Goal: Task Accomplishment & Management: Use online tool/utility

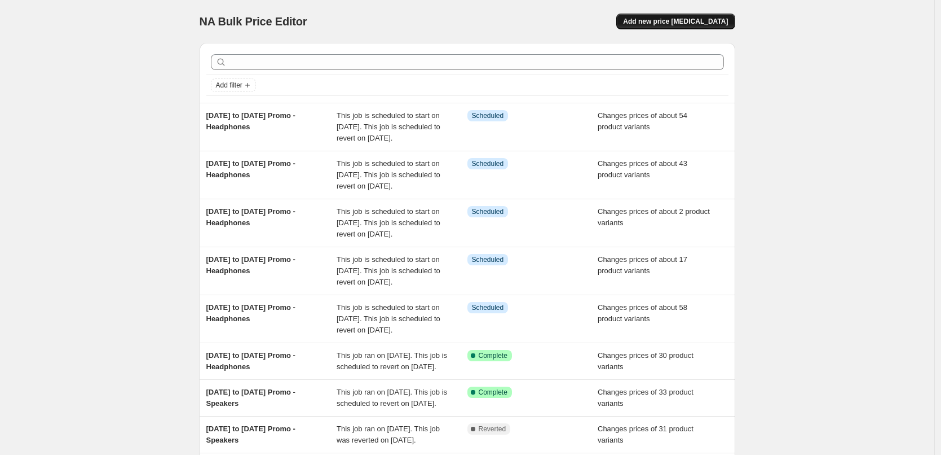
click at [688, 21] on span "Add new price [MEDICAL_DATA]" at bounding box center [675, 21] width 105 height 9
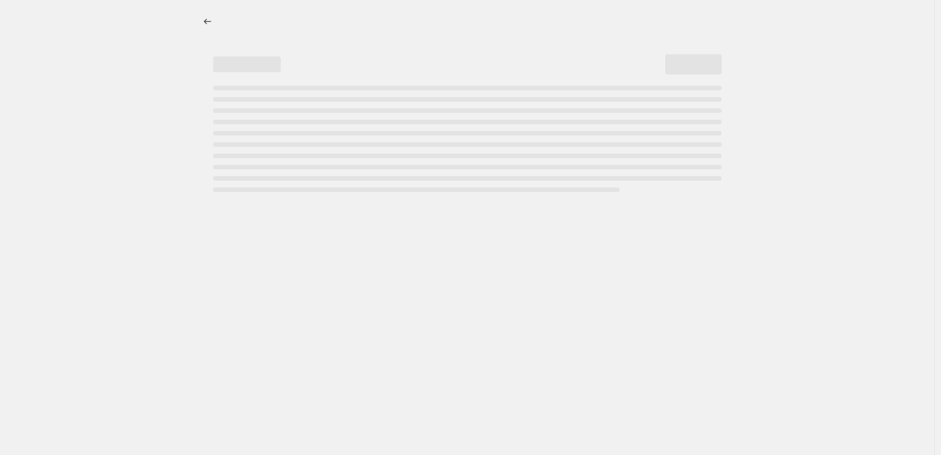
select select "percentage"
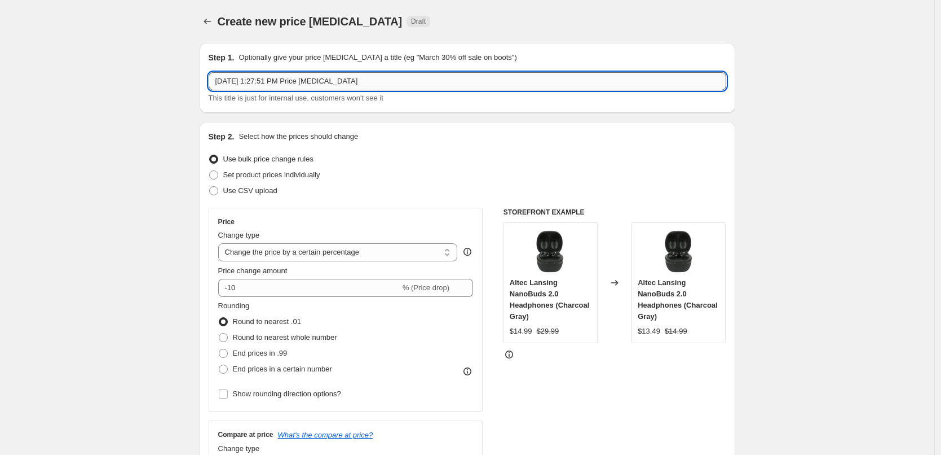
click at [364, 81] on input "[DATE] 1:27:51 PM Price [MEDICAL_DATA]" at bounding box center [468, 81] width 518 height 18
type input "[DATE] to [DATE] Promo - Speakers"
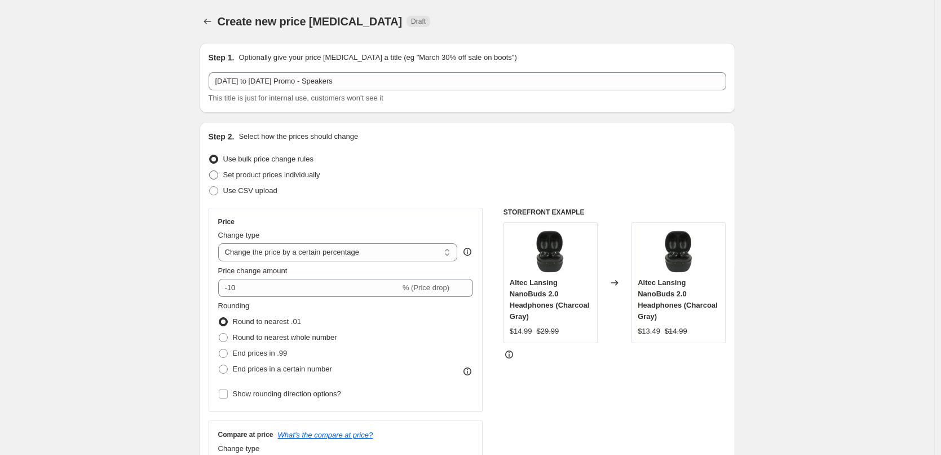
click at [284, 177] on span "Set product prices individually" at bounding box center [271, 174] width 97 height 8
click at [210, 171] on input "Set product prices individually" at bounding box center [209, 170] width 1 height 1
radio input "true"
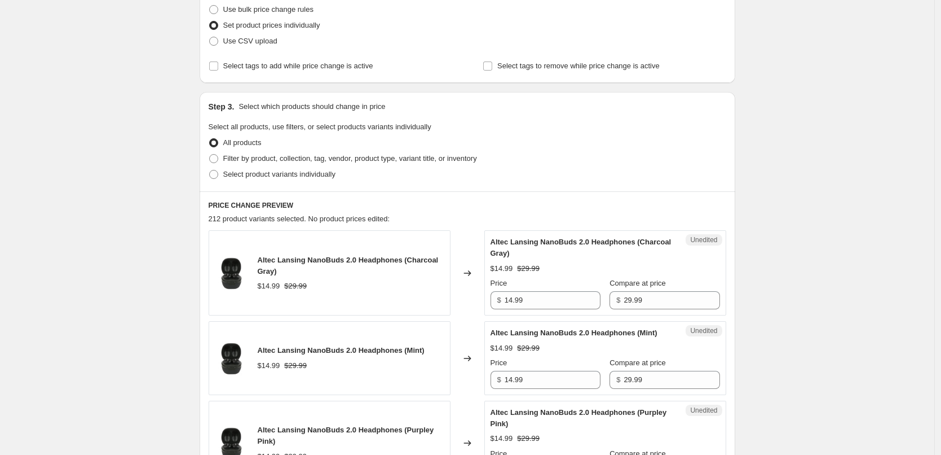
scroll to position [169, 0]
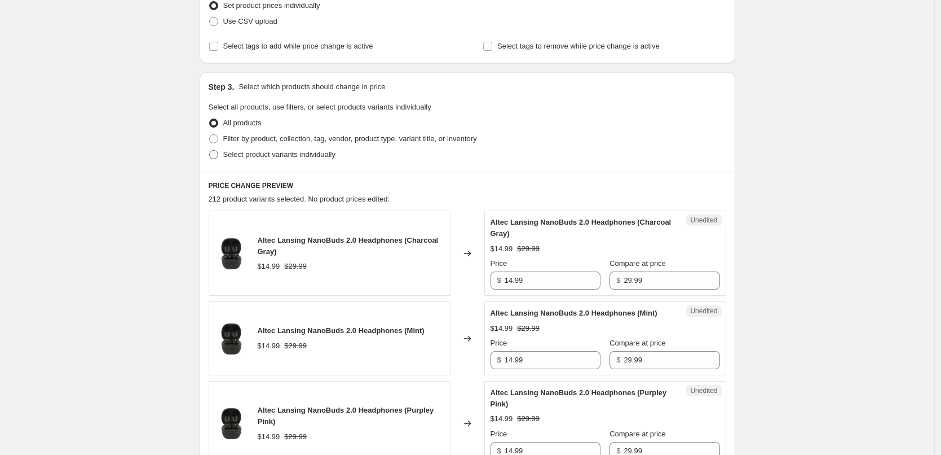
click at [278, 156] on span "Select product variants individually" at bounding box center [279, 154] width 112 height 8
click at [210, 151] on input "Select product variants individually" at bounding box center [209, 150] width 1 height 1
radio input "true"
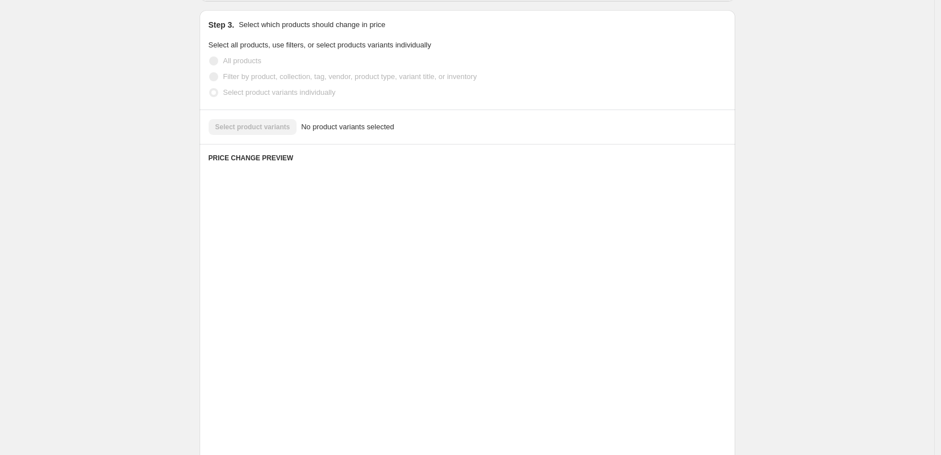
scroll to position [138, 0]
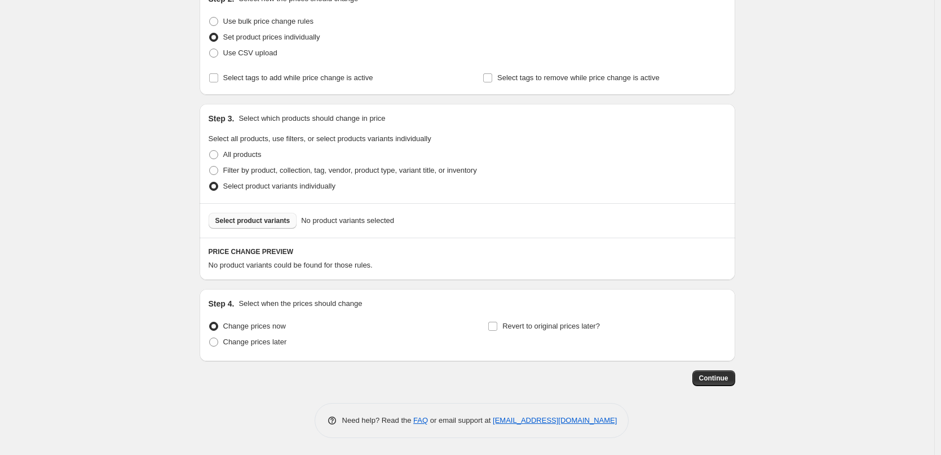
click at [237, 221] on span "Select product variants" at bounding box center [252, 220] width 75 height 9
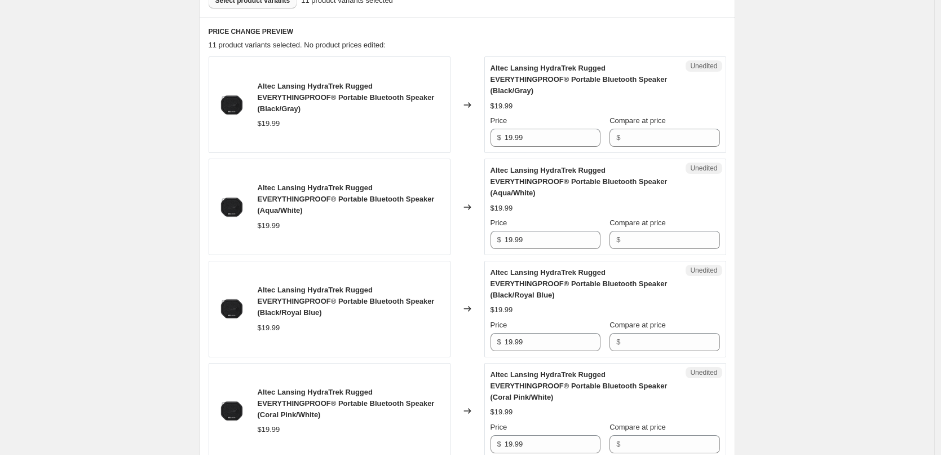
scroll to position [363, 0]
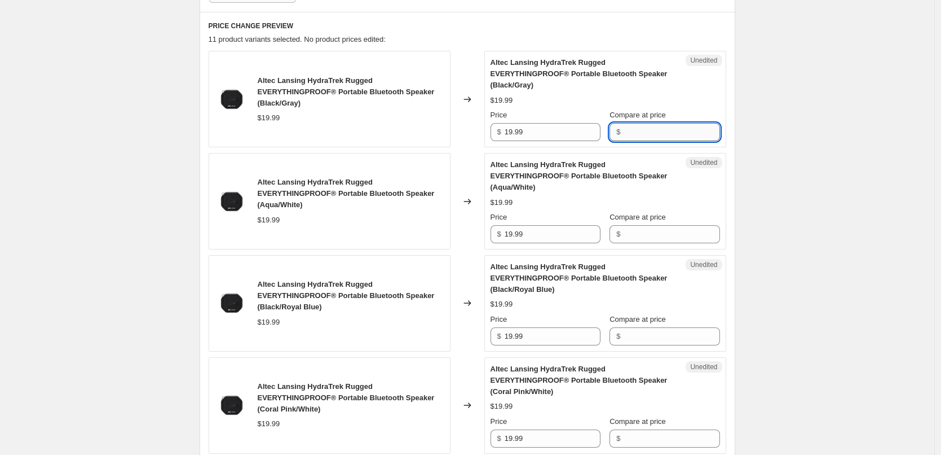
click at [642, 127] on input "Compare at price" at bounding box center [672, 132] width 96 height 18
type input "24.99"
click at [700, 90] on div "Altec Lansing HydraTrek Rugged EVERYTHINGPROOF® Portable Bluetooth Speaker (Bla…" at bounding box center [606, 99] width 230 height 84
click at [667, 130] on input "24.99" at bounding box center [672, 132] width 96 height 18
click at [662, 159] on div "Altec Lansing HydraTrek Rugged EVERYTHINGPROOF® Portable Bluetooth Speaker (Aqu…" at bounding box center [583, 176] width 184 height 34
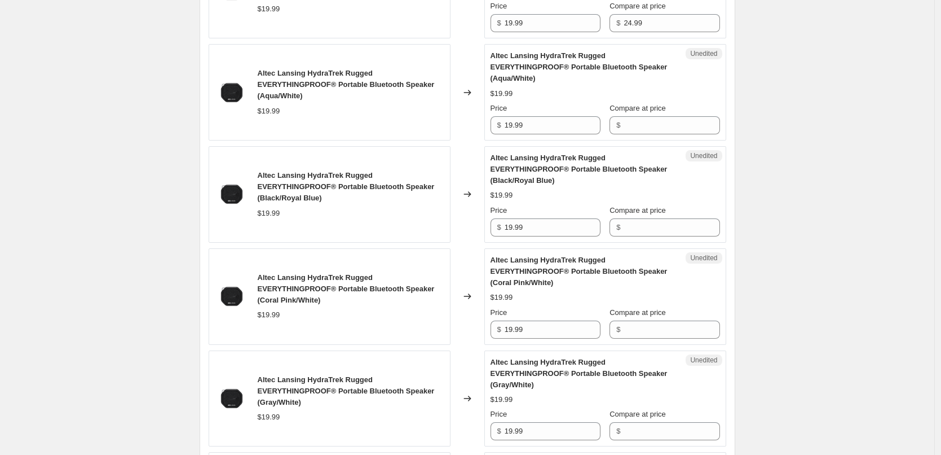
scroll to position [476, 0]
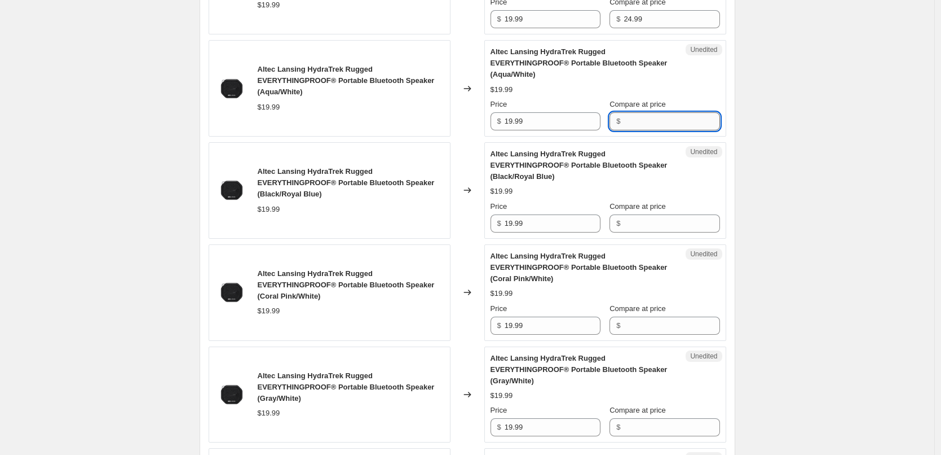
click at [661, 125] on input "Compare at price" at bounding box center [672, 121] width 96 height 18
paste input "24.99"
type input "24.99"
click at [684, 93] on div "$19.99" at bounding box center [606, 89] width 230 height 11
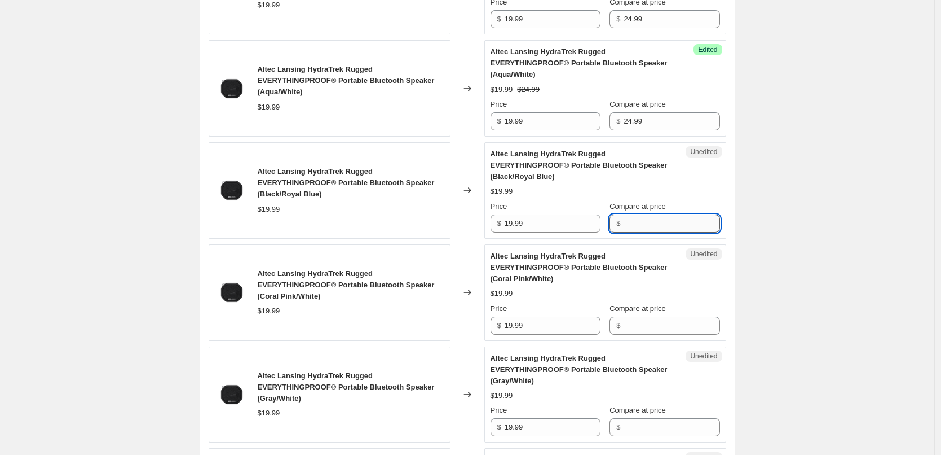
click at [659, 225] on input "Compare at price" at bounding box center [672, 223] width 96 height 18
paste input "24.99"
type input "24.99"
click at [687, 178] on div "Altec Lansing HydraTrek Rugged EVERYTHINGPROOF® Portable Bluetooth Speaker (Bla…" at bounding box center [606, 190] width 230 height 84
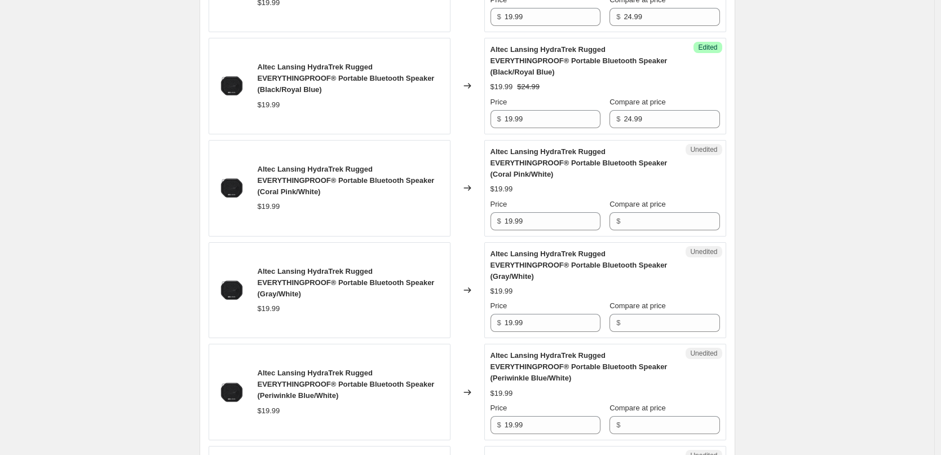
scroll to position [589, 0]
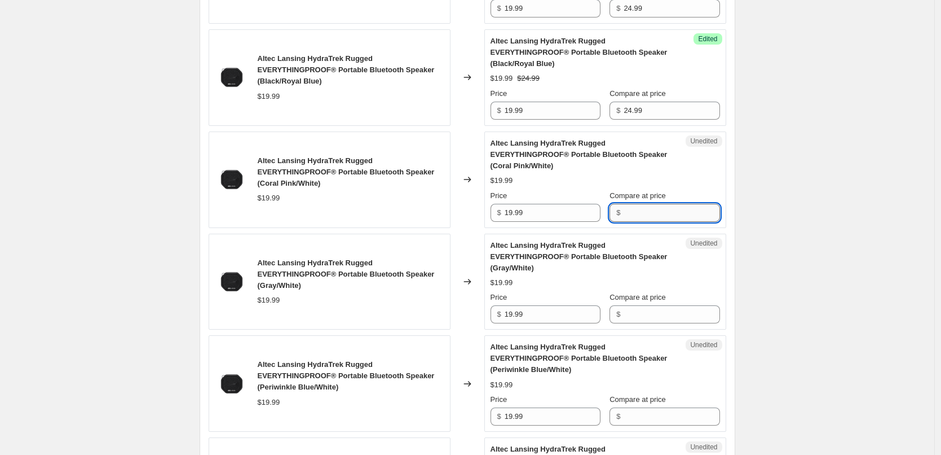
click at [670, 211] on input "Compare at price" at bounding box center [672, 213] width 96 height 18
paste input "24.99"
type input "24.99"
click at [679, 174] on div "Altec Lansing HydraTrek Rugged EVERYTHINGPROOF® Portable Bluetooth Speaker (Cor…" at bounding box center [606, 180] width 230 height 84
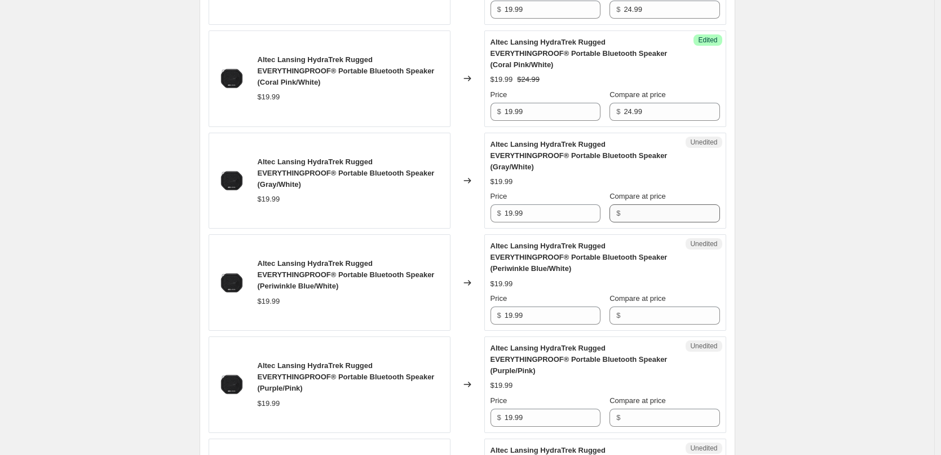
scroll to position [702, 0]
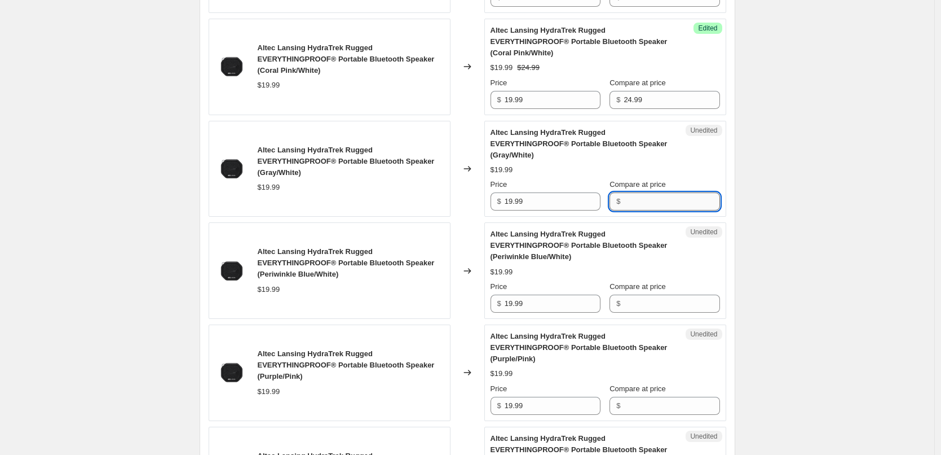
click at [656, 207] on input "Compare at price" at bounding box center [672, 201] width 96 height 18
paste input "24.99"
type input "24.99"
click at [681, 154] on div "Altec Lansing HydraTrek Rugged EVERYTHINGPROOF® Portable Bluetooth Speaker (Gra…" at bounding box center [606, 169] width 230 height 84
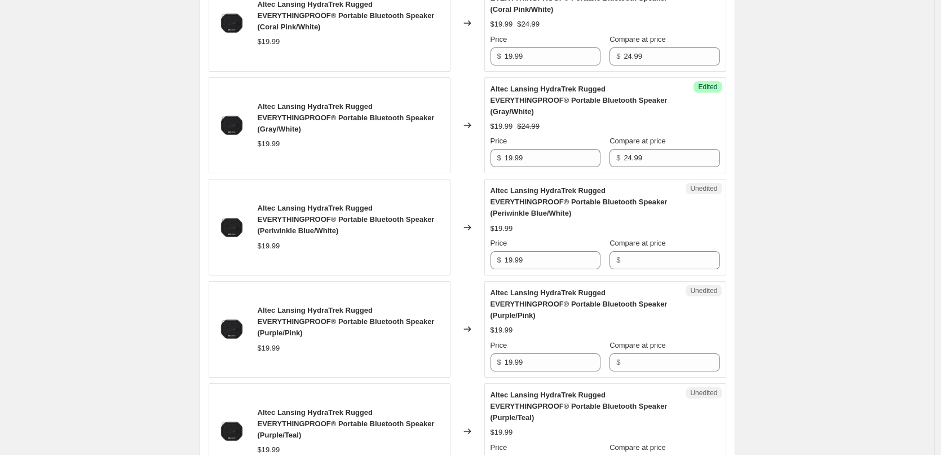
scroll to position [758, 0]
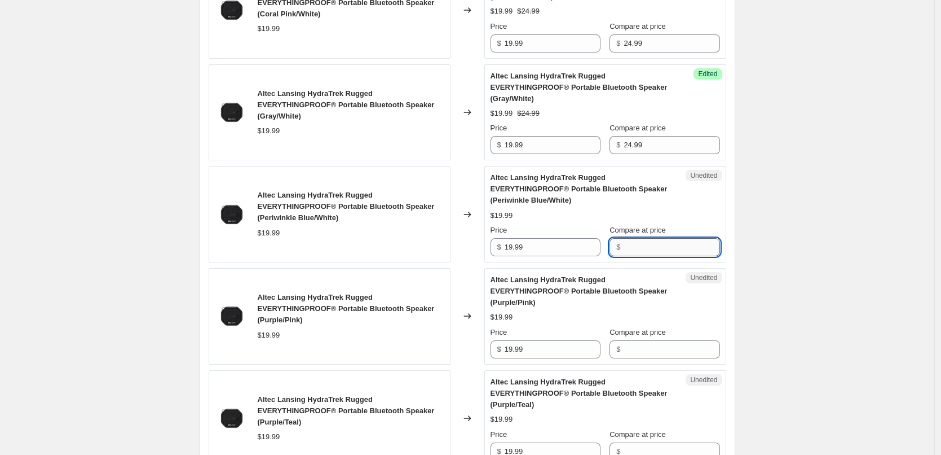
click at [655, 243] on input "Compare at price" at bounding box center [672, 247] width 96 height 18
paste input "24.99"
type input "24.99"
click at [675, 194] on div "Altec Lansing HydraTrek Rugged EVERYTHINGPROOF® Portable Bluetooth Speaker (Per…" at bounding box center [583, 189] width 184 height 34
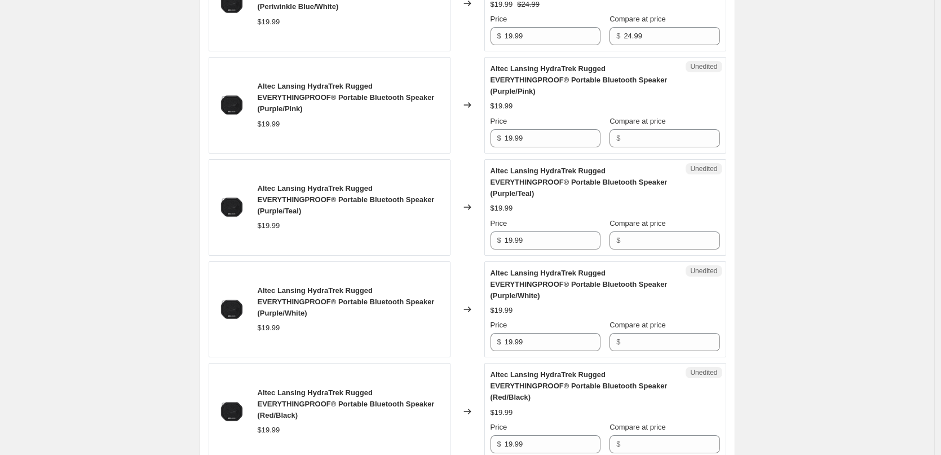
scroll to position [984, 0]
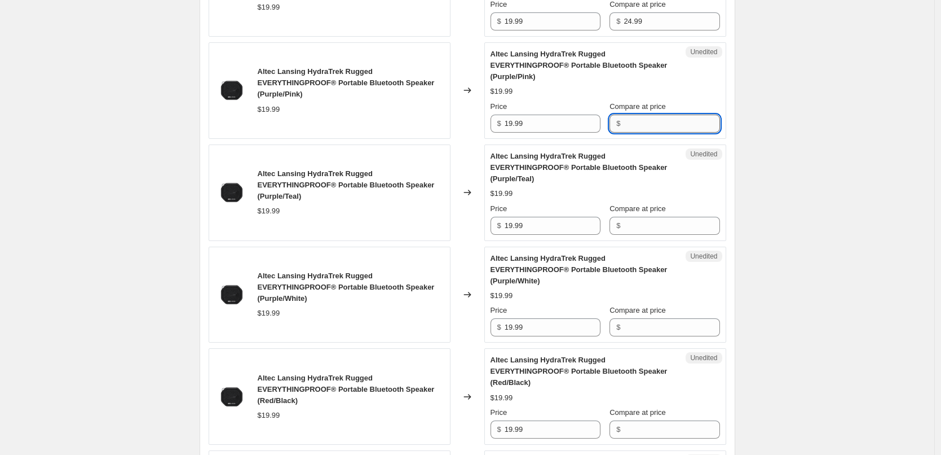
click at [658, 117] on input "Compare at price" at bounding box center [672, 124] width 96 height 18
paste input "24.99"
type input "24.99"
click at [680, 87] on div "$19.99" at bounding box center [606, 91] width 230 height 11
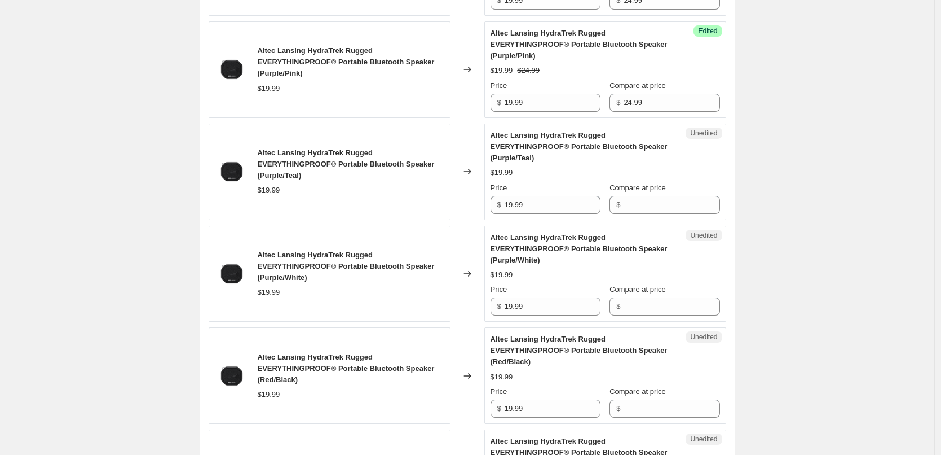
scroll to position [1040, 0]
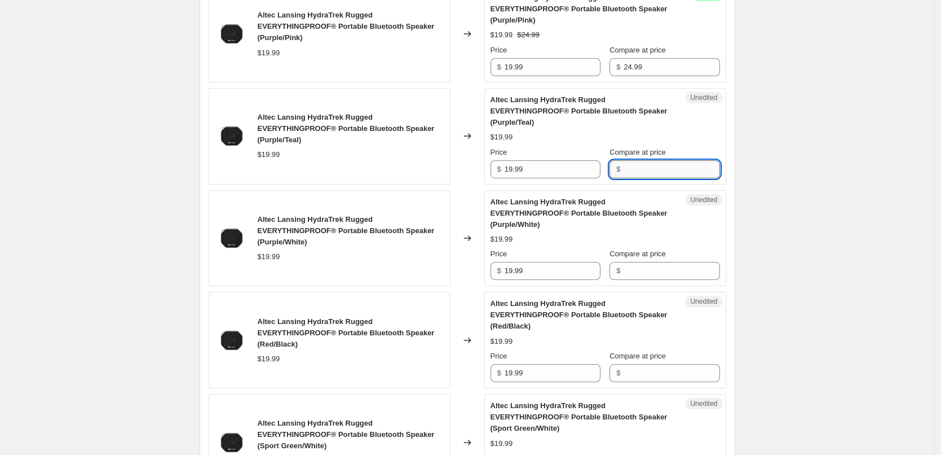
click at [658, 170] on input "Compare at price" at bounding box center [672, 169] width 96 height 18
paste input "24.99"
type input "24.99"
click at [678, 124] on div "Altec Lansing HydraTrek Rugged EVERYTHINGPROOF® Portable Bluetooth Speaker (Pur…" at bounding box center [606, 136] width 230 height 84
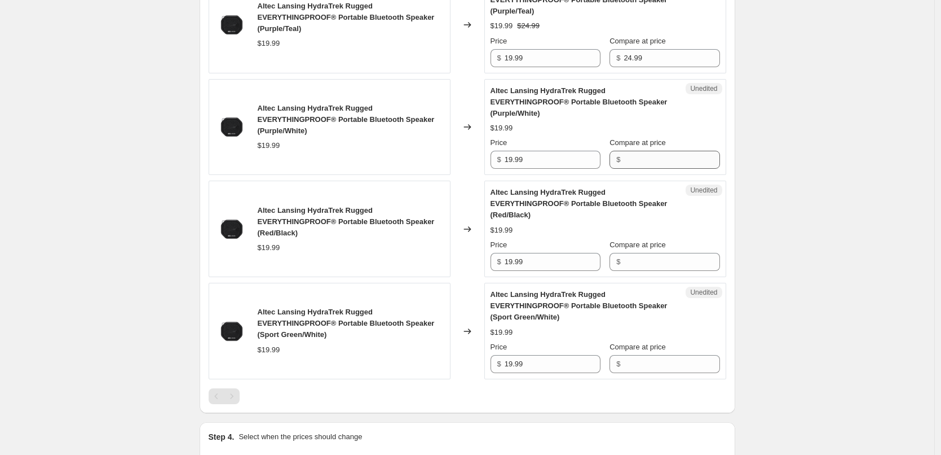
scroll to position [1153, 0]
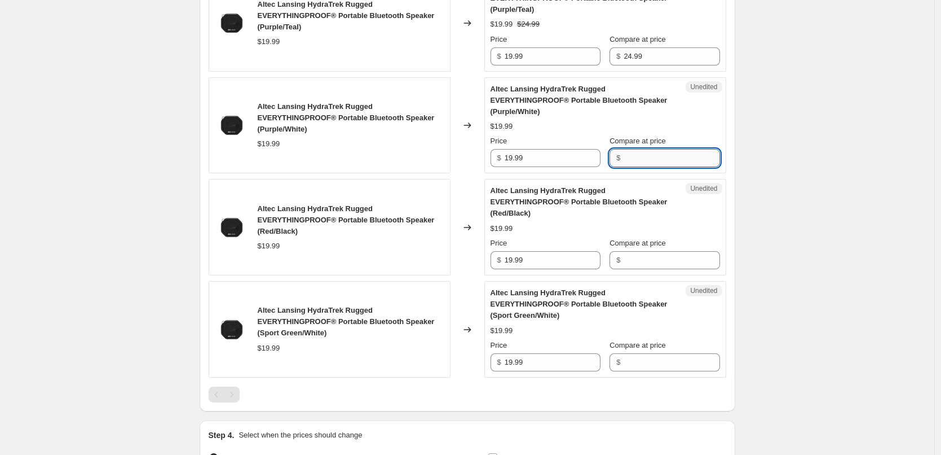
click at [666, 159] on input "Compare at price" at bounding box center [672, 158] width 96 height 18
paste input "24.99"
type input "24.99"
click at [699, 115] on div "Altec Lansing HydraTrek Rugged EVERYTHINGPROOF® Portable Bluetooth Speaker (Pur…" at bounding box center [606, 125] width 230 height 84
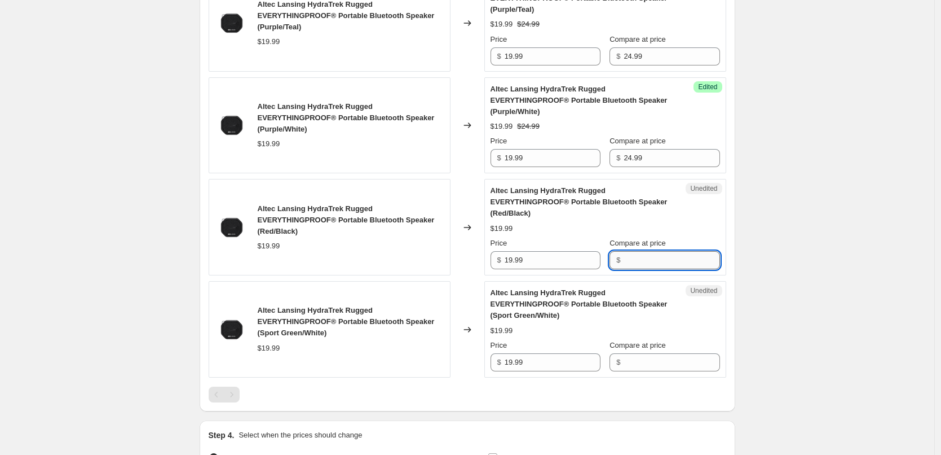
click at [660, 254] on input "Compare at price" at bounding box center [672, 260] width 96 height 18
paste input "24.99"
type input "24.99"
click at [686, 199] on div "Altec Lansing HydraTrek Rugged EVERYTHINGPROOF® Portable Bluetooth Speaker (Red…" at bounding box center [606, 227] width 230 height 84
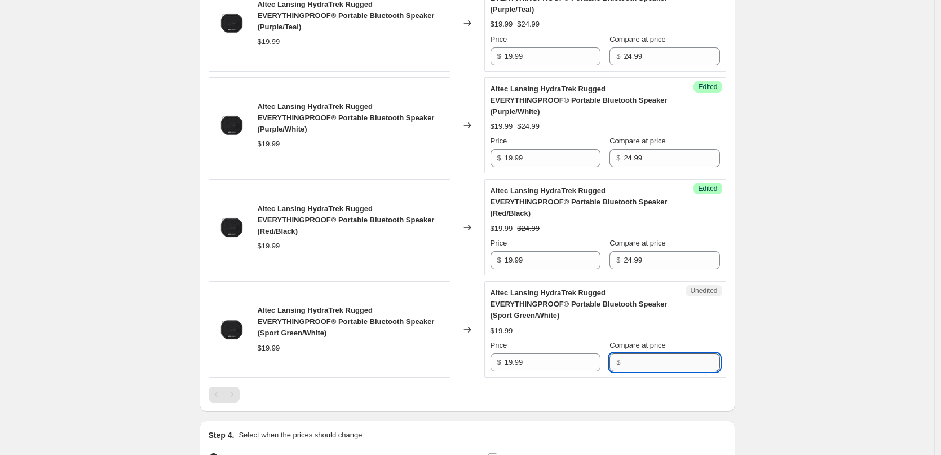
click at [654, 356] on input "Compare at price" at bounding box center [672, 362] width 96 height 18
paste input "24.99"
type input "24.99"
click at [678, 303] on div "Altec Lansing HydraTrek Rugged EVERYTHINGPROOF® Portable Bluetooth Speaker (Spo…" at bounding box center [606, 329] width 230 height 84
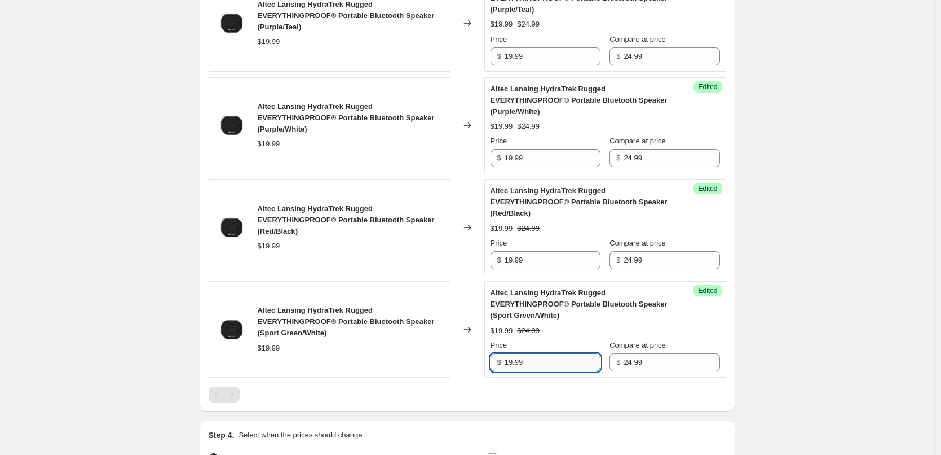
click at [565, 355] on input "19.99" at bounding box center [553, 362] width 96 height 18
type input "15.99"
click at [583, 329] on div "$19.99 $24.99" at bounding box center [606, 330] width 230 height 11
click at [542, 359] on input "15.99" at bounding box center [553, 362] width 96 height 18
click at [549, 262] on input "19.99" at bounding box center [553, 260] width 96 height 18
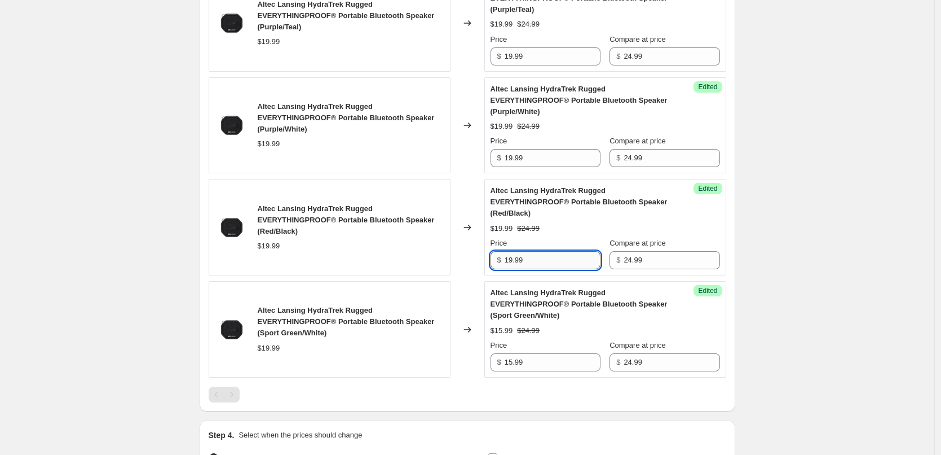
paste input "5"
type input "15.99"
click at [559, 219] on div "Altec Lansing HydraTrek Rugged EVERYTHINGPROOF® Portable Bluetooth Speaker (Red…" at bounding box center [606, 227] width 230 height 84
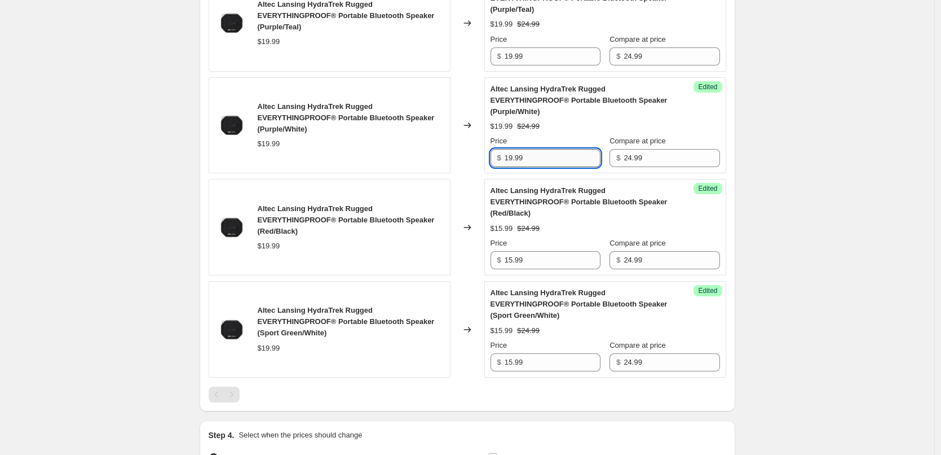
click at [551, 157] on input "19.99" at bounding box center [553, 158] width 96 height 18
paste input "5"
type input "15.99"
click at [567, 131] on div "$19.99 $24.99" at bounding box center [606, 126] width 230 height 11
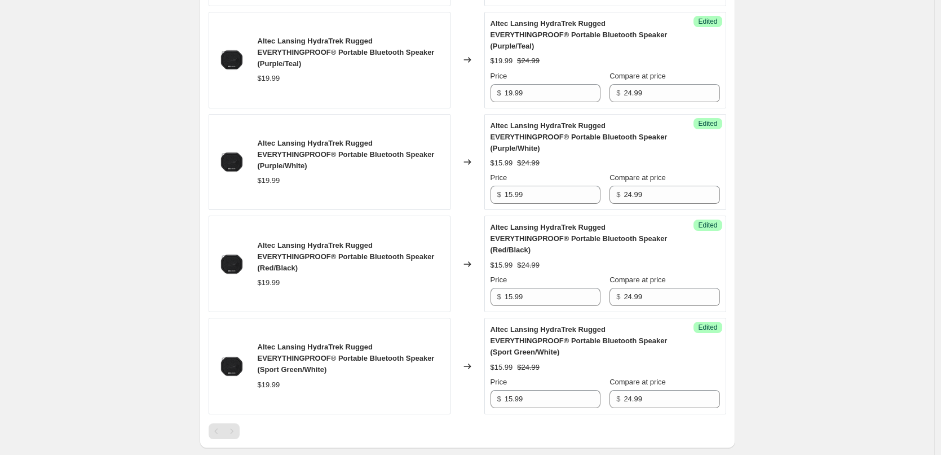
scroll to position [1097, 0]
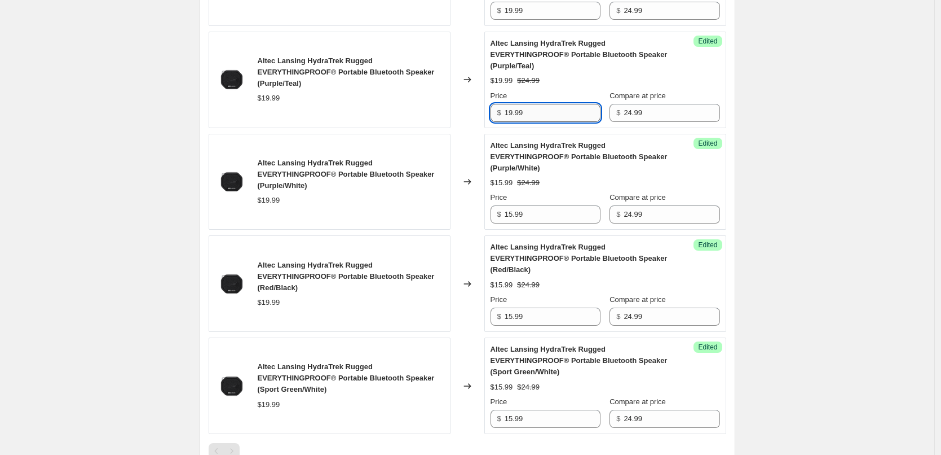
click at [536, 119] on input "19.99" at bounding box center [553, 113] width 96 height 18
paste input "5"
type input "15.99"
click at [561, 84] on div "$19.99 $24.99" at bounding box center [606, 80] width 230 height 11
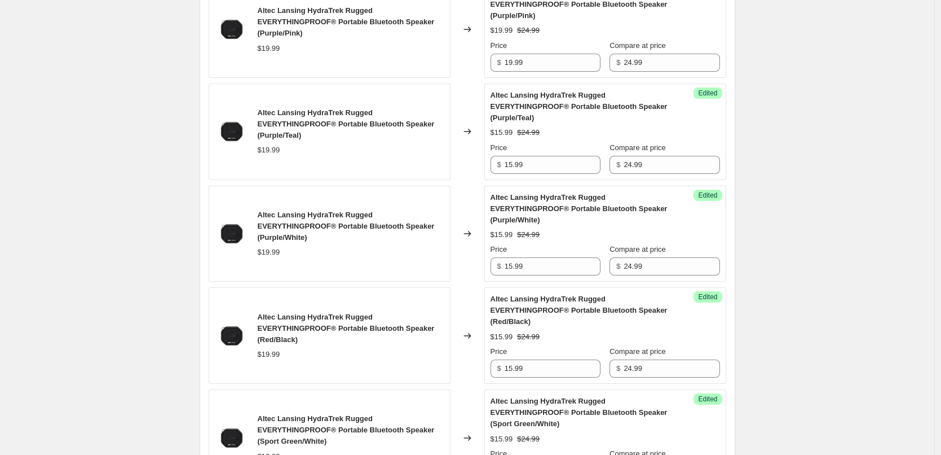
scroll to position [984, 0]
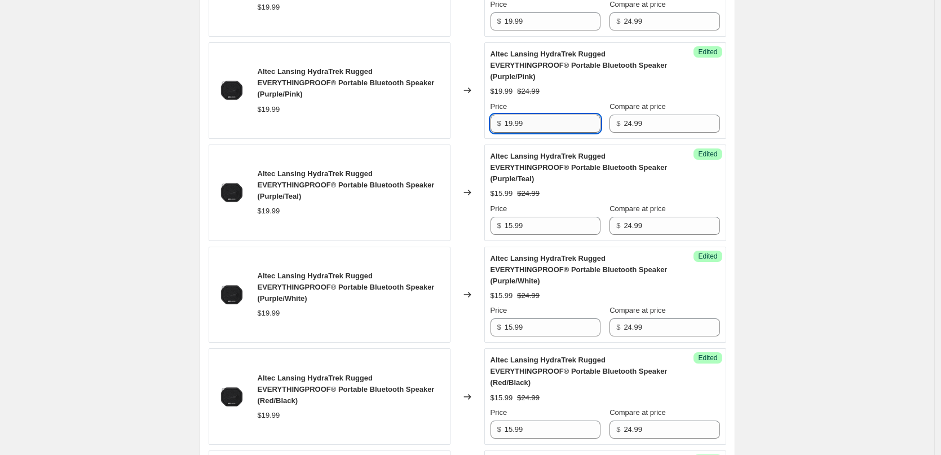
click at [544, 124] on input "19.99" at bounding box center [553, 124] width 96 height 18
paste input "5"
type input "15.99"
click at [549, 102] on div "Price" at bounding box center [546, 106] width 110 height 11
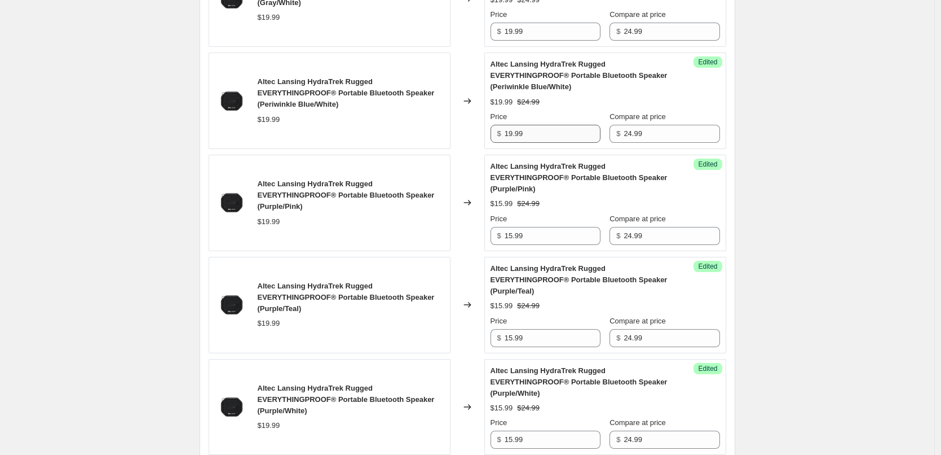
scroll to position [871, 0]
click at [542, 136] on input "19.99" at bounding box center [553, 134] width 96 height 18
paste input "5"
type input "15.99"
click at [556, 115] on div "Price" at bounding box center [546, 117] width 110 height 11
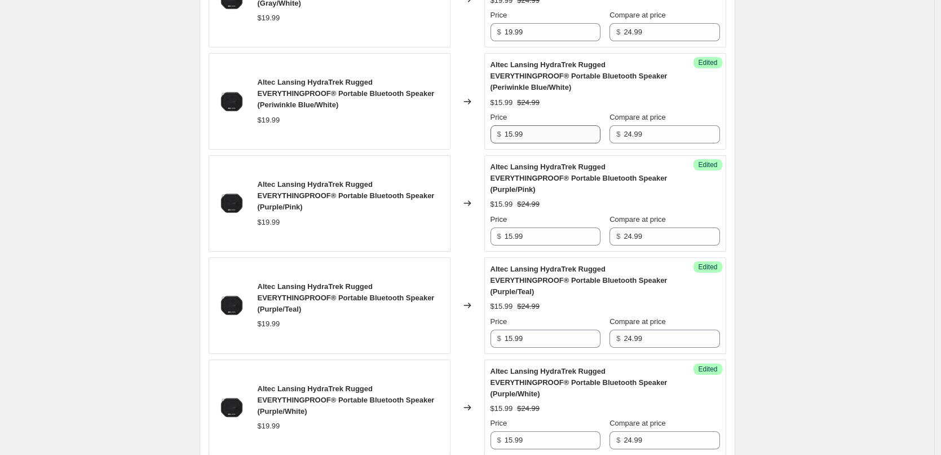
scroll to position [758, 0]
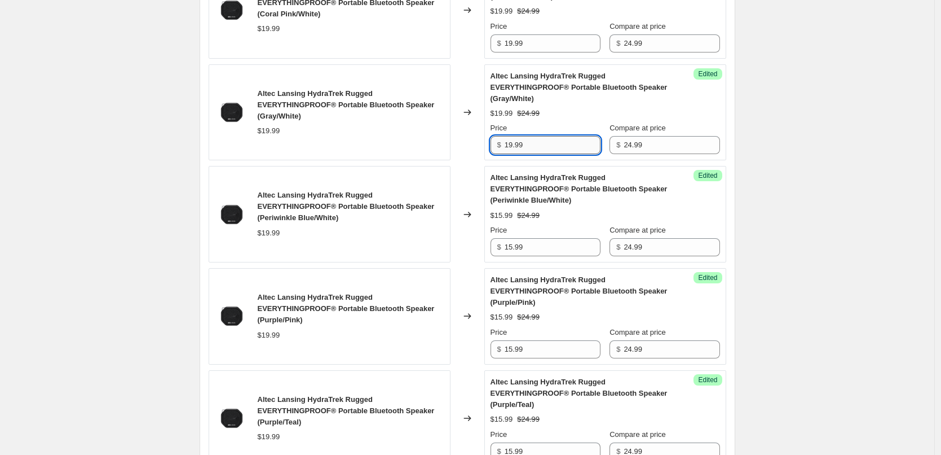
click at [545, 153] on input "19.99" at bounding box center [553, 145] width 96 height 18
paste input "5"
type input "15.99"
click at [573, 127] on div "Price" at bounding box center [546, 127] width 110 height 11
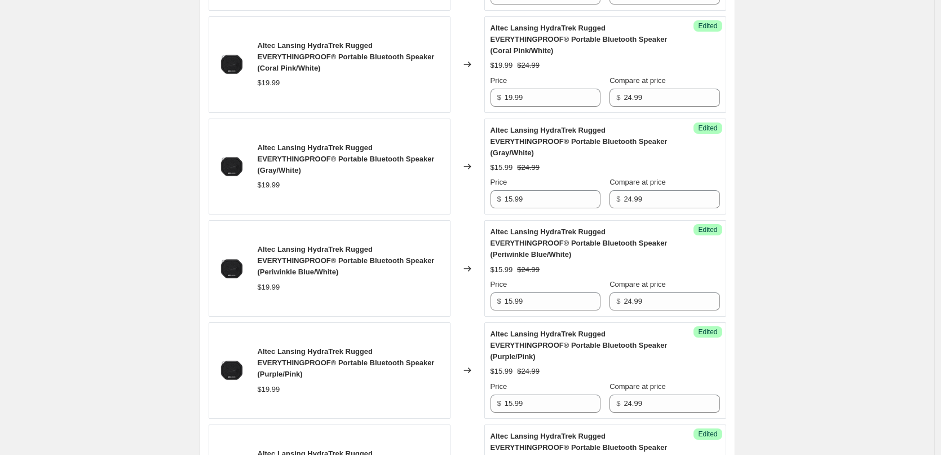
scroll to position [645, 0]
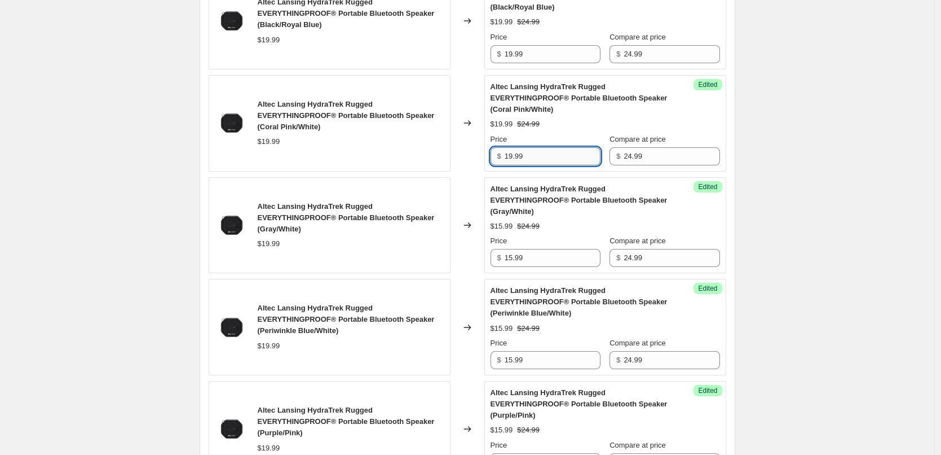
click at [546, 159] on input "19.99" at bounding box center [553, 156] width 96 height 18
paste input "5"
type input "15.99"
click at [571, 134] on div "Price" at bounding box center [546, 139] width 110 height 11
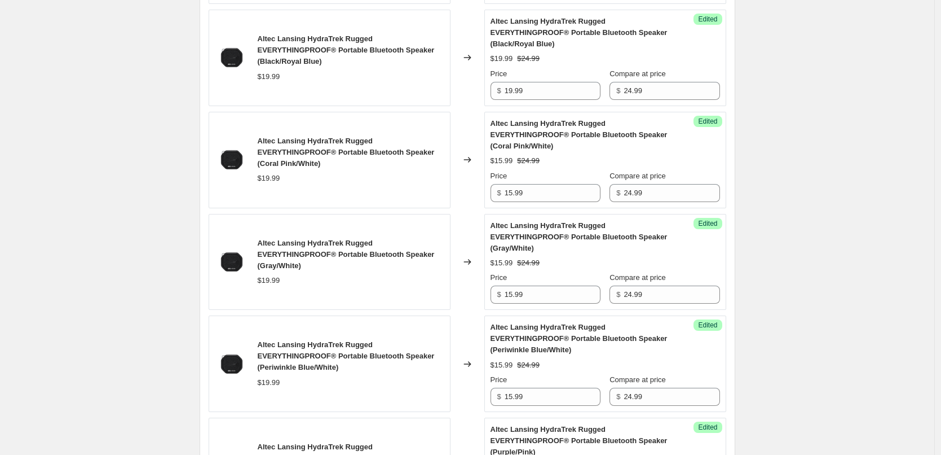
scroll to position [589, 0]
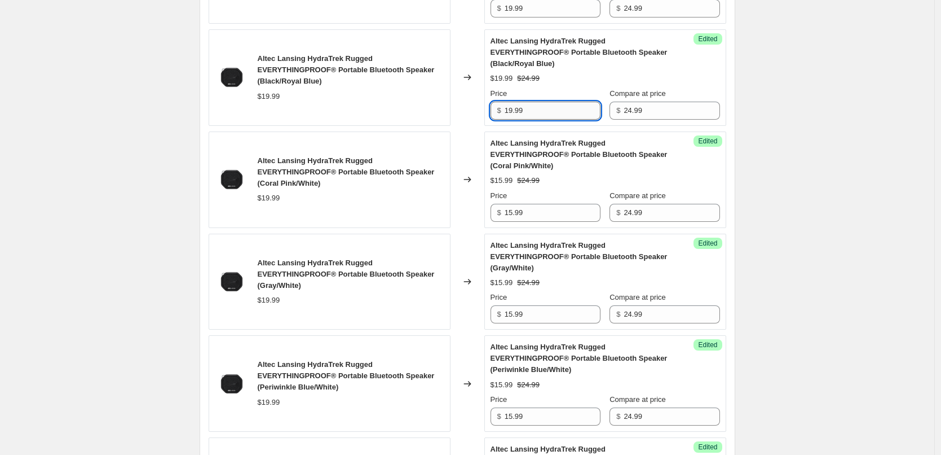
click at [534, 115] on input "19.99" at bounding box center [553, 111] width 96 height 18
paste input "5"
type input "15.99"
click at [578, 91] on div "Price" at bounding box center [546, 93] width 110 height 11
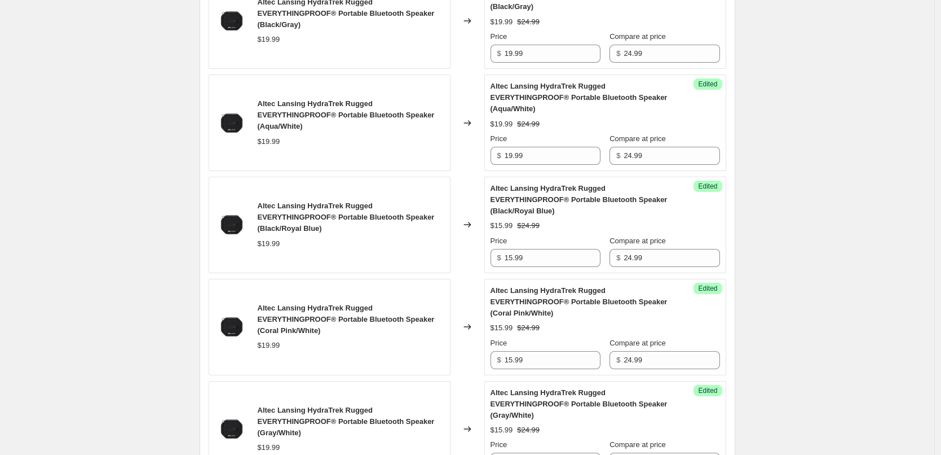
scroll to position [420, 0]
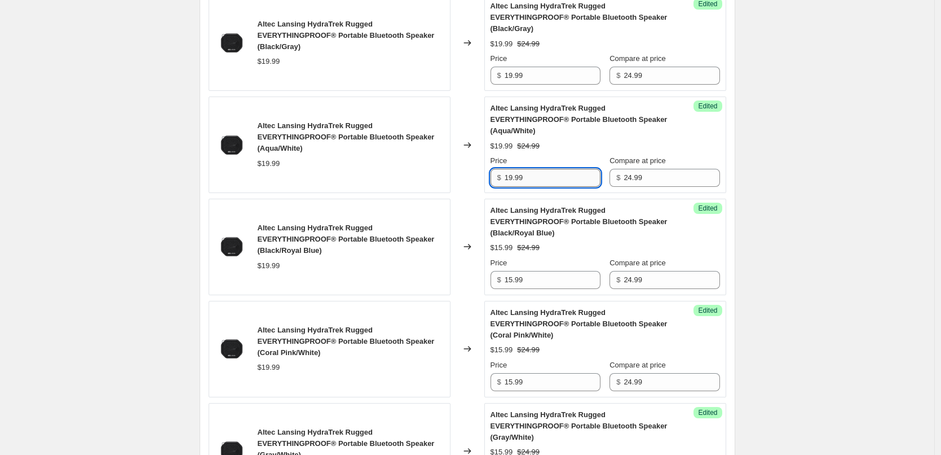
click at [534, 180] on input "19.99" at bounding box center [553, 178] width 96 height 18
paste input "5"
type input "15.99"
click at [567, 150] on div "$19.99 $24.99" at bounding box center [606, 145] width 230 height 11
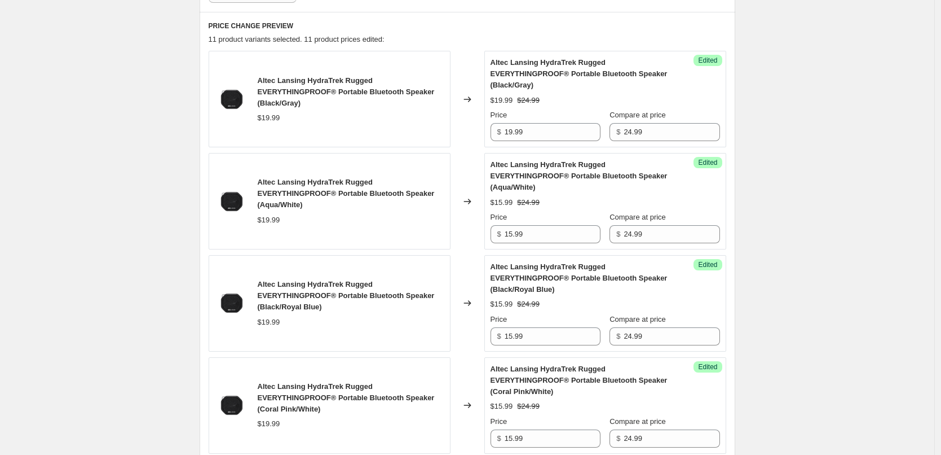
scroll to position [307, 0]
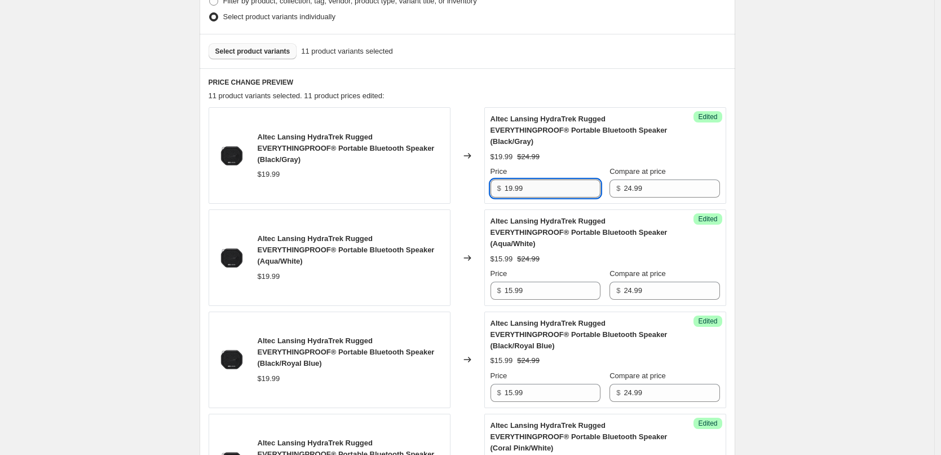
click at [544, 187] on input "19.99" at bounding box center [553, 188] width 96 height 18
paste input "5"
type input "15.99"
click at [559, 169] on div "Price" at bounding box center [546, 171] width 110 height 11
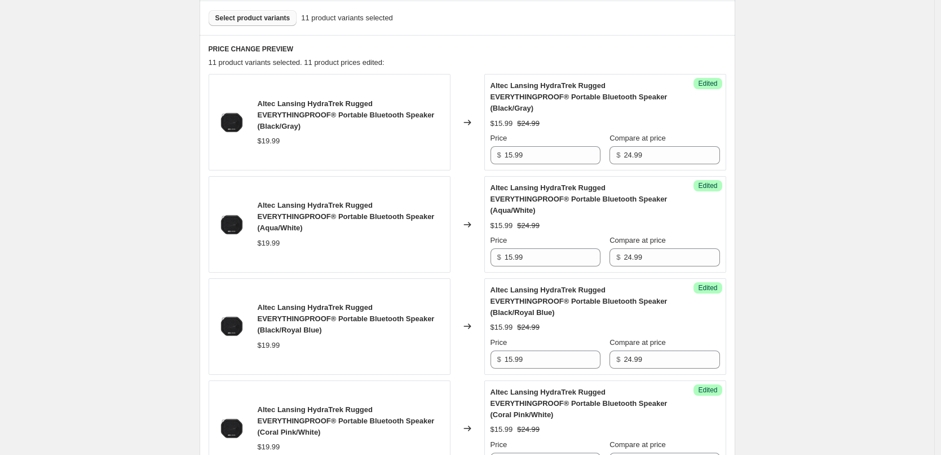
scroll to position [156, 0]
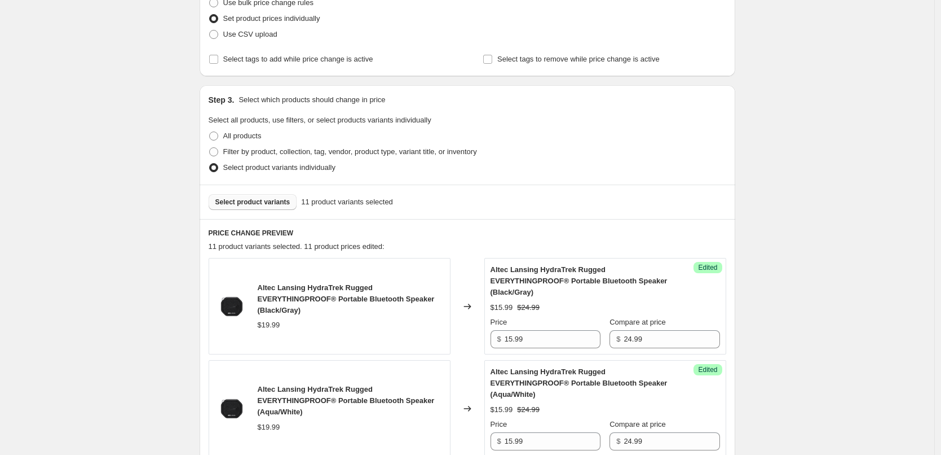
click at [266, 196] on button "Select product variants" at bounding box center [253, 202] width 89 height 16
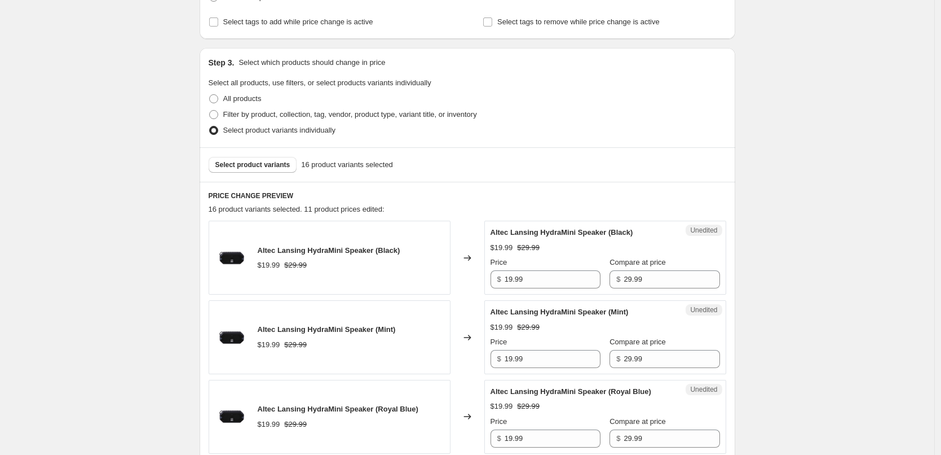
scroll to position [213, 0]
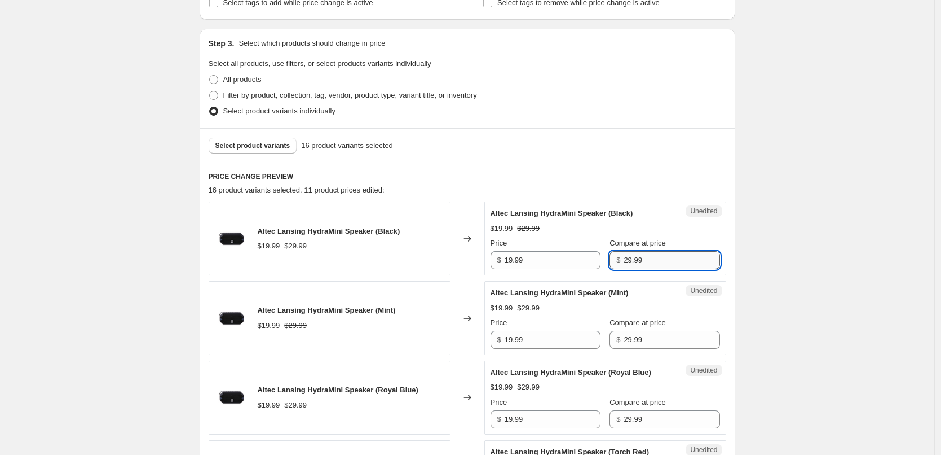
click at [644, 266] on input "29.99" at bounding box center [672, 260] width 96 height 18
type input "24.99"
click at [677, 228] on div "$19.99 $29.99" at bounding box center [606, 228] width 230 height 11
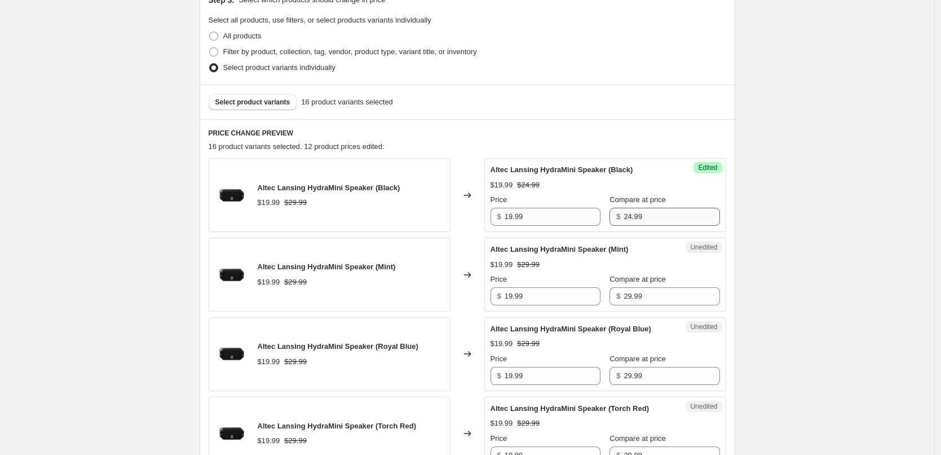
scroll to position [325, 0]
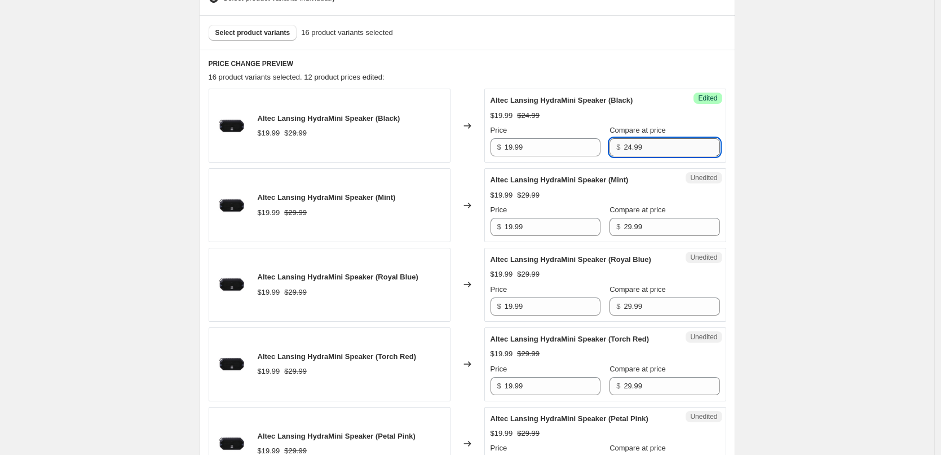
click at [647, 149] on input "24.99" at bounding box center [672, 147] width 96 height 18
click at [655, 230] on input "29.99" at bounding box center [672, 227] width 96 height 18
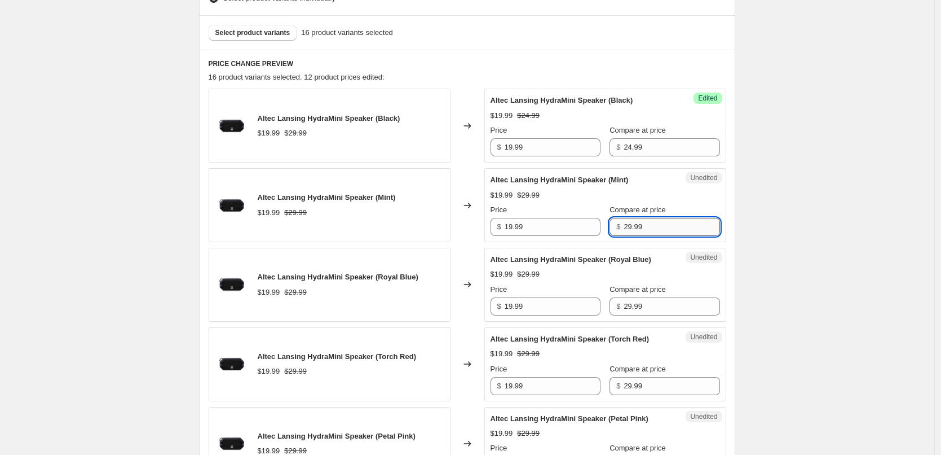
paste input "4"
type input "24.99"
click at [674, 199] on div "$19.99 $24.99" at bounding box center [606, 195] width 230 height 11
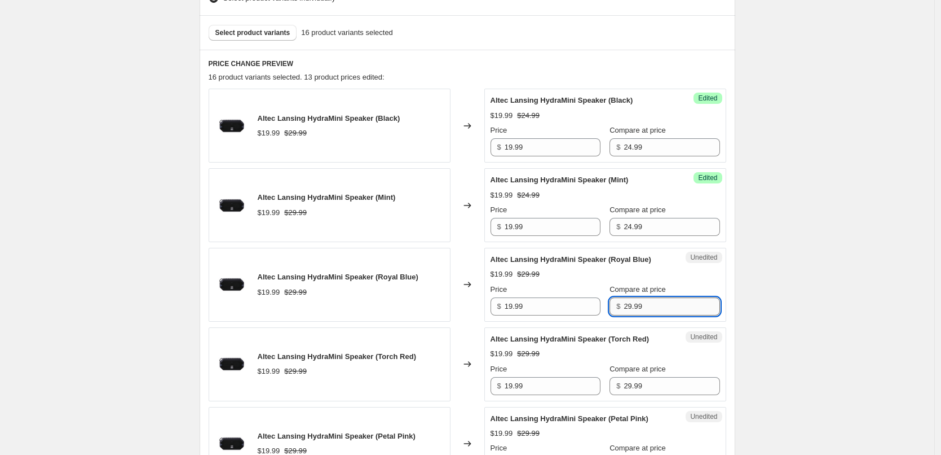
click at [647, 312] on input "29.99" at bounding box center [672, 306] width 96 height 18
paste input "4"
type input "24.99"
click at [660, 266] on div "Altec Lansing HydraMini Speaker (Royal Blue) $19.99 $29.99 Price $ 19.99 Compar…" at bounding box center [606, 284] width 230 height 61
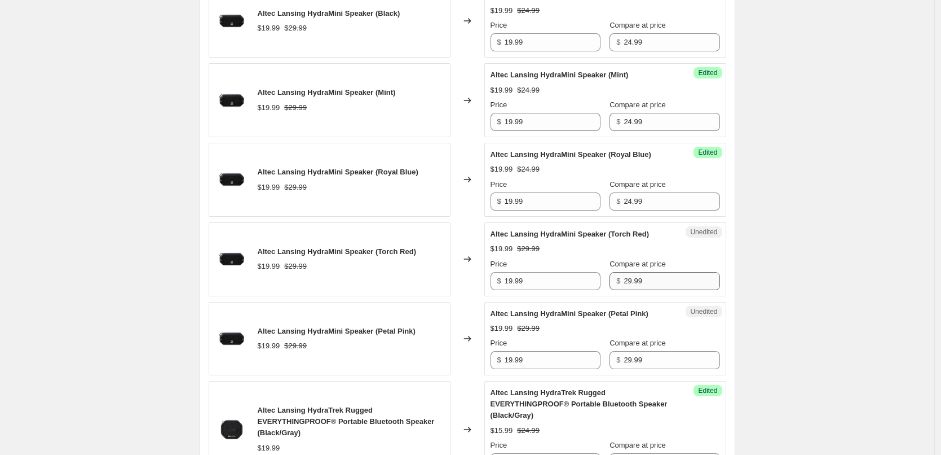
scroll to position [438, 0]
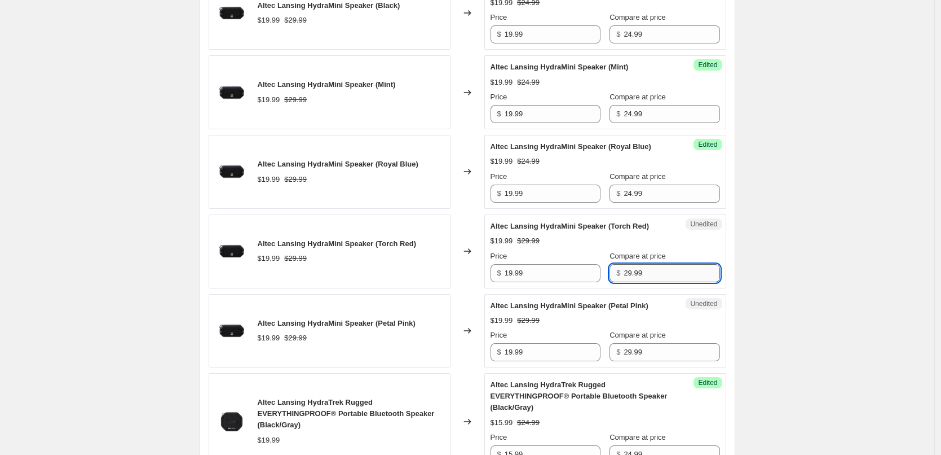
click at [648, 279] on input "29.99" at bounding box center [672, 273] width 96 height 18
paste input "4"
type input "24.99"
click at [677, 232] on div "Altec Lansing HydraMini Speaker (Torch Red) $19.99 $29.99 Price $ 19.99 Compare…" at bounding box center [606, 251] width 230 height 61
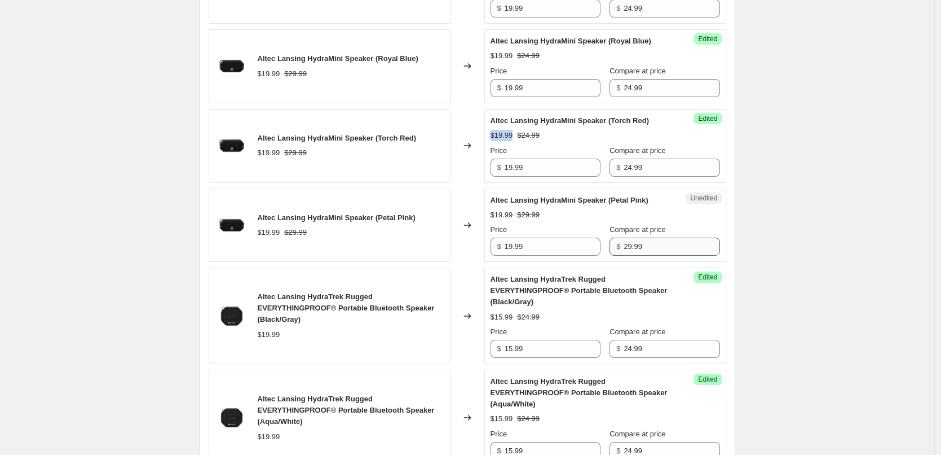
scroll to position [551, 0]
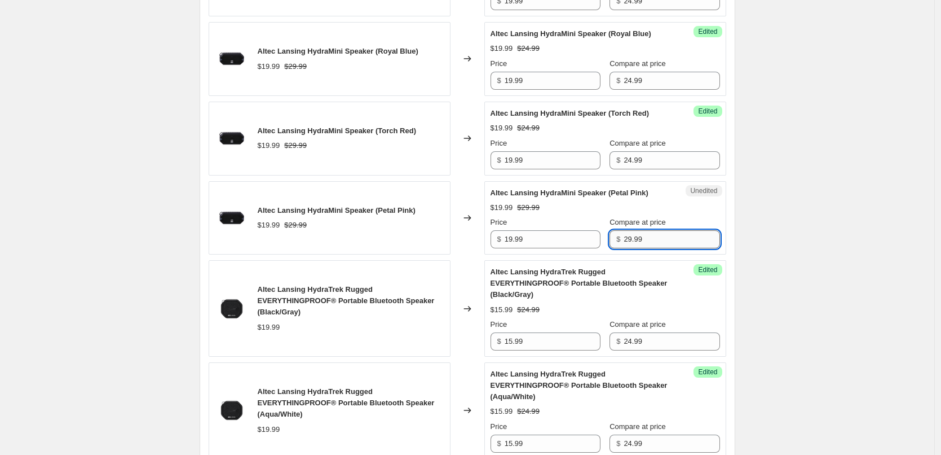
click at [658, 234] on input "29.99" at bounding box center [672, 239] width 96 height 18
paste input "4"
type input "24.99"
click at [672, 213] on div "$19.99 $24.99" at bounding box center [606, 207] width 230 height 11
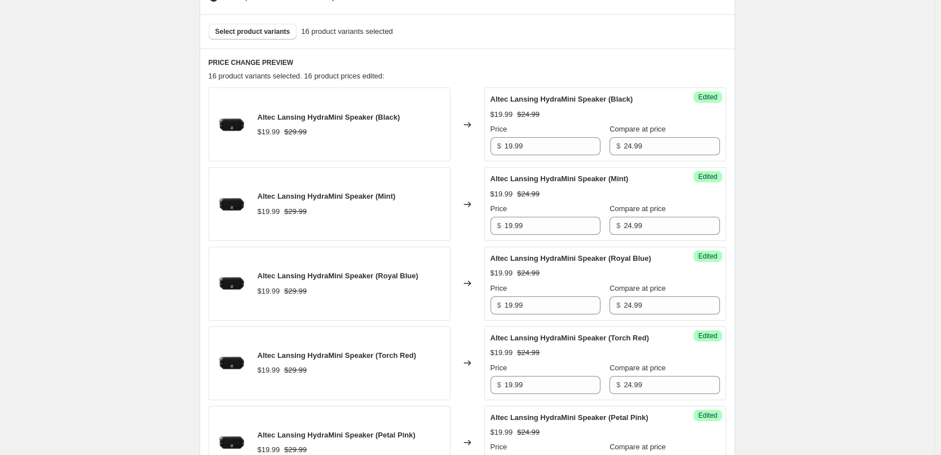
scroll to position [325, 0]
click at [271, 33] on span "Select product variants" at bounding box center [252, 32] width 75 height 9
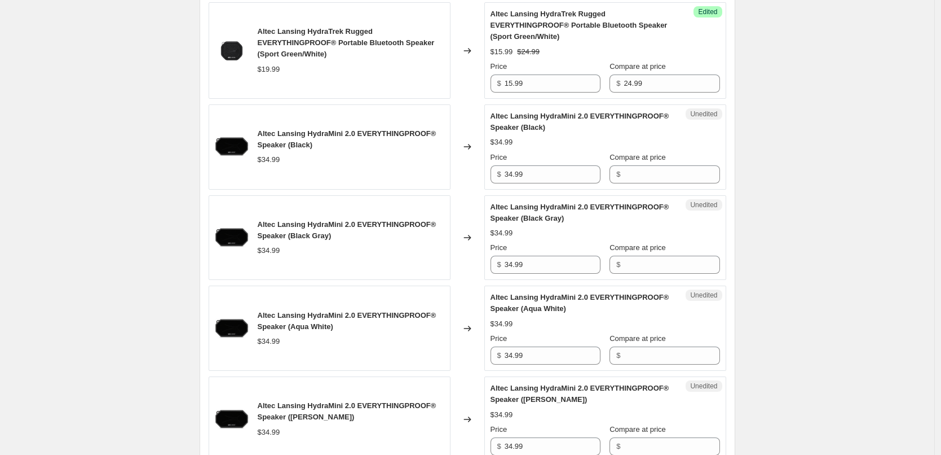
scroll to position [1848, 0]
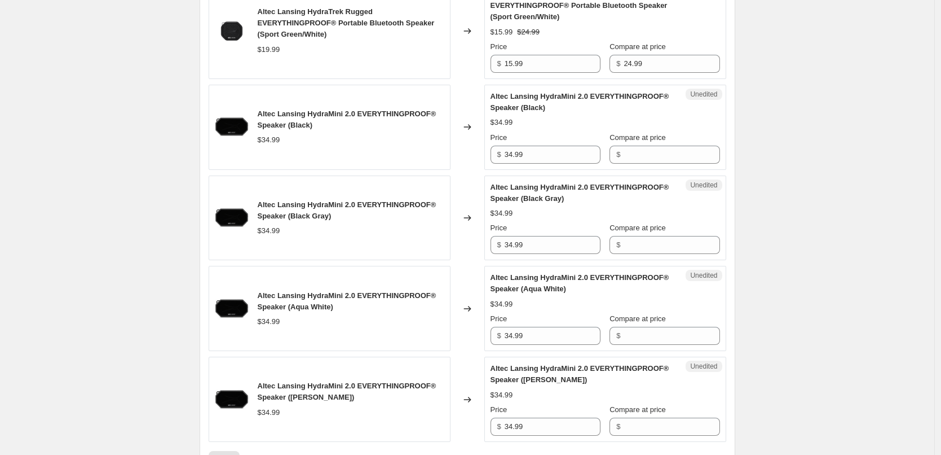
click at [609, 123] on div "$34.99" at bounding box center [606, 122] width 230 height 11
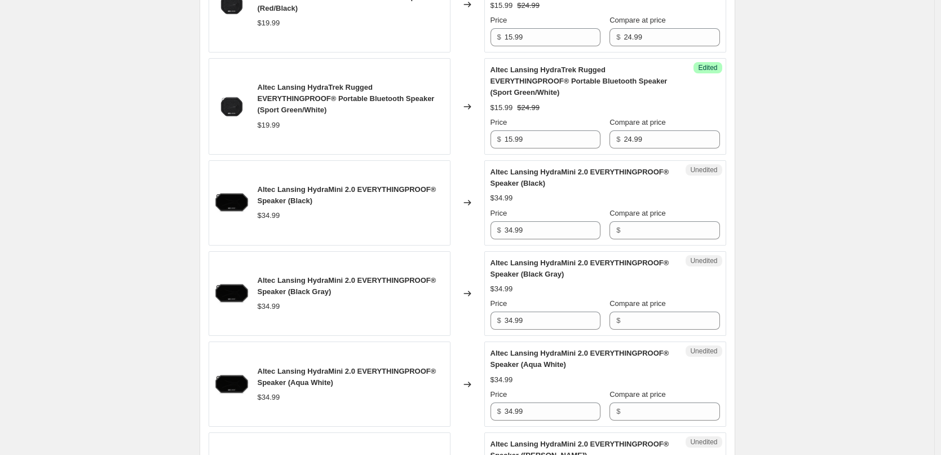
scroll to position [1792, 0]
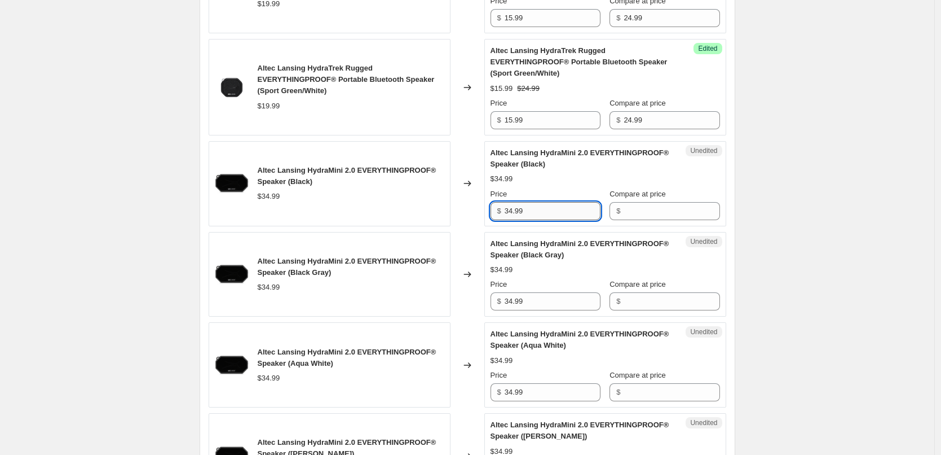
click at [569, 212] on input "34.99" at bounding box center [553, 211] width 96 height 18
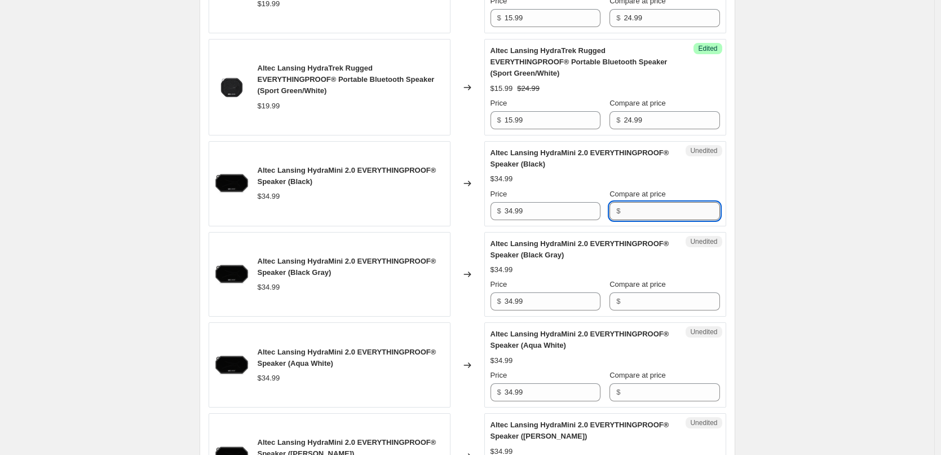
click at [649, 214] on input "Compare at price" at bounding box center [672, 211] width 96 height 18
paste input "34.99"
type input "34.99"
click at [663, 305] on input "Compare at price" at bounding box center [672, 301] width 96 height 18
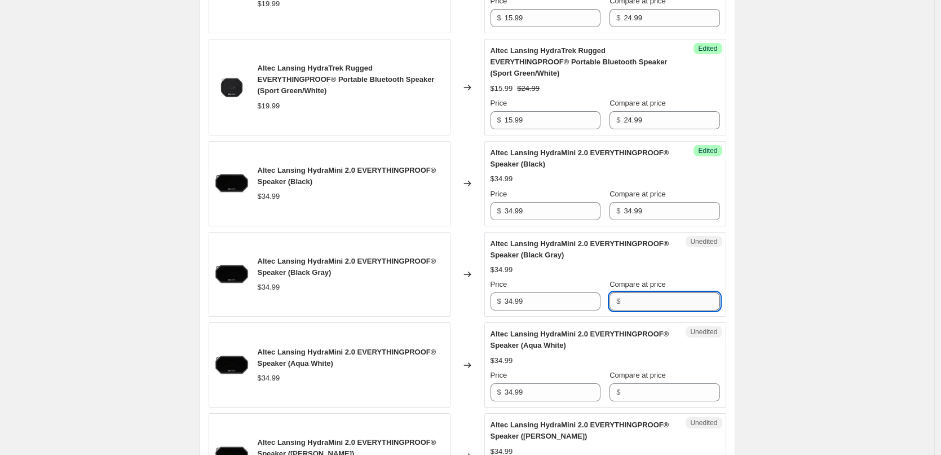
paste input "34.99"
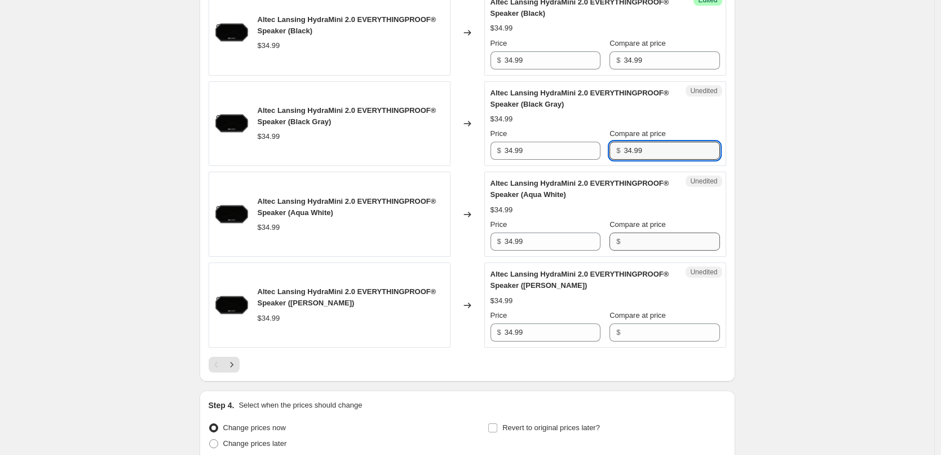
scroll to position [1961, 0]
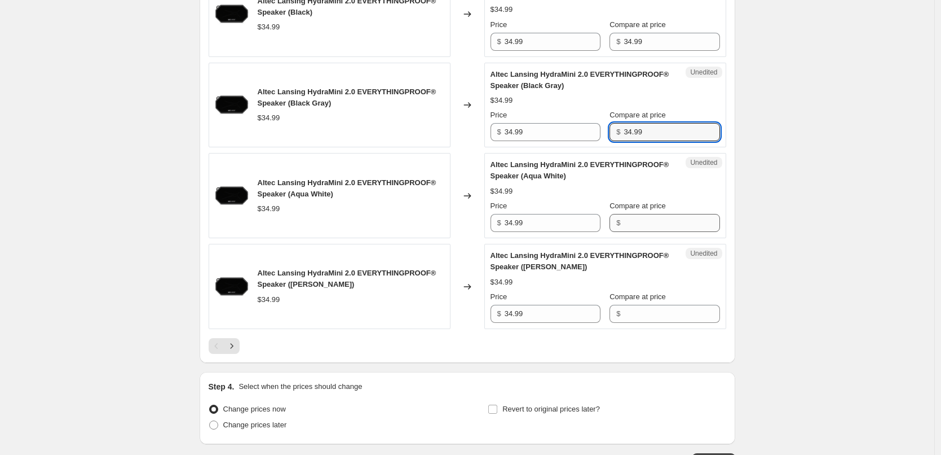
type input "34.99"
click at [656, 222] on input "Compare at price" at bounding box center [672, 223] width 96 height 18
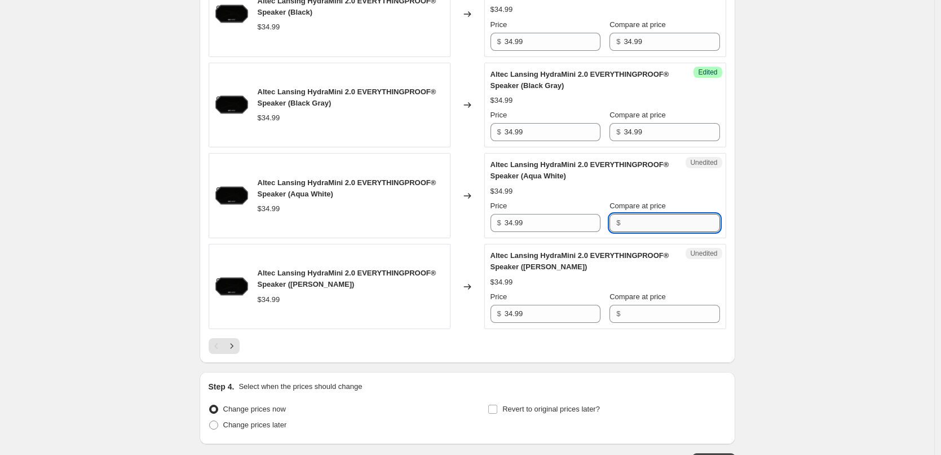
paste input "34.99"
type input "34.99"
click at [675, 312] on input "Compare at price" at bounding box center [672, 314] width 96 height 18
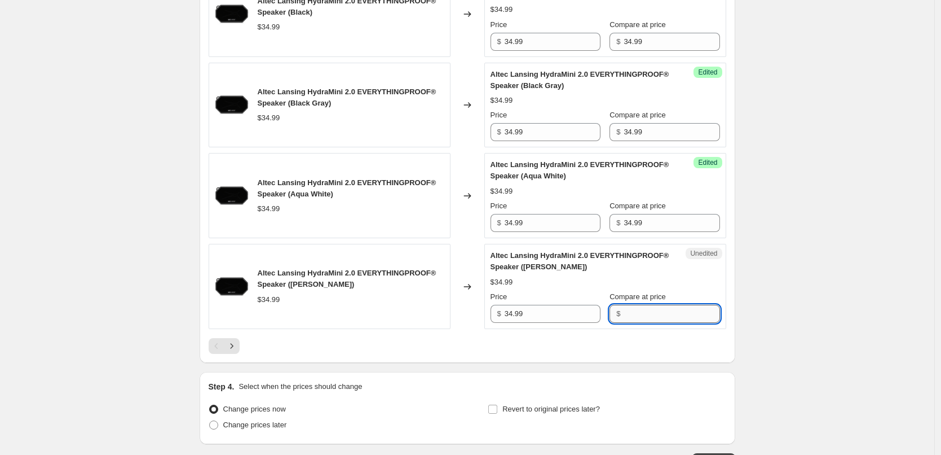
paste input "34.99"
type input "34.99"
click at [233, 349] on icon "Next" at bounding box center [231, 345] width 11 height 11
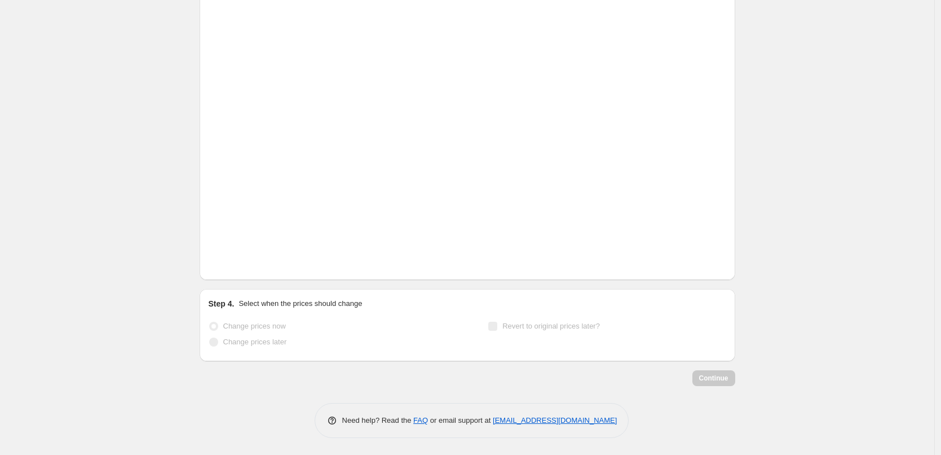
scroll to position [1160, 0]
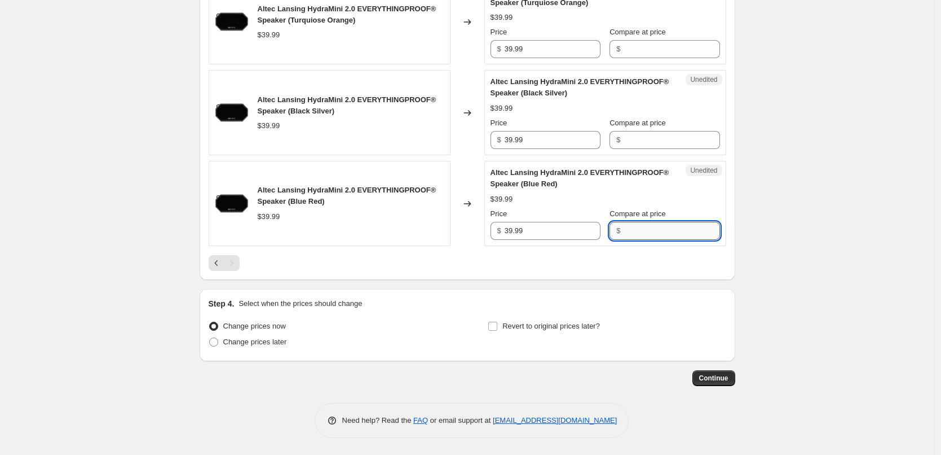
click at [674, 234] on input "Compare at price" at bounding box center [672, 231] width 96 height 18
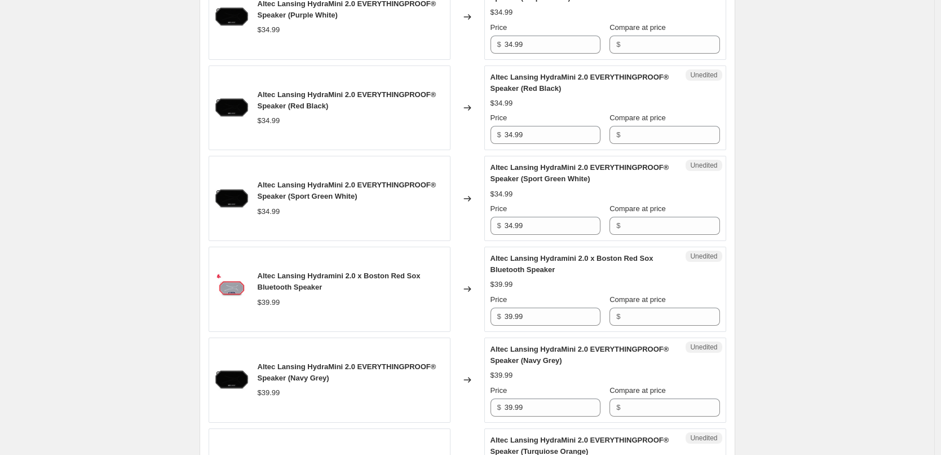
scroll to position [709, 0]
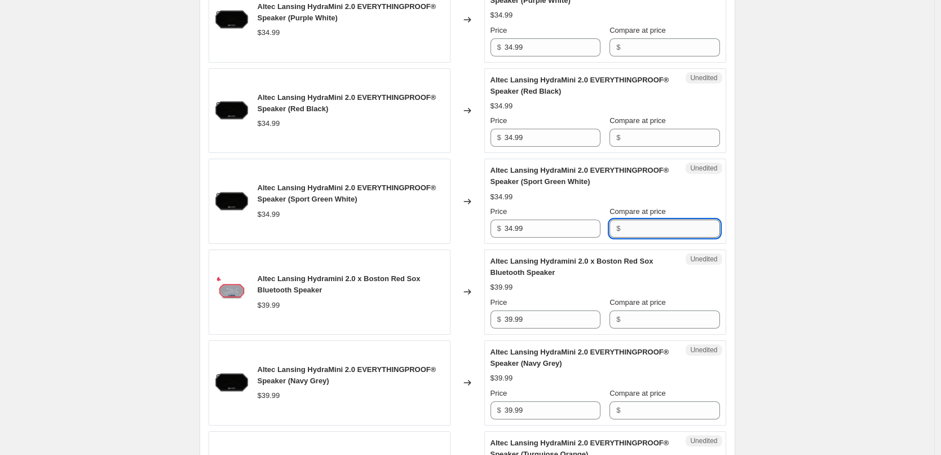
click at [652, 227] on input "Compare at price" at bounding box center [672, 228] width 96 height 18
paste input "34.99"
type input "34.99"
click at [653, 143] on input "Compare at price" at bounding box center [672, 138] width 96 height 18
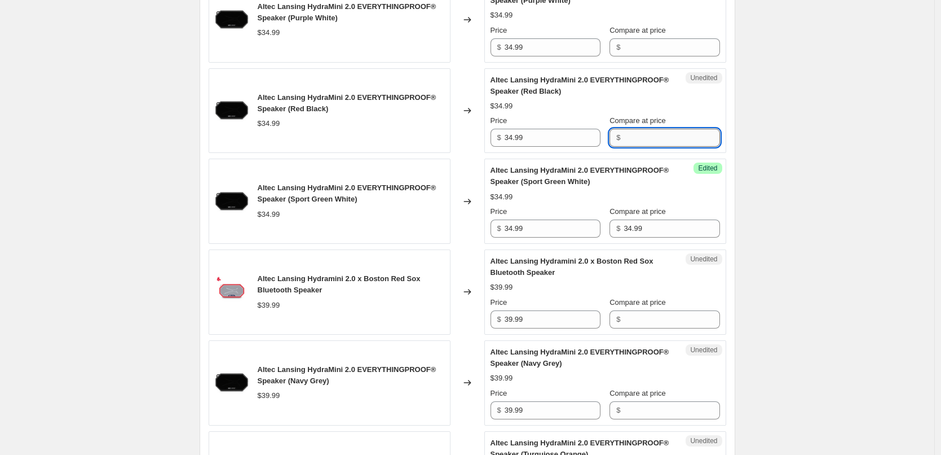
paste input "34.99"
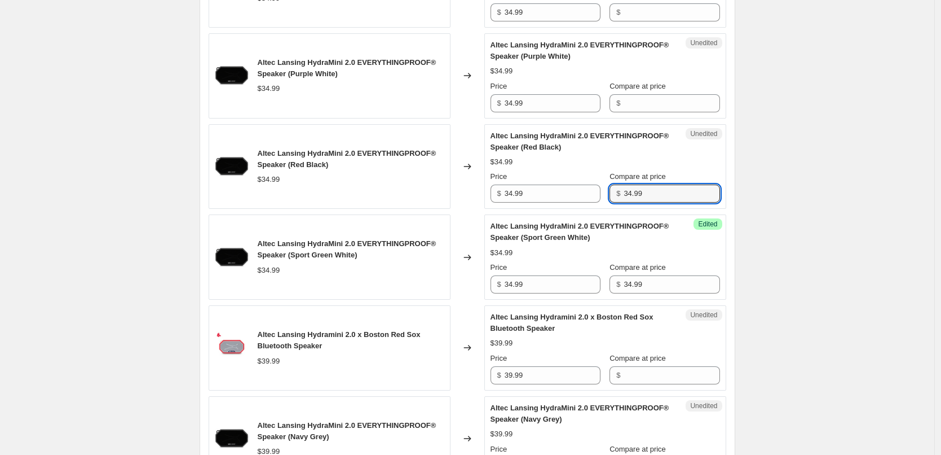
scroll to position [653, 0]
type input "34.99"
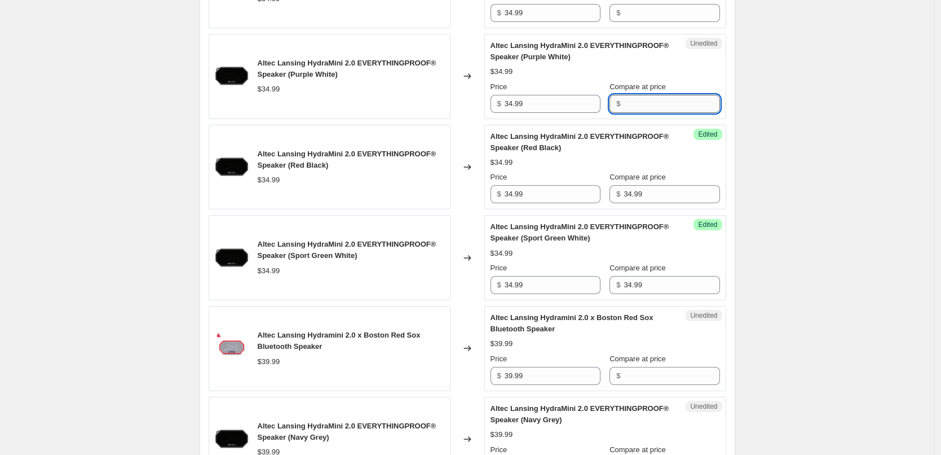
click at [656, 103] on input "Compare at price" at bounding box center [672, 104] width 96 height 18
paste input "34.99"
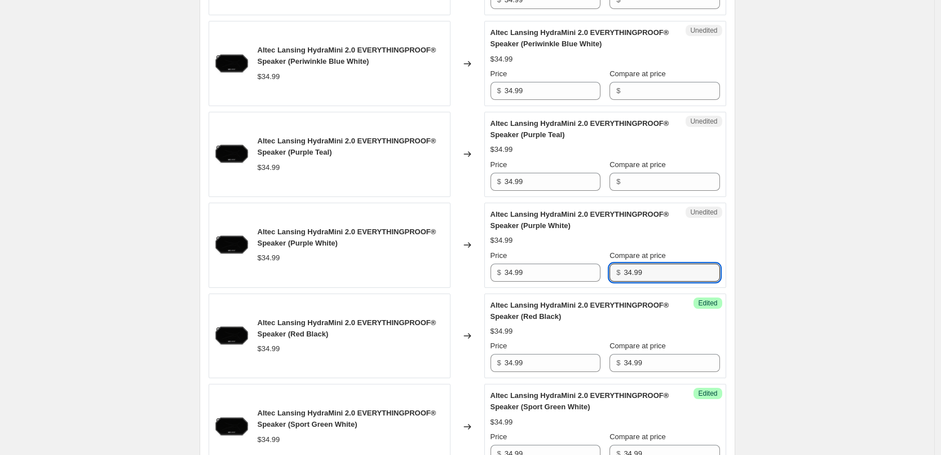
scroll to position [483, 0]
type input "34.99"
click at [653, 182] on input "Compare at price" at bounding box center [672, 182] width 96 height 18
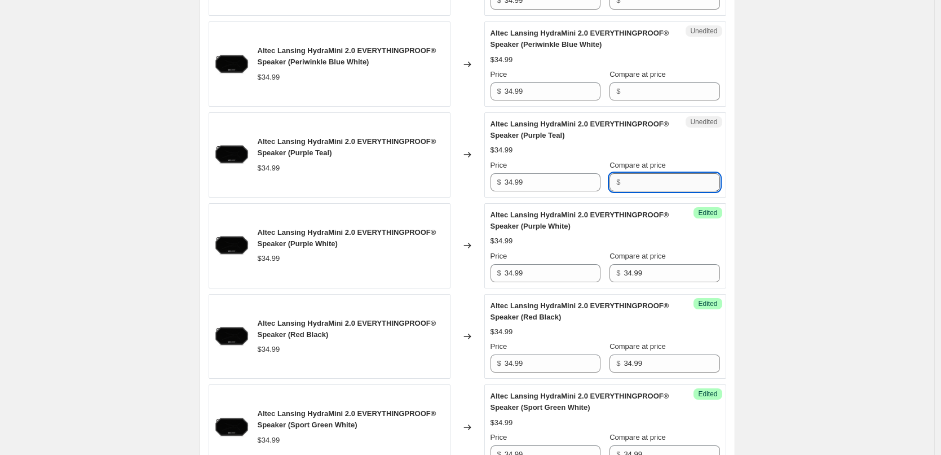
paste input "34.99"
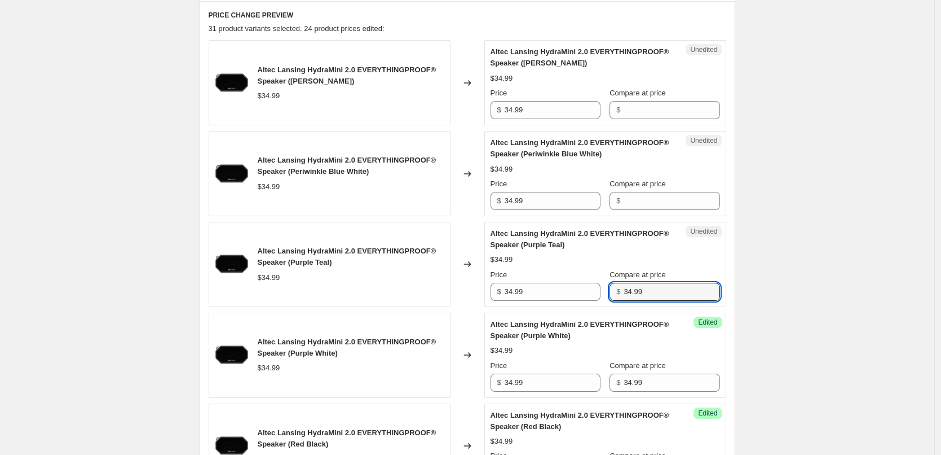
scroll to position [371, 0]
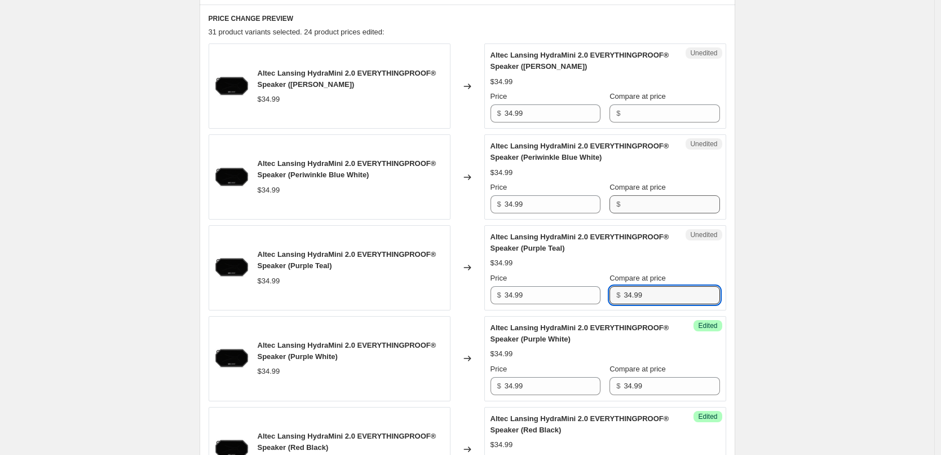
type input "34.99"
click at [655, 206] on input "Compare at price" at bounding box center [672, 204] width 96 height 18
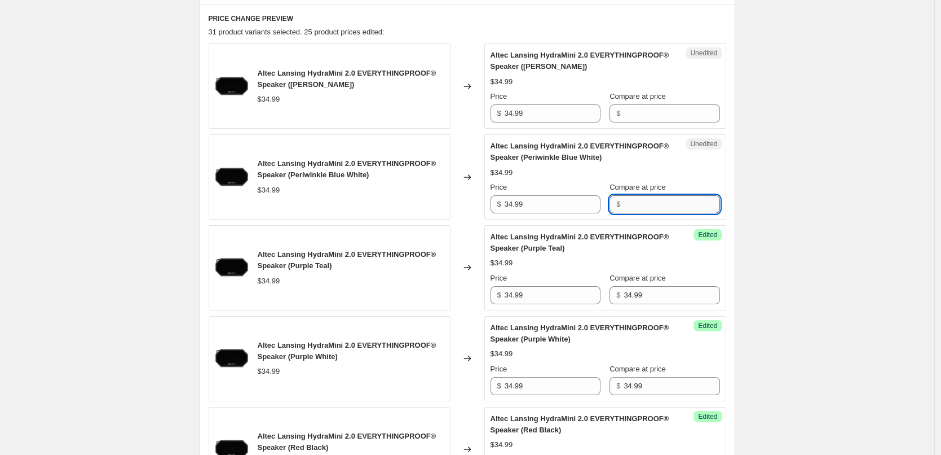
paste input "34.99"
type input "34.99"
click at [670, 113] on input "Compare at price" at bounding box center [672, 113] width 96 height 18
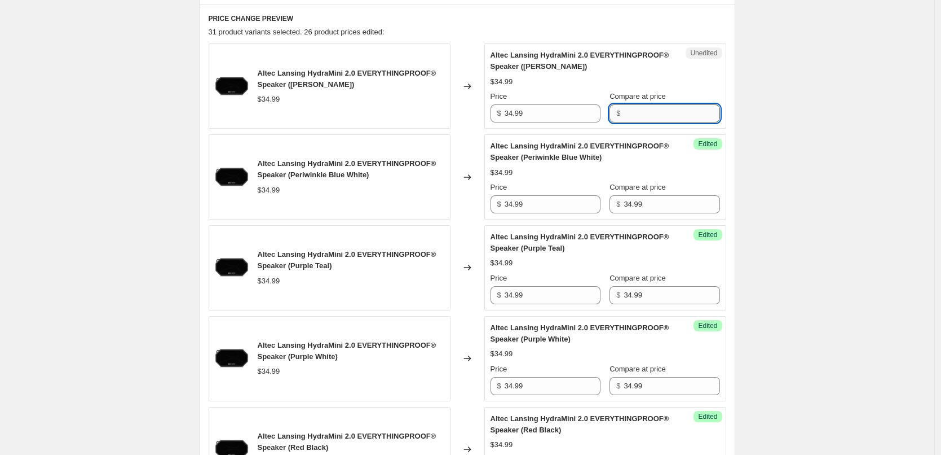
paste input "34.99"
type input "34.99"
click at [659, 82] on div "$34.99" at bounding box center [606, 81] width 230 height 11
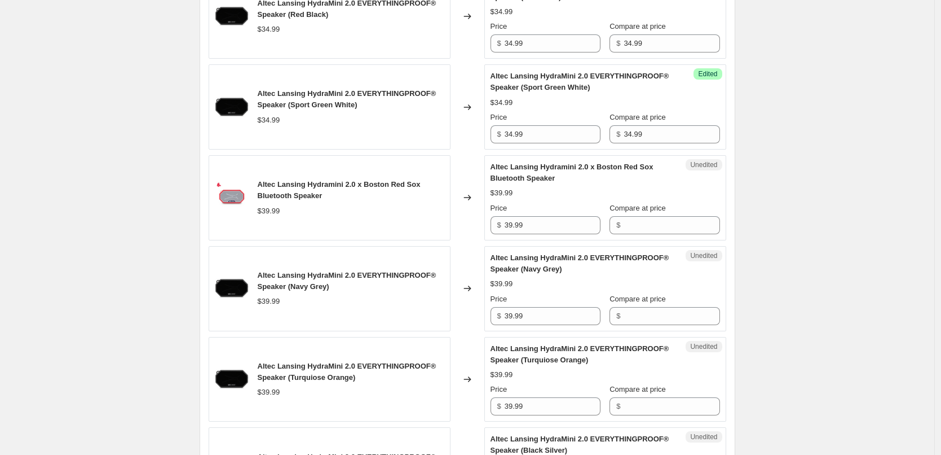
scroll to position [822, 0]
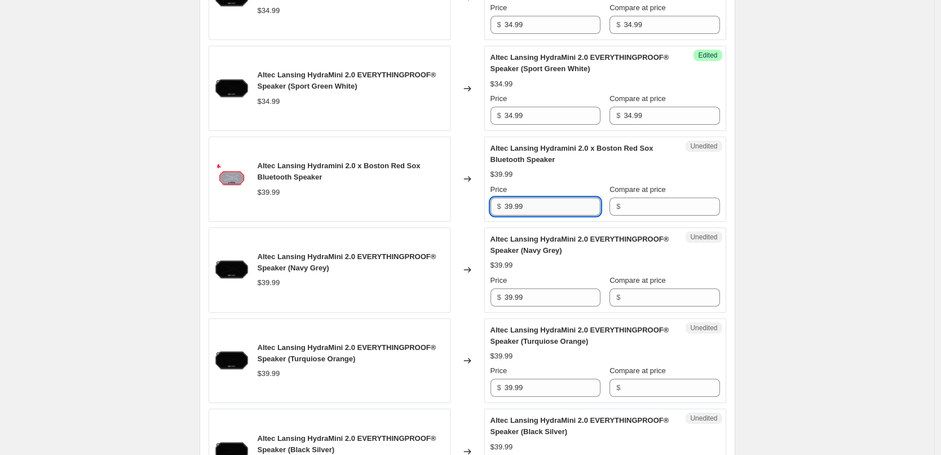
click at [545, 205] on input "39.99" at bounding box center [553, 206] width 96 height 18
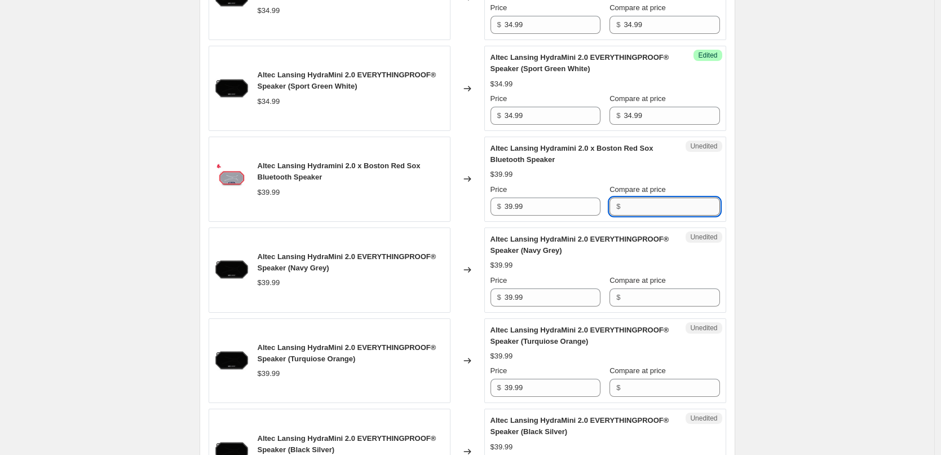
click at [662, 211] on input "Compare at price" at bounding box center [672, 206] width 96 height 18
paste input "39.99"
type input "39.99"
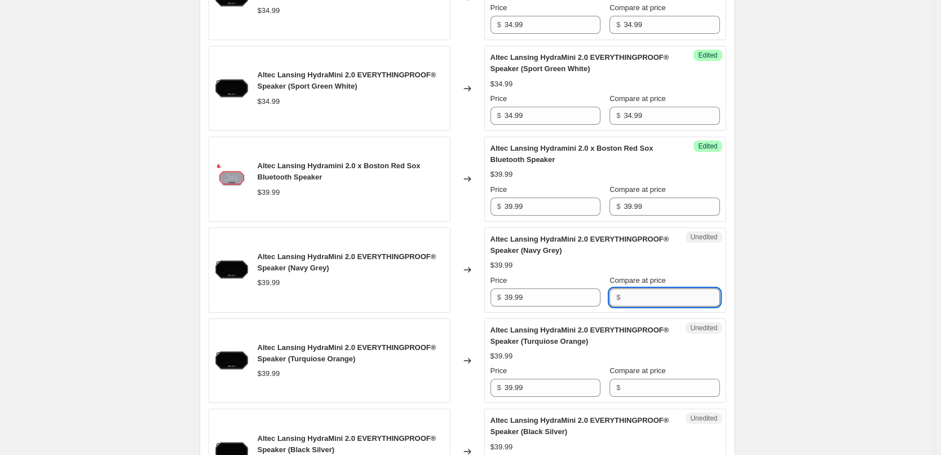
click at [658, 305] on input "Compare at price" at bounding box center [672, 297] width 96 height 18
paste input "39.99"
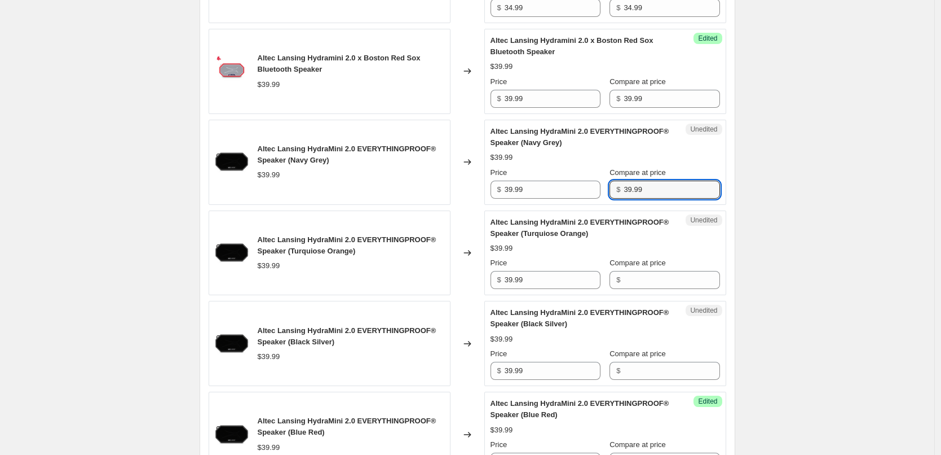
scroll to position [935, 0]
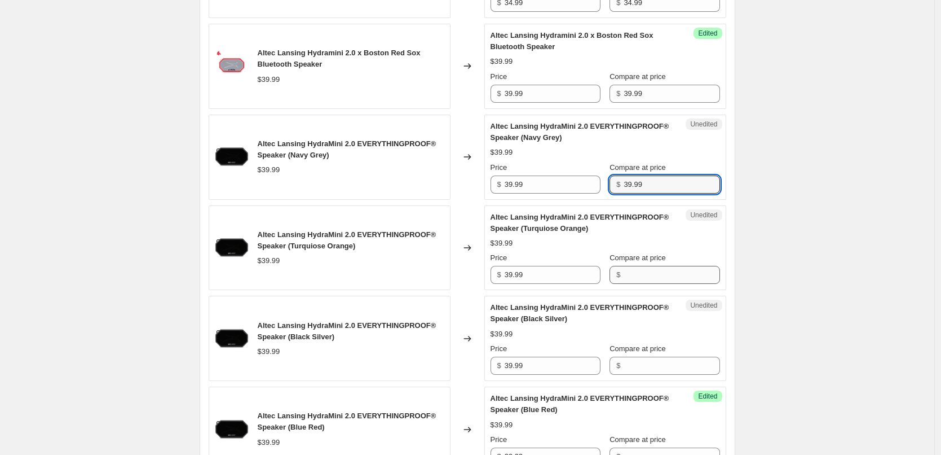
type input "39.99"
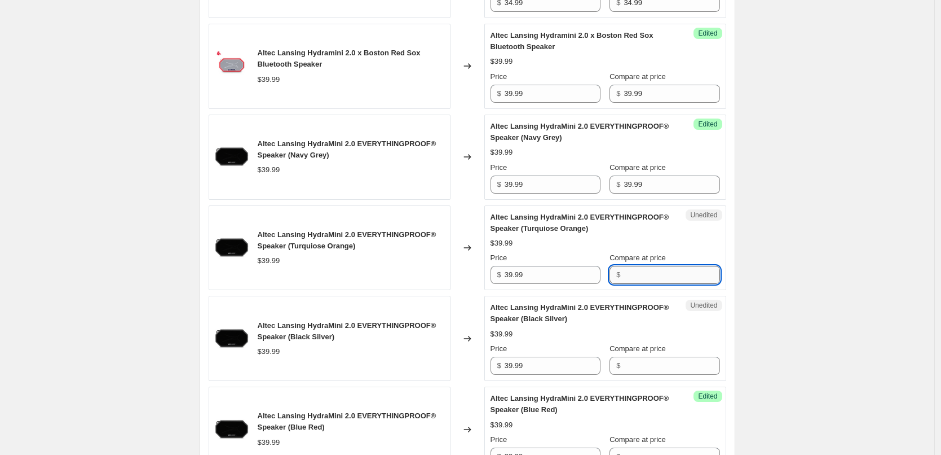
click at [666, 277] on input "Compare at price" at bounding box center [672, 275] width 96 height 18
paste input "39.99"
type input "39.99"
click at [656, 365] on input "Compare at price" at bounding box center [672, 365] width 96 height 18
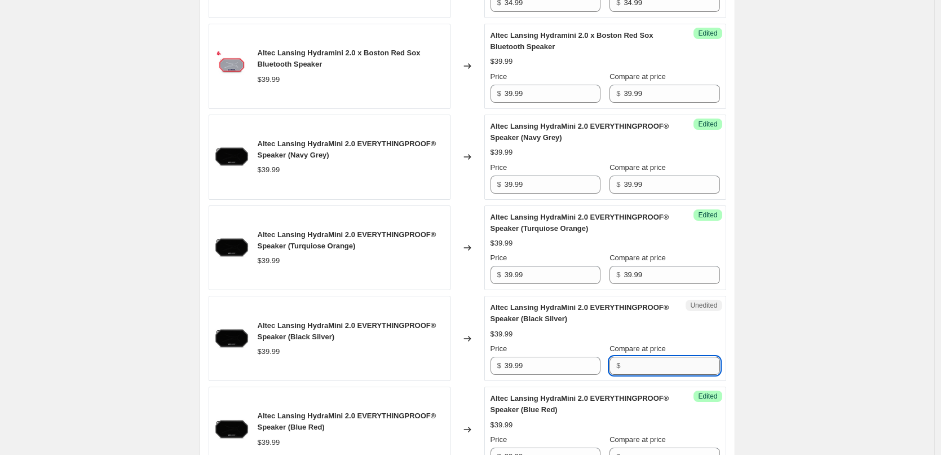
paste input "39.99"
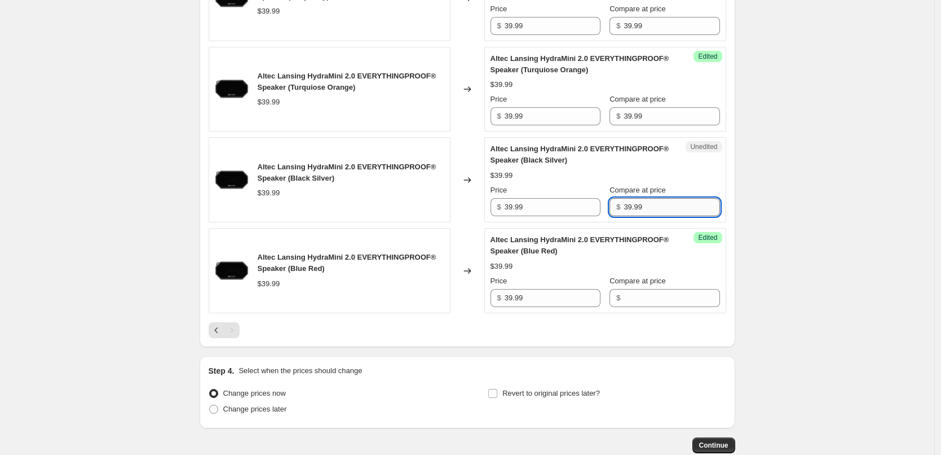
scroll to position [1104, 0]
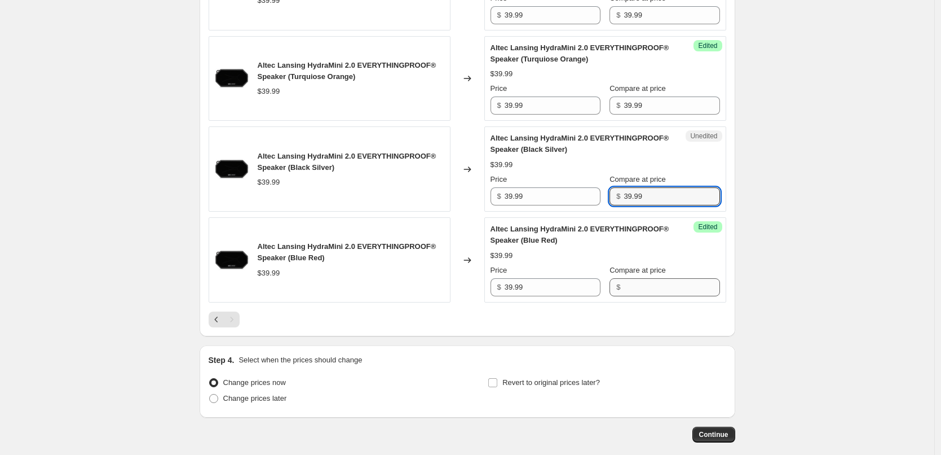
type input "39.99"
click at [659, 289] on input "Compare at price" at bounding box center [672, 287] width 96 height 18
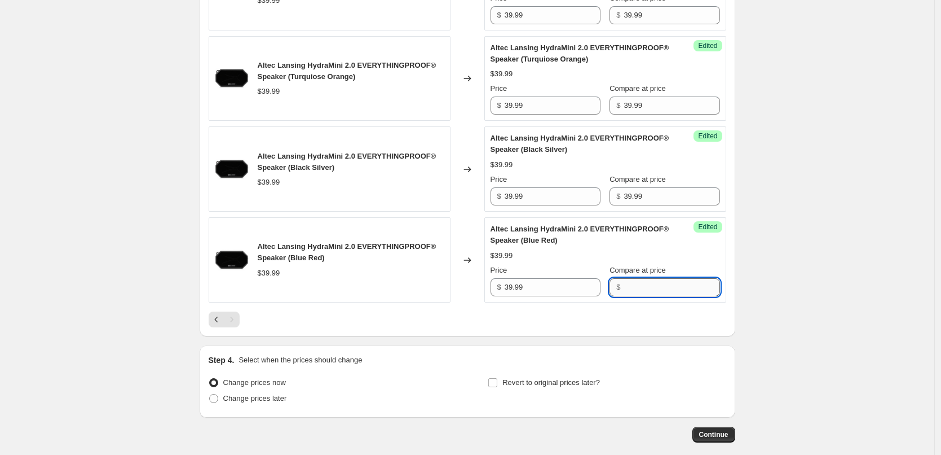
paste input "39.99"
type input "39.99"
click at [671, 249] on div "Altec Lansing HydraMini 2.0 EVERYTHINGPROOF® Speaker (Blue Red) $39.99 Price $ …" at bounding box center [606, 259] width 230 height 73
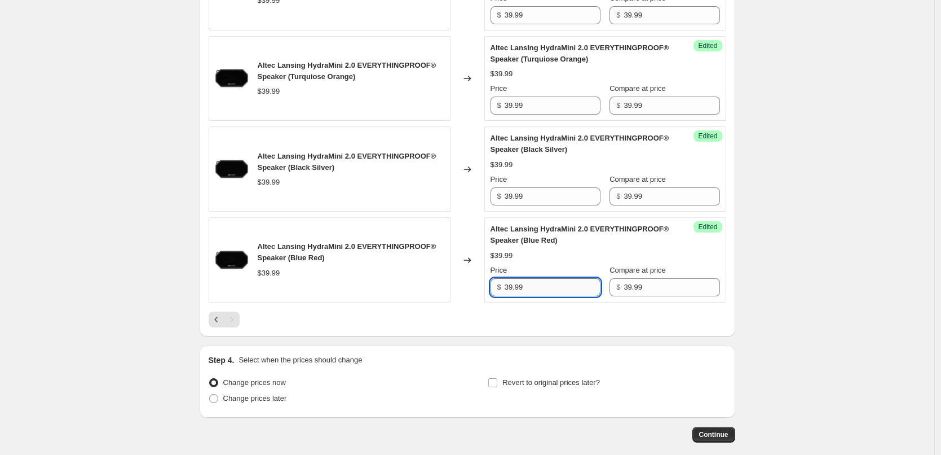
click at [564, 291] on input "39.99" at bounding box center [553, 287] width 96 height 18
type input "24.99"
click at [553, 280] on input "24.99" at bounding box center [553, 287] width 96 height 18
click at [546, 200] on input "39.99" at bounding box center [553, 196] width 96 height 18
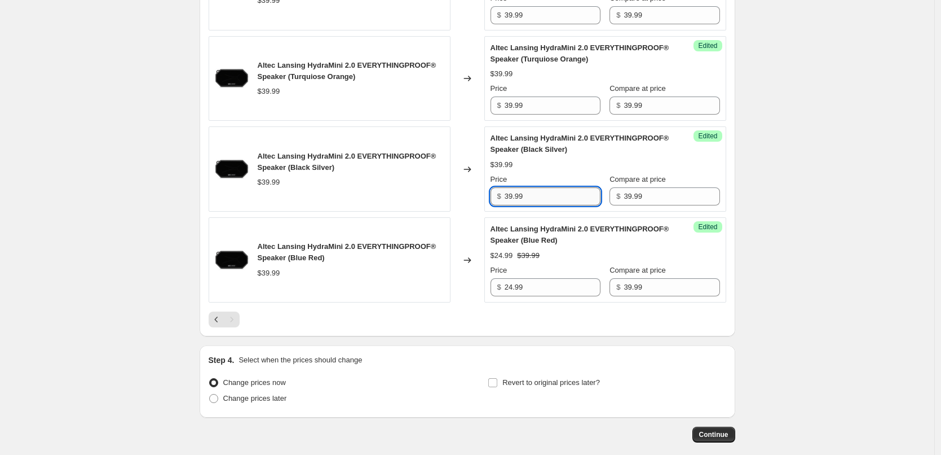
paste input "24"
type input "24.99"
click at [584, 160] on div "$39.99" at bounding box center [606, 164] width 230 height 11
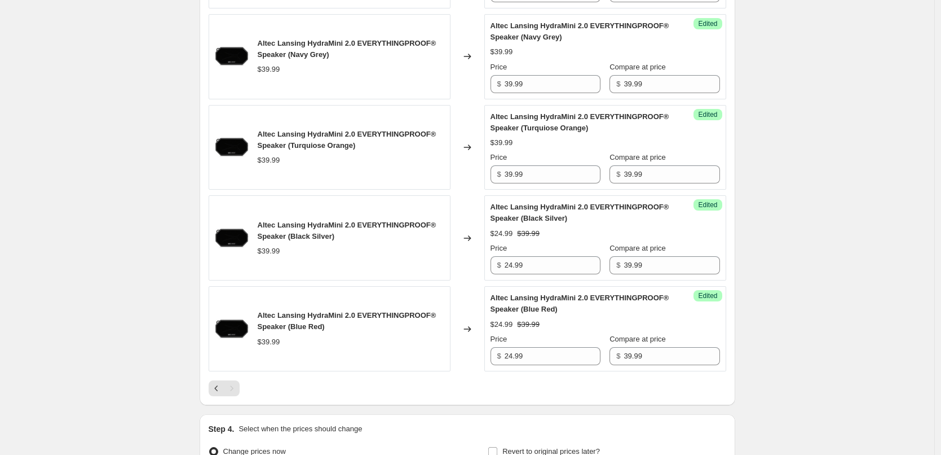
scroll to position [1047, 0]
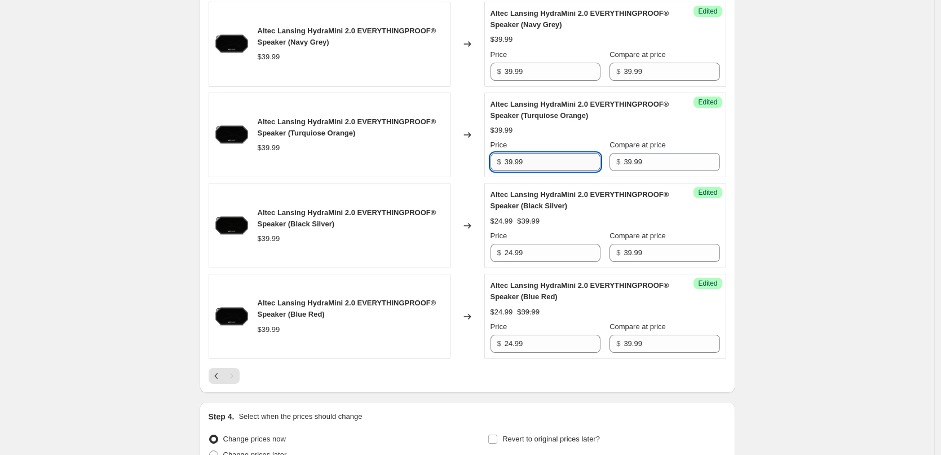
click at [540, 162] on input "39.99" at bounding box center [553, 162] width 96 height 18
paste input "24"
type input "24.99"
click at [565, 133] on div "$39.99" at bounding box center [606, 130] width 230 height 11
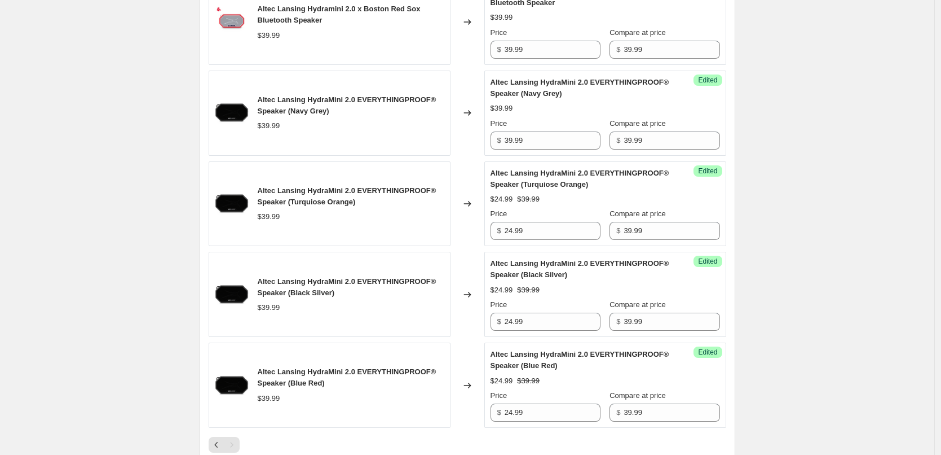
scroll to position [935, 0]
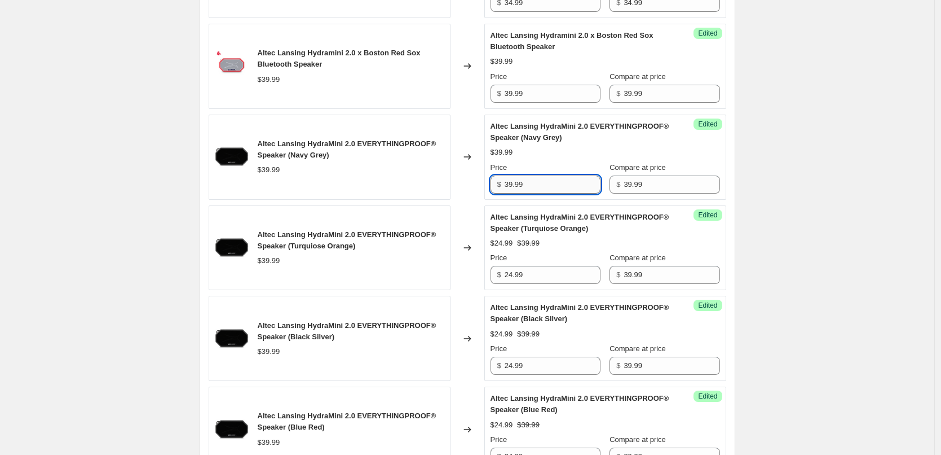
click at [547, 186] on input "39.99" at bounding box center [553, 184] width 96 height 18
paste input "24"
type input "24.99"
click at [558, 153] on div "$39.99" at bounding box center [606, 152] width 230 height 11
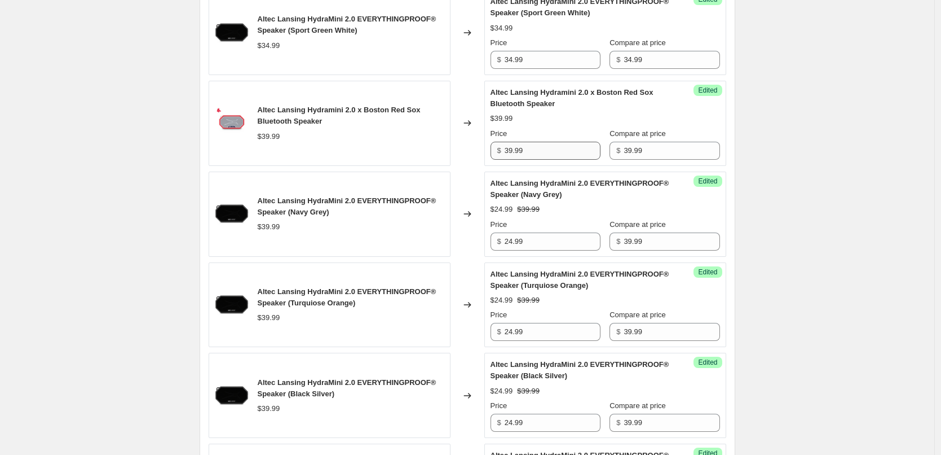
scroll to position [822, 0]
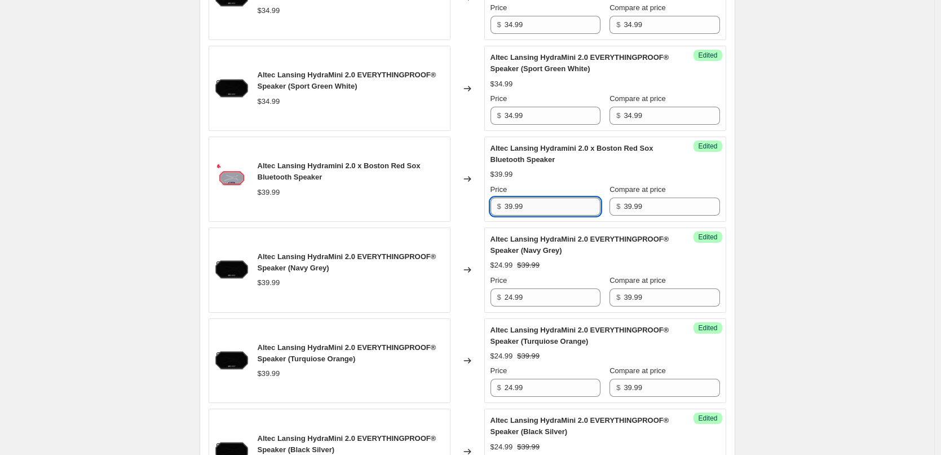
click at [548, 207] on input "39.99" at bounding box center [553, 206] width 96 height 18
paste input "24"
type input "24.99"
click at [560, 170] on div "$24.99 $39.99" at bounding box center [606, 174] width 230 height 11
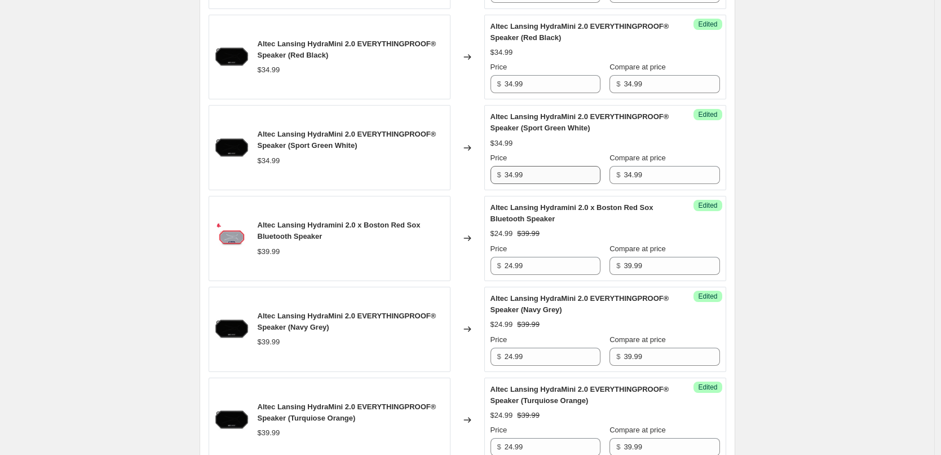
scroll to position [709, 0]
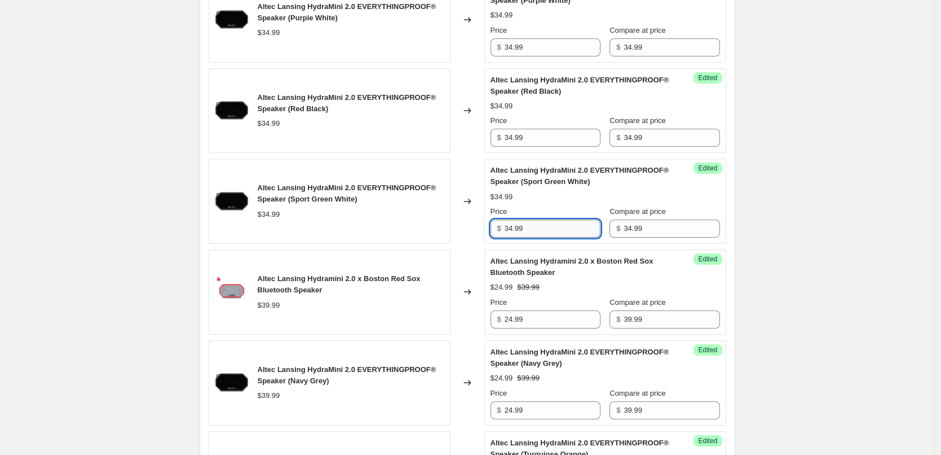
click at [551, 235] on input "34.99" at bounding box center [553, 228] width 96 height 18
paste input "2"
type input "24.99"
click at [567, 197] on div "$34.99" at bounding box center [606, 196] width 230 height 11
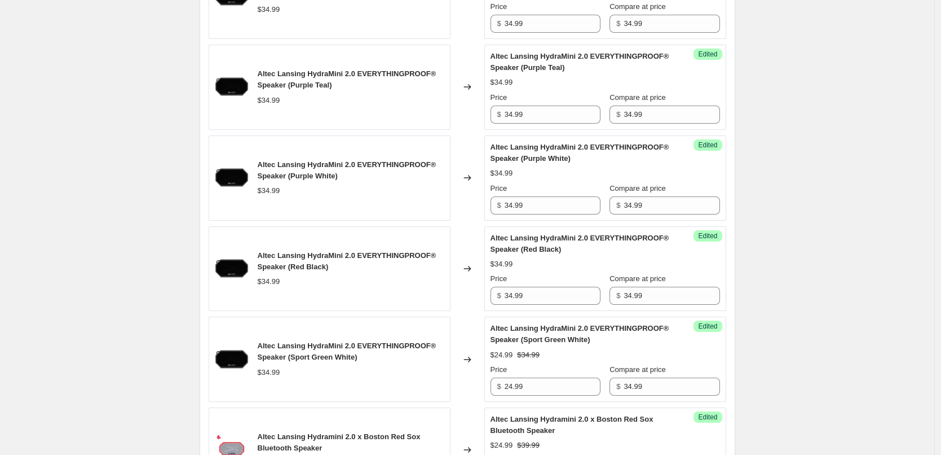
scroll to position [540, 0]
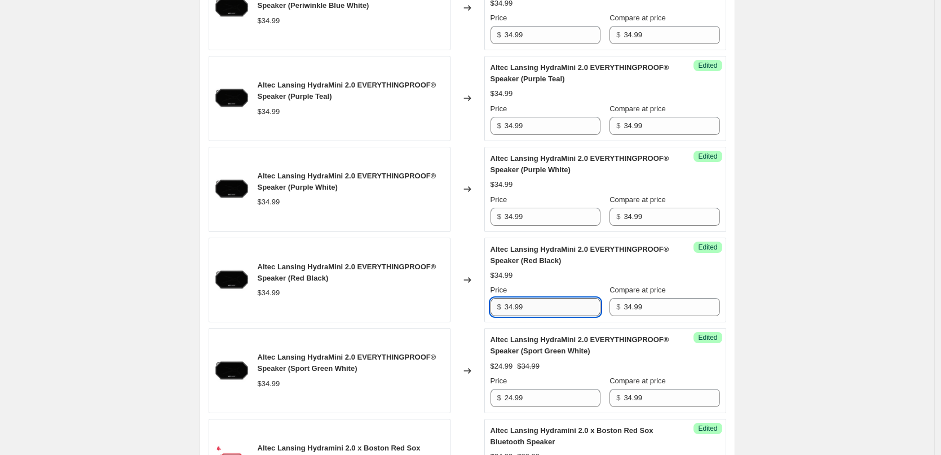
click at [547, 311] on input "34.99" at bounding box center [553, 307] width 96 height 18
paste input "2"
type input "24.99"
click at [560, 287] on div "Price" at bounding box center [546, 289] width 110 height 11
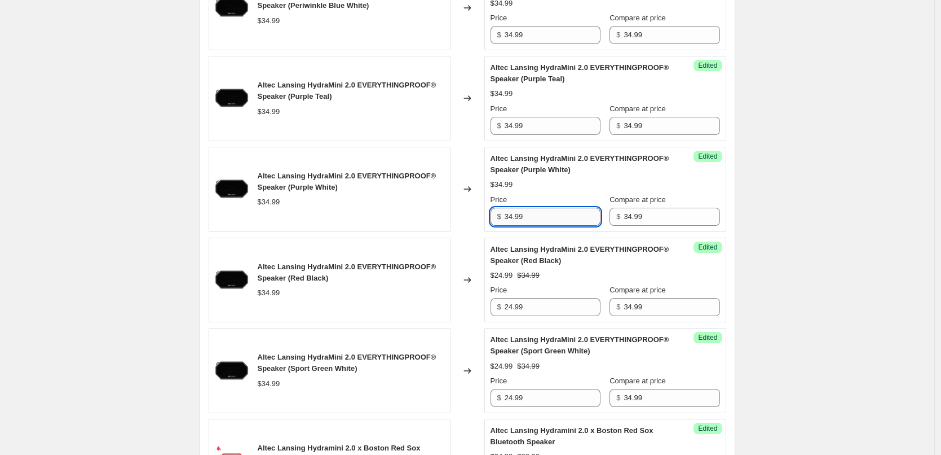
click at [544, 210] on input "34.99" at bounding box center [553, 217] width 96 height 18
paste input "2"
type input "24.99"
click at [562, 186] on div "$34.99" at bounding box center [606, 184] width 230 height 11
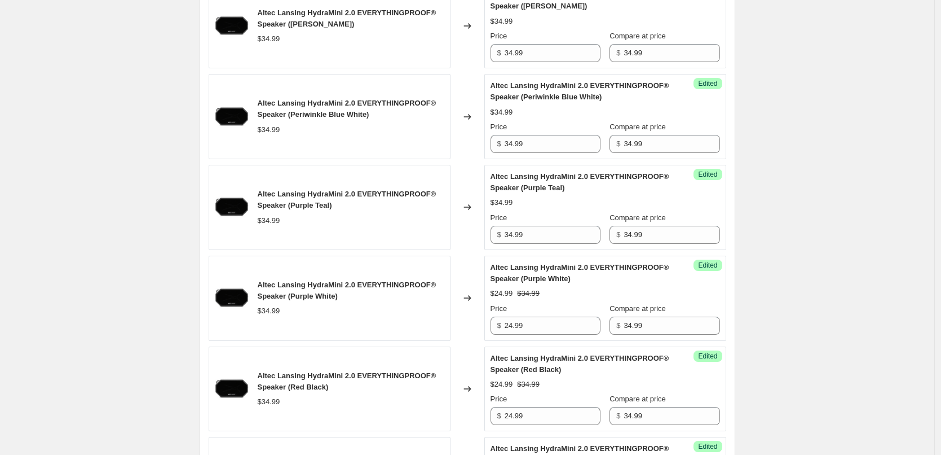
scroll to position [427, 0]
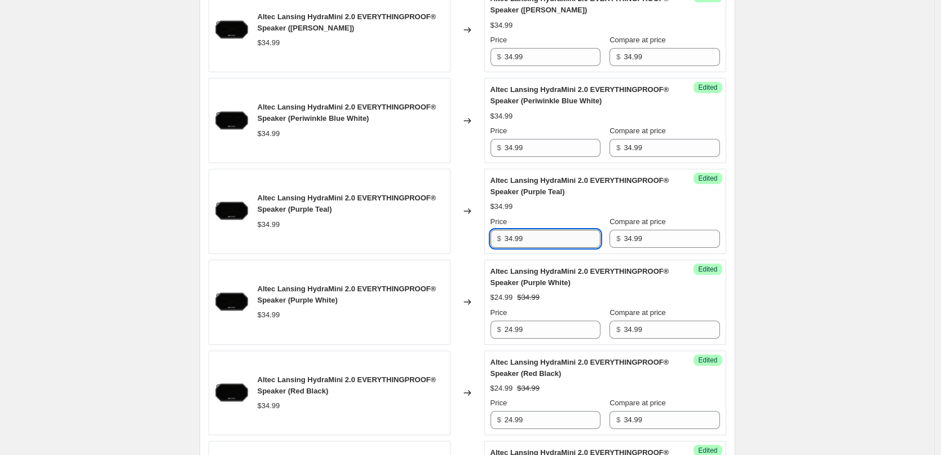
click at [551, 236] on input "34.99" at bounding box center [553, 239] width 96 height 18
paste input "2"
type input "24.99"
click at [566, 211] on div "$34.99" at bounding box center [606, 206] width 230 height 11
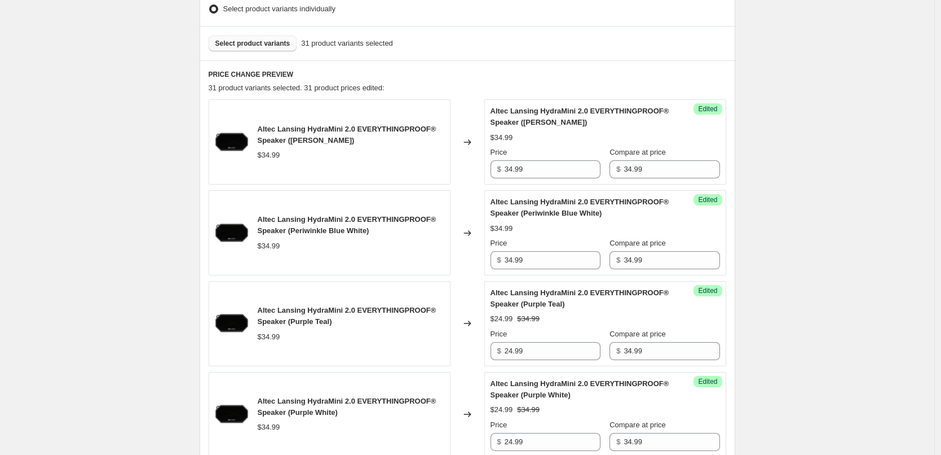
scroll to position [314, 0]
click at [541, 256] on input "34.99" at bounding box center [553, 261] width 96 height 18
paste input "2"
type input "24.99"
click at [558, 236] on div "Altec Lansing HydraMini 2.0 EVERYTHINGPROOF® Speaker (Periwinkle Blue White) $2…" at bounding box center [606, 233] width 230 height 73
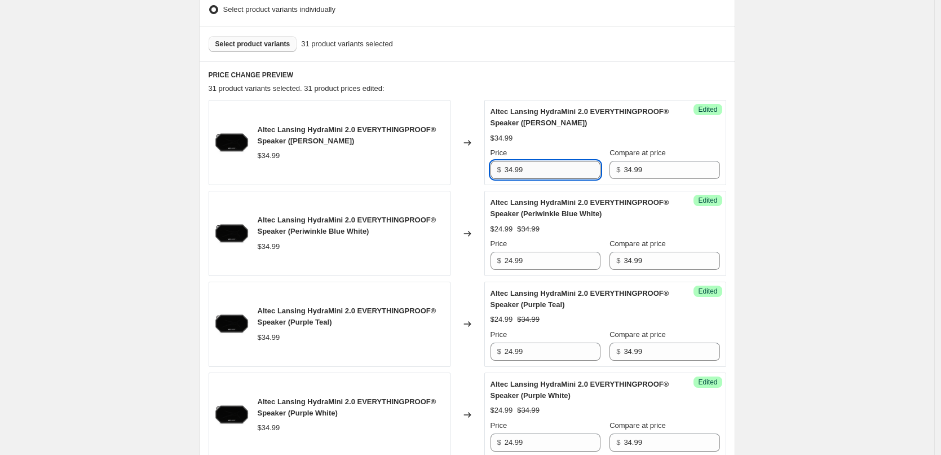
click at [543, 168] on input "34.99" at bounding box center [553, 170] width 96 height 18
paste input "2"
type input "24.99"
click at [555, 151] on div "Price" at bounding box center [546, 152] width 110 height 11
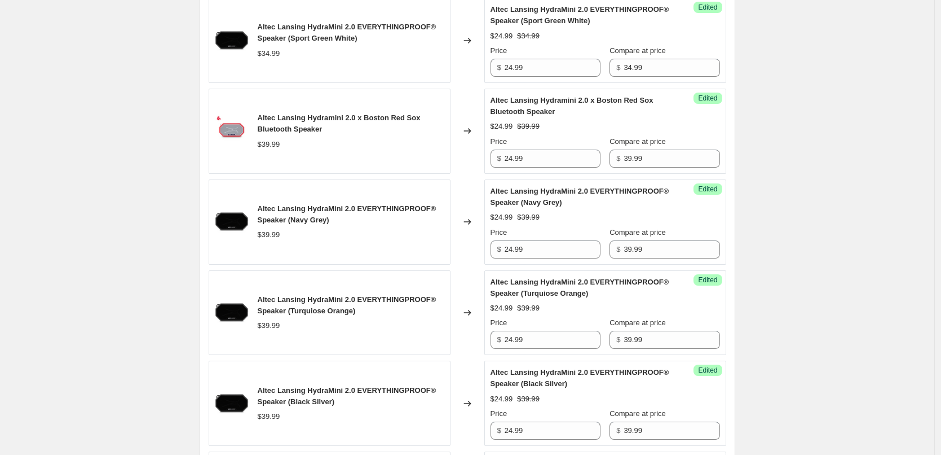
scroll to position [1160, 0]
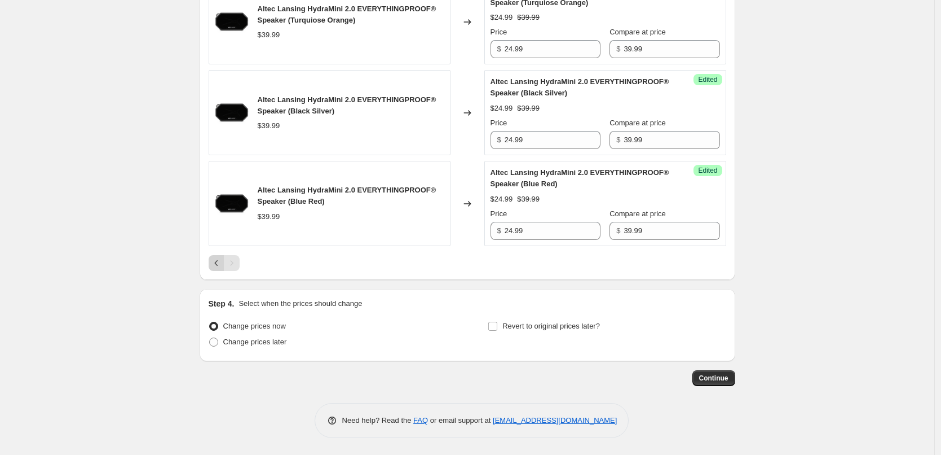
click at [219, 266] on icon "Previous" at bounding box center [216, 262] width 11 height 11
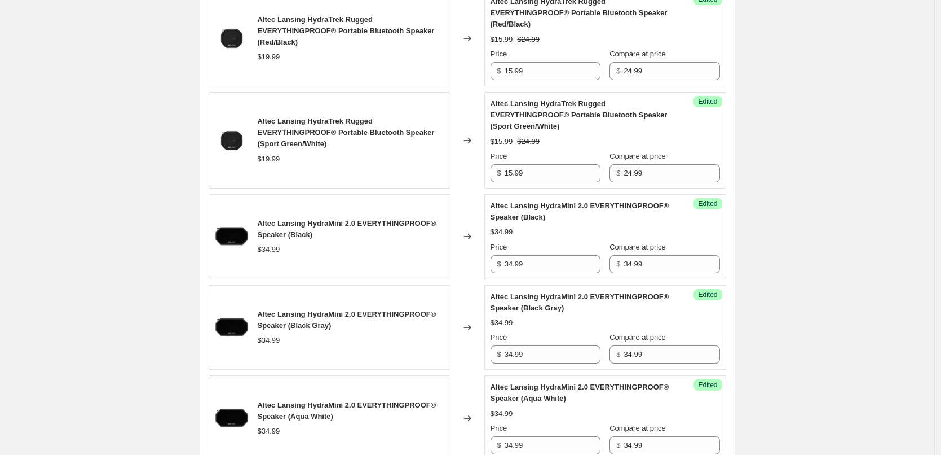
scroll to position [1781, 0]
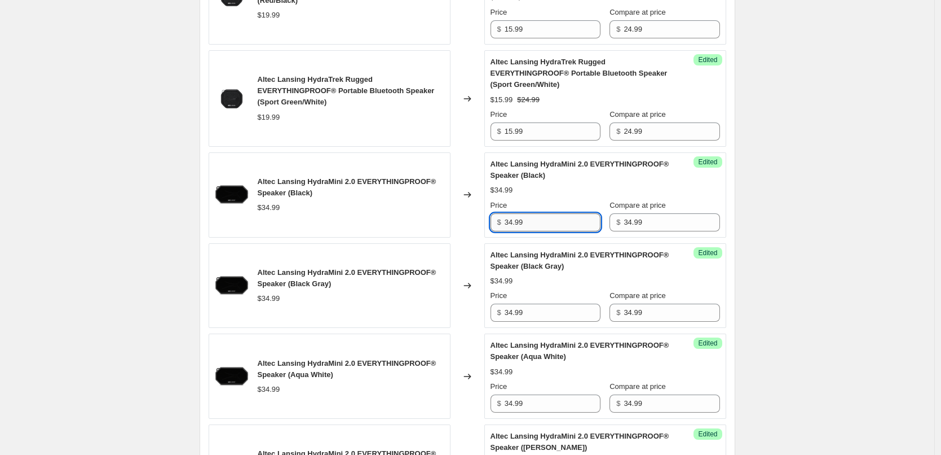
click at [548, 226] on input "34.99" at bounding box center [553, 222] width 96 height 18
paste input "2"
type input "24.99"
click at [563, 199] on div "Altec Lansing HydraMini 2.0 EVERYTHINGPROOF® Speaker (Black) $34.99 Price $ 24.…" at bounding box center [606, 195] width 230 height 73
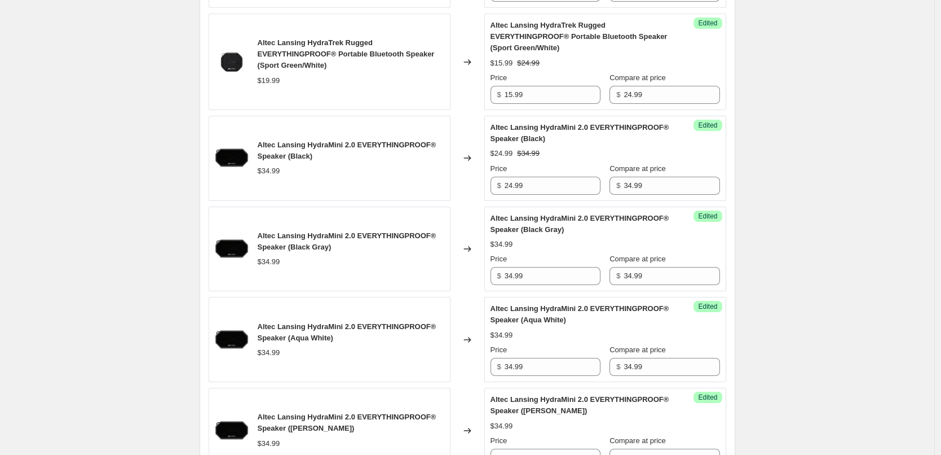
scroll to position [1837, 0]
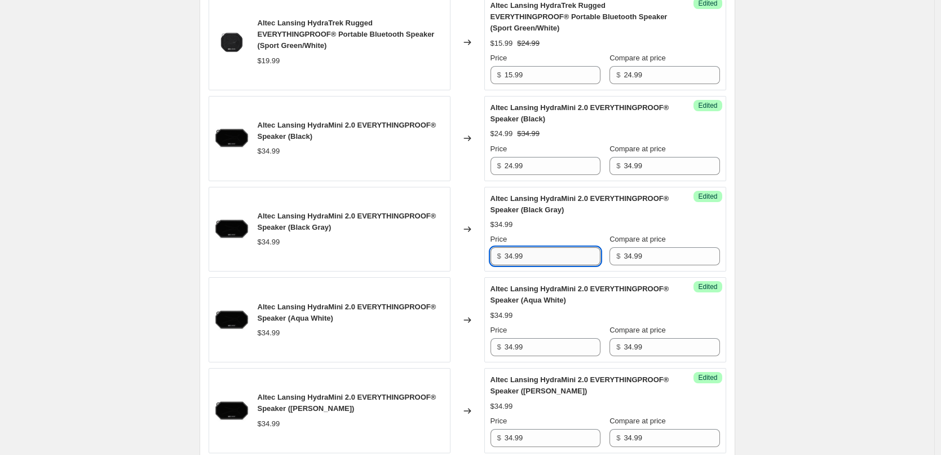
click at [538, 254] on input "34.99" at bounding box center [553, 256] width 96 height 18
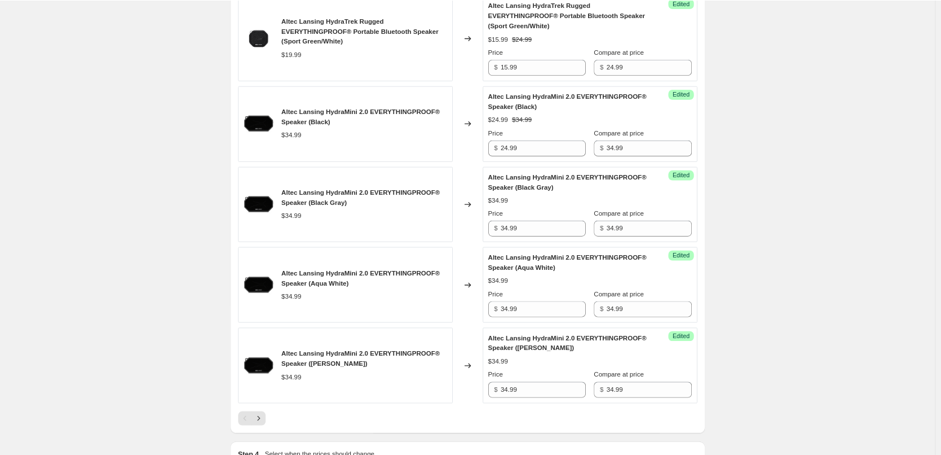
scroll to position [1837, 0]
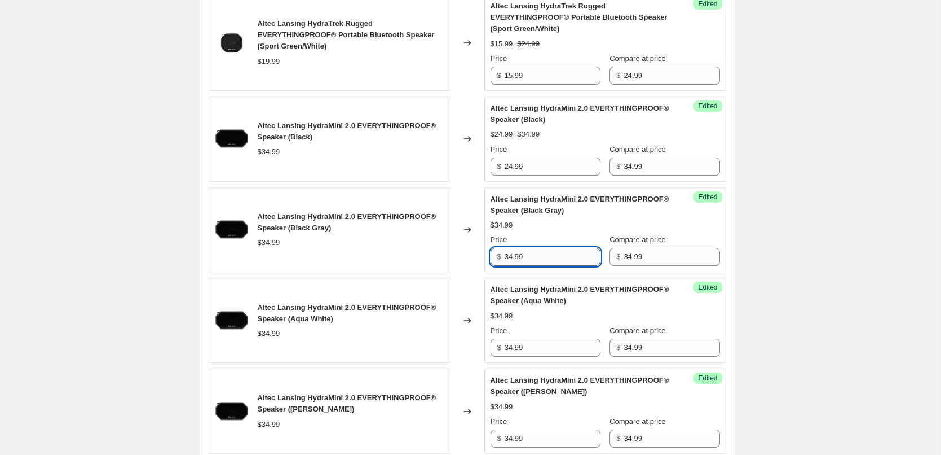
click at [555, 257] on input "34.99" at bounding box center [553, 257] width 96 height 18
paste input "2"
type input "24.99"
click at [564, 227] on div "$34.99" at bounding box center [606, 224] width 230 height 11
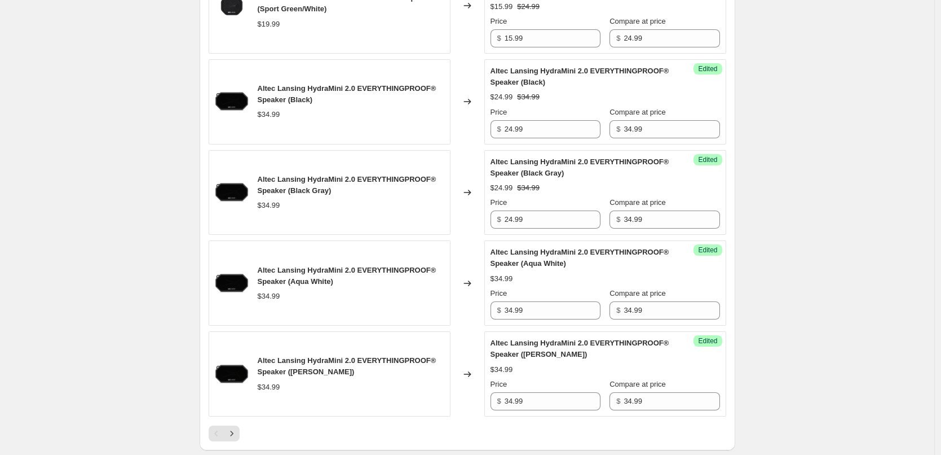
scroll to position [1893, 0]
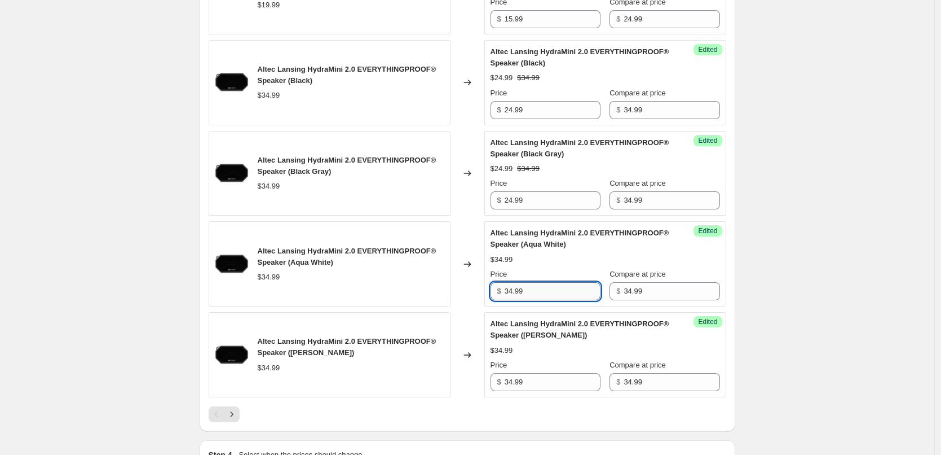
click at [547, 295] on input "34.99" at bounding box center [553, 291] width 96 height 18
paste input "2"
type input "24.99"
click at [561, 274] on div "Price" at bounding box center [546, 274] width 110 height 11
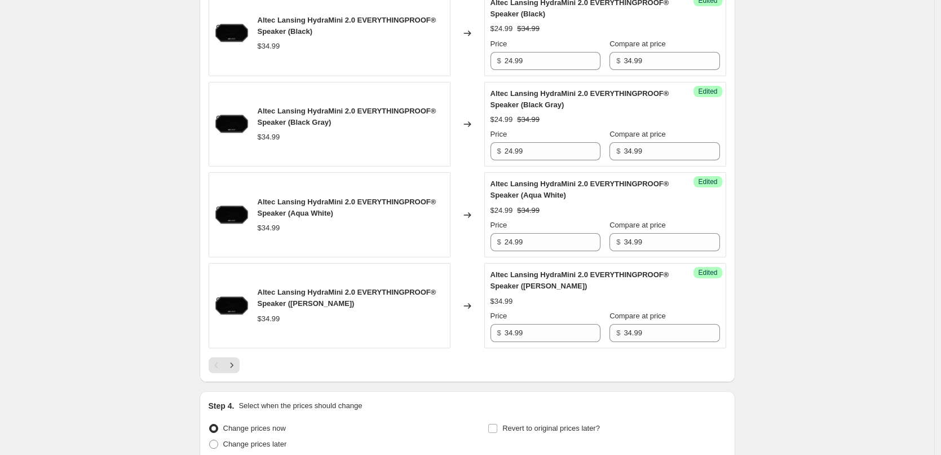
scroll to position [2006, 0]
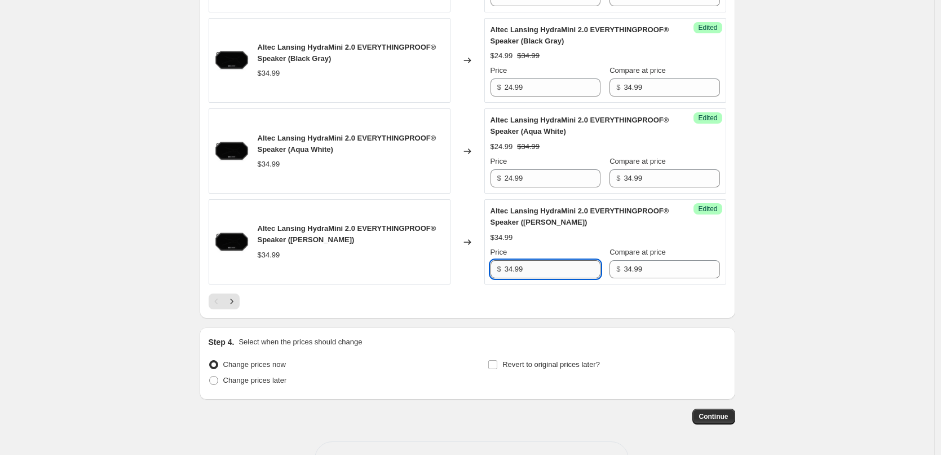
click at [561, 274] on input "34.99" at bounding box center [553, 269] width 96 height 18
paste input "2"
type input "24.99"
click at [574, 240] on div "$24.99 $34.99" at bounding box center [606, 237] width 230 height 11
click at [719, 413] on span "Continue" at bounding box center [713, 416] width 29 height 9
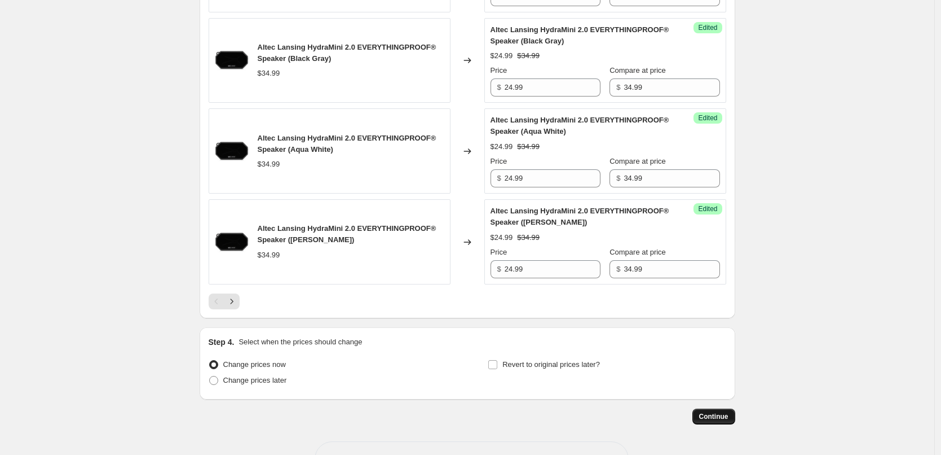
scroll to position [0, 0]
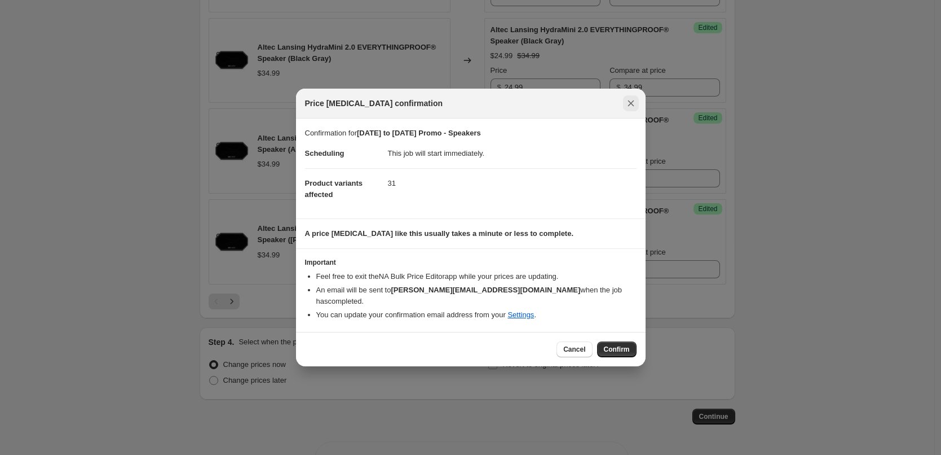
click at [632, 109] on icon "Close" at bounding box center [631, 103] width 11 height 11
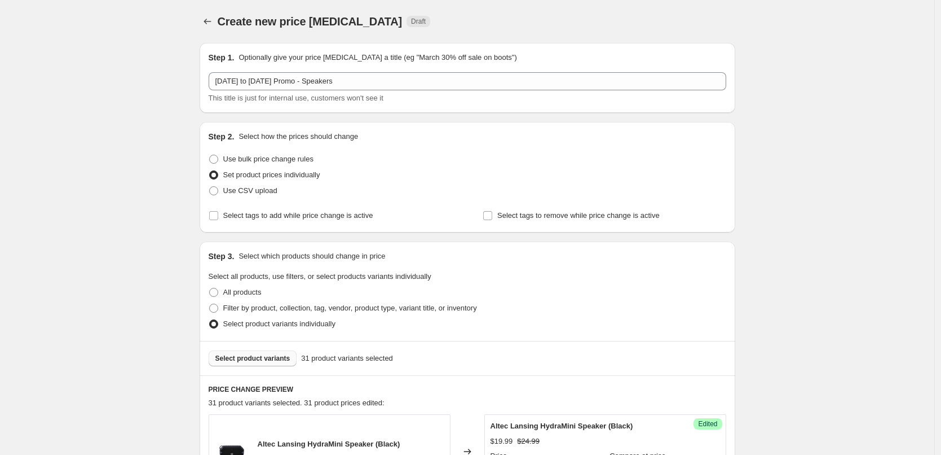
scroll to position [2006, 0]
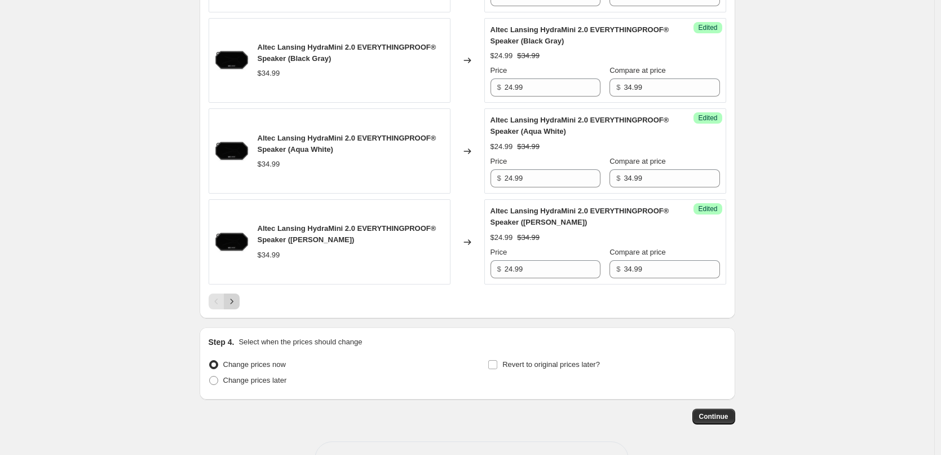
click at [232, 304] on icon "Next" at bounding box center [231, 301] width 11 height 11
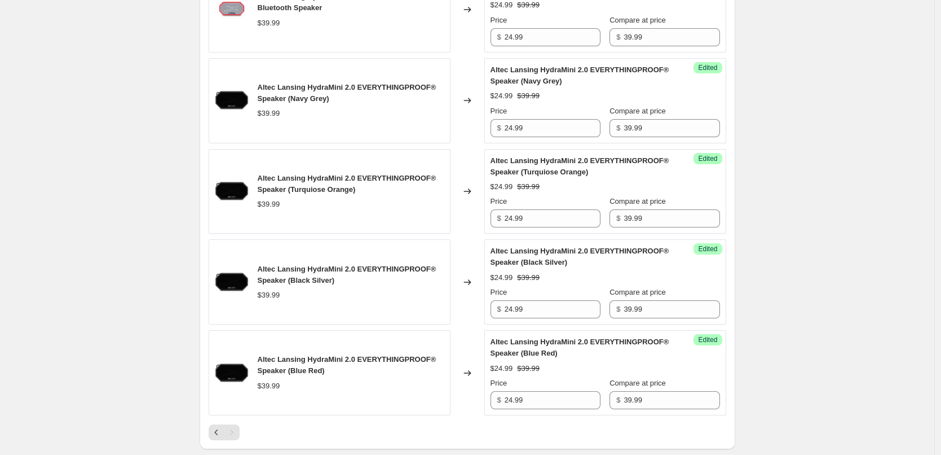
scroll to position [1160, 0]
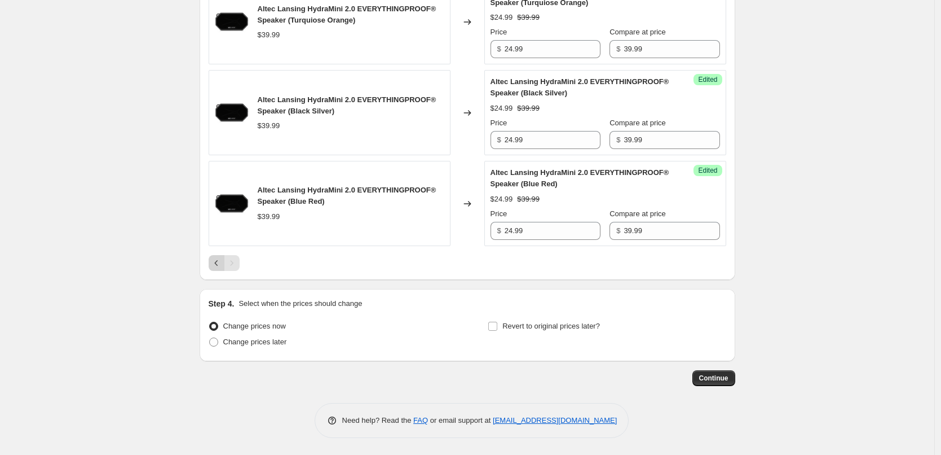
click at [221, 261] on icon "Previous" at bounding box center [216, 262] width 11 height 11
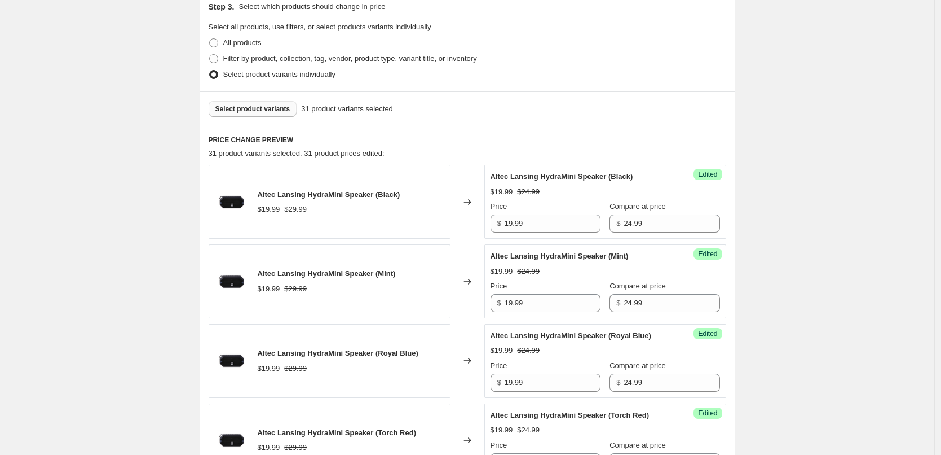
scroll to position [201, 0]
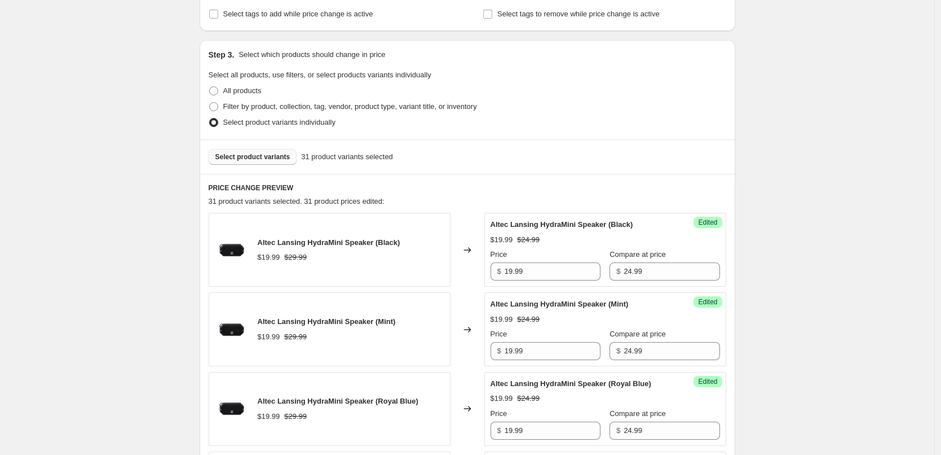
click at [265, 156] on span "Select product variants" at bounding box center [252, 156] width 75 height 9
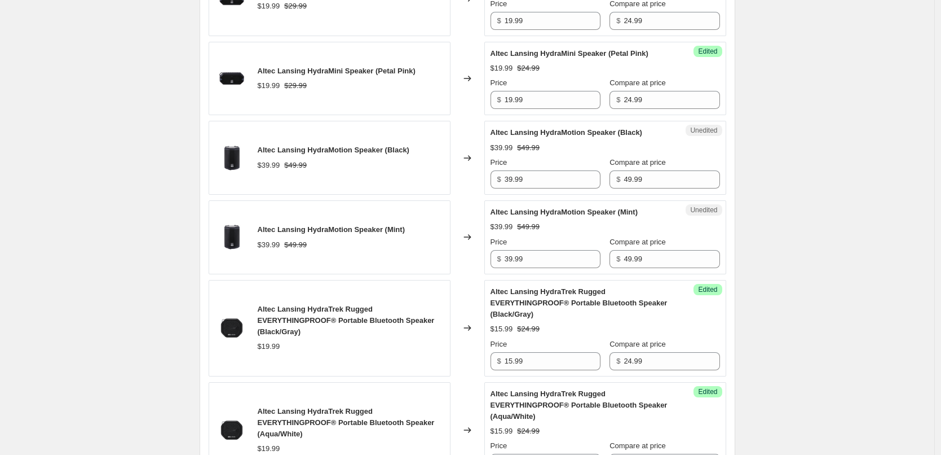
scroll to position [709, 0]
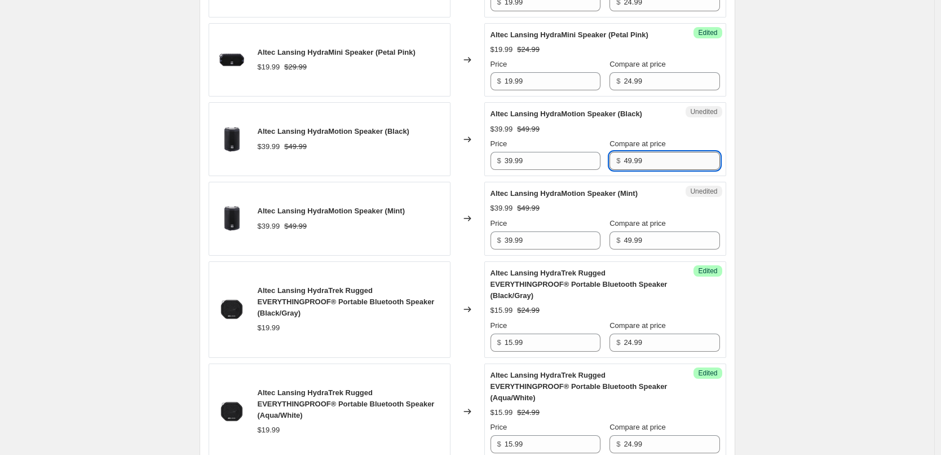
click at [648, 160] on input "49.99" at bounding box center [672, 161] width 96 height 18
type input "49.98"
click at [665, 138] on div "Altec Lansing HydraMotion Speaker (Black) $39.99 $49.98 Price $ 39.99 Compare a…" at bounding box center [606, 138] width 230 height 61
click at [645, 163] on input "49.98" at bounding box center [672, 161] width 96 height 18
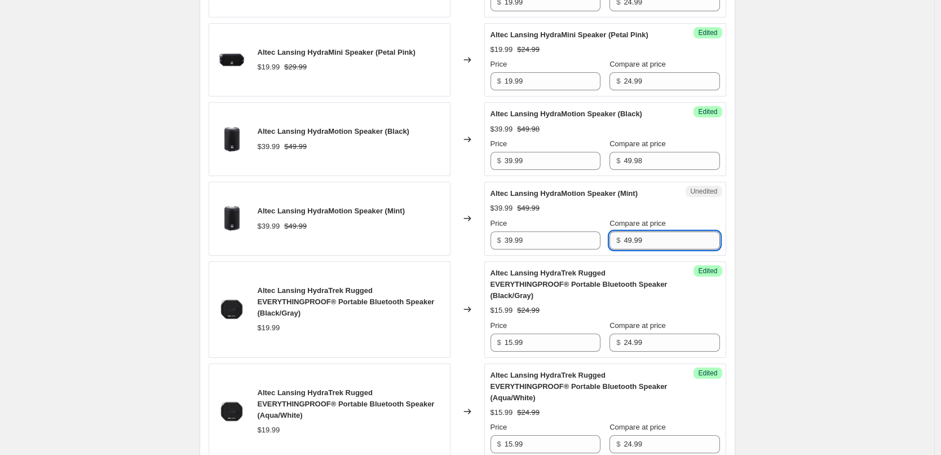
click at [652, 242] on input "49.99" at bounding box center [672, 240] width 96 height 18
paste input "8"
type input "49.98"
click at [677, 205] on div "$39.99 $49.98" at bounding box center [606, 208] width 230 height 11
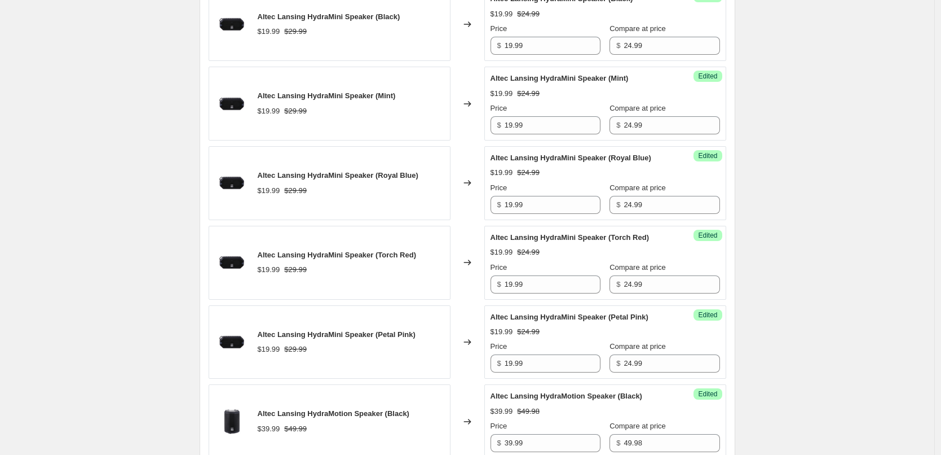
scroll to position [145, 0]
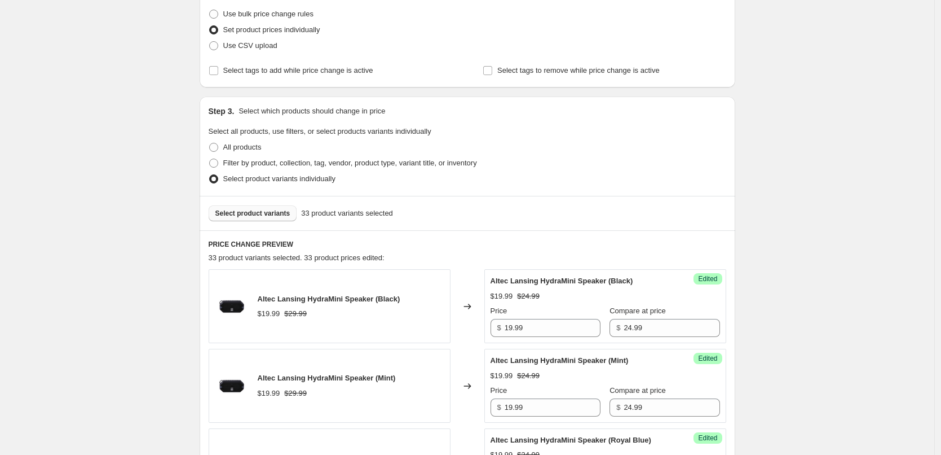
click at [263, 212] on span "Select product variants" at bounding box center [252, 213] width 75 height 9
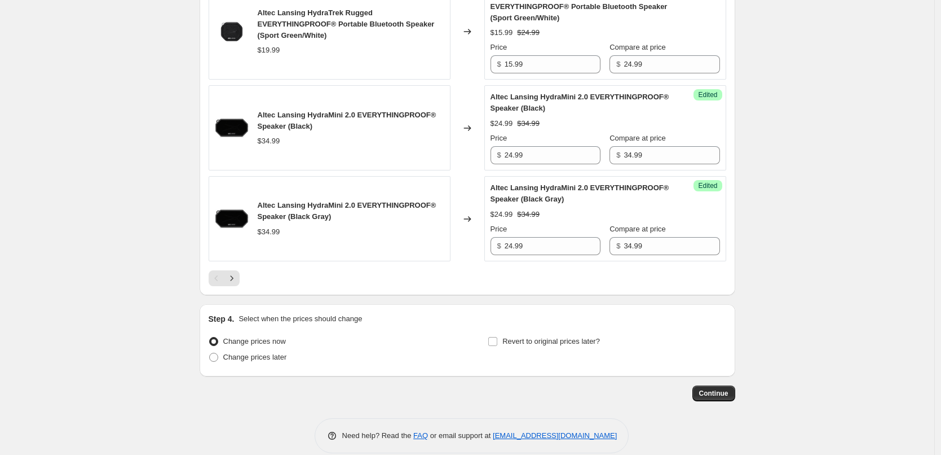
scroll to position [2022, 0]
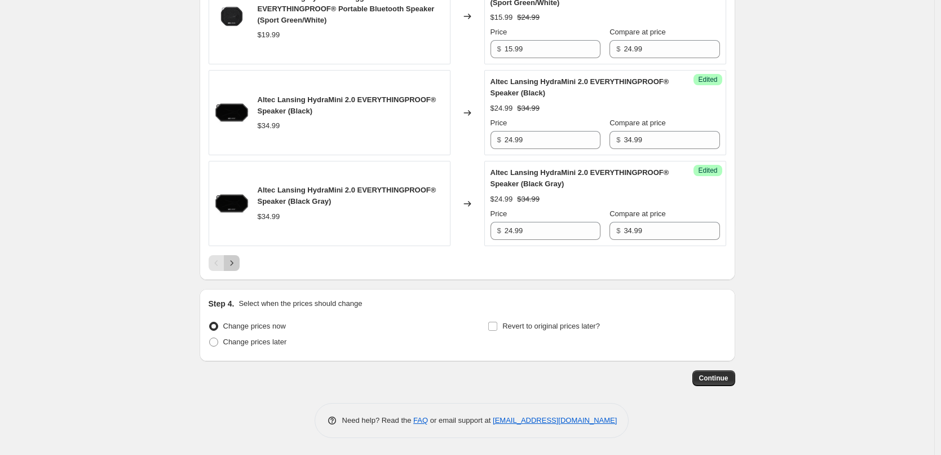
click at [231, 265] on icon "Next" at bounding box center [231, 262] width 11 height 11
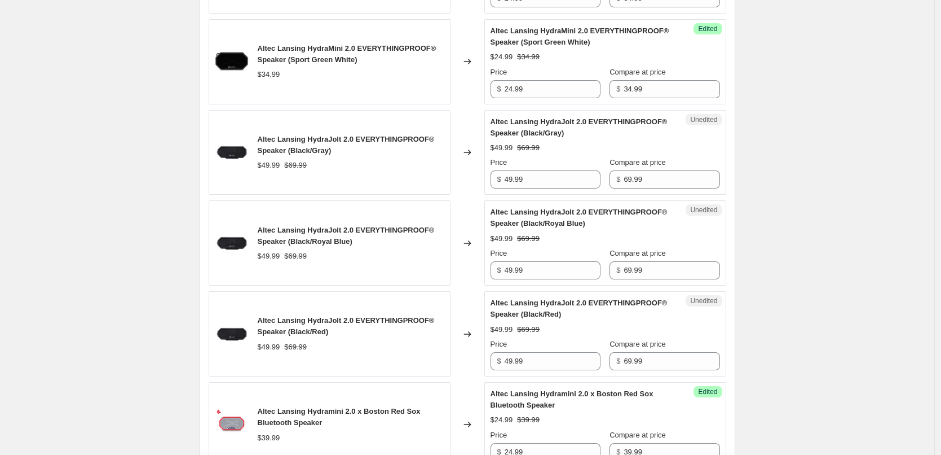
scroll to position [1050, 0]
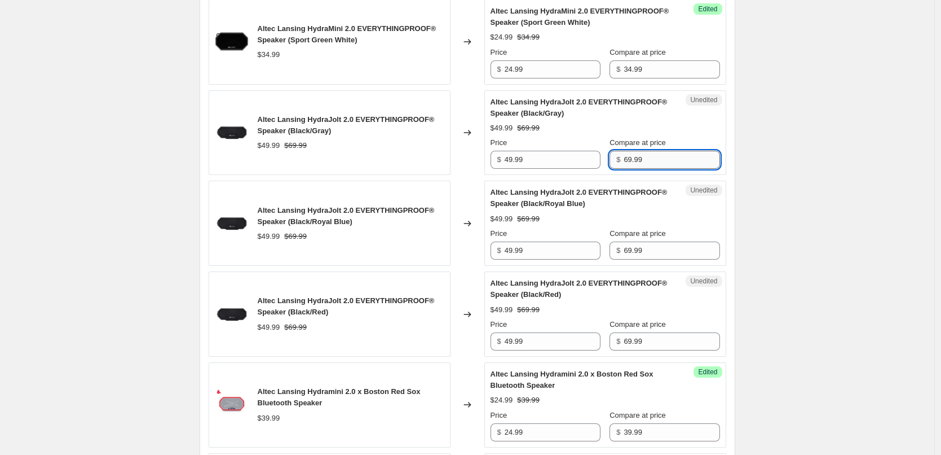
click at [661, 156] on input "69.99" at bounding box center [672, 160] width 96 height 18
type input "69.98"
click at [699, 117] on div "Altec Lansing HydraJolt 2.0 EVERYTHINGPROOF® Speaker (Black/Gray) $49.99 $69.99…" at bounding box center [606, 132] width 230 height 73
click at [667, 158] on input "69.98" at bounding box center [672, 160] width 96 height 18
click at [664, 256] on input "69.99" at bounding box center [672, 250] width 96 height 18
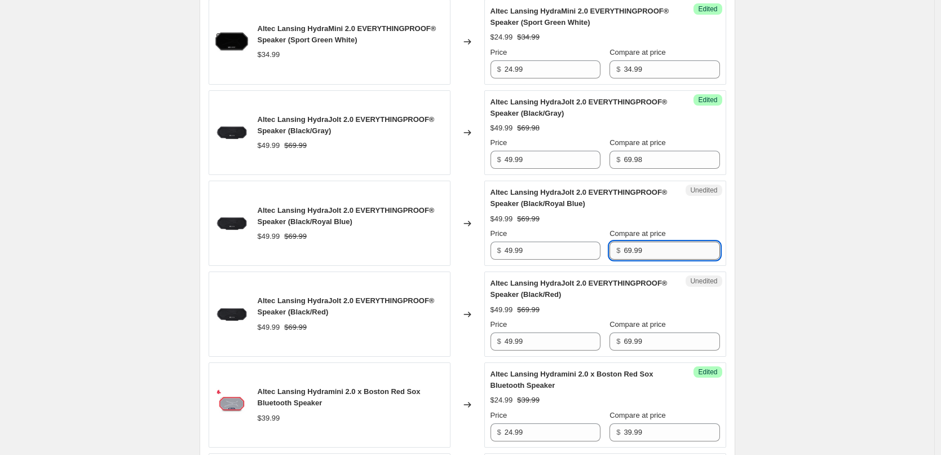
paste input "8"
type input "69.98"
click at [680, 217] on div "$49.99 $69.99" at bounding box center [606, 218] width 230 height 11
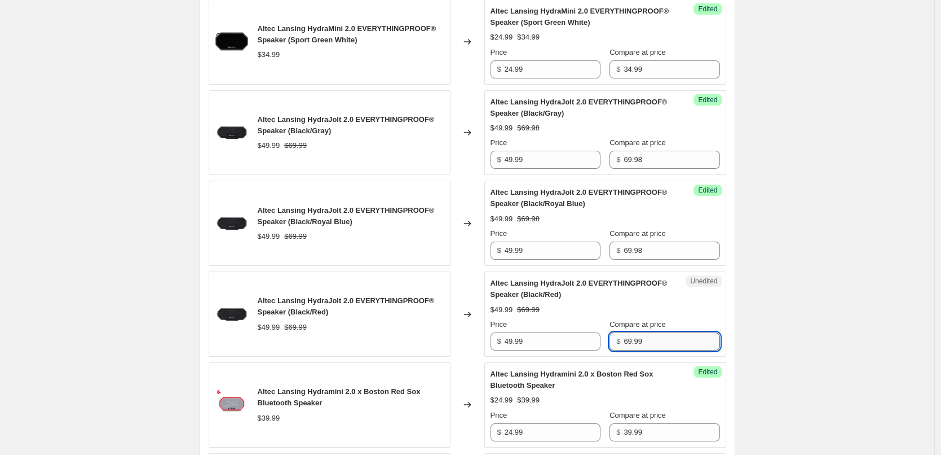
click at [662, 344] on input "69.99" at bounding box center [672, 341] width 96 height 18
paste input "8"
type input "69.98"
click at [677, 315] on div "$49.99 $69.99" at bounding box center [606, 309] width 230 height 11
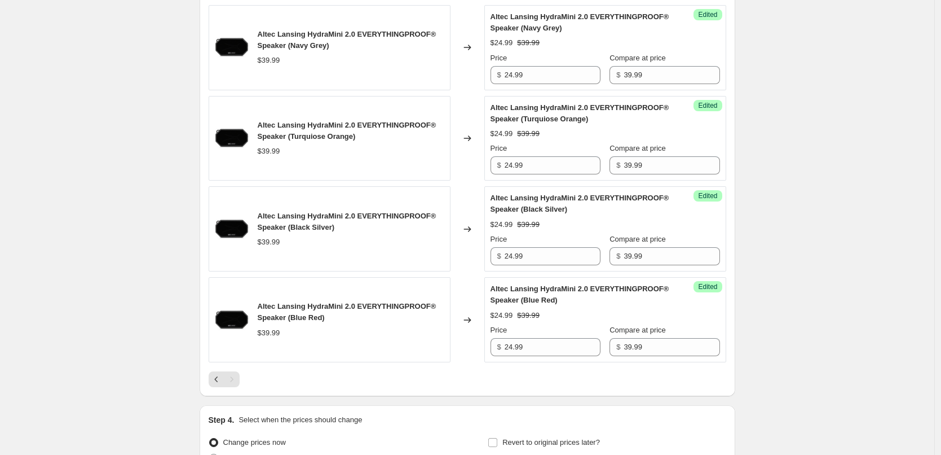
scroll to position [1614, 0]
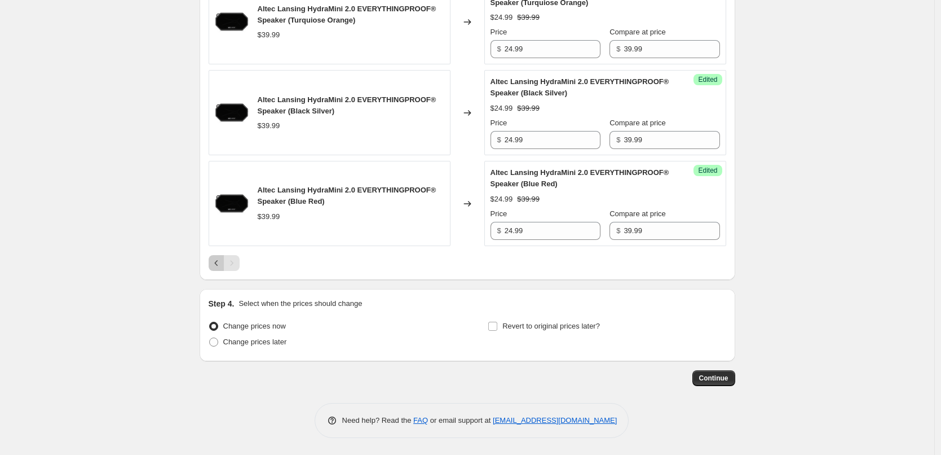
click at [217, 267] on icon "Previous" at bounding box center [216, 262] width 11 height 11
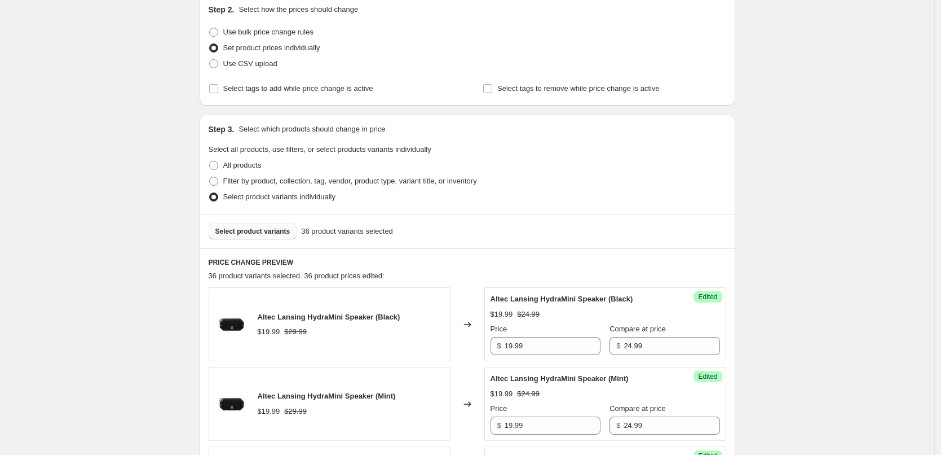
scroll to position [204, 0]
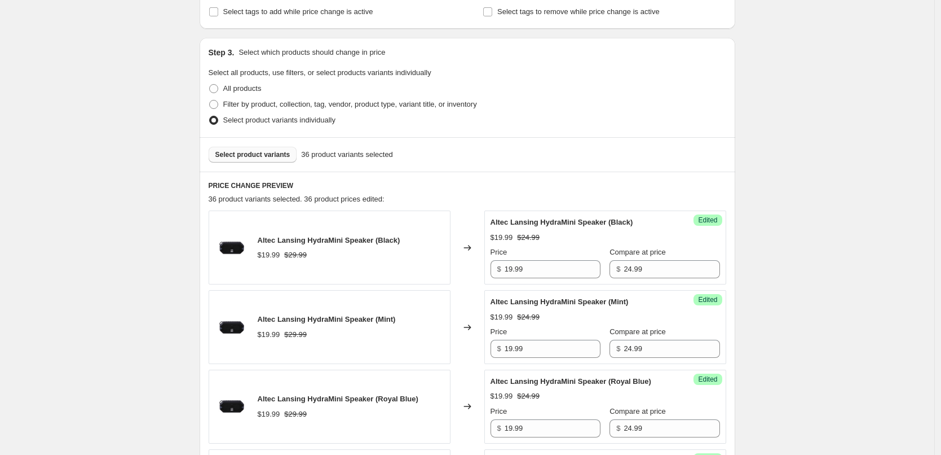
click at [267, 155] on span "Select product variants" at bounding box center [252, 154] width 75 height 9
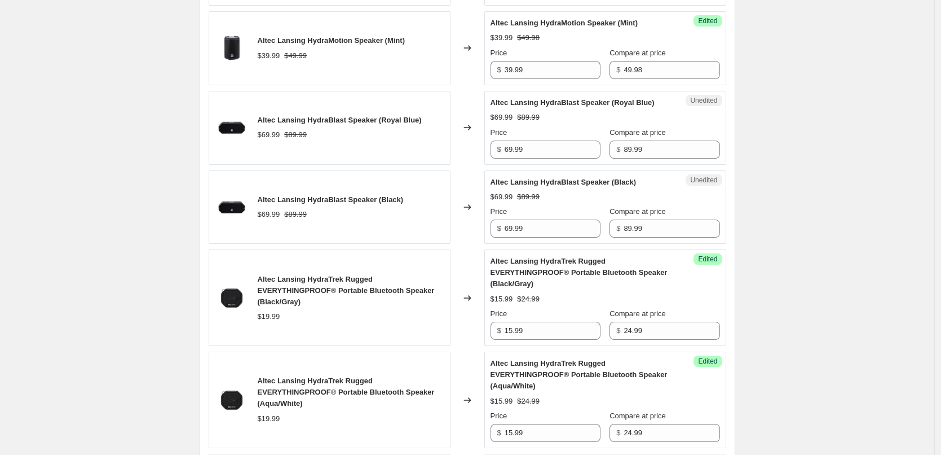
scroll to position [881, 0]
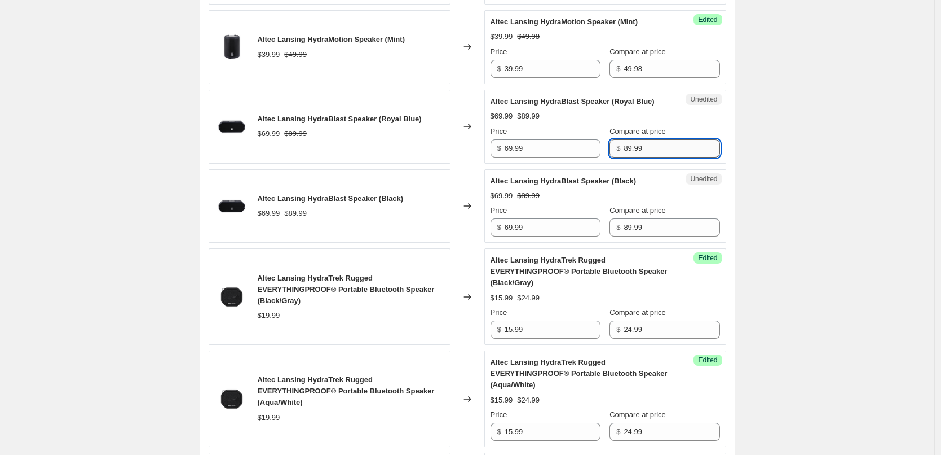
click at [648, 152] on input "89.99" at bounding box center [672, 148] width 96 height 18
type input "89.98"
click at [669, 117] on div "$69.99 $89.99" at bounding box center [606, 116] width 230 height 11
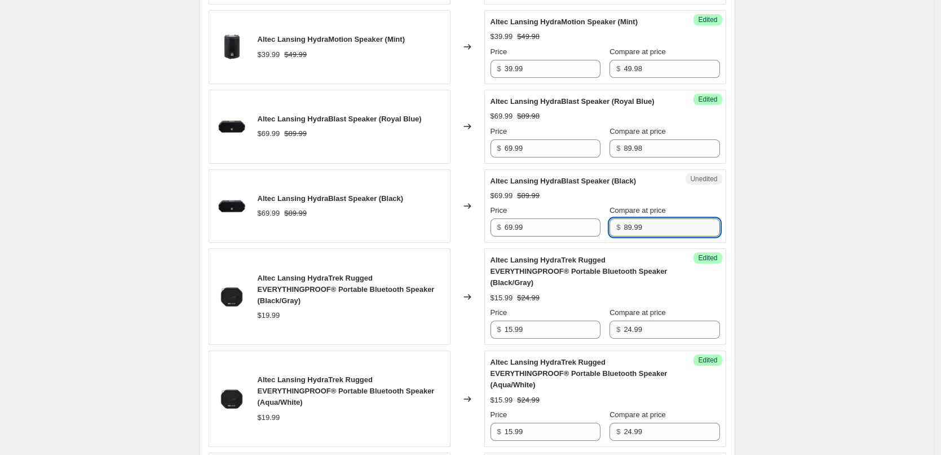
click at [657, 225] on input "89.99" at bounding box center [672, 227] width 96 height 18
type input "89.98"
click at [670, 196] on div "$69.99 $89.99" at bounding box center [606, 195] width 230 height 11
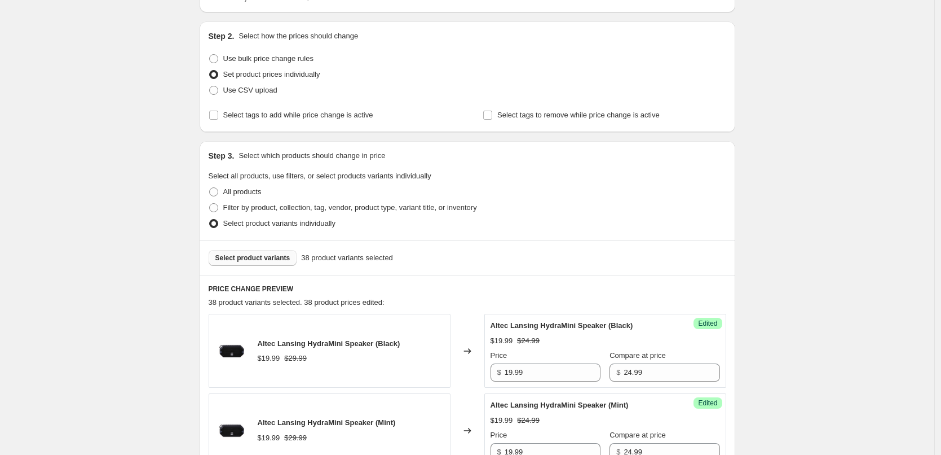
scroll to position [194, 0]
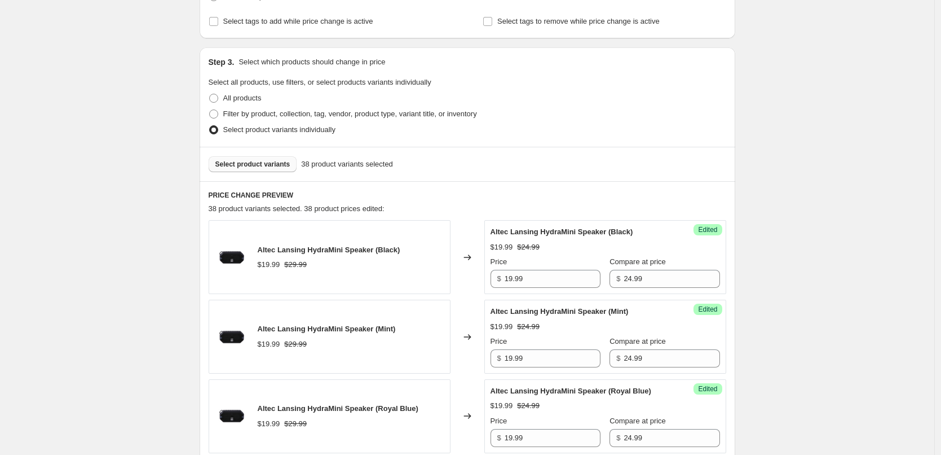
click at [272, 162] on span "Select product variants" at bounding box center [252, 164] width 75 height 9
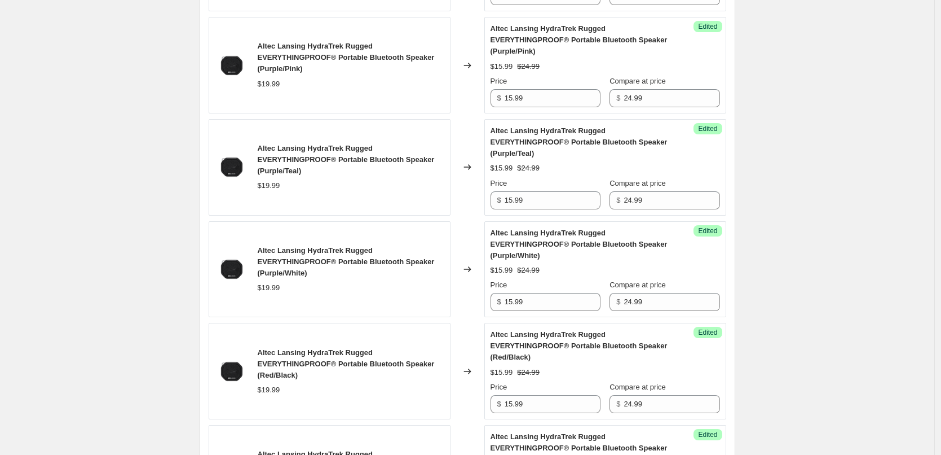
scroll to position [1886, 0]
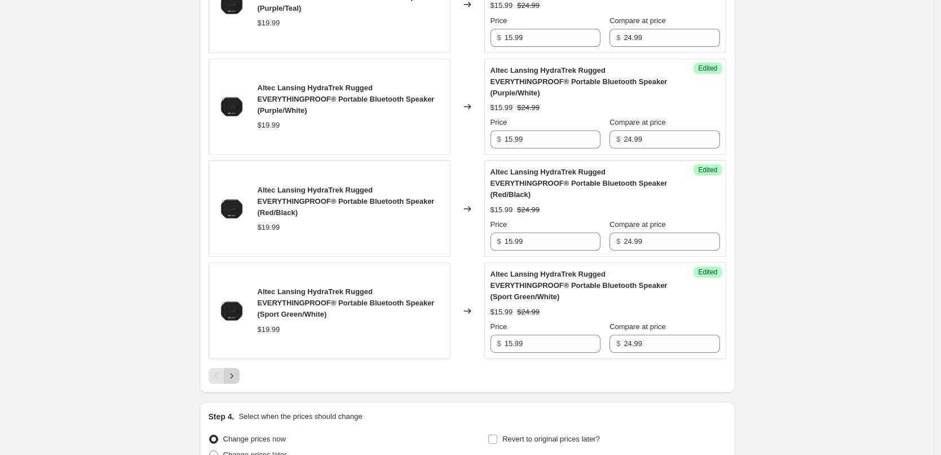
click at [232, 380] on icon "Next" at bounding box center [231, 375] width 11 height 11
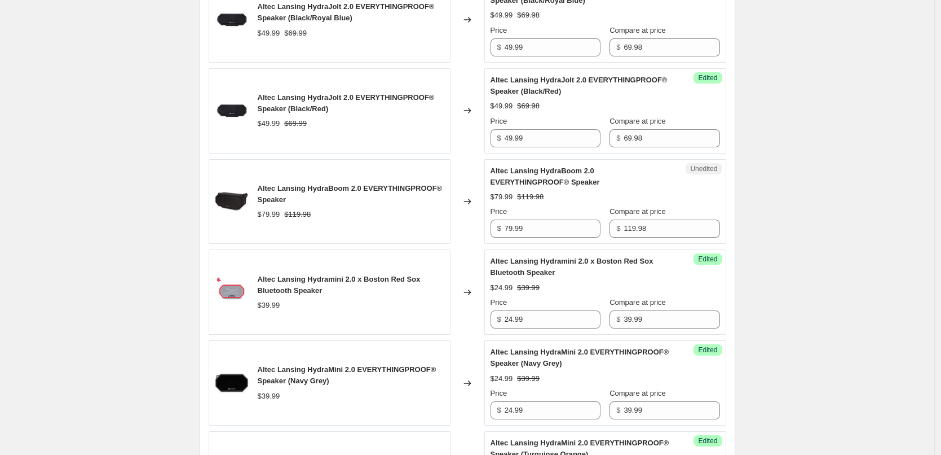
scroll to position [1491, 0]
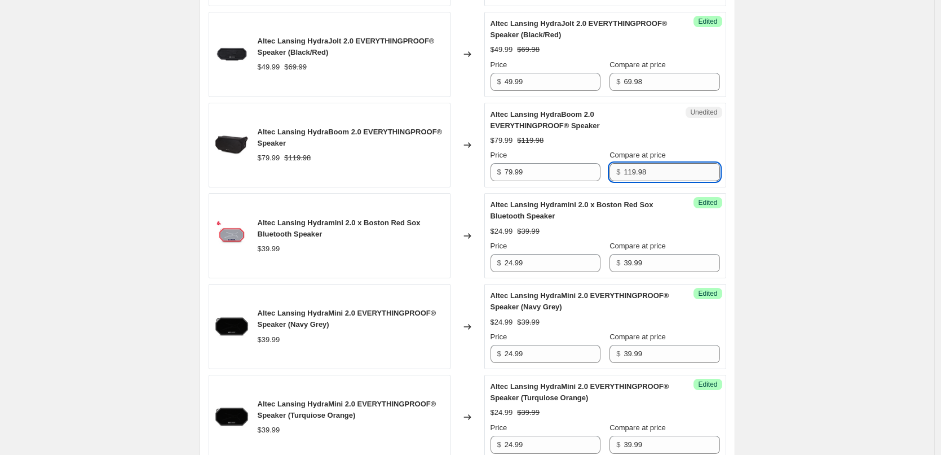
click at [662, 172] on input "119.98" at bounding box center [672, 172] width 96 height 18
type input "119.99"
click at [672, 148] on div "Altec Lansing HydraBoom 2.0 EVERYTHINGPROOF® Speaker $79.99 $119.98 Price $ 79.…" at bounding box center [606, 145] width 230 height 73
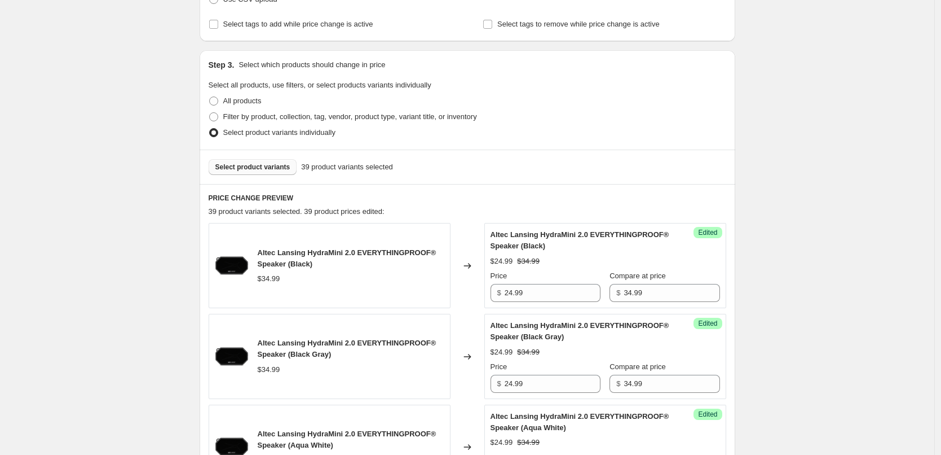
scroll to position [193, 0]
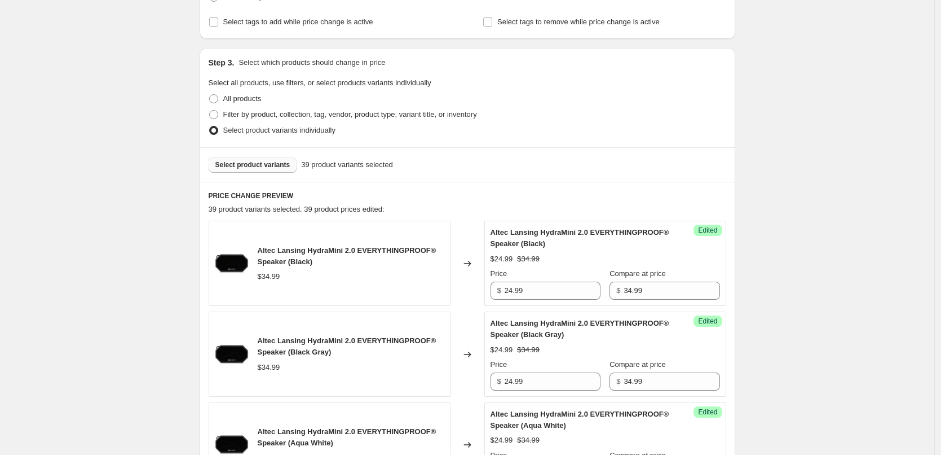
click at [240, 161] on span "Select product variants" at bounding box center [252, 164] width 75 height 9
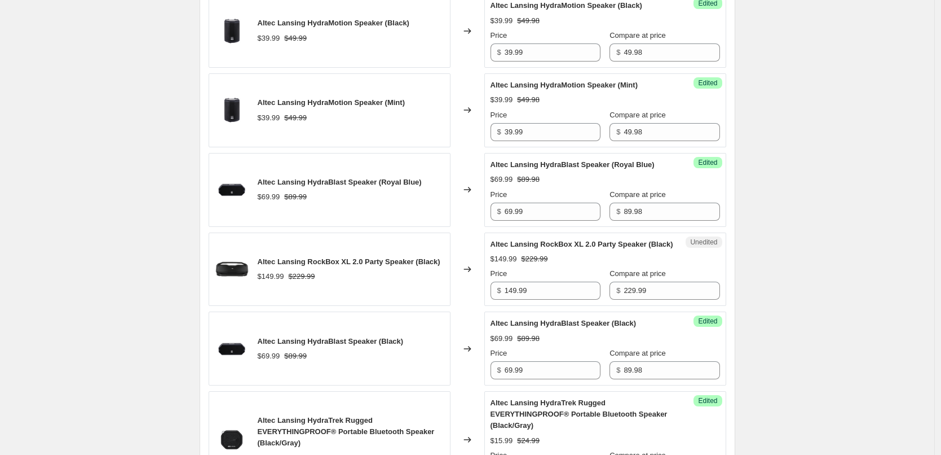
scroll to position [814, 0]
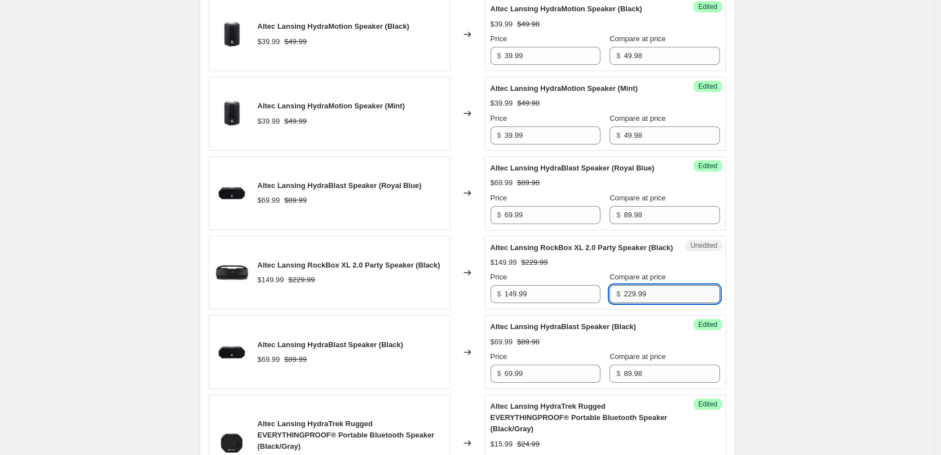
click at [649, 303] on input "229.99" at bounding box center [672, 294] width 96 height 18
type input "229.98"
click at [690, 268] on div "$149.99 $229.99" at bounding box center [606, 262] width 230 height 11
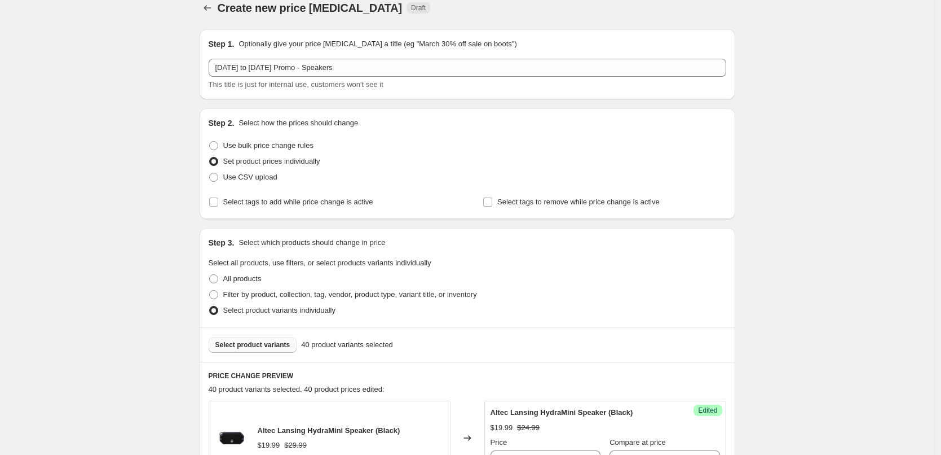
scroll to position [239, 0]
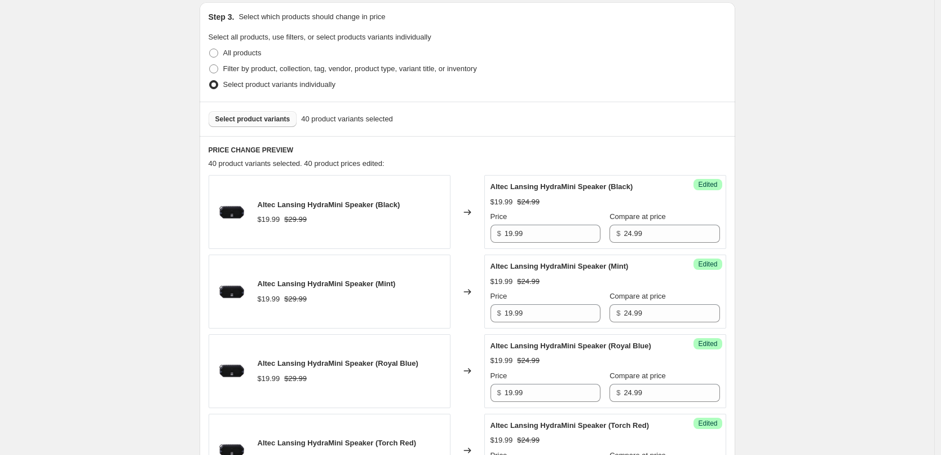
click at [275, 116] on span "Select product variants" at bounding box center [252, 119] width 75 height 9
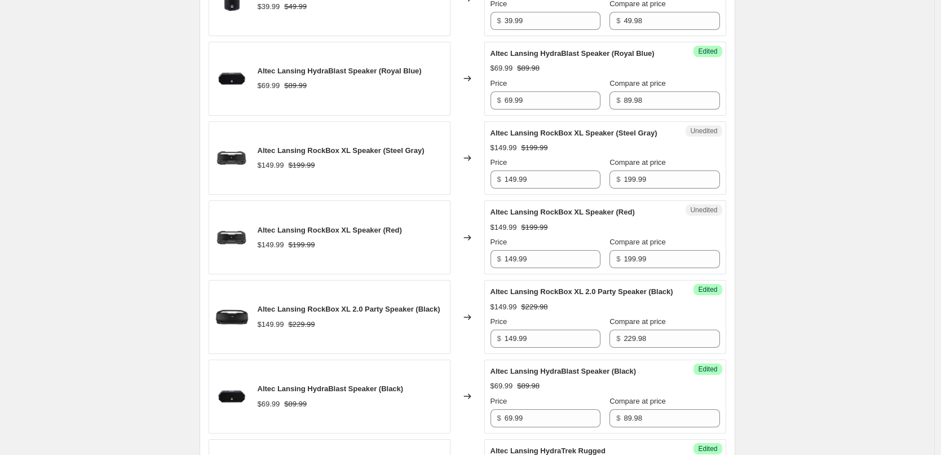
scroll to position [916, 0]
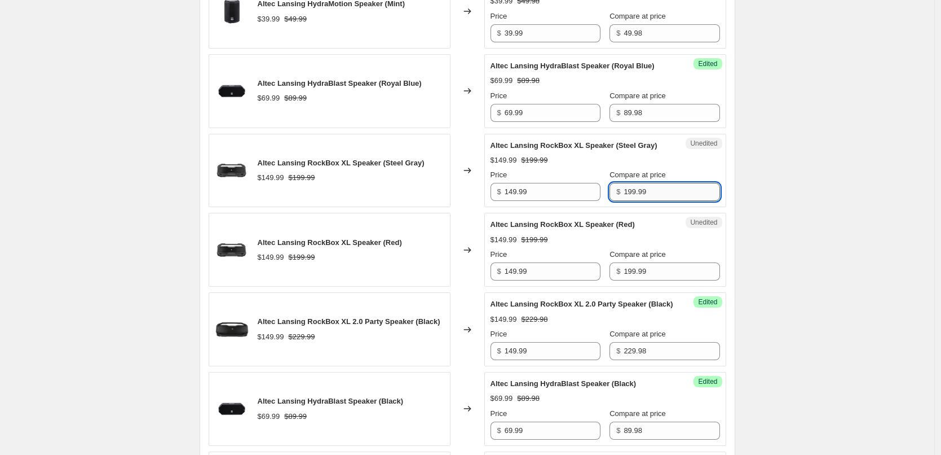
click at [651, 194] on input "199.99" at bounding box center [672, 192] width 96 height 18
type input "199.98"
click at [648, 275] on input "199.99" at bounding box center [672, 271] width 96 height 18
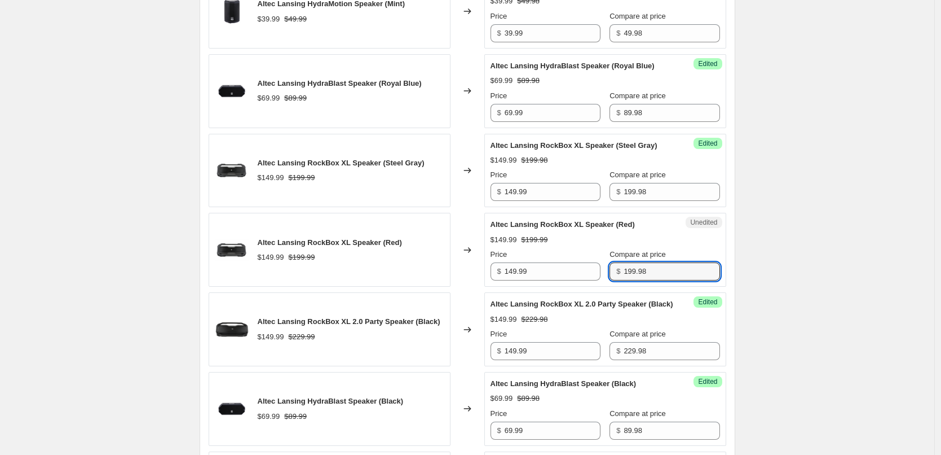
type input "199.98"
click at [673, 227] on div "Altec Lansing RockBox XL Speaker (Red) $149.99 $199.99 Price $ 149.99 Compare a…" at bounding box center [606, 249] width 230 height 61
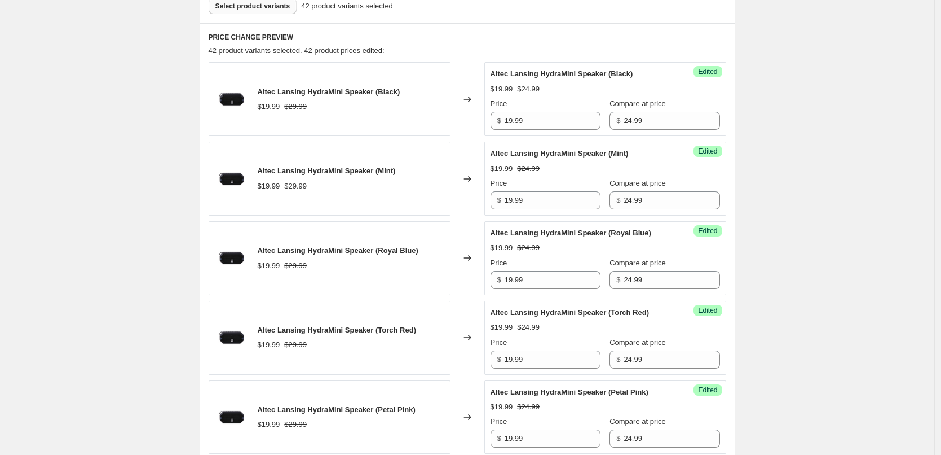
scroll to position [183, 0]
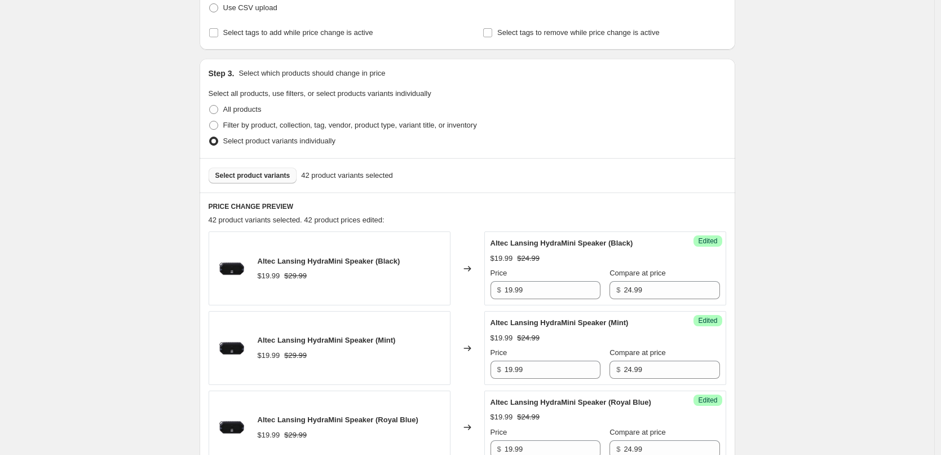
click at [267, 179] on span "Select product variants" at bounding box center [252, 175] width 75 height 9
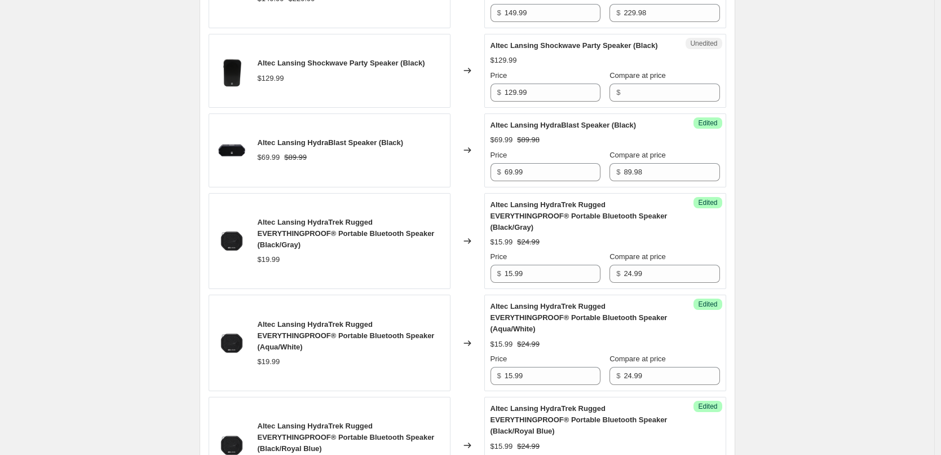
scroll to position [1142, 0]
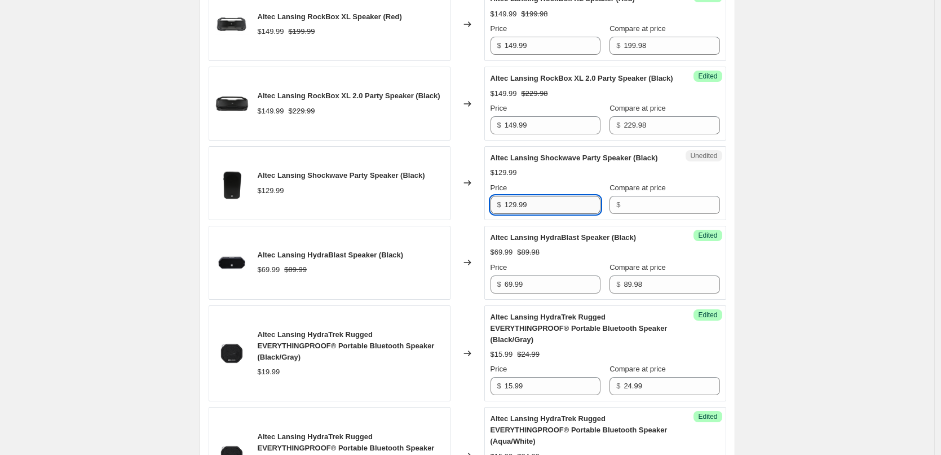
click at [562, 214] on input "129.99" at bounding box center [553, 205] width 96 height 18
click at [626, 214] on input "Compare at price" at bounding box center [672, 205] width 96 height 18
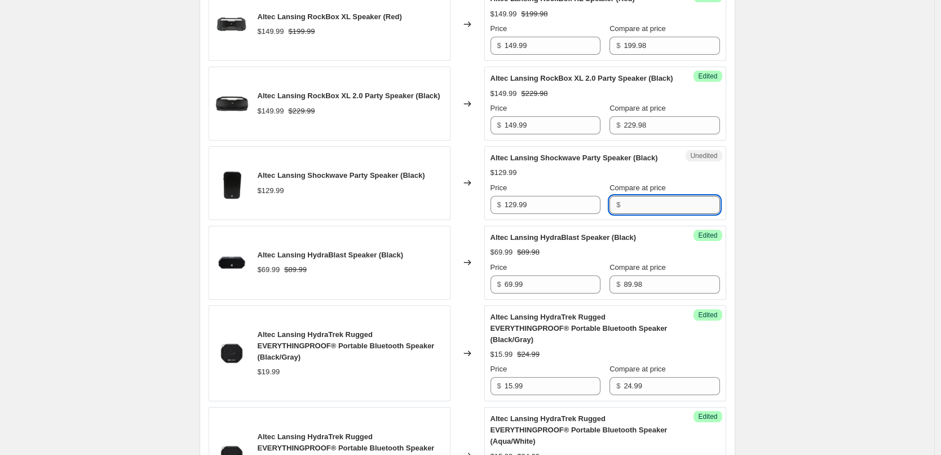
paste input "129.99"
type input "129.99"
click at [556, 214] on input "129.99" at bounding box center [553, 205] width 96 height 18
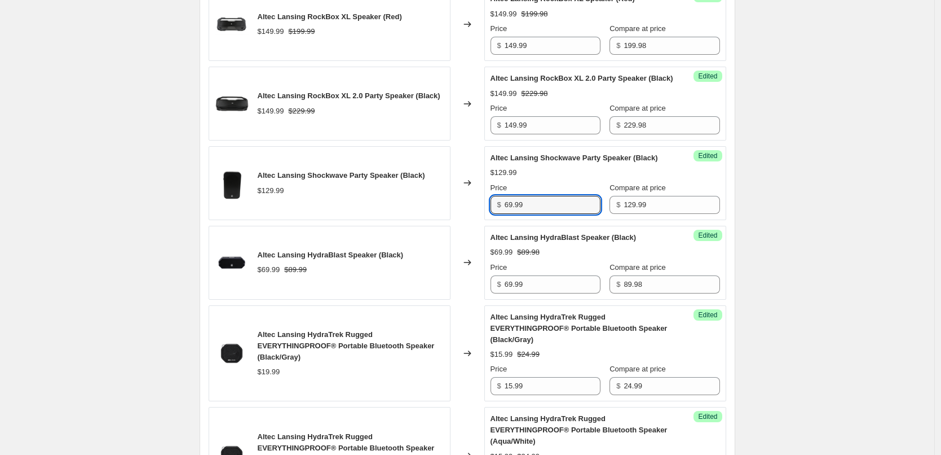
type input "69.99"
click at [600, 198] on div "Price $ 69.99 Compare at price $ 129.99" at bounding box center [606, 198] width 230 height 32
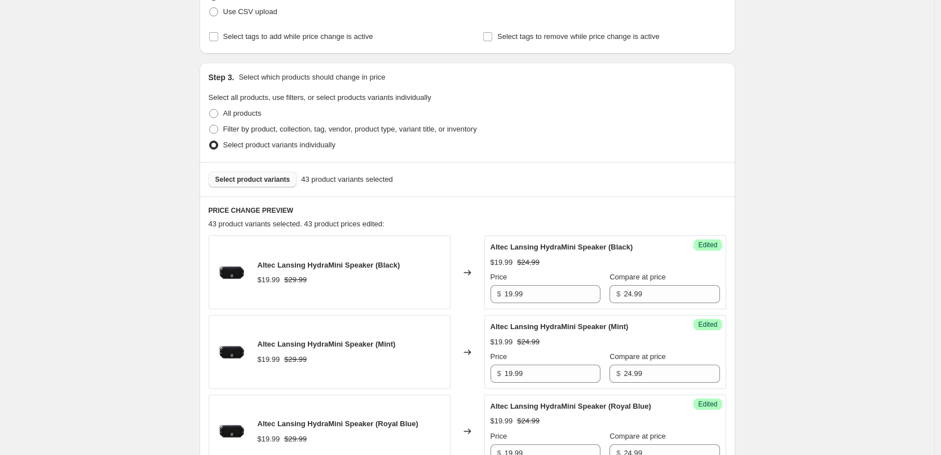
scroll to position [183, 0]
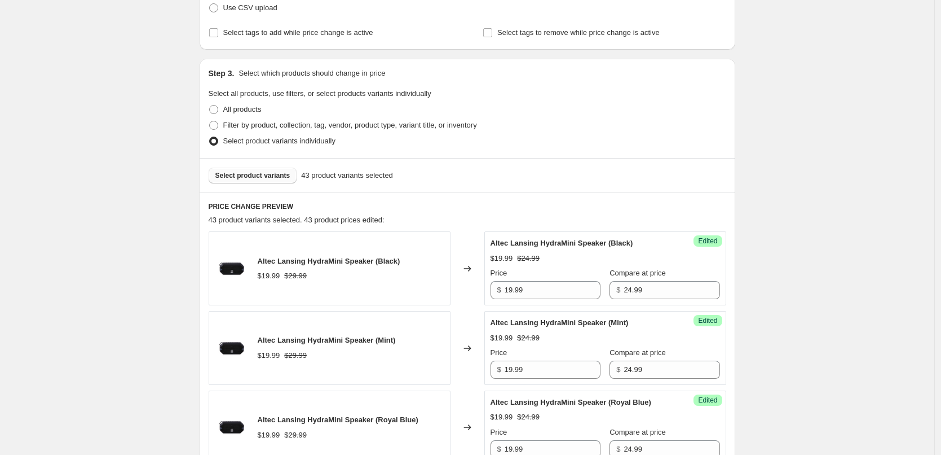
click at [262, 168] on button "Select product variants" at bounding box center [253, 176] width 89 height 16
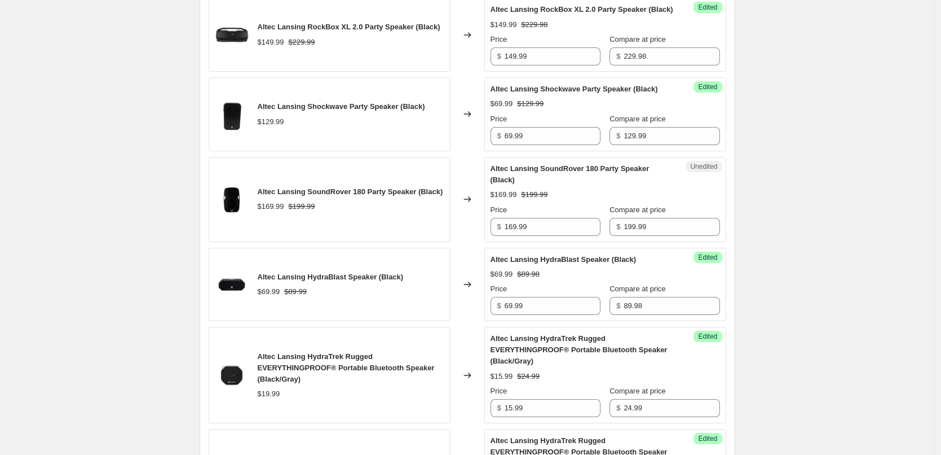
scroll to position [1198, 0]
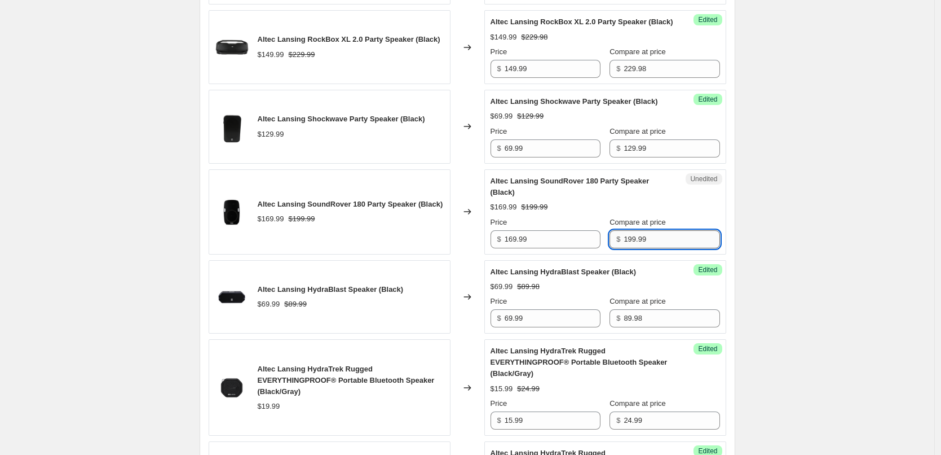
click at [649, 248] on input "199.99" at bounding box center [672, 239] width 96 height 18
type input "199.98"
click at [669, 213] on div "$169.99 $199.99" at bounding box center [606, 206] width 230 height 11
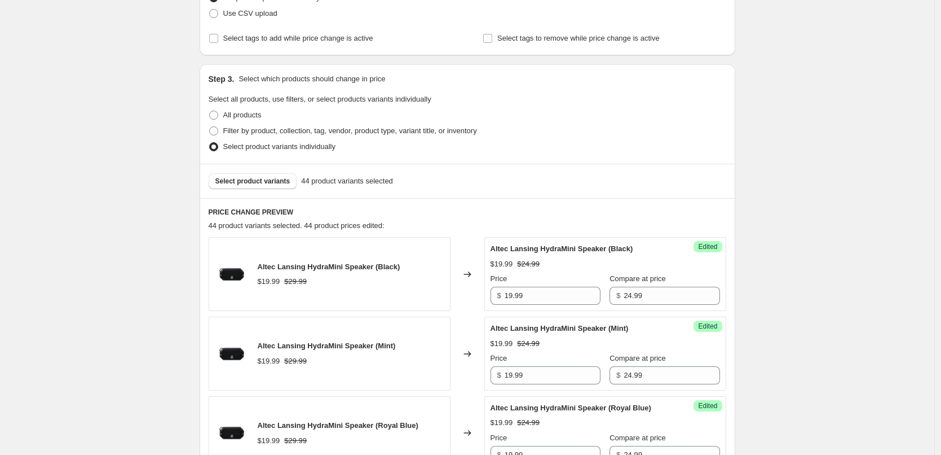
scroll to position [183, 0]
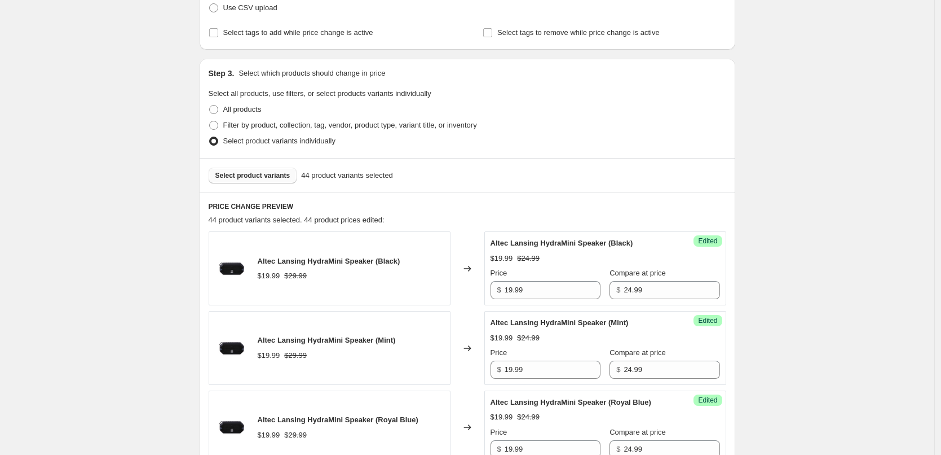
click at [241, 174] on span "Select product variants" at bounding box center [252, 175] width 75 height 9
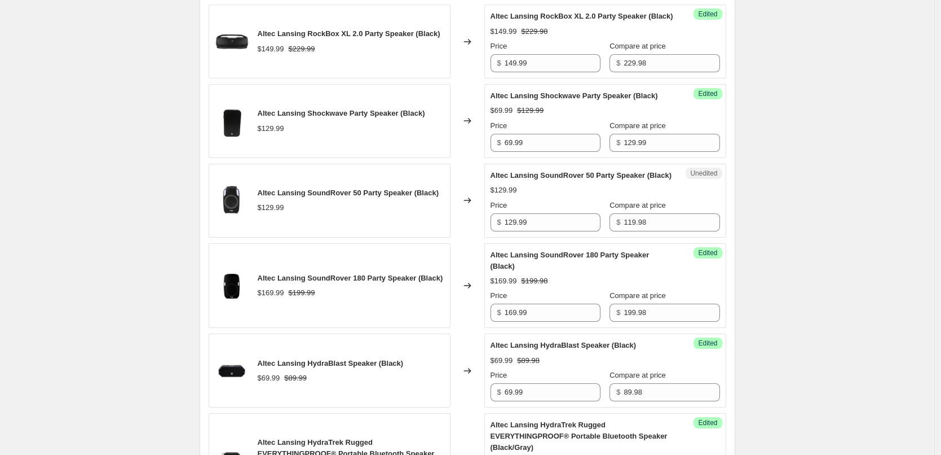
scroll to position [1198, 0]
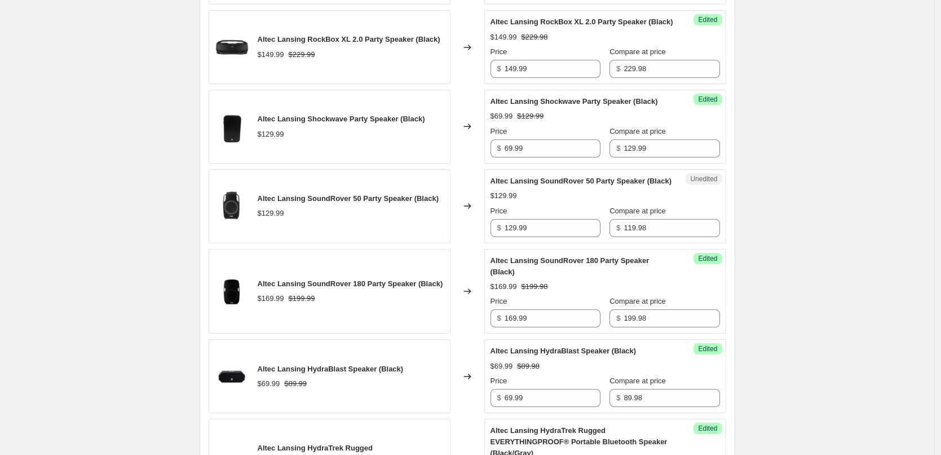
click at [602, 201] on div "$129.99" at bounding box center [606, 195] width 230 height 11
click at [637, 237] on input "119.98" at bounding box center [672, 228] width 96 height 18
type input "129.99"
click at [664, 201] on div "$129.99" at bounding box center [606, 195] width 230 height 11
click at [551, 237] on input "129.99" at bounding box center [553, 228] width 96 height 18
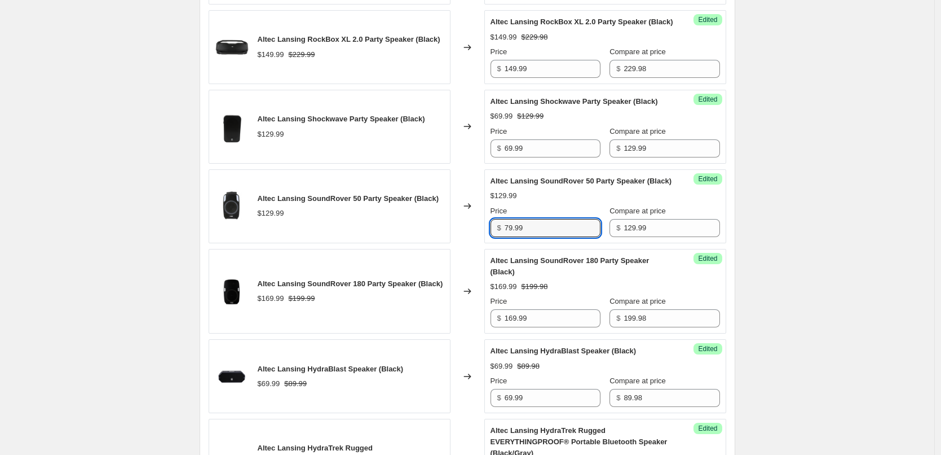
type input "79.99"
click at [604, 226] on div "Altec Lansing SoundRover 50 Party Speaker (Black) $129.99 Price $ 79.99 Compare…" at bounding box center [606, 205] width 230 height 61
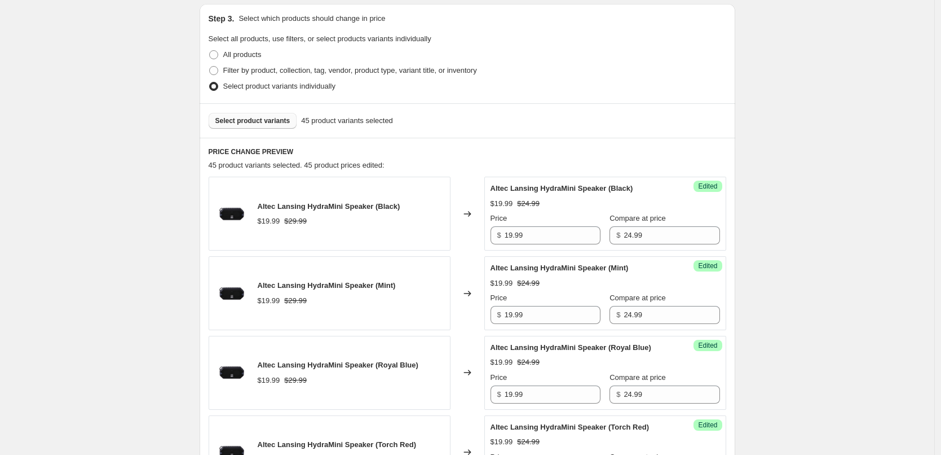
scroll to position [239, 0]
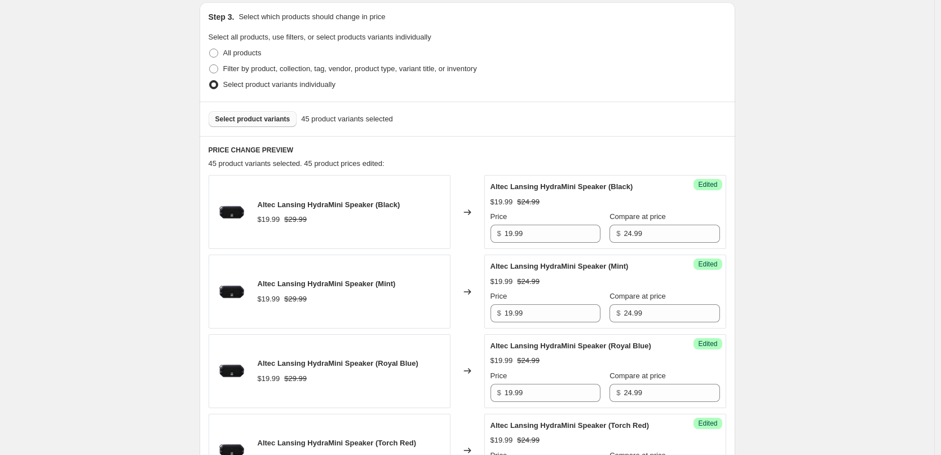
click at [257, 117] on span "Select product variants" at bounding box center [252, 119] width 75 height 9
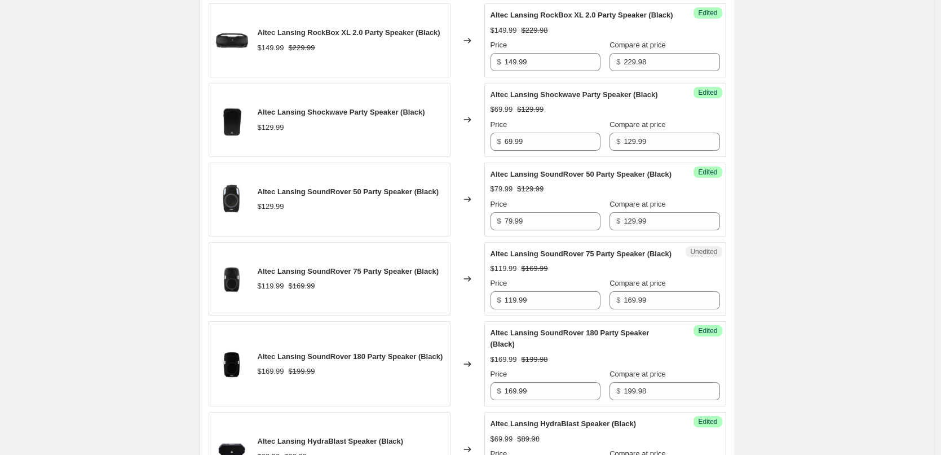
scroll to position [1311, 0]
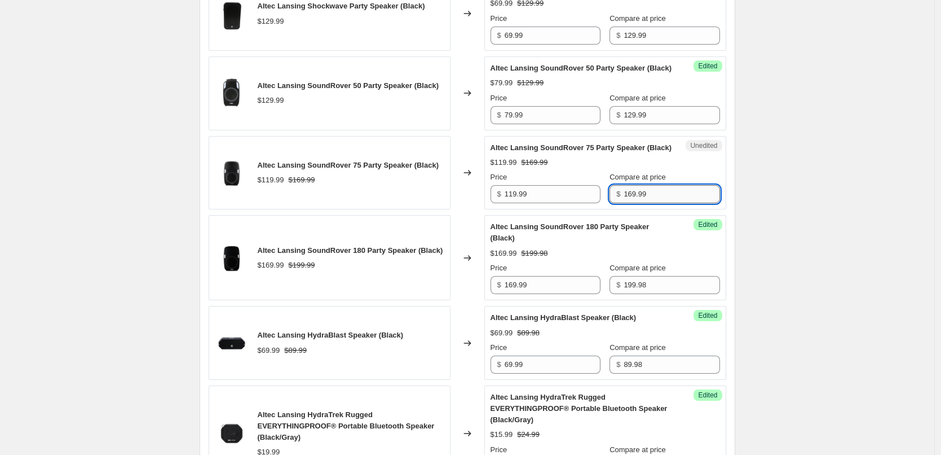
click at [657, 203] on input "169.99" at bounding box center [672, 194] width 96 height 18
type input "169.98"
click at [678, 168] on div "$119.99 $169.98" at bounding box center [606, 162] width 230 height 11
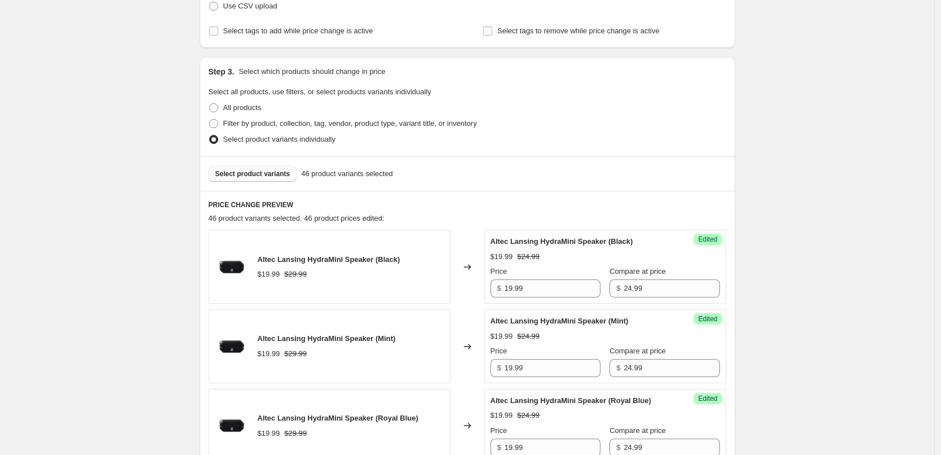
scroll to position [194, 0]
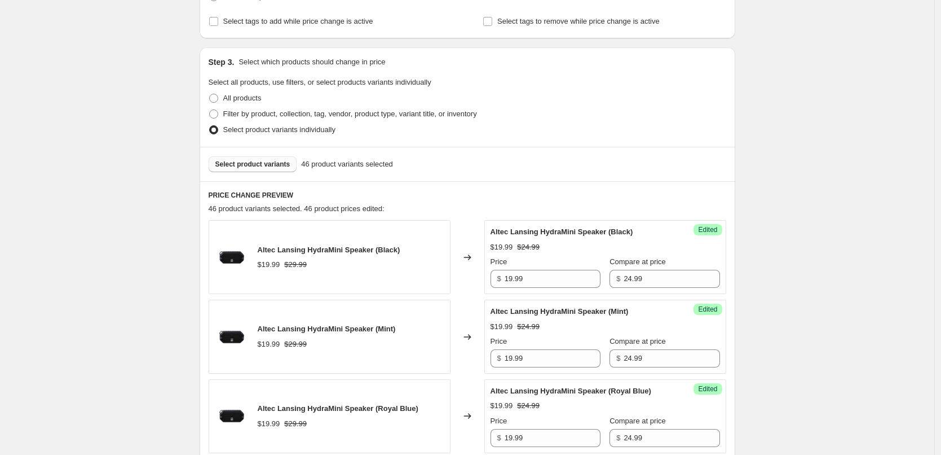
click at [268, 165] on span "Select product variants" at bounding box center [252, 164] width 75 height 9
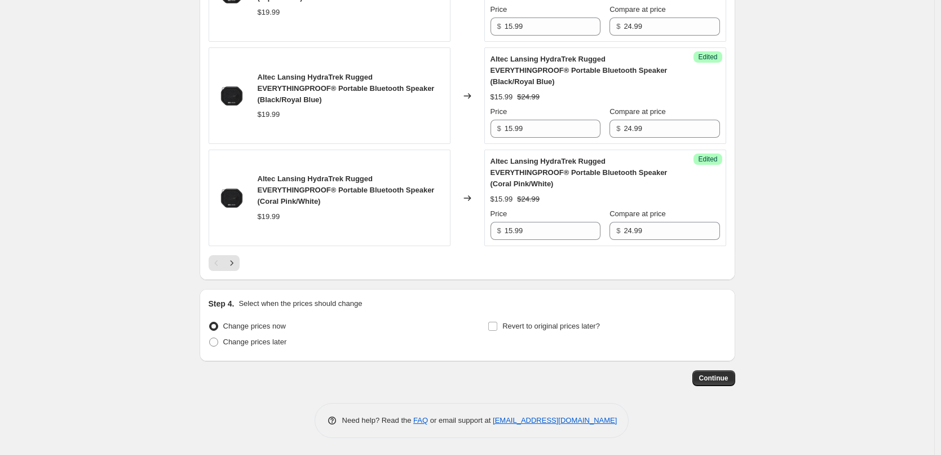
scroll to position [1886, 0]
click at [237, 261] on icon "Next" at bounding box center [231, 262] width 11 height 11
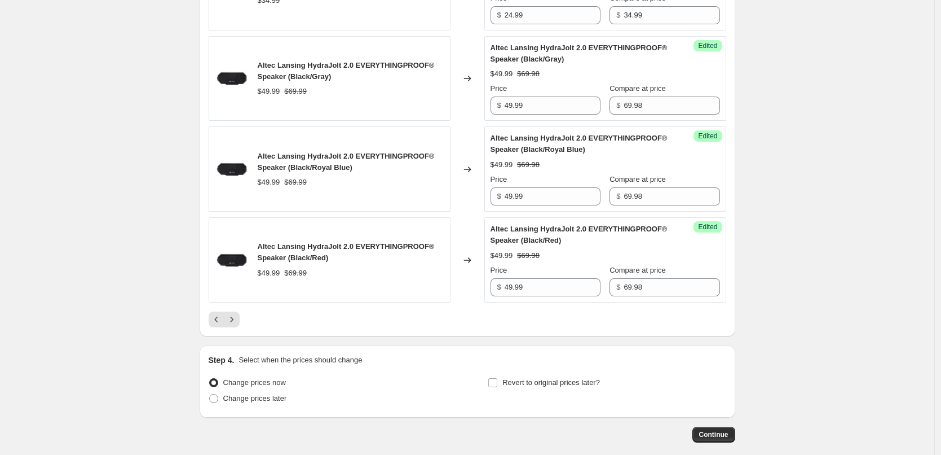
scroll to position [2055, 0]
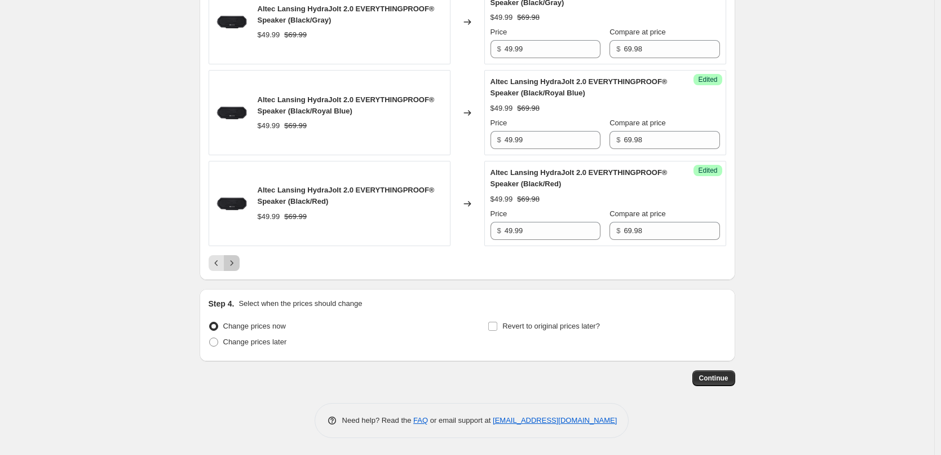
click at [235, 265] on icon "Next" at bounding box center [231, 262] width 11 height 11
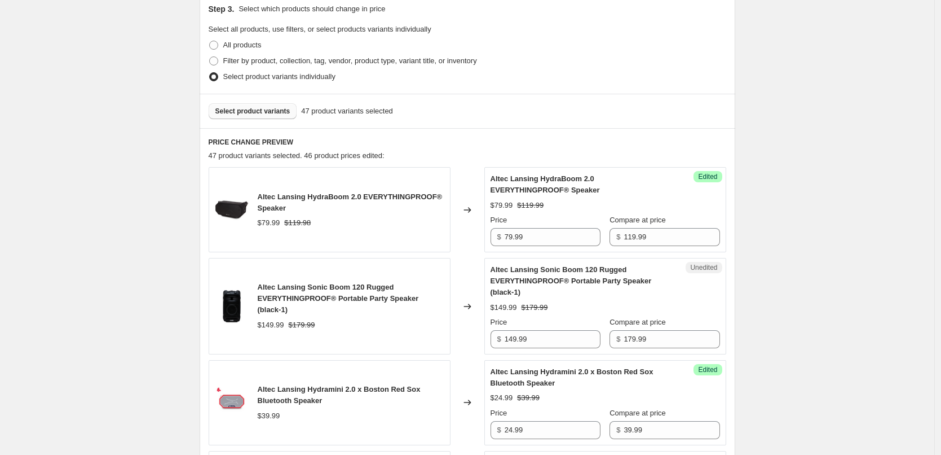
scroll to position [301, 0]
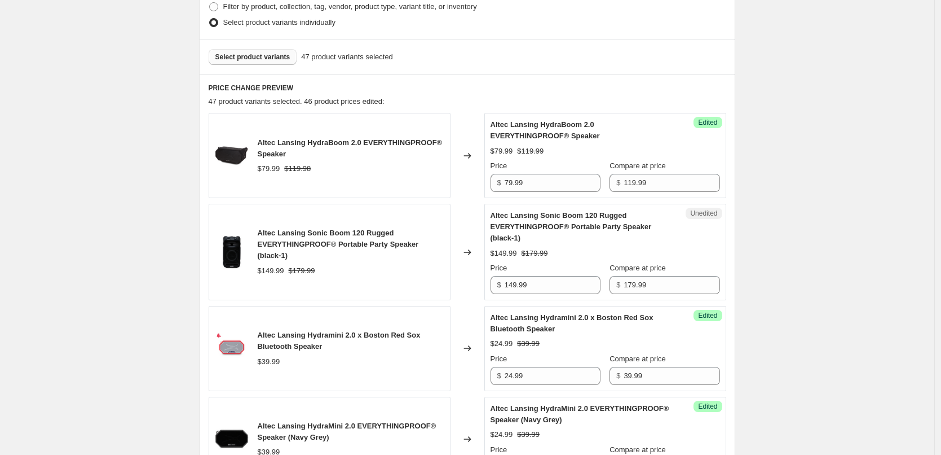
click at [626, 249] on div "$149.99 $179.99" at bounding box center [606, 253] width 230 height 11
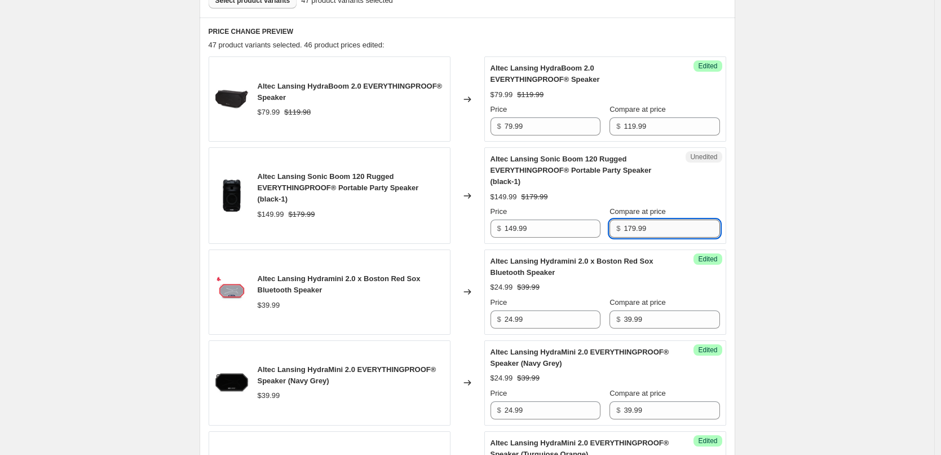
click at [668, 229] on input "179.99" at bounding box center [672, 228] width 96 height 18
type input "179.98"
click at [686, 197] on div "$149.99 $179.98" at bounding box center [606, 196] width 230 height 11
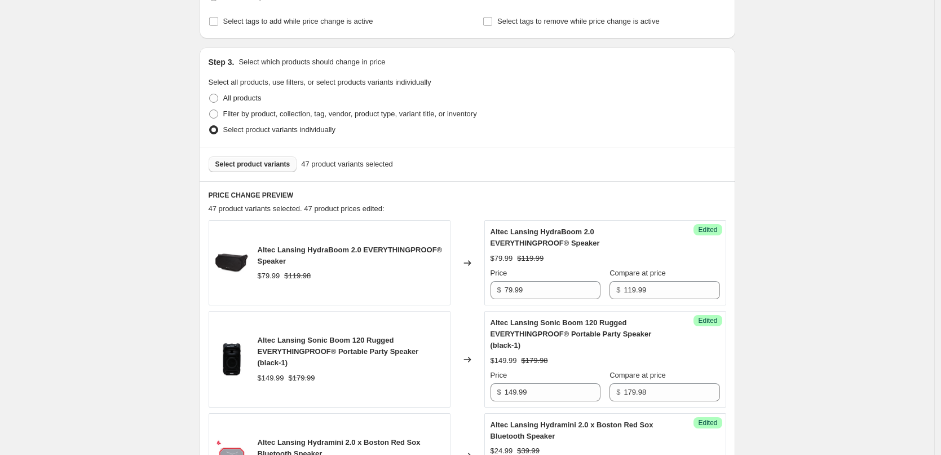
scroll to position [188, 0]
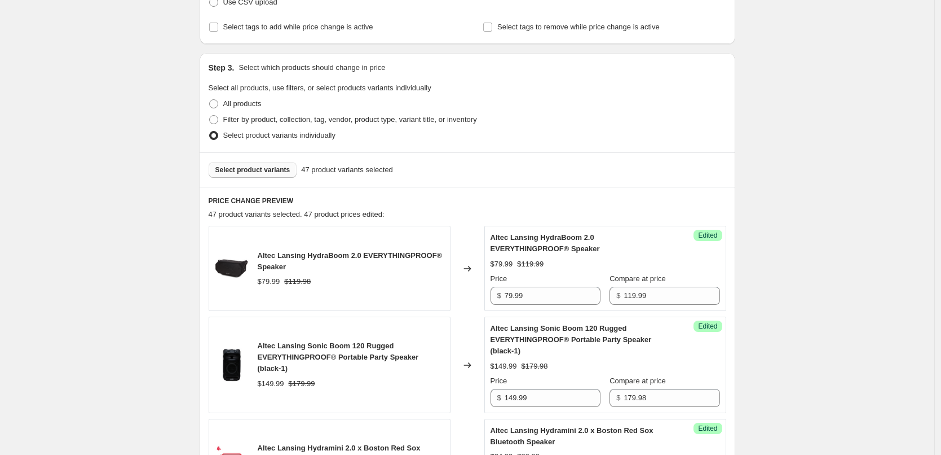
click at [256, 169] on span "Select product variants" at bounding box center [252, 169] width 75 height 9
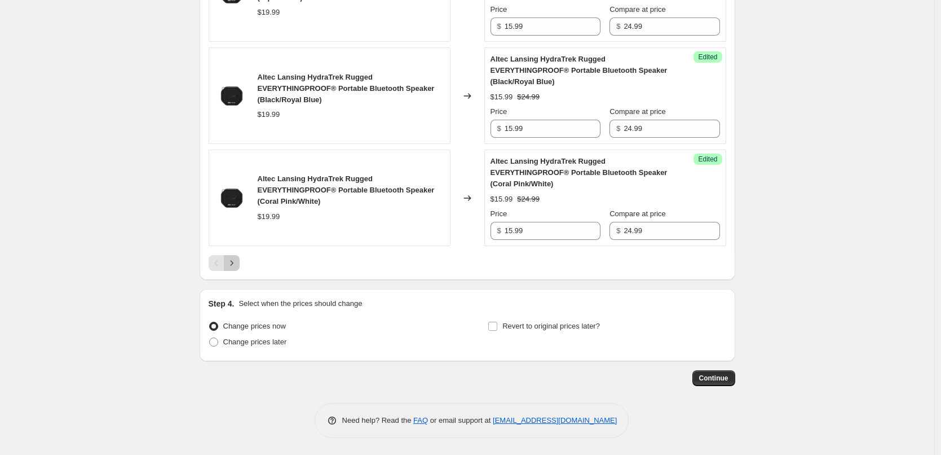
click at [235, 266] on icon "Next" at bounding box center [231, 262] width 11 height 11
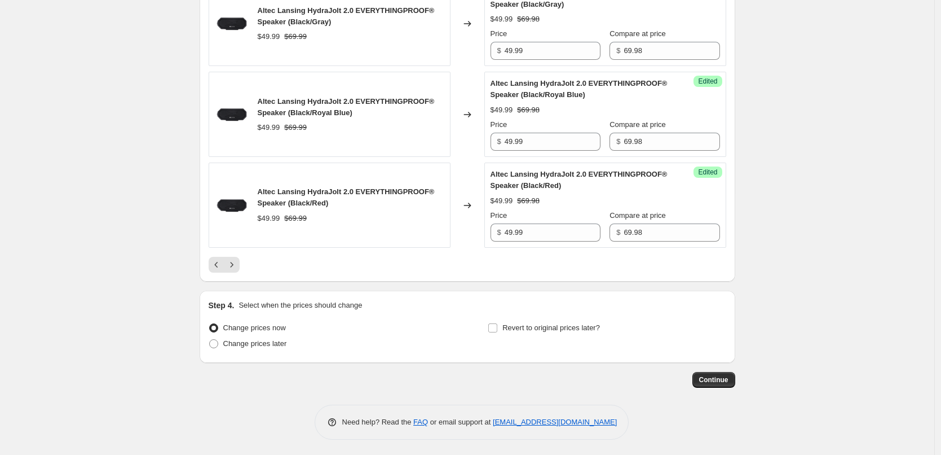
scroll to position [2055, 0]
click at [233, 267] on icon "Next" at bounding box center [231, 262] width 11 height 11
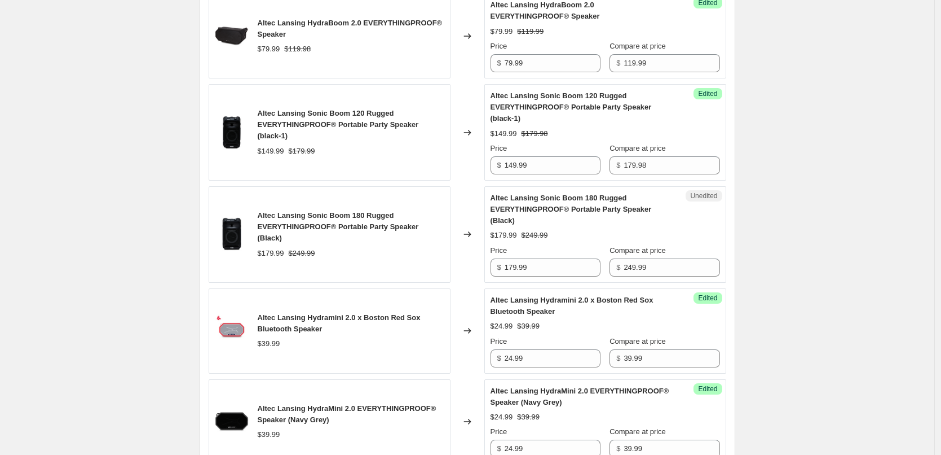
scroll to position [448, 0]
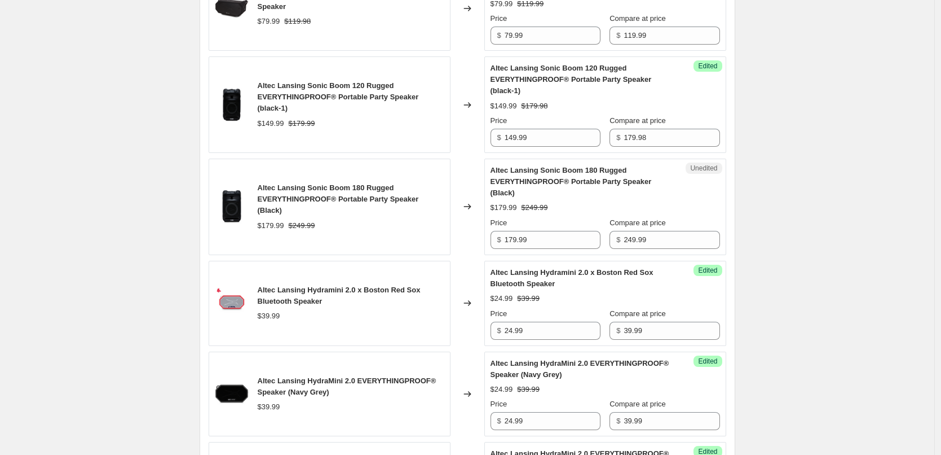
click at [679, 202] on div "$179.99 $249.99" at bounding box center [606, 207] width 230 height 11
click at [669, 234] on input "249.99" at bounding box center [672, 240] width 96 height 18
type input "229.99"
click at [690, 205] on div "Altec Lansing Sonic Boom 180 Rugged EVERYTHINGPROOF® Portable Party Speaker (Bl…" at bounding box center [606, 207] width 230 height 84
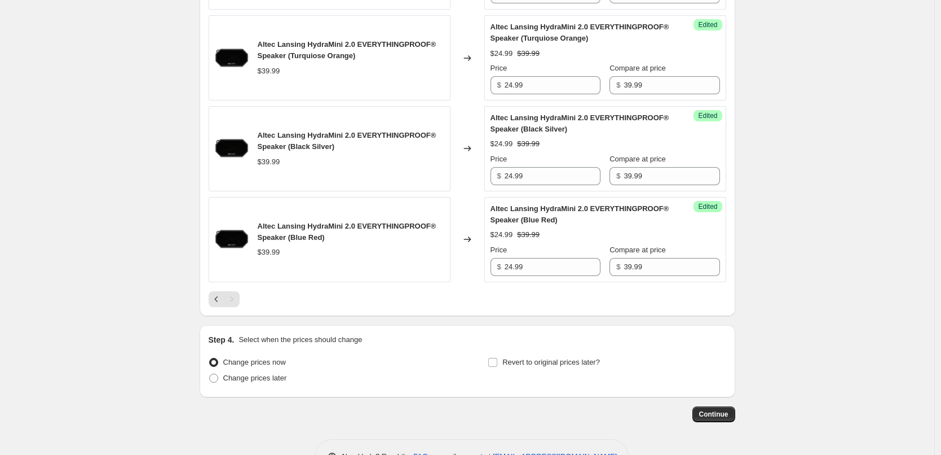
scroll to position [900, 0]
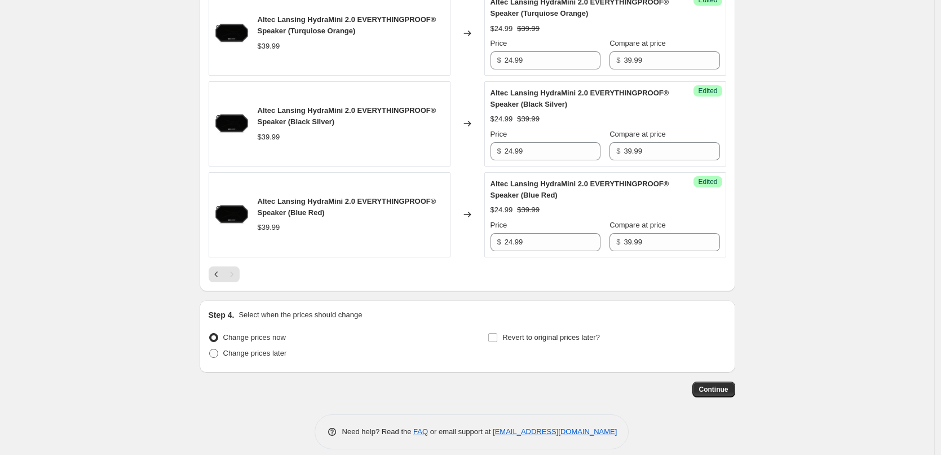
click at [261, 349] on span "Change prices later" at bounding box center [255, 353] width 64 height 8
click at [210, 349] on input "Change prices later" at bounding box center [209, 349] width 1 height 1
radio input "true"
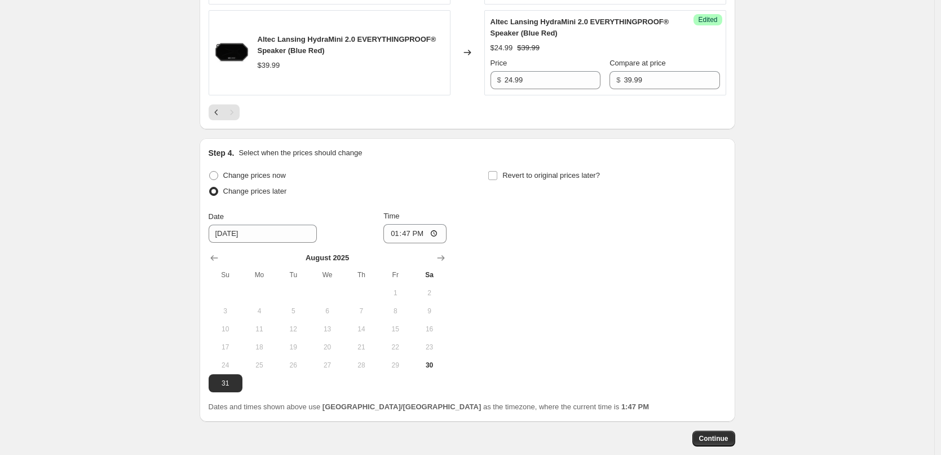
scroll to position [1069, 0]
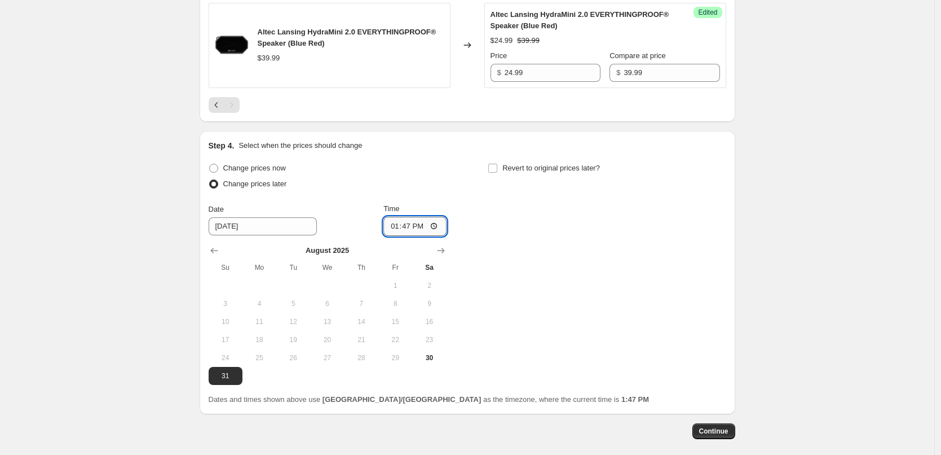
click at [410, 219] on input "13:47" at bounding box center [415, 226] width 63 height 19
type input "00:05"
click at [477, 202] on div "Change prices now Change prices later Date [DATE] Time 00:[DATE] Mo Tu We Th Fr…" at bounding box center [468, 272] width 518 height 225
click at [498, 164] on input "Revert to original prices later?" at bounding box center [492, 168] width 9 height 9
checkbox input "true"
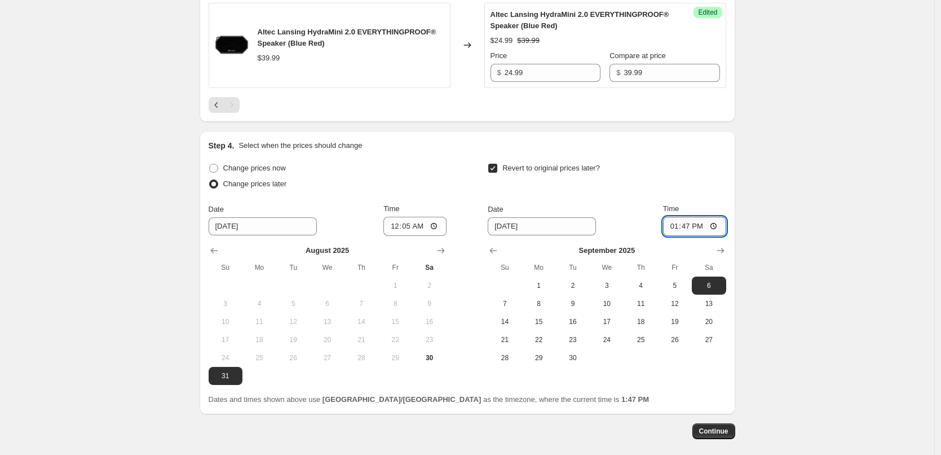
click at [693, 217] on input "13:47" at bounding box center [694, 226] width 63 height 19
type input "23:55"
click at [638, 207] on div "Date [DATE] Time 23:55" at bounding box center [607, 219] width 238 height 33
click at [715, 281] on span "6" at bounding box center [709, 285] width 25 height 9
click at [726, 426] on span "Continue" at bounding box center [713, 430] width 29 height 9
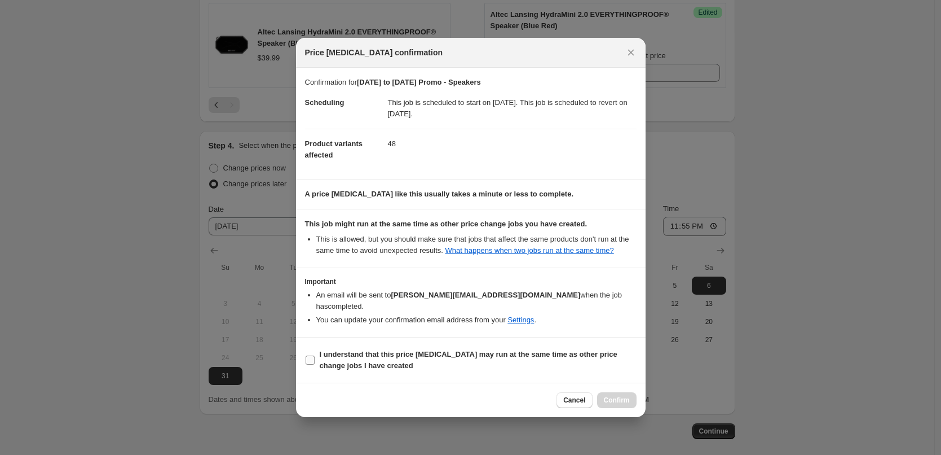
click at [312, 355] on input "I understand that this price [MEDICAL_DATA] may run at the same time as other p…" at bounding box center [310, 359] width 9 height 9
checkbox input "true"
click at [618, 395] on span "Confirm" at bounding box center [617, 399] width 26 height 9
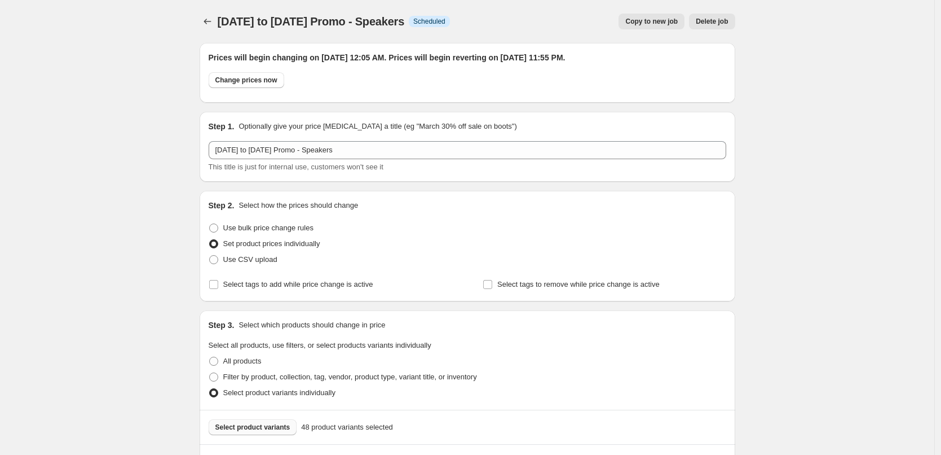
scroll to position [1069, 0]
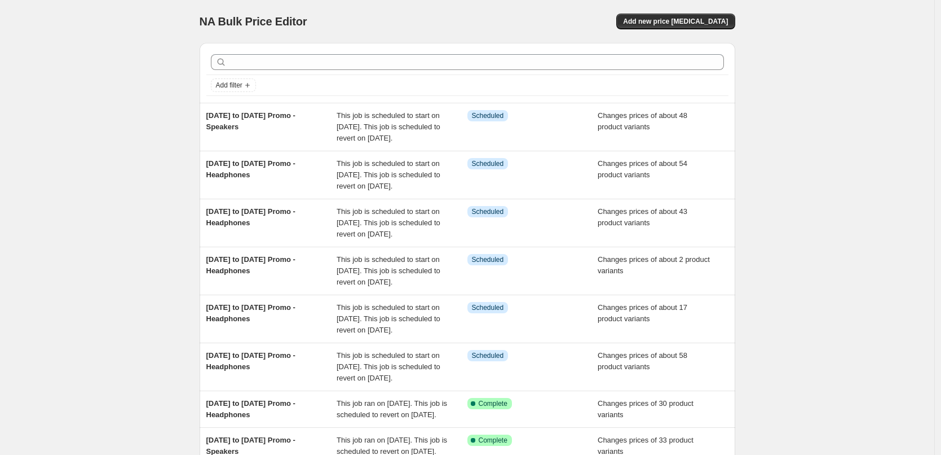
click at [508, 17] on div "Add new price [MEDICAL_DATA]" at bounding box center [600, 22] width 269 height 16
click at [679, 23] on span "Add new price [MEDICAL_DATA]" at bounding box center [675, 21] width 105 height 9
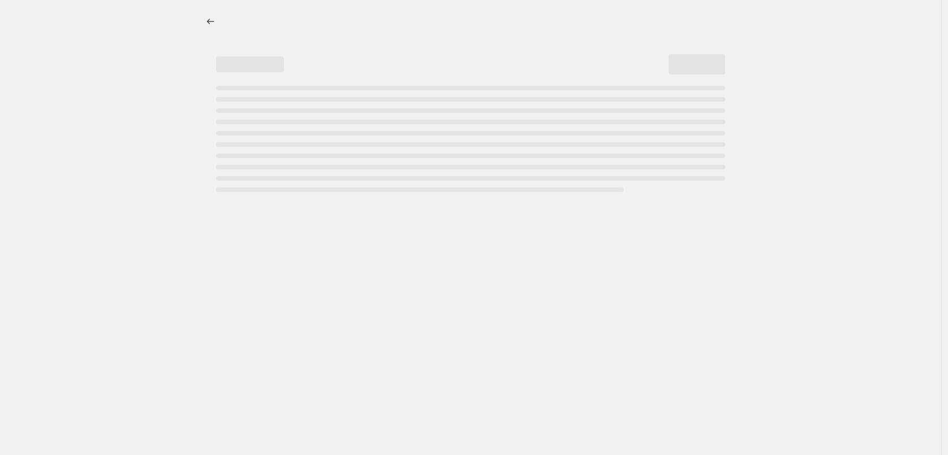
select select "percentage"
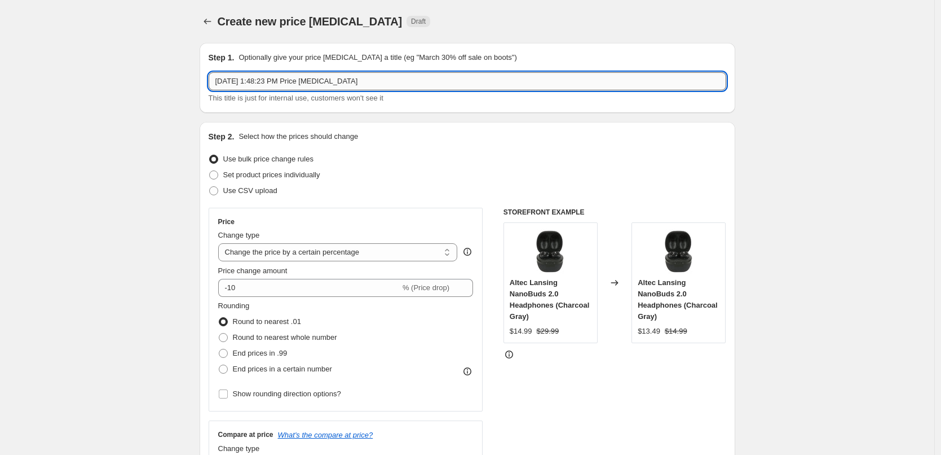
click at [376, 81] on input "Aug 30, 2025, 1:48:23 PM Price change job" at bounding box center [468, 81] width 518 height 18
type input "7th Sept to 14th Sept Promo - Speakers"
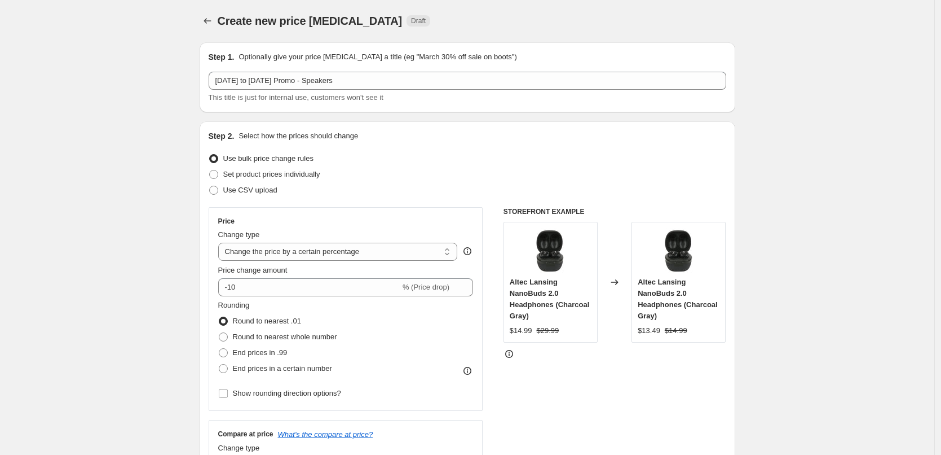
scroll to position [56, 0]
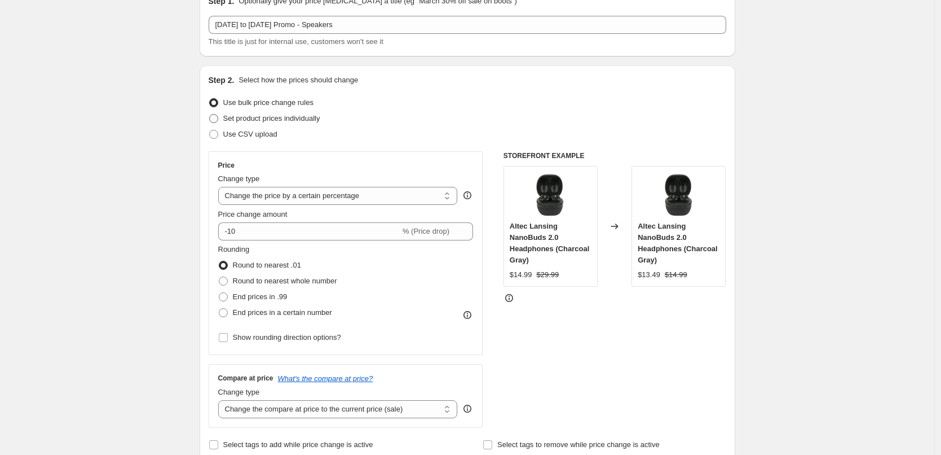
click at [285, 116] on span "Set product prices individually" at bounding box center [271, 118] width 97 height 8
click at [210, 115] on input "Set product prices individually" at bounding box center [209, 114] width 1 height 1
radio input "true"
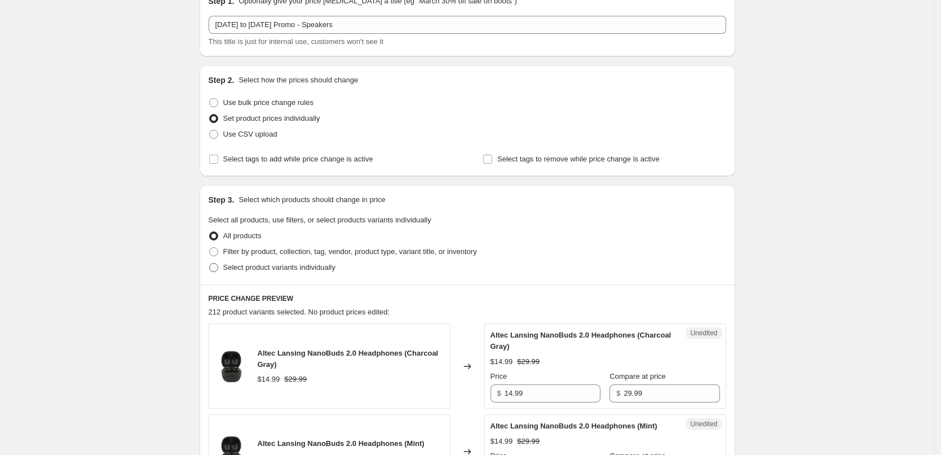
click at [289, 266] on span "Select product variants individually" at bounding box center [279, 267] width 112 height 8
click at [210, 263] on input "Select product variants individually" at bounding box center [209, 263] width 1 height 1
radio input "true"
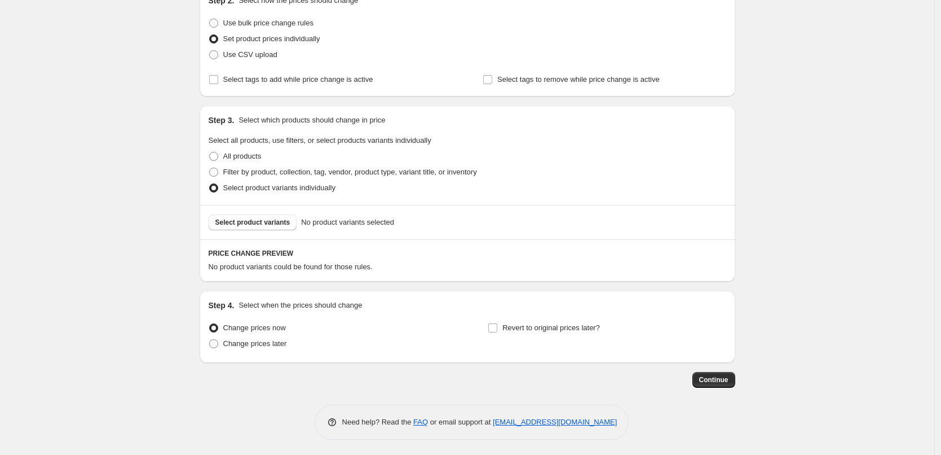
scroll to position [138, 0]
click at [251, 221] on span "Select product variants" at bounding box center [252, 220] width 75 height 9
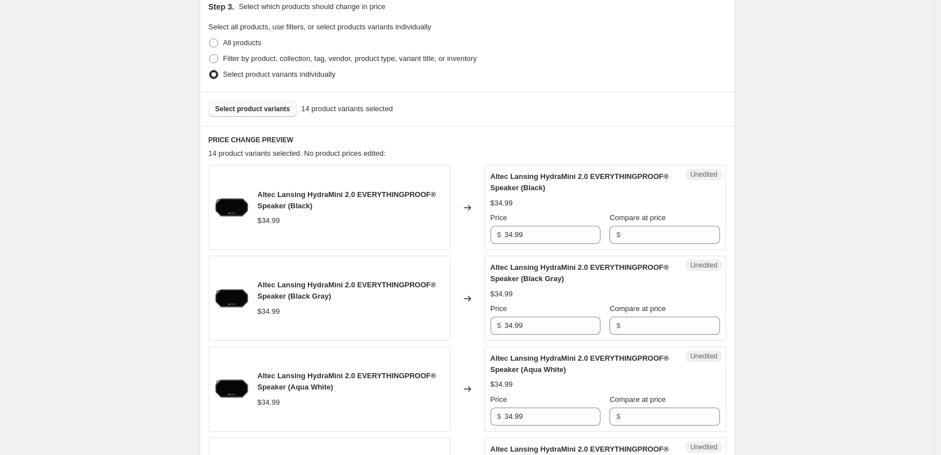
scroll to position [250, 0]
click at [563, 231] on input "34.99" at bounding box center [553, 234] width 96 height 18
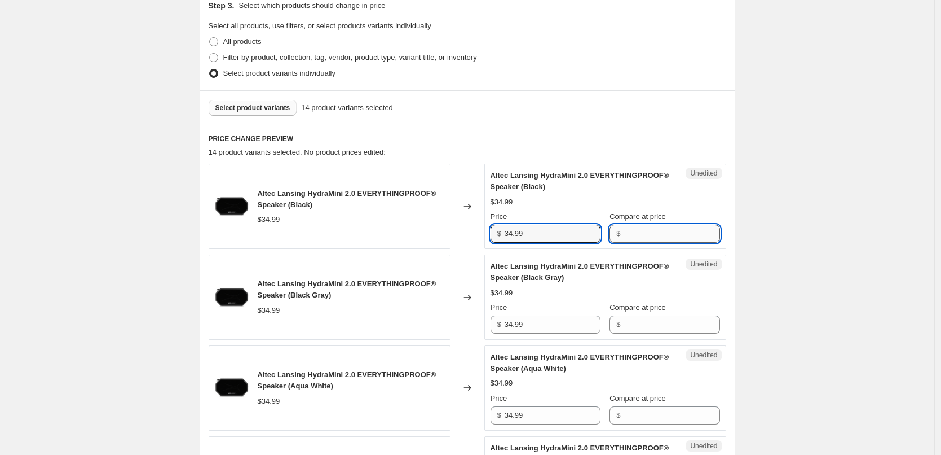
click at [640, 231] on input "Compare at price" at bounding box center [672, 234] width 96 height 18
paste input "34.99"
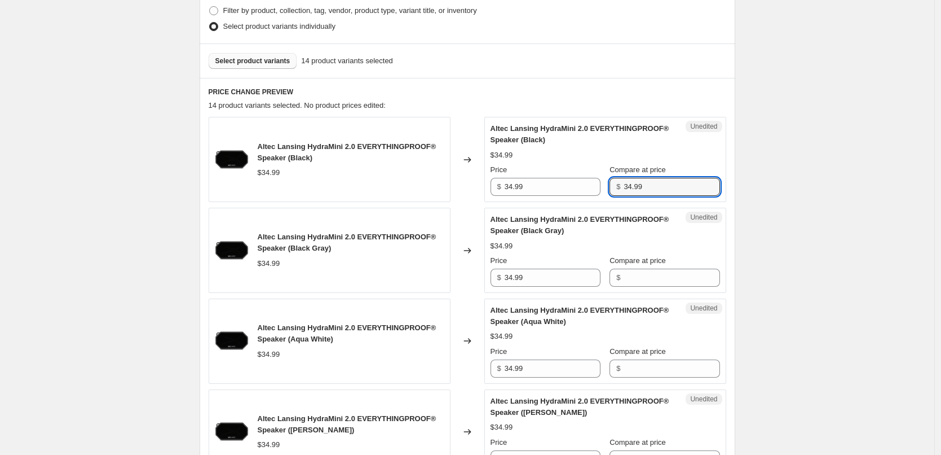
scroll to position [420, 0]
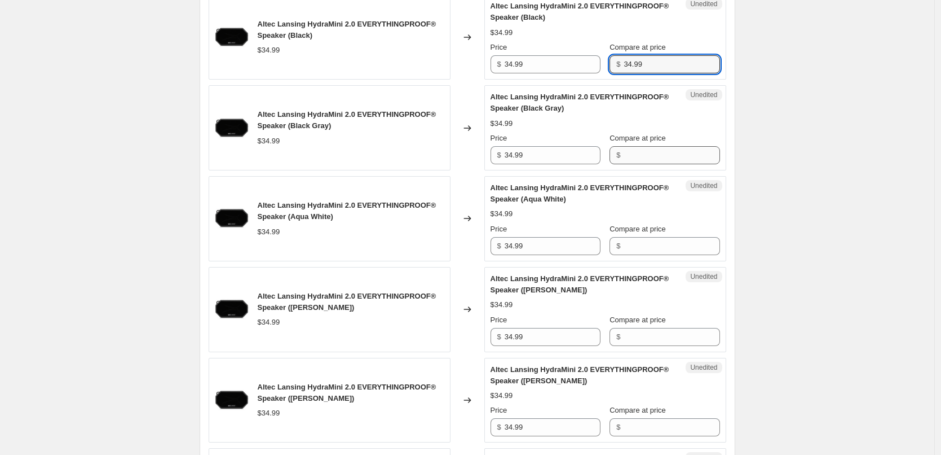
type input "34.99"
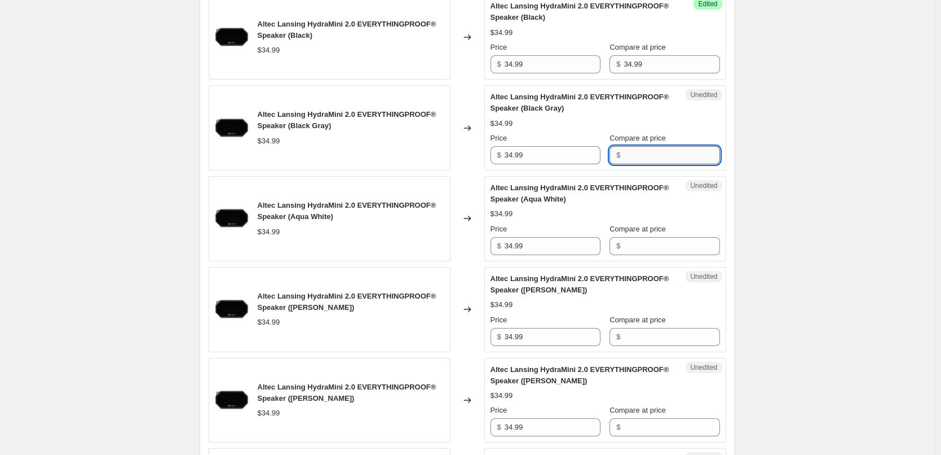
click at [652, 155] on input "Compare at price" at bounding box center [672, 155] width 96 height 18
paste input "34.99"
type input "34.99"
click at [644, 243] on input "Compare at price" at bounding box center [672, 246] width 96 height 18
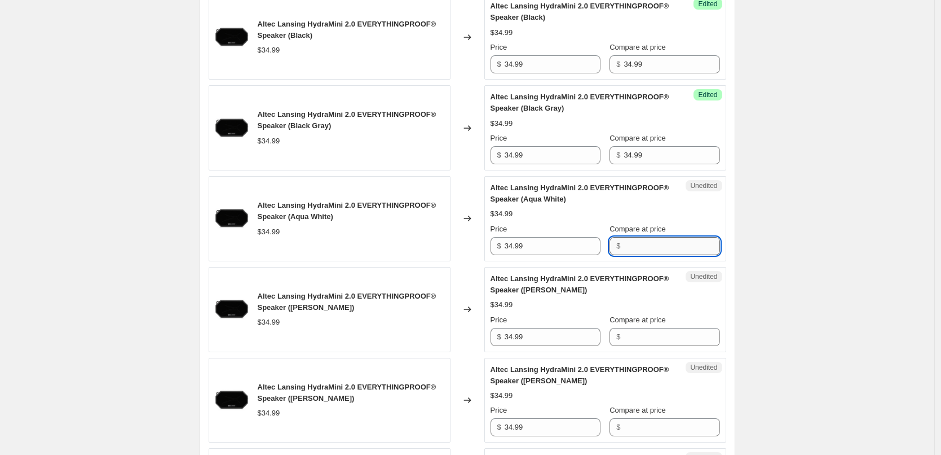
paste input "34.99"
type input "34.99"
click at [658, 214] on div "$34.99" at bounding box center [606, 213] width 230 height 11
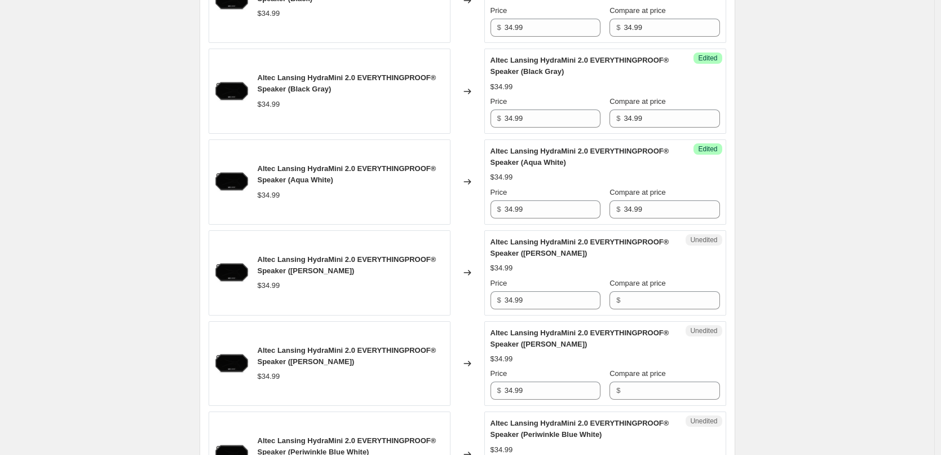
scroll to position [476, 0]
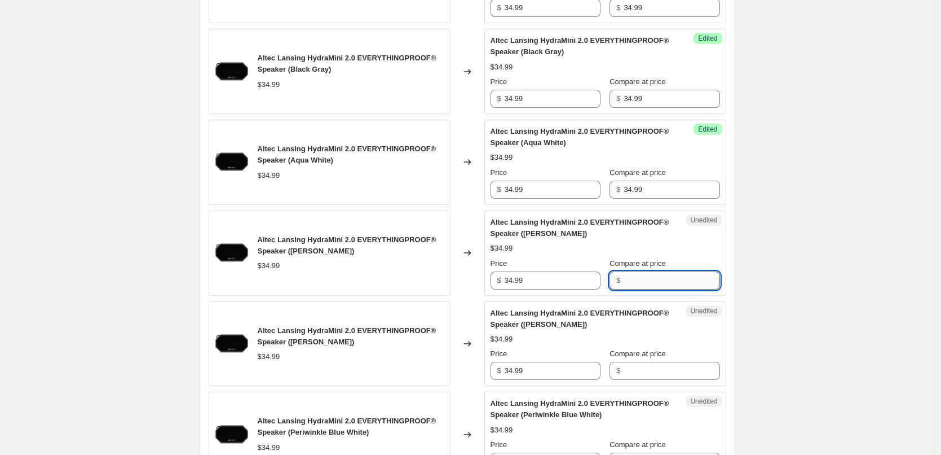
click at [659, 278] on input "Compare at price" at bounding box center [672, 280] width 96 height 18
paste input "34.99"
type input "34.99"
click at [657, 248] on div "$34.99" at bounding box center [606, 248] width 230 height 11
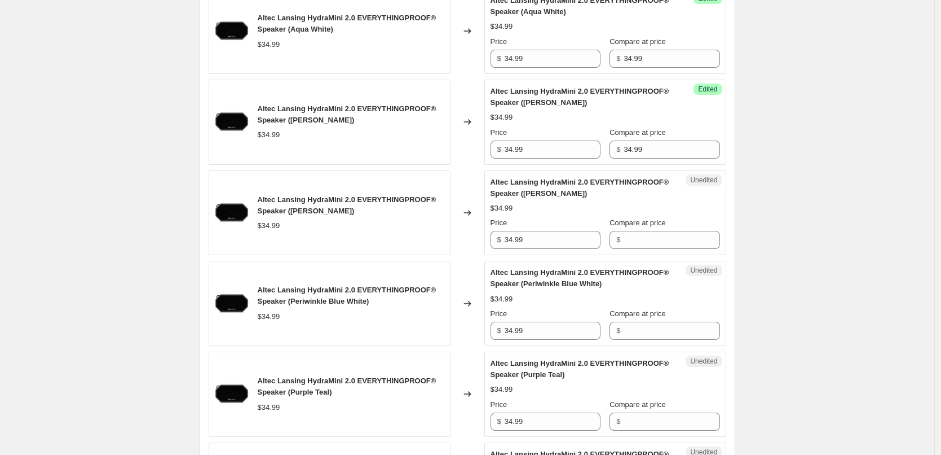
scroll to position [645, 0]
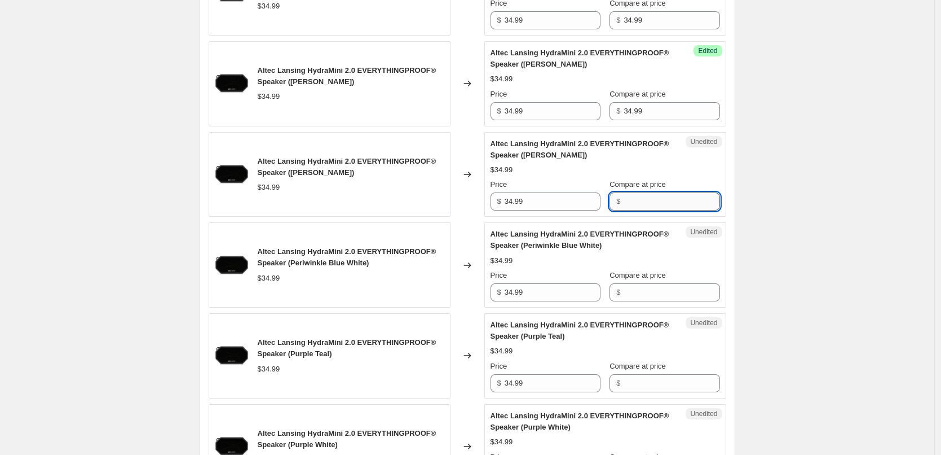
click at [651, 205] on input "Compare at price" at bounding box center [672, 201] width 96 height 18
paste input "34.99"
type input "34.99"
click at [671, 157] on div "Altec Lansing HydraMini 2.0 EVERYTHINGPROOF® Speaker ([PERSON_NAME])" at bounding box center [583, 149] width 184 height 23
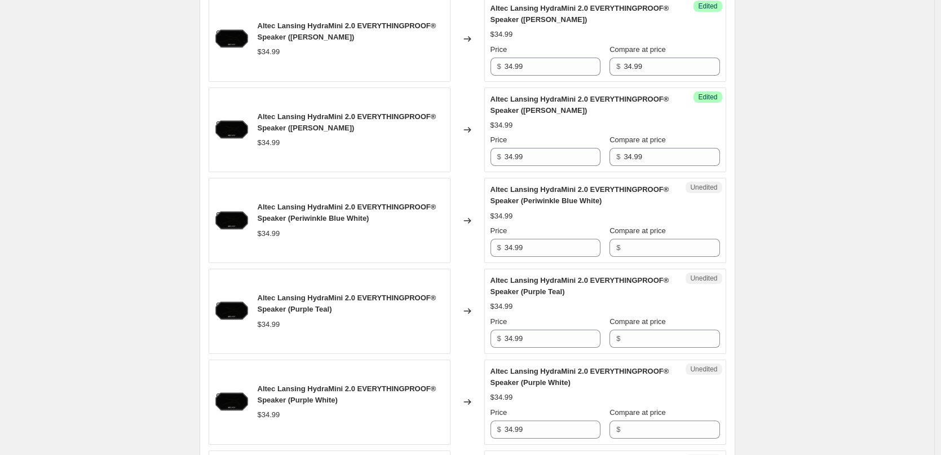
scroll to position [758, 0]
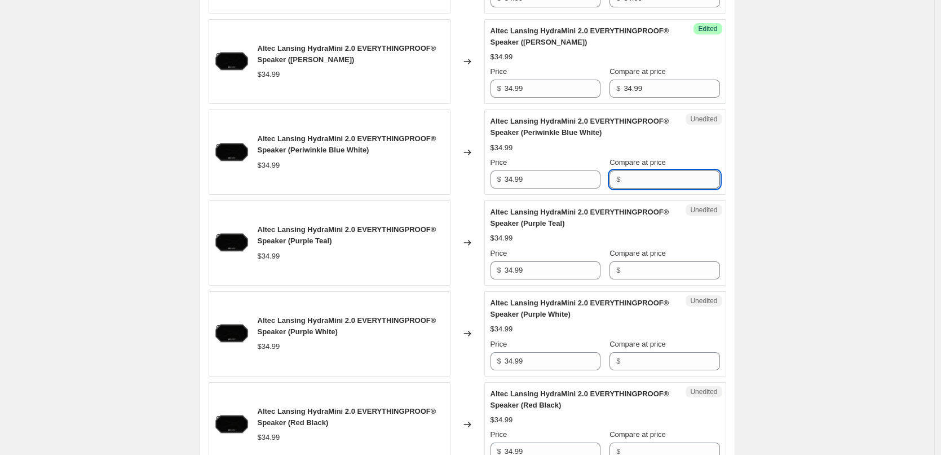
click at [655, 181] on input "Compare at price" at bounding box center [672, 179] width 96 height 18
paste input "34.99"
type input "34.99"
click at [672, 150] on div "$34.99" at bounding box center [606, 147] width 230 height 11
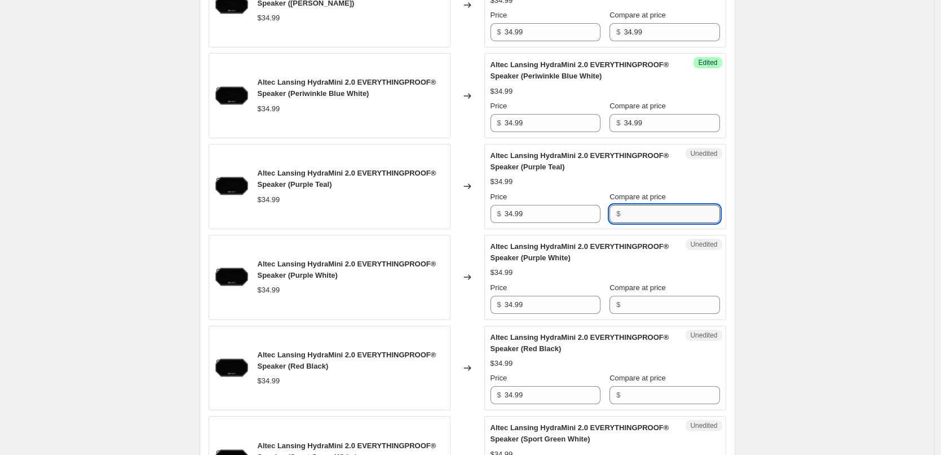
click at [647, 215] on input "Compare at price" at bounding box center [672, 214] width 96 height 18
paste input "34.99"
type input "34.99"
click at [636, 165] on div "Altec Lansing HydraMini 2.0 EVERYTHINGPROOF® Speaker (Purple Teal)" at bounding box center [583, 161] width 184 height 23
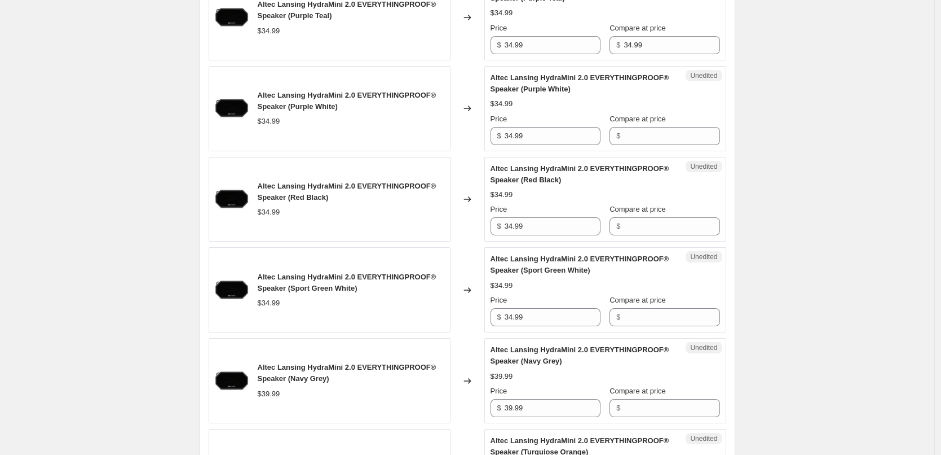
scroll to position [984, 0]
click at [635, 135] on input "Compare at price" at bounding box center [672, 135] width 96 height 18
paste input "34.99"
type input "34.99"
click at [636, 103] on div "$34.99" at bounding box center [606, 103] width 230 height 11
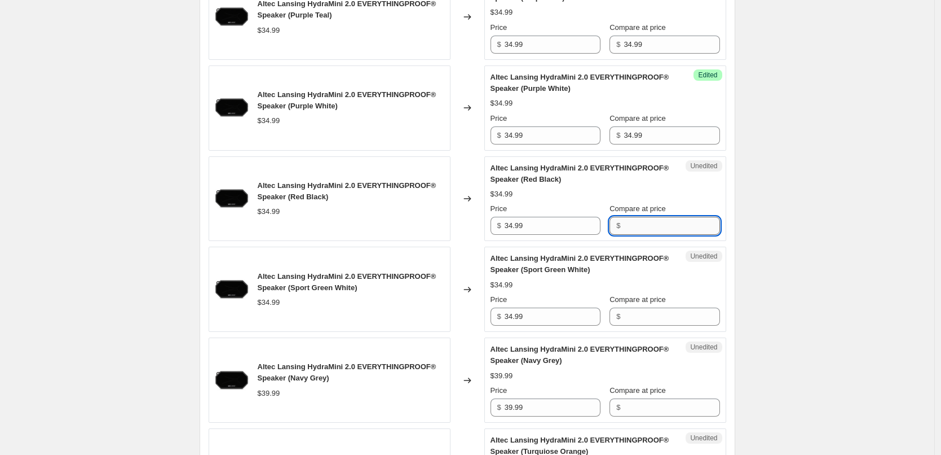
click at [630, 224] on input "Compare at price" at bounding box center [672, 226] width 96 height 18
paste input "34.99"
type input "34.99"
click at [635, 187] on div "Altec Lansing HydraMini 2.0 EVERYTHINGPROOF® Speaker (Red Black) $34.99 Price $…" at bounding box center [606, 198] width 230 height 73
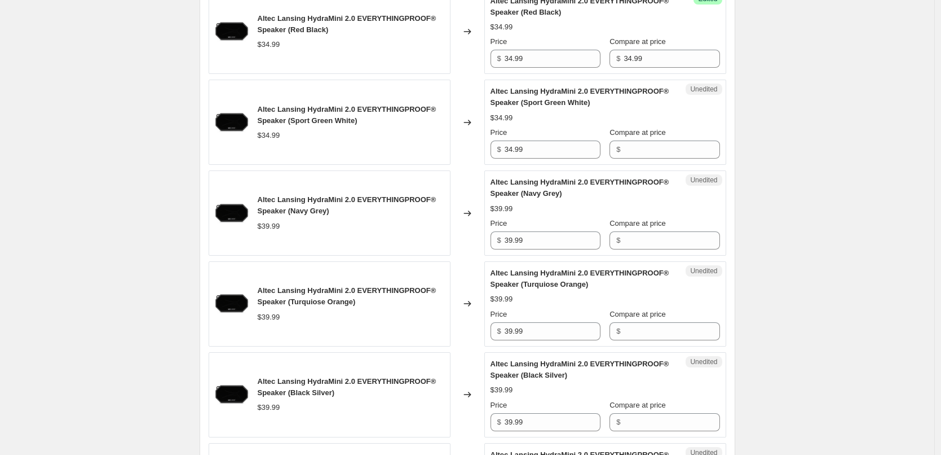
scroll to position [1153, 0]
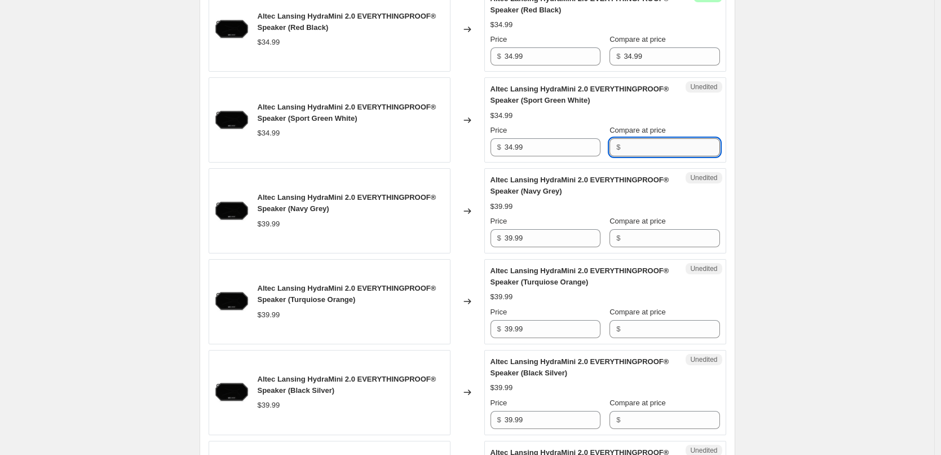
click at [641, 142] on input "Compare at price" at bounding box center [672, 147] width 96 height 18
paste input "34.99"
type input "34.99"
click at [637, 115] on div "$34.99" at bounding box center [606, 115] width 230 height 11
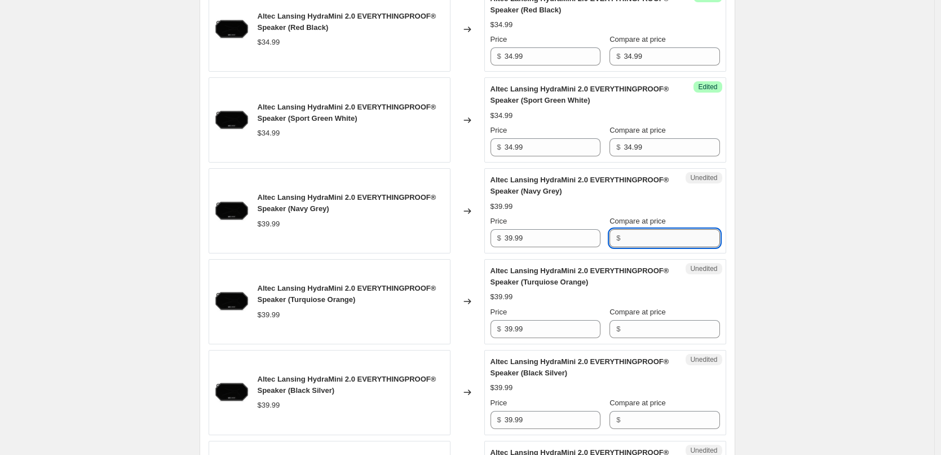
click at [639, 237] on input "Compare at price" at bounding box center [672, 238] width 96 height 18
type input "39.99"
click at [602, 189] on div "Altec Lansing HydraMini 2.0 EVERYTHINGPROOF® Speaker (Navy Grey)" at bounding box center [583, 185] width 184 height 23
click at [653, 242] on input "39.99" at bounding box center [672, 238] width 96 height 18
click at [639, 332] on input "Compare at price" at bounding box center [672, 329] width 96 height 18
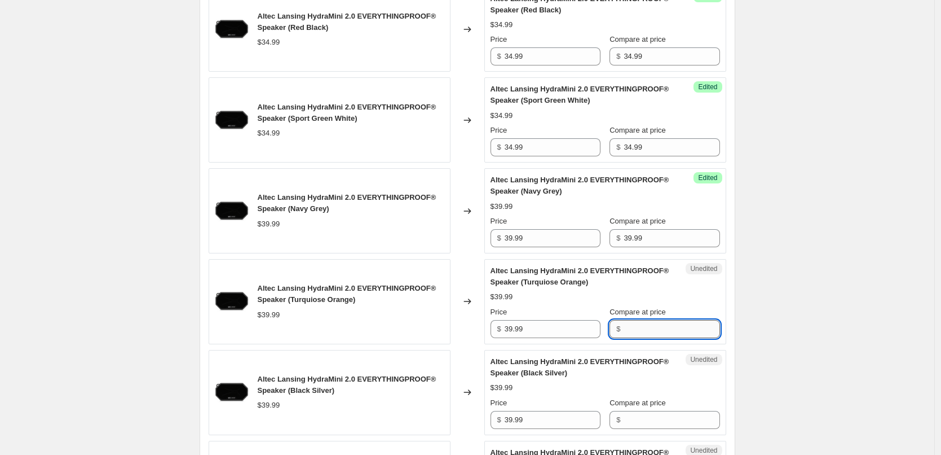
paste input "39.99"
type input "39.99"
click at [633, 302] on div "$39.99" at bounding box center [606, 296] width 230 height 11
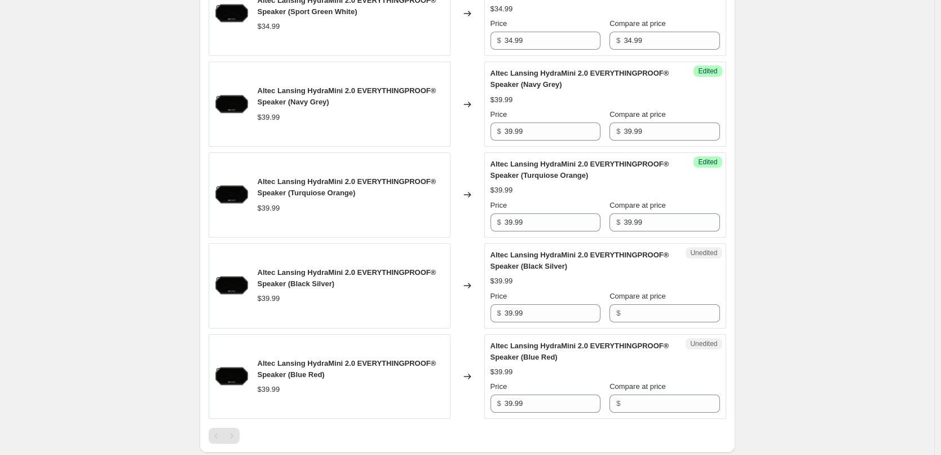
scroll to position [1266, 0]
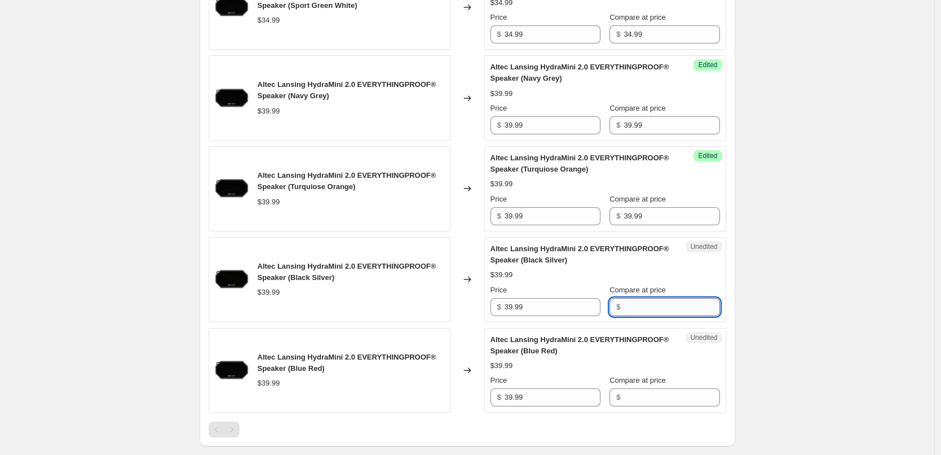
click at [633, 302] on input "Compare at price" at bounding box center [672, 307] width 96 height 18
paste input "39.99"
type input "39.99"
click at [634, 263] on div "Altec Lansing HydraMini 2.0 EVERYTHINGPROOF® Speaker (Black Silver)" at bounding box center [583, 254] width 184 height 23
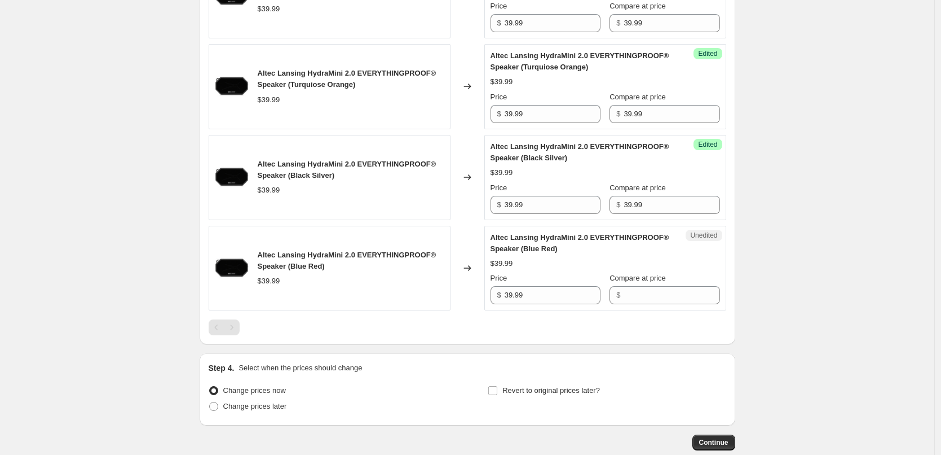
scroll to position [1379, 0]
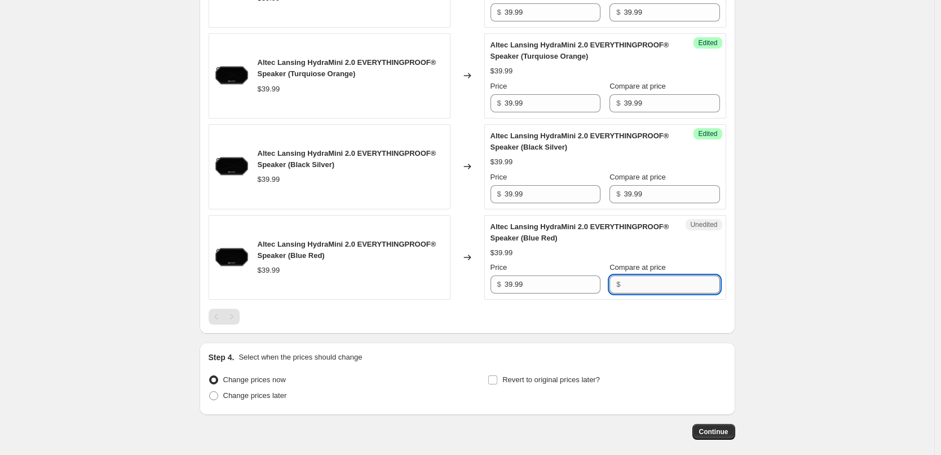
click at [635, 290] on input "Compare at price" at bounding box center [672, 284] width 96 height 18
paste input "39.99"
type input "39.99"
click at [636, 245] on div "Altec Lansing HydraMini 2.0 EVERYTHINGPROOF® Speaker (Blue Red) $39.99 Price $ …" at bounding box center [606, 257] width 230 height 73
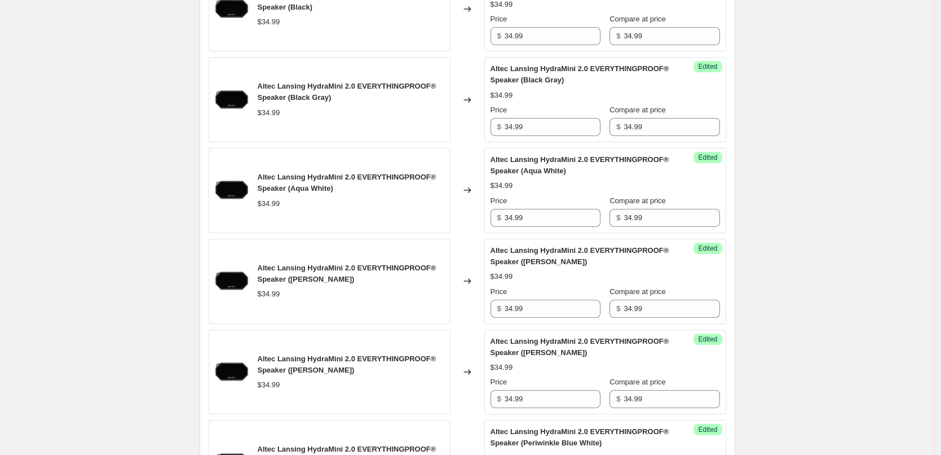
scroll to position [307, 0]
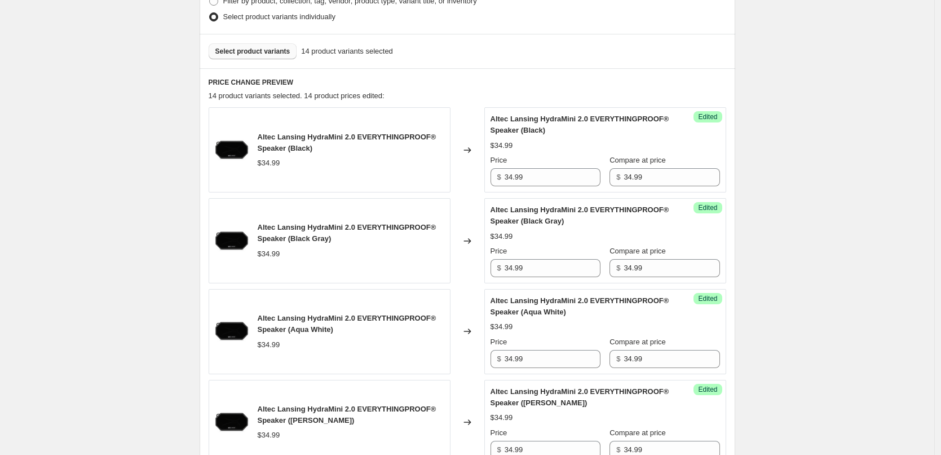
click at [259, 51] on span "Select product variants" at bounding box center [252, 51] width 75 height 9
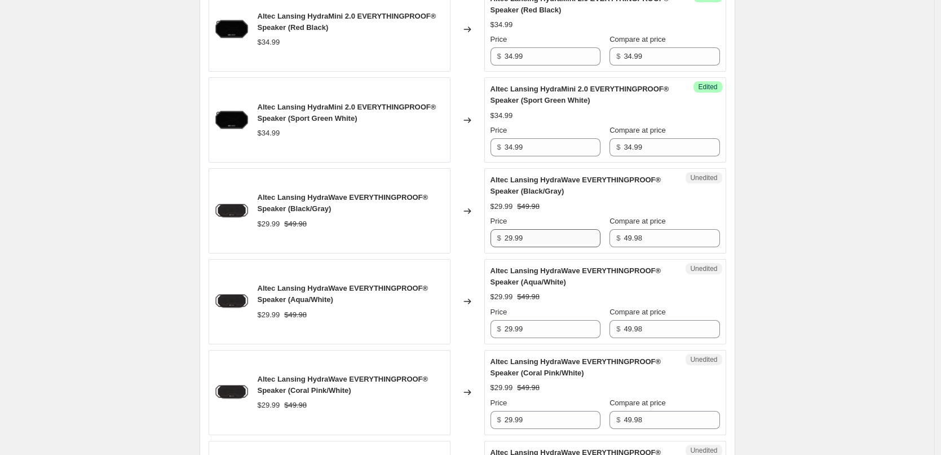
scroll to position [1209, 0]
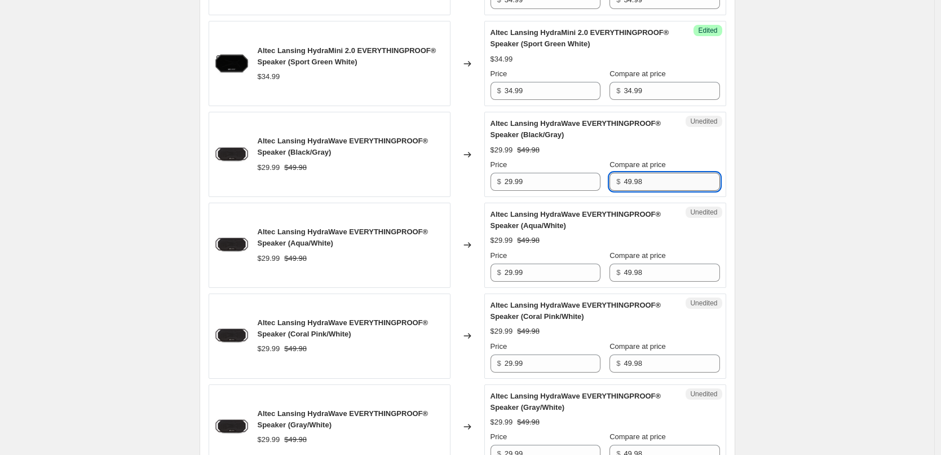
click at [655, 181] on input "49.98" at bounding box center [672, 182] width 96 height 18
type input "49.99"
click at [674, 151] on div "$29.99 $49.99" at bounding box center [606, 149] width 230 height 11
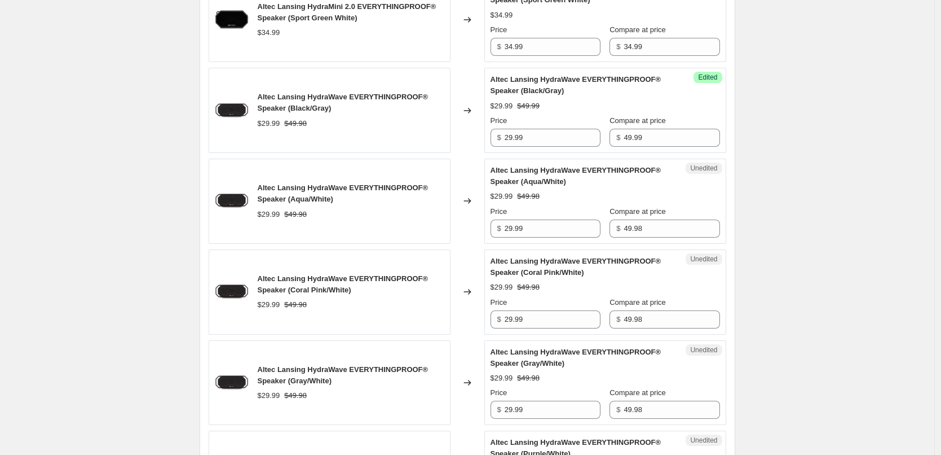
scroll to position [1266, 0]
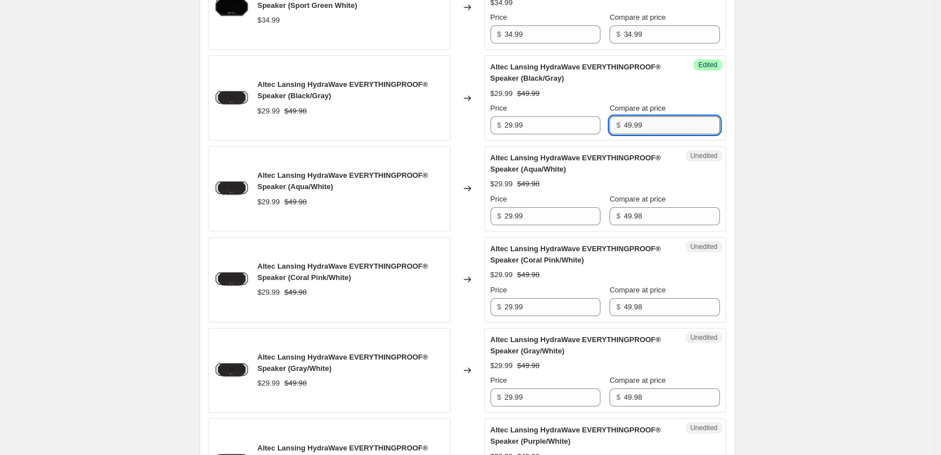
click at [659, 129] on input "49.99" at bounding box center [672, 125] width 96 height 18
click at [696, 90] on div "$29.99 $49.99" at bounding box center [606, 93] width 230 height 11
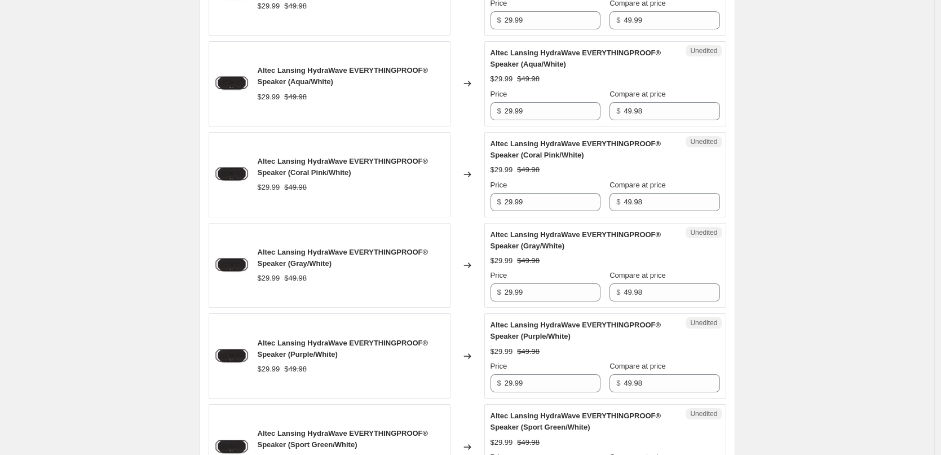
scroll to position [1379, 0]
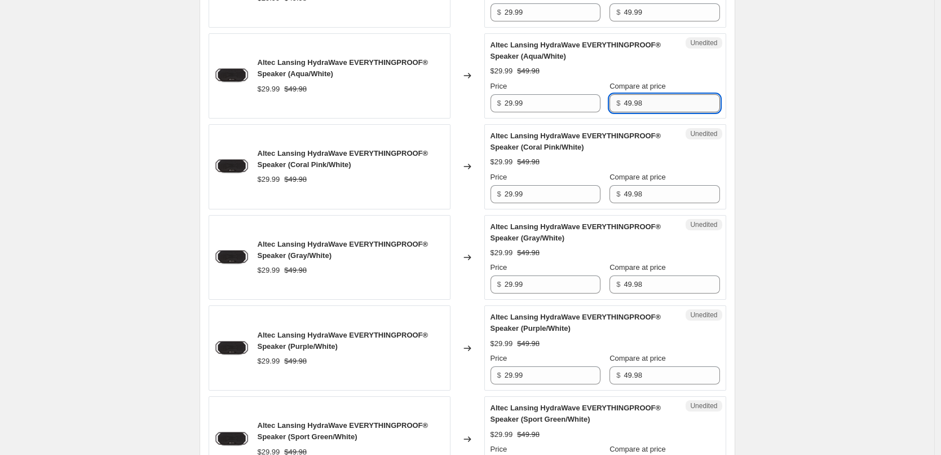
click at [661, 101] on input "49.98" at bounding box center [672, 103] width 96 height 18
paste input "9"
type input "49.99"
click at [667, 65] on div "$29.99 $49.98" at bounding box center [606, 70] width 230 height 11
click at [664, 194] on input "49.98" at bounding box center [672, 194] width 96 height 18
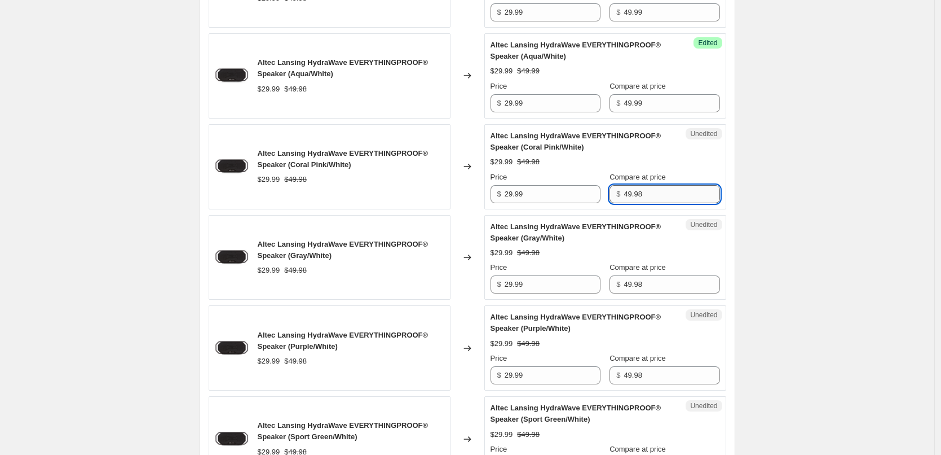
paste input "9"
type input "49.99"
click at [668, 148] on div "Altec Lansing HydraWave EVERYTHINGPROOF® Speaker (Coral Pink/White)" at bounding box center [583, 141] width 184 height 23
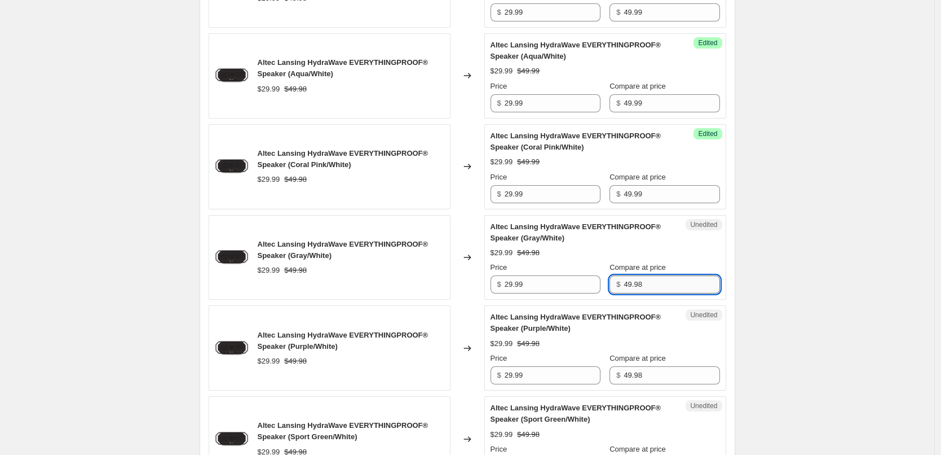
click at [651, 283] on input "49.98" at bounding box center [672, 284] width 96 height 18
paste input "9"
type input "49.99"
click at [665, 250] on div "$29.99 $49.98" at bounding box center [606, 252] width 230 height 11
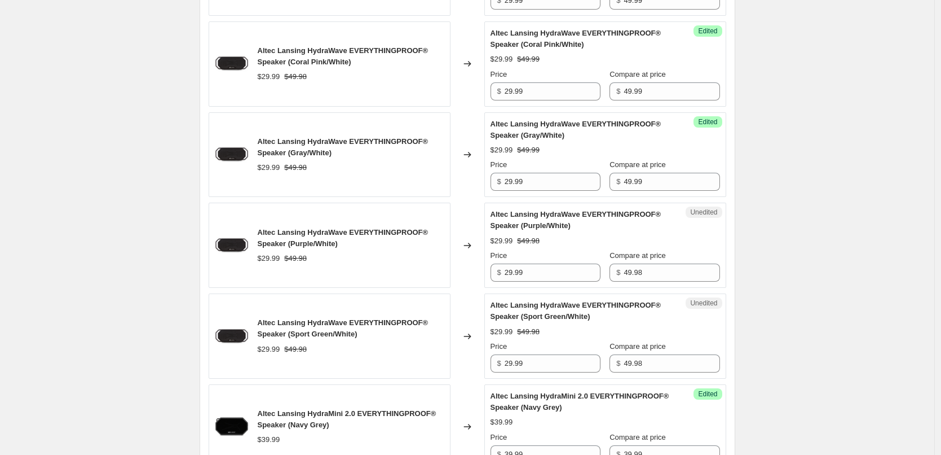
scroll to position [1491, 0]
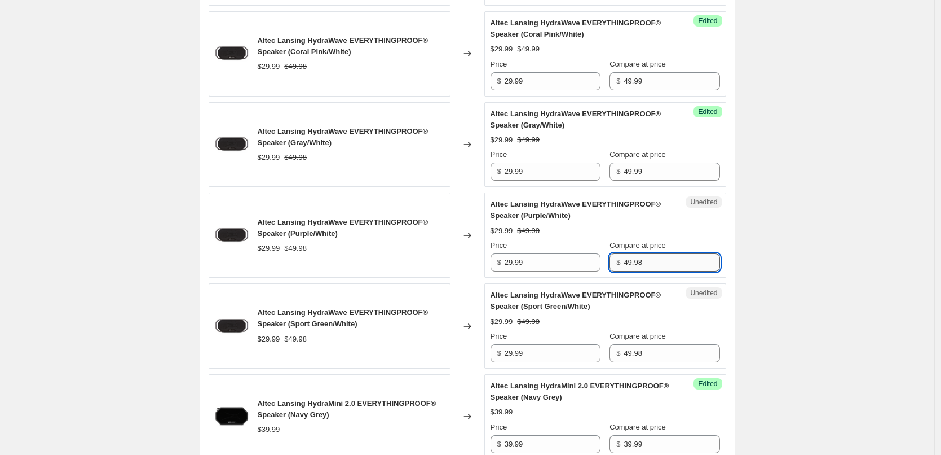
click at [665, 265] on input "49.98" at bounding box center [672, 262] width 96 height 18
paste input "9"
type input "49.99"
click at [668, 225] on div "$29.99 $49.98" at bounding box center [606, 230] width 230 height 11
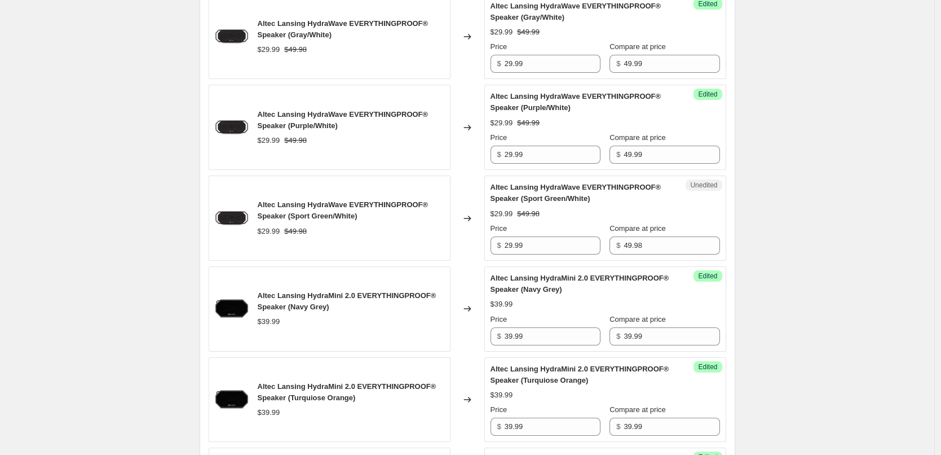
scroll to position [1604, 0]
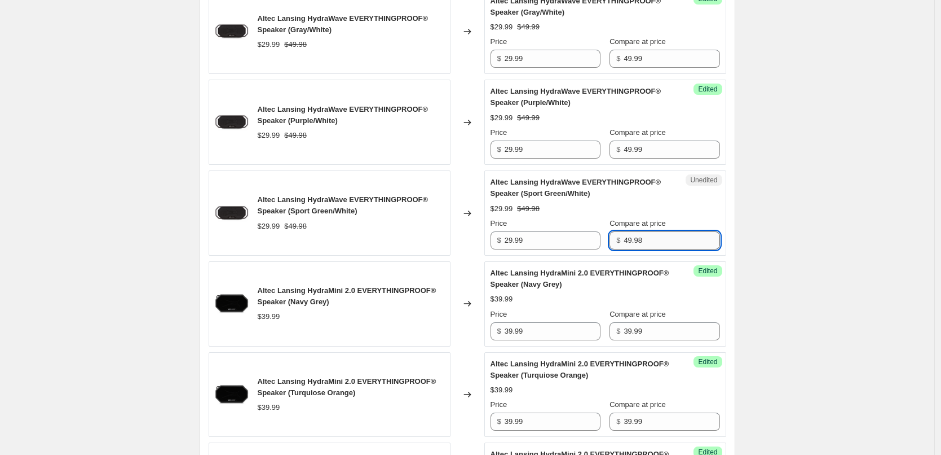
click at [663, 240] on input "49.98" at bounding box center [672, 240] width 96 height 18
paste input "9"
type input "49.99"
click at [667, 212] on div "$29.99 $49.99" at bounding box center [606, 208] width 230 height 11
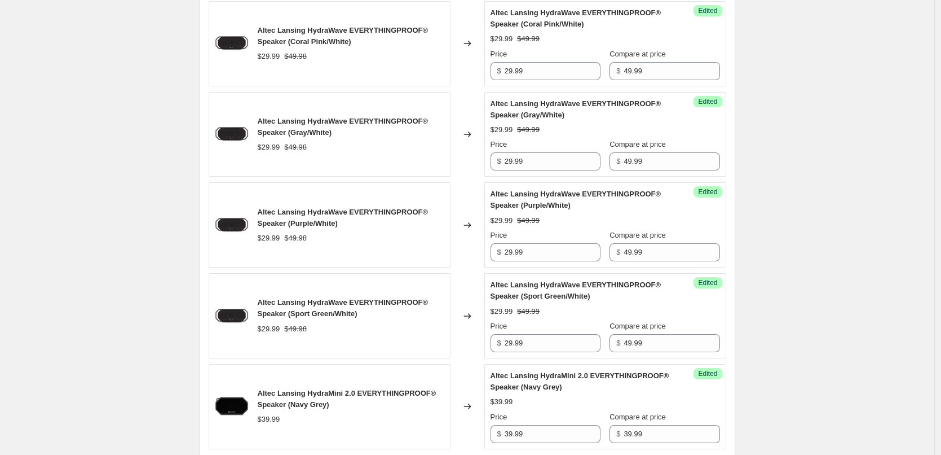
scroll to position [1491, 0]
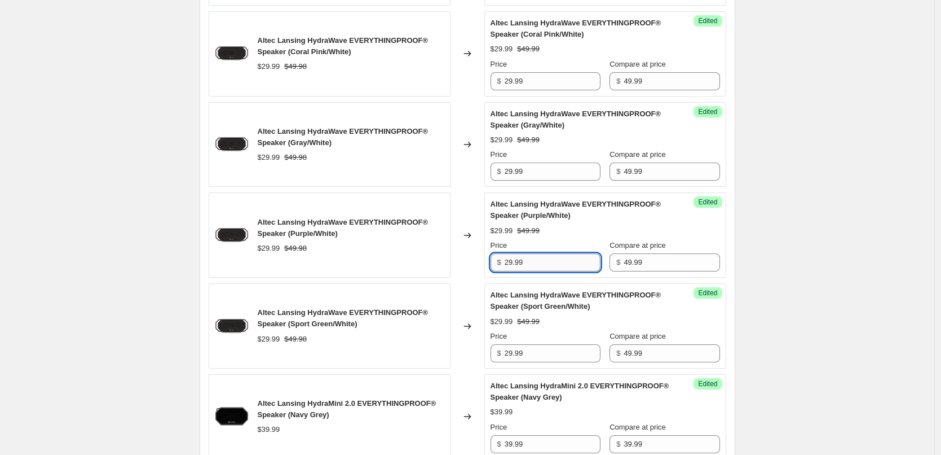
click at [573, 267] on input "29.99" at bounding box center [553, 262] width 96 height 18
type input "39.99"
click at [583, 236] on div "$29.99 $49.99" at bounding box center [606, 230] width 230 height 11
click at [552, 263] on input "39.99" at bounding box center [553, 262] width 96 height 18
click at [532, 166] on input "29.99" at bounding box center [553, 171] width 96 height 18
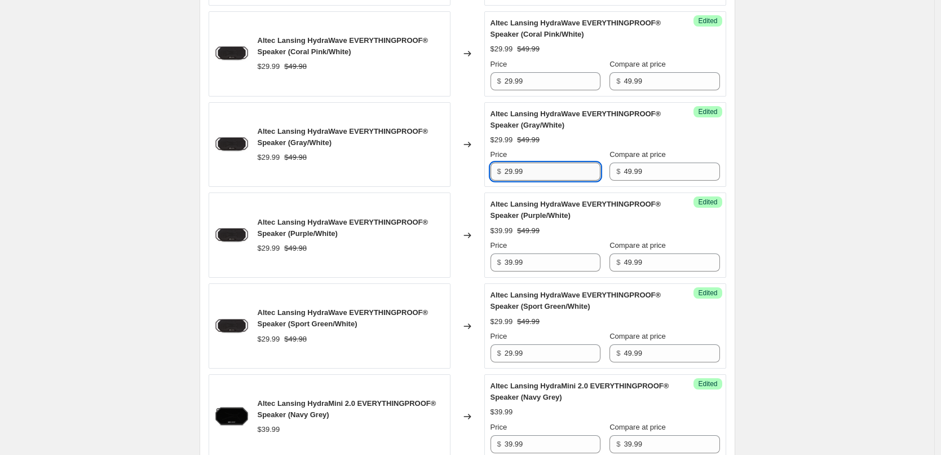
paste input "3"
type input "39.99"
click at [550, 141] on div "$39.99 $49.99" at bounding box center [606, 139] width 230 height 11
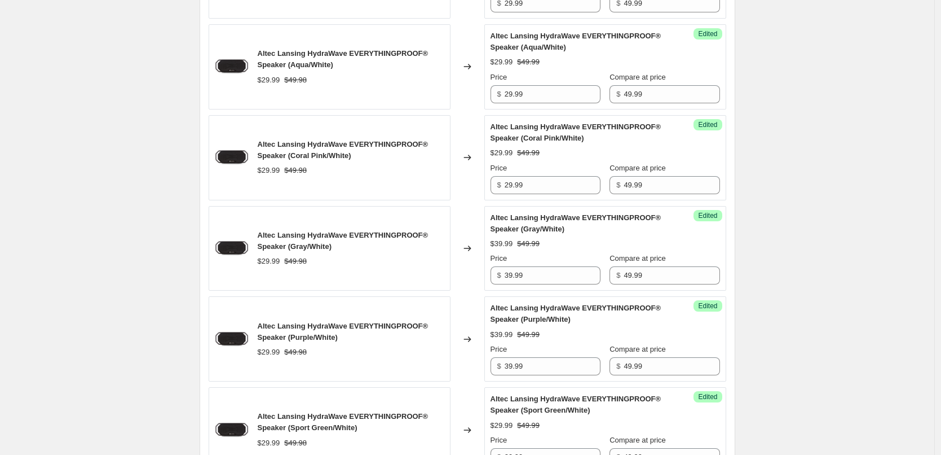
scroll to position [1379, 0]
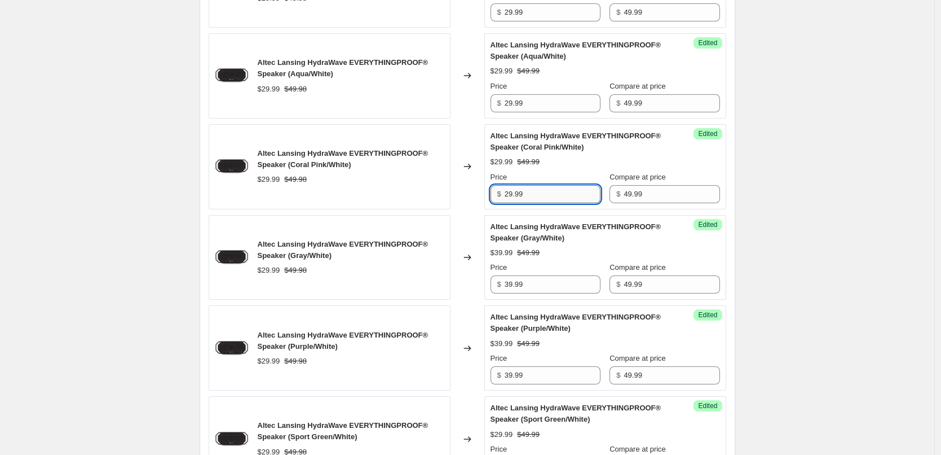
click at [546, 197] on input "29.99" at bounding box center [553, 194] width 96 height 18
paste input "3"
type input "39.99"
click at [553, 168] on div "$29.99 $49.99" at bounding box center [606, 161] width 230 height 11
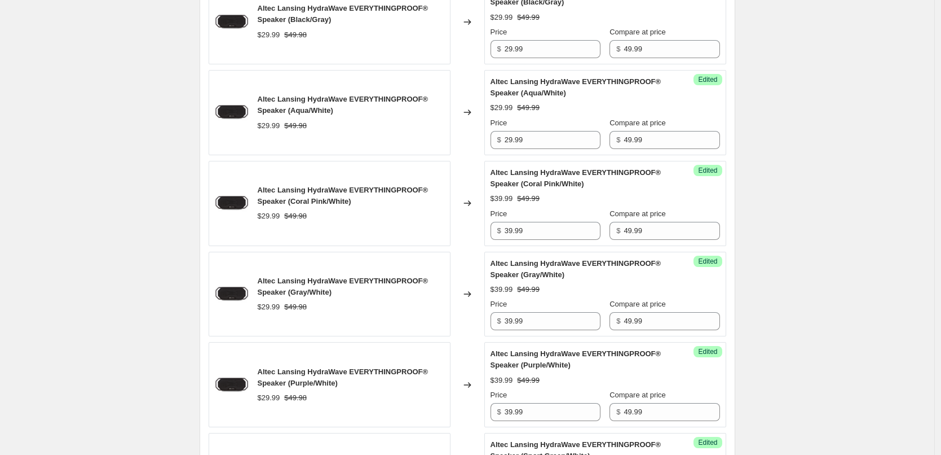
scroll to position [1322, 0]
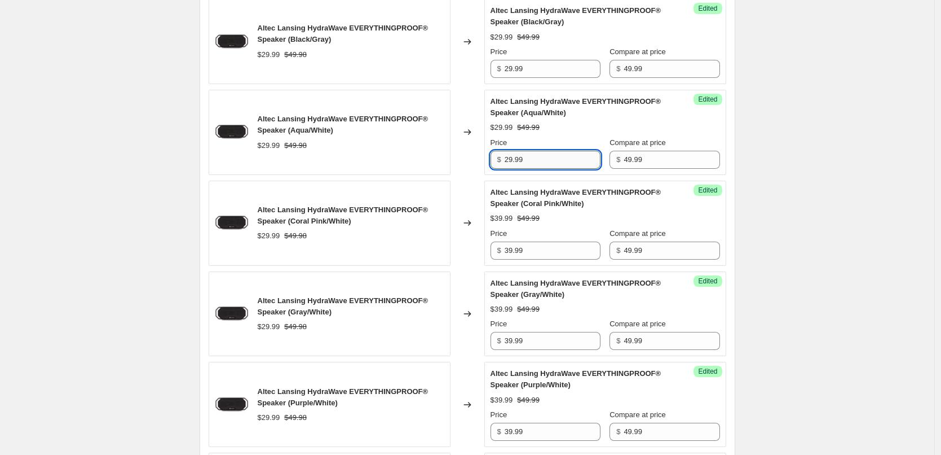
click at [543, 165] on input "29.99" at bounding box center [553, 160] width 96 height 18
paste input "3"
type input "39.99"
click at [555, 137] on div "Price" at bounding box center [546, 142] width 110 height 11
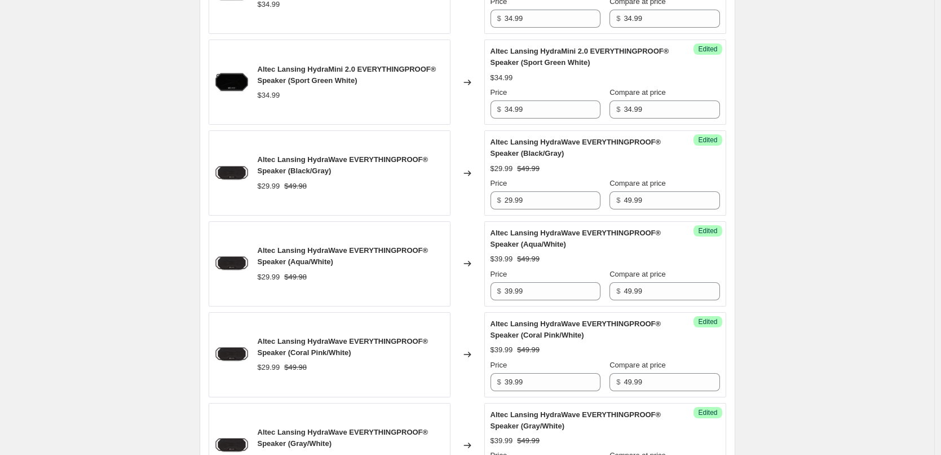
scroll to position [1153, 0]
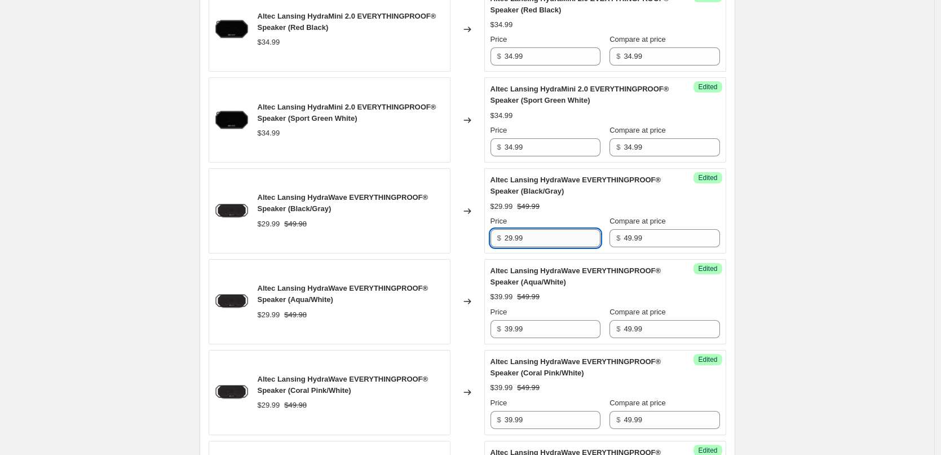
click at [535, 239] on input "29.99" at bounding box center [553, 238] width 96 height 18
paste input "3"
type input "39.99"
click at [568, 214] on div "Altec Lansing HydraWave EVERYTHINGPROOF® Speaker (Black/Gray) $39.99 $49.99 Pri…" at bounding box center [606, 210] width 230 height 73
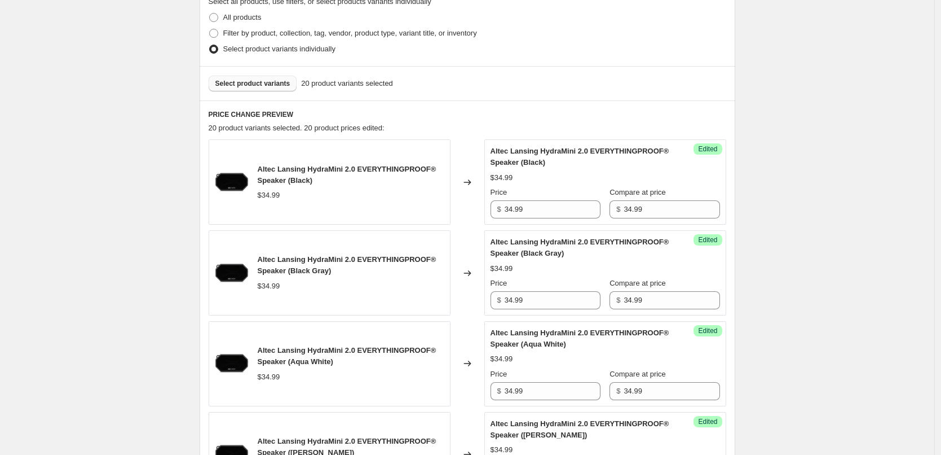
scroll to position [250, 0]
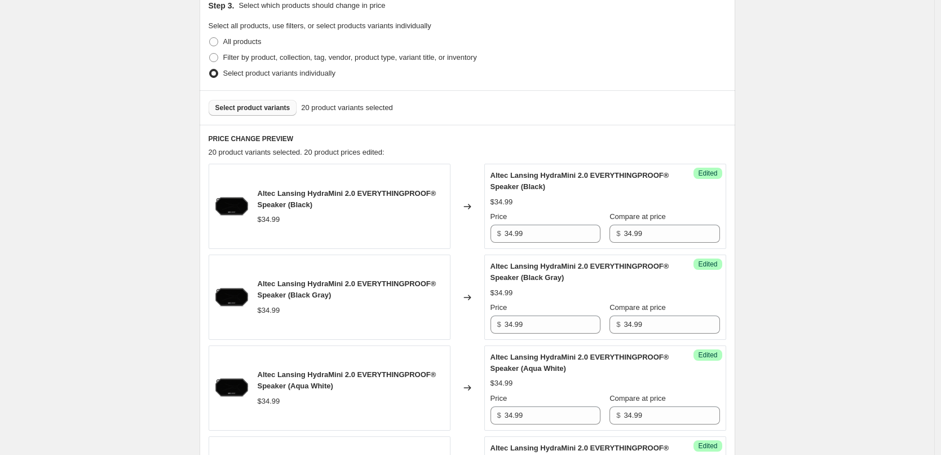
click at [540, 244] on div "Success Edited Altec Lansing HydraMini 2.0 EVERYTHINGPROOF® Speaker (Black) $34…" at bounding box center [606, 206] width 242 height 85
click at [543, 232] on input "34.99" at bounding box center [553, 234] width 96 height 18
type input "24.99"
click at [575, 208] on div "Altec Lansing HydraMini 2.0 EVERYTHINGPROOF® Speaker (Black) $34.99 Price $ 24.…" at bounding box center [606, 206] width 230 height 73
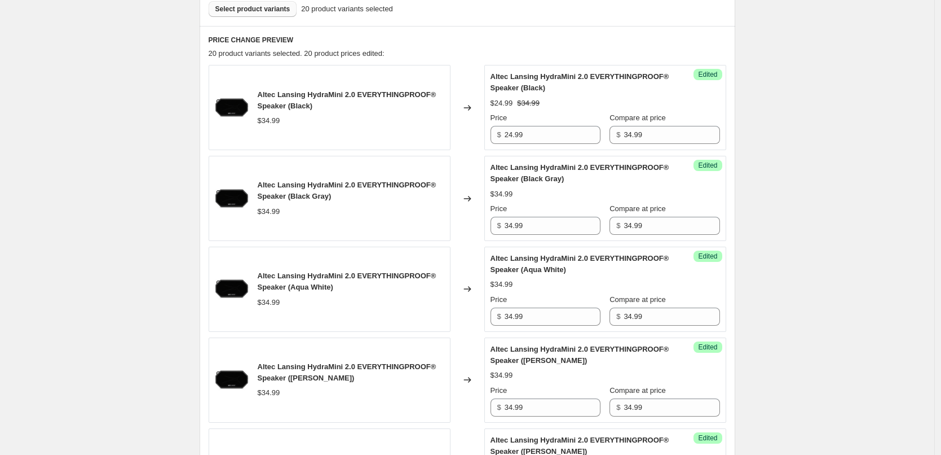
scroll to position [363, 0]
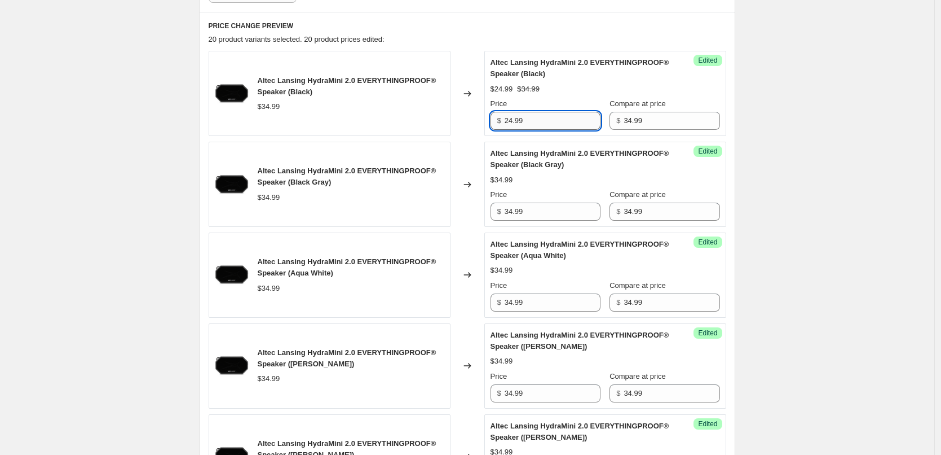
click at [537, 118] on input "24.99" at bounding box center [553, 121] width 96 height 18
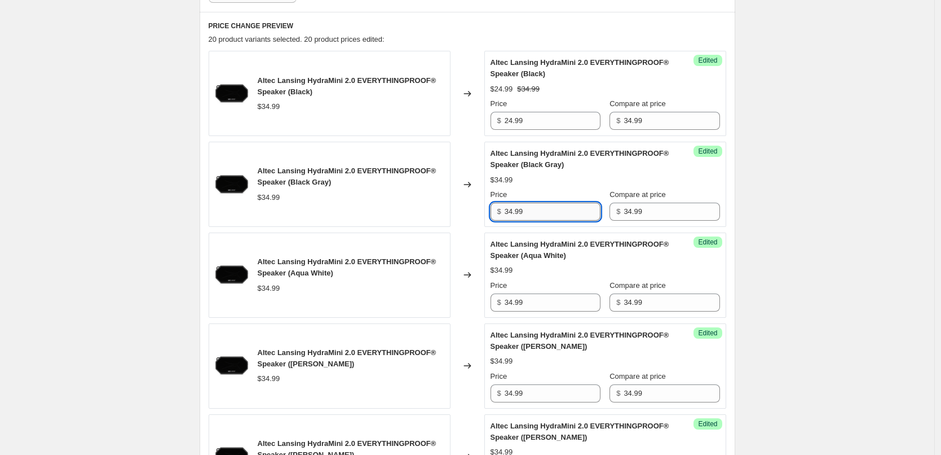
click at [548, 215] on input "34.99" at bounding box center [553, 212] width 96 height 18
paste input "2"
type input "24.99"
click at [560, 184] on div "$24.99 $34.99" at bounding box center [606, 179] width 230 height 11
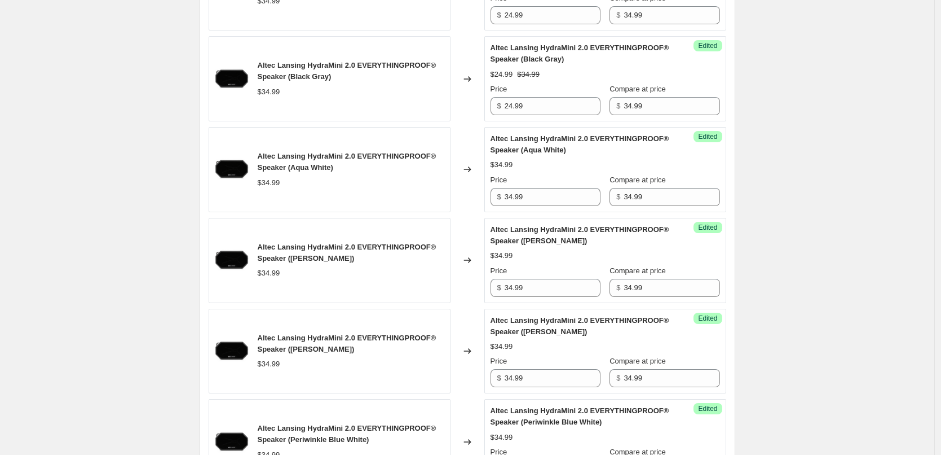
scroll to position [476, 0]
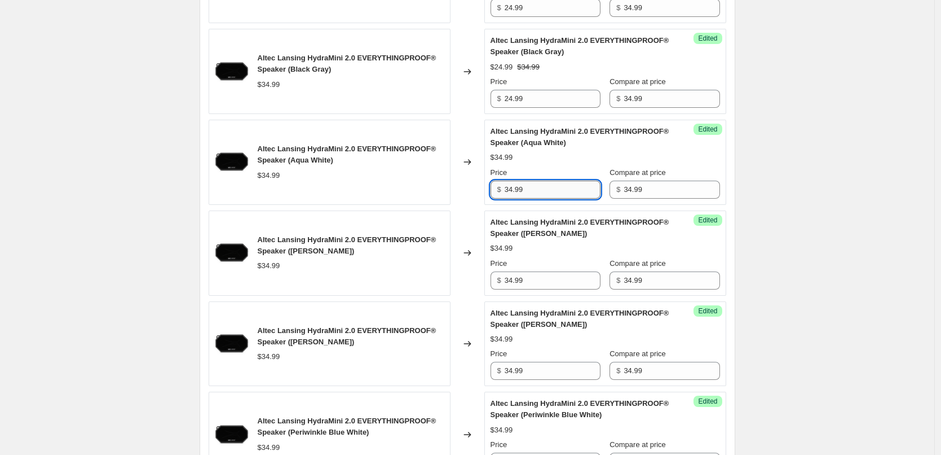
click at [554, 190] on input "34.99" at bounding box center [553, 190] width 96 height 18
paste input "2"
type input "24.99"
click at [572, 166] on div "Altec Lansing HydraMini 2.0 EVERYTHINGPROOF® Speaker (Aqua White) $24.99 $34.99…" at bounding box center [606, 162] width 230 height 73
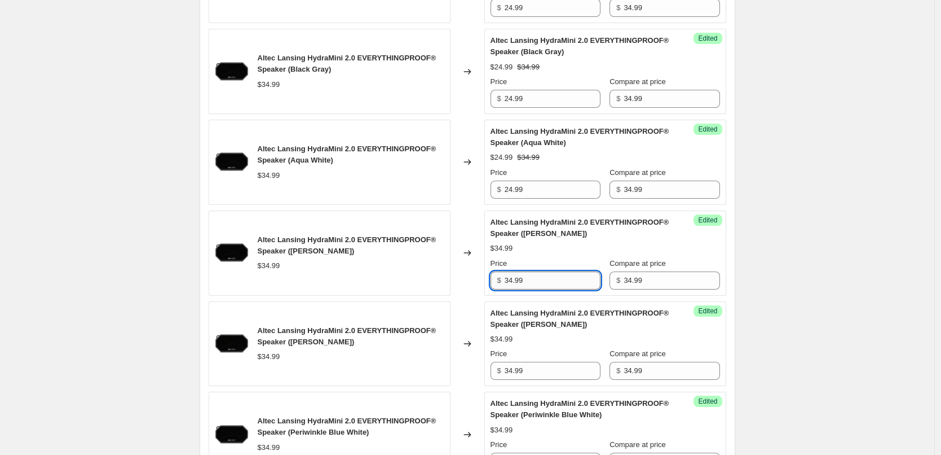
click at [552, 283] on input "34.99" at bounding box center [553, 280] width 96 height 18
paste input "2"
type input "24.99"
click at [557, 245] on div "$24.99 $34.99" at bounding box center [606, 248] width 230 height 11
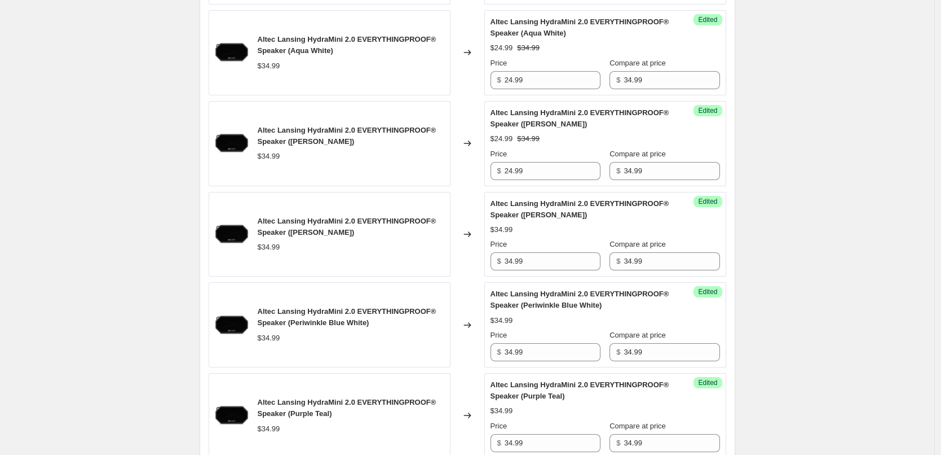
scroll to position [589, 0]
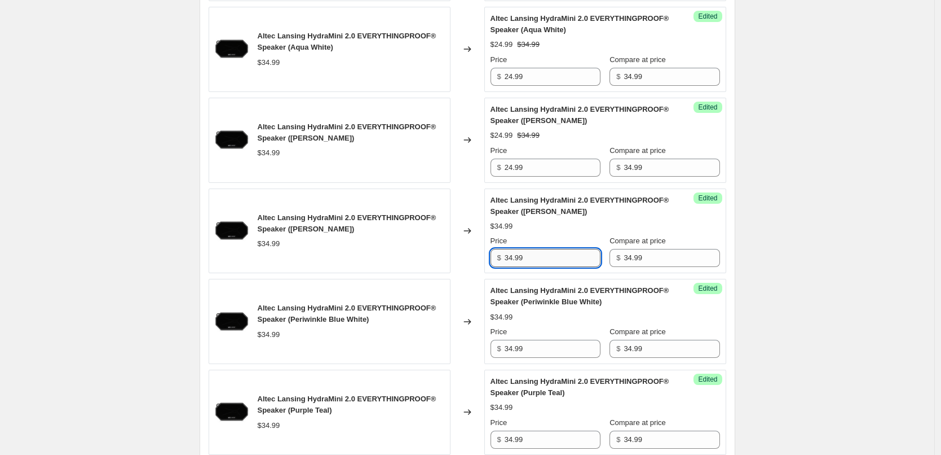
click at [547, 256] on input "34.99" at bounding box center [553, 258] width 96 height 18
paste input "2"
type input "24.99"
click at [553, 237] on div "Price" at bounding box center [546, 240] width 110 height 11
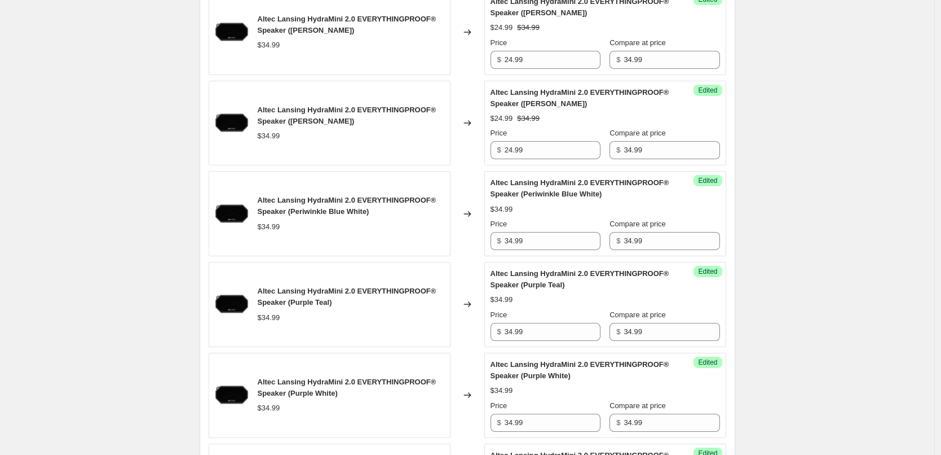
scroll to position [702, 0]
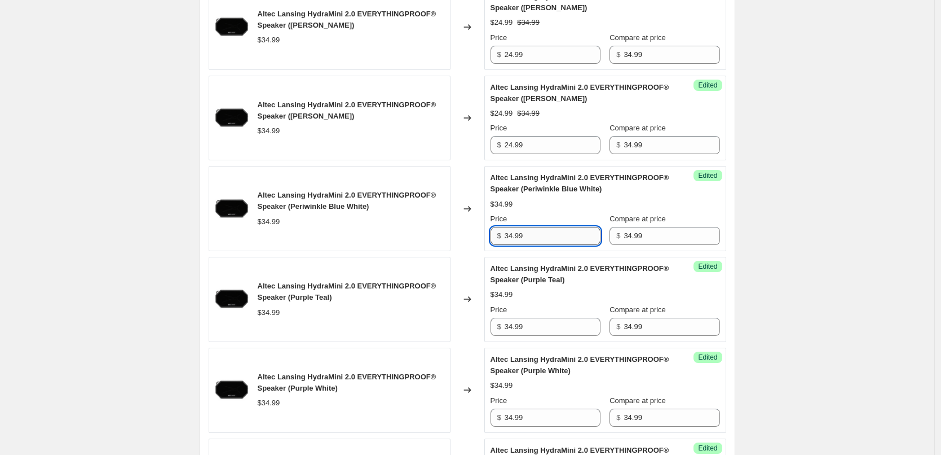
click at [552, 237] on input "34.99" at bounding box center [553, 236] width 96 height 18
paste input "2"
type input "24.99"
click at [571, 209] on div "$34.99" at bounding box center [606, 204] width 230 height 11
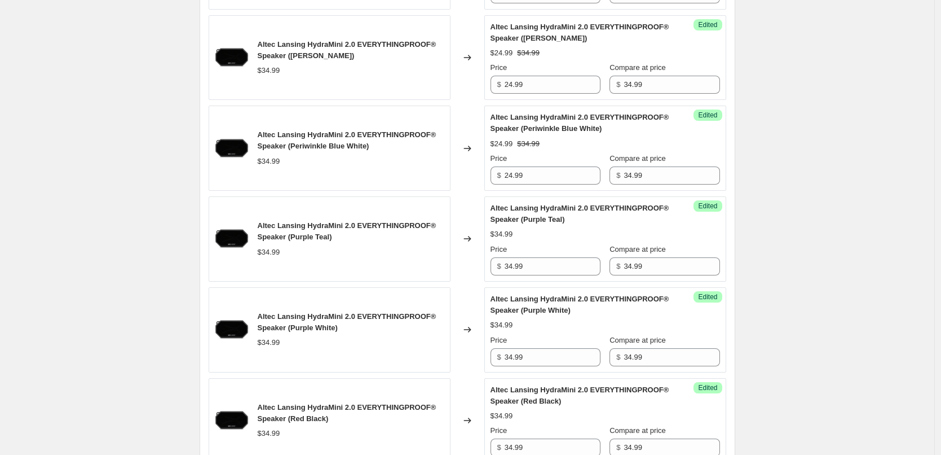
scroll to position [815, 0]
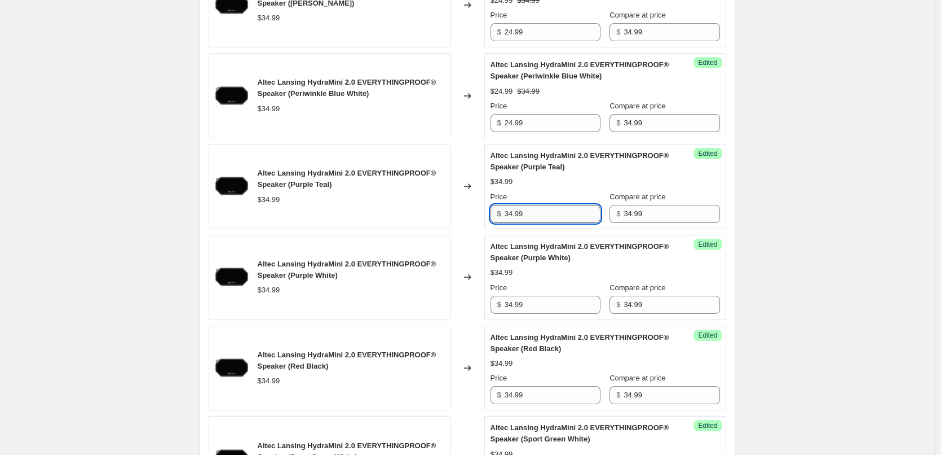
click at [544, 215] on input "34.99" at bounding box center [553, 214] width 96 height 18
paste input "2"
type input "24.99"
click at [560, 190] on div "Altec Lansing HydraMini 2.0 EVERYTHINGPROOF® Speaker (Purple Teal) $34.99 Price…" at bounding box center [606, 186] width 230 height 73
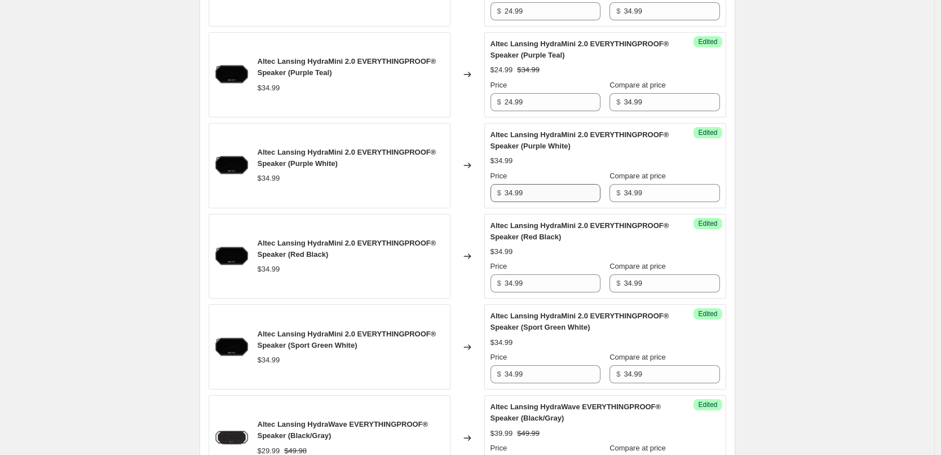
scroll to position [927, 0]
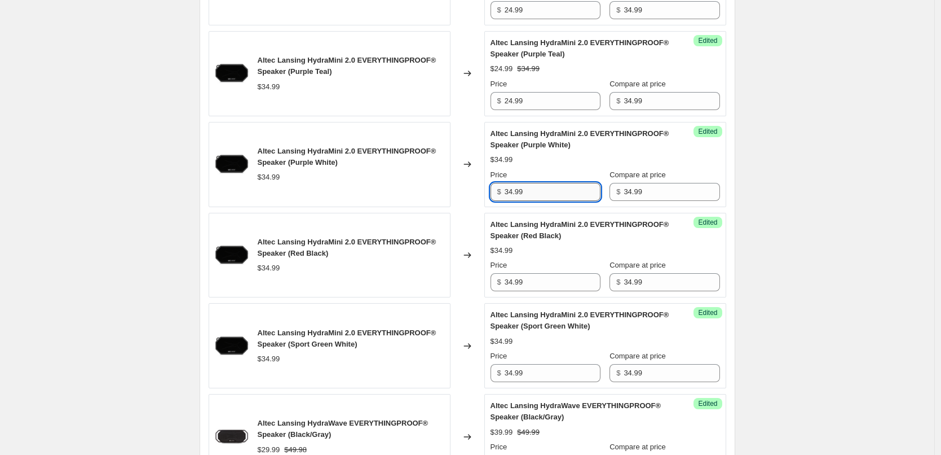
click at [552, 195] on input "34.99" at bounding box center [553, 192] width 96 height 18
paste input "2"
type input "24.99"
click at [573, 165] on div "$34.99" at bounding box center [606, 159] width 230 height 11
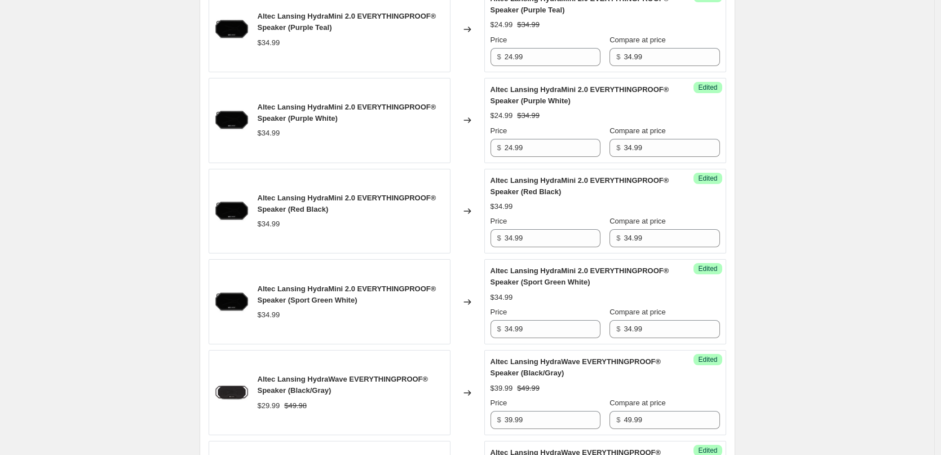
scroll to position [984, 0]
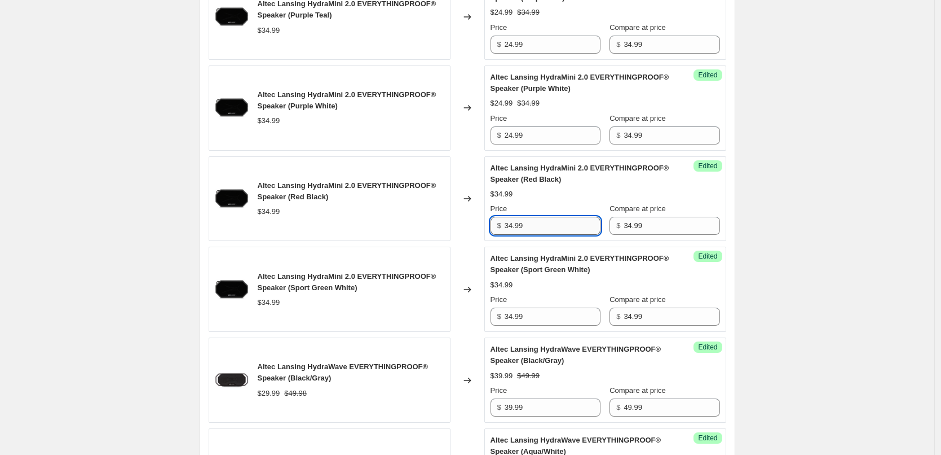
click at [545, 234] on input "34.99" at bounding box center [553, 226] width 96 height 18
paste input "2"
type input "24.99"
click at [544, 198] on div "$24.99 $34.99" at bounding box center [606, 193] width 230 height 11
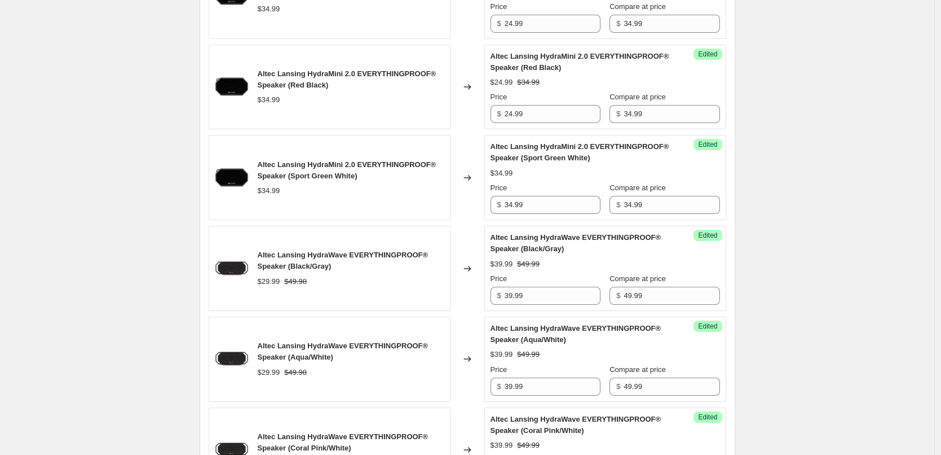
scroll to position [1097, 0]
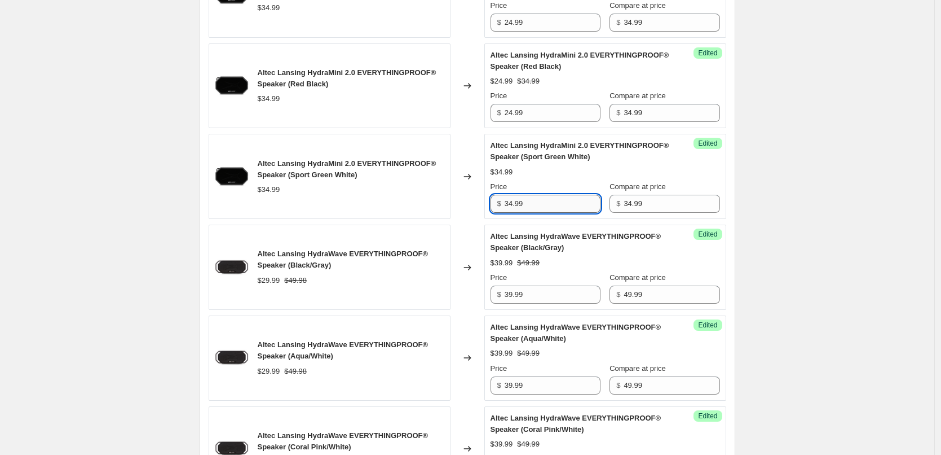
click at [546, 209] on input "34.99" at bounding box center [553, 204] width 96 height 18
paste input "2"
type input "24.99"
click at [551, 182] on div "Price" at bounding box center [546, 186] width 110 height 11
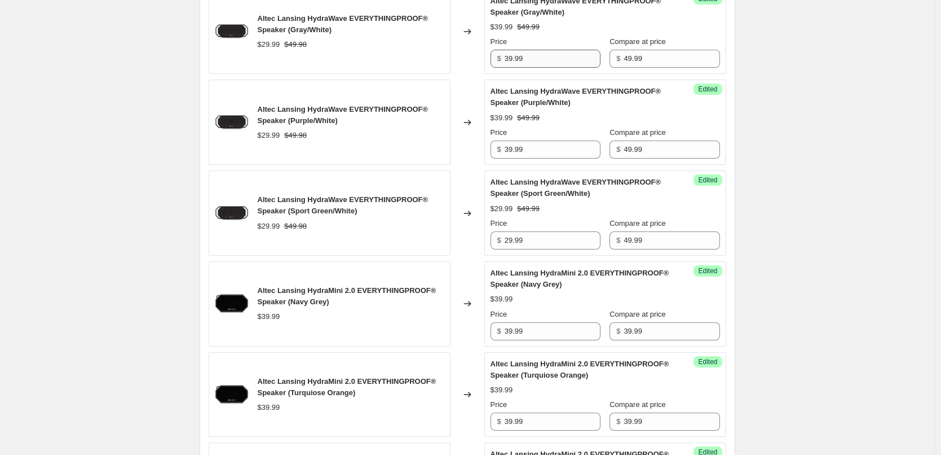
scroll to position [1548, 0]
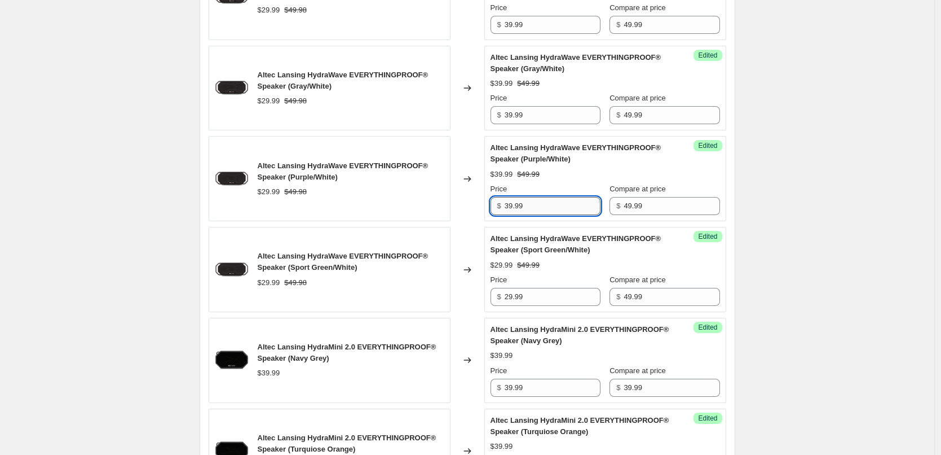
click at [537, 203] on input "39.99" at bounding box center [553, 206] width 96 height 18
click at [543, 303] on input "29.99" at bounding box center [553, 297] width 96 height 18
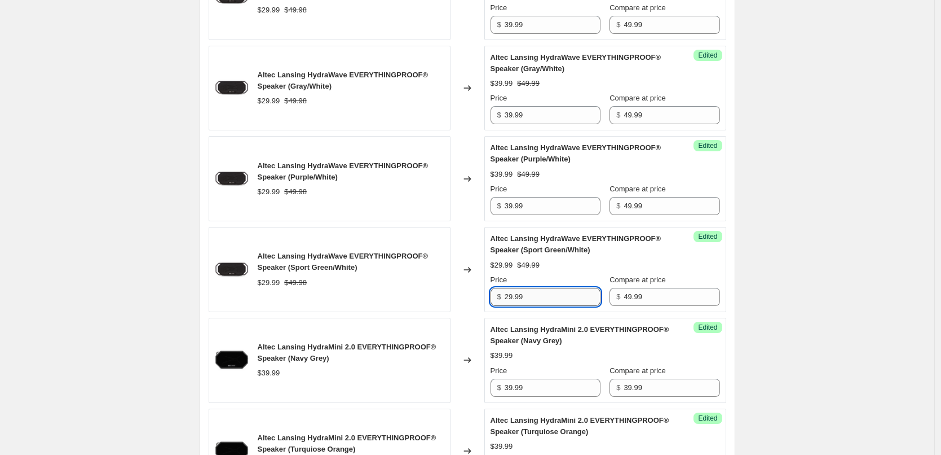
paste input "3"
type input "39.99"
click at [574, 271] on div "Altec Lansing HydraWave EVERYTHINGPROOF® Speaker (Sport Green/White) $29.99 $49…" at bounding box center [606, 269] width 230 height 73
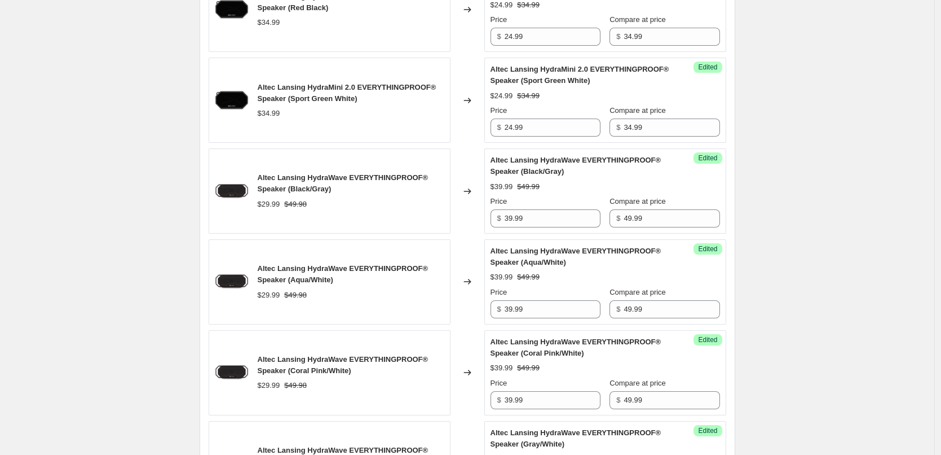
scroll to position [1153, 0]
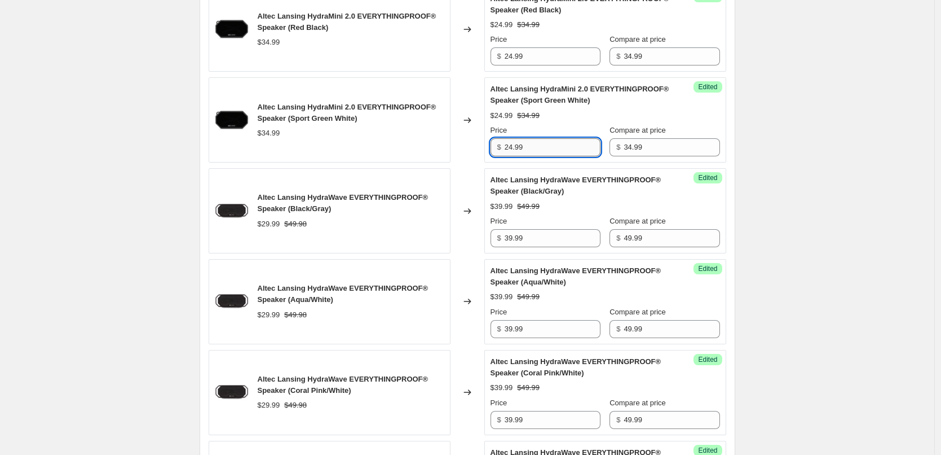
click at [549, 142] on input "24.99" at bounding box center [553, 147] width 96 height 18
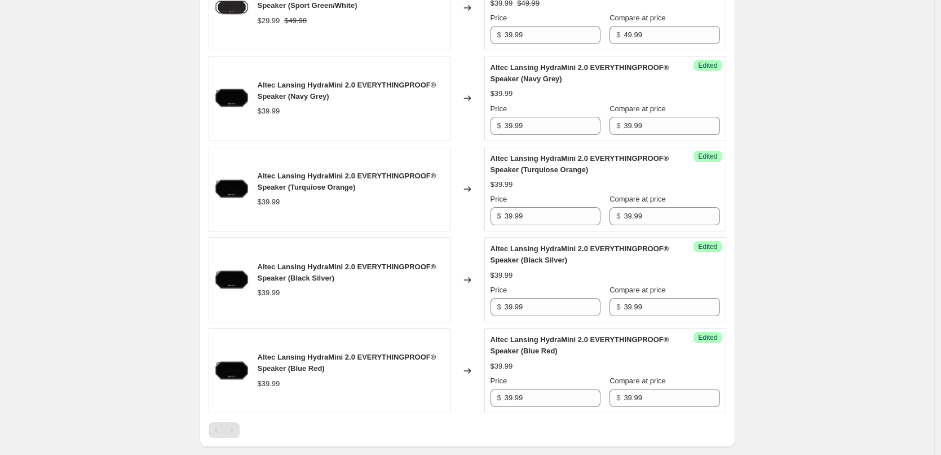
scroll to position [1773, 0]
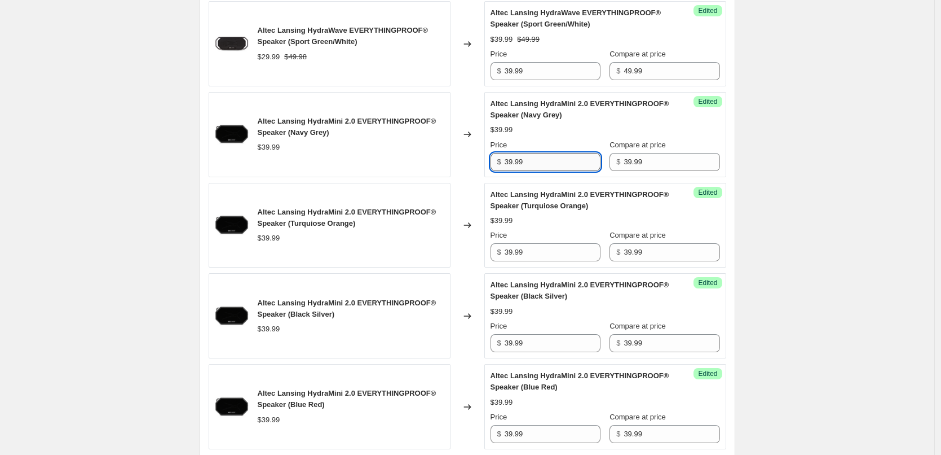
click at [542, 163] on input "39.99" at bounding box center [553, 162] width 96 height 18
paste input "24"
type input "24.99"
click at [555, 132] on div "$39.99" at bounding box center [606, 129] width 230 height 11
click at [536, 258] on input "39.99" at bounding box center [553, 252] width 96 height 18
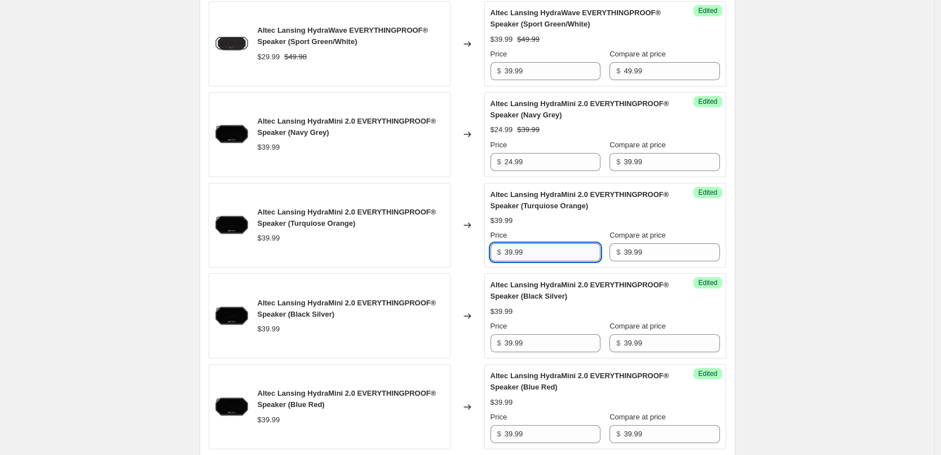
paste input "24"
type input "24.99"
click at [557, 225] on div "$39.99" at bounding box center [606, 220] width 230 height 11
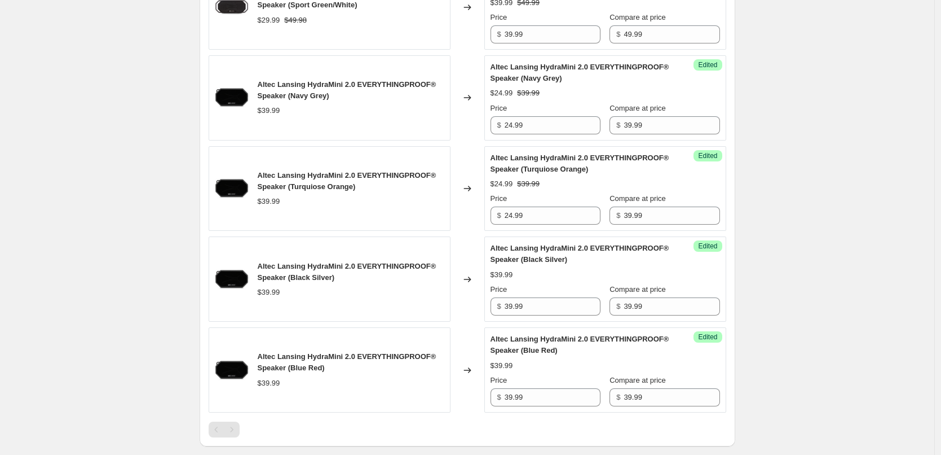
scroll to position [1830, 0]
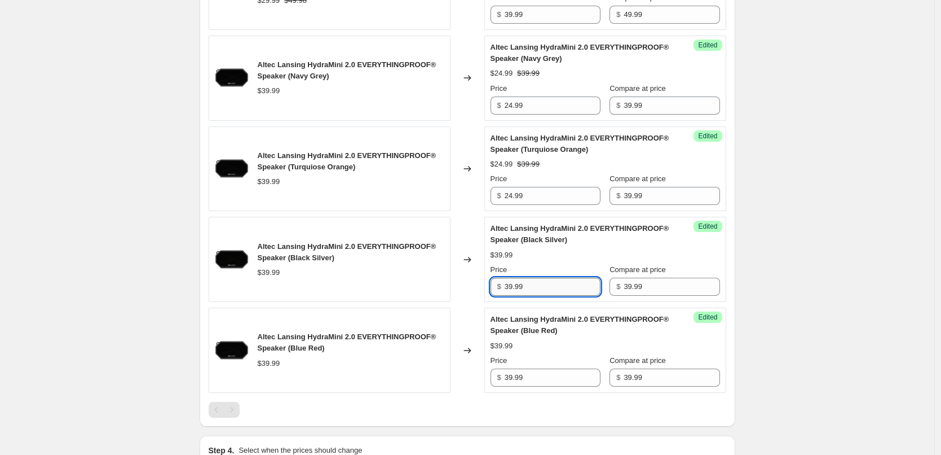
click at [539, 294] on input "39.99" at bounding box center [553, 287] width 96 height 18
paste input "24"
type input "24.99"
click at [558, 259] on div "$39.99" at bounding box center [606, 254] width 230 height 11
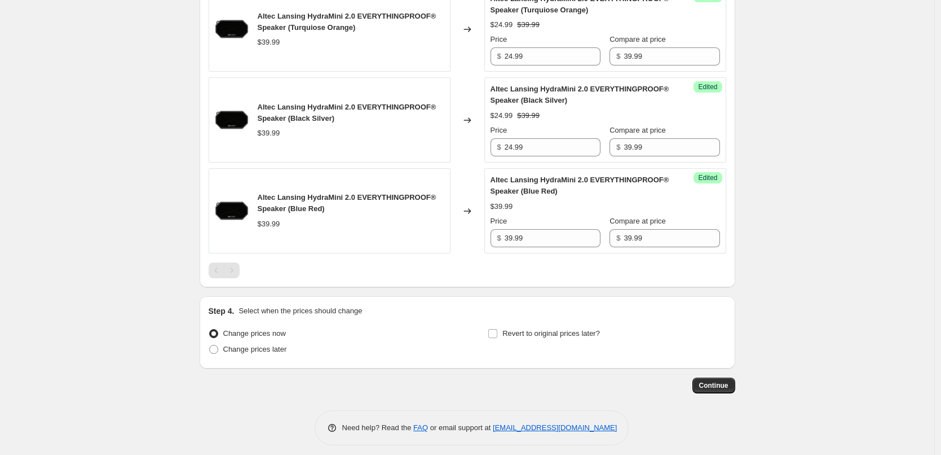
scroll to position [1977, 0]
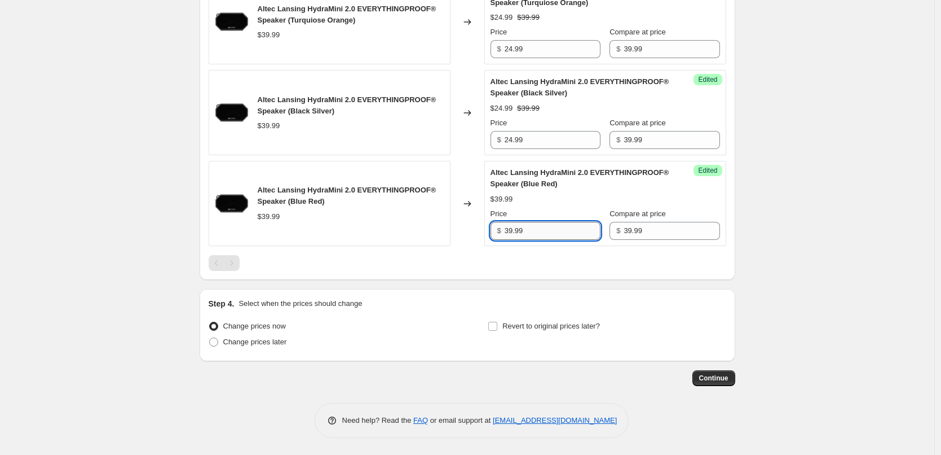
click at [549, 231] on input "39.99" at bounding box center [553, 231] width 96 height 18
paste input "24"
type input "24.99"
click at [554, 203] on div "$24.99 $39.99" at bounding box center [606, 198] width 230 height 11
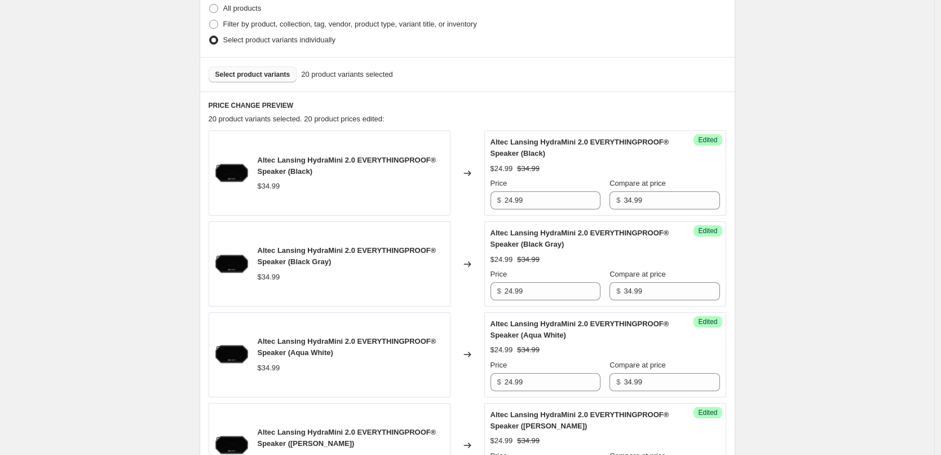
scroll to position [284, 0]
click at [264, 77] on span "Select product variants" at bounding box center [252, 73] width 75 height 9
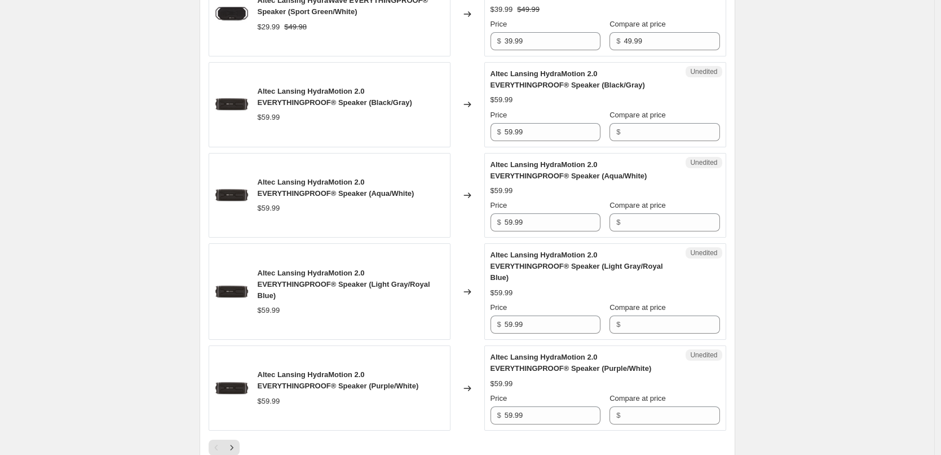
scroll to position [1751, 0]
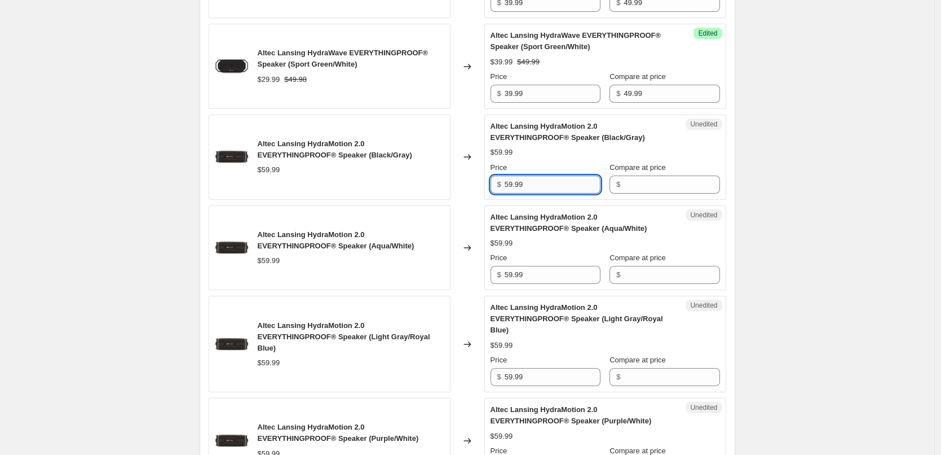
click at [552, 186] on input "59.99" at bounding box center [553, 184] width 96 height 18
click at [681, 191] on input "Compare at price" at bounding box center [672, 184] width 96 height 18
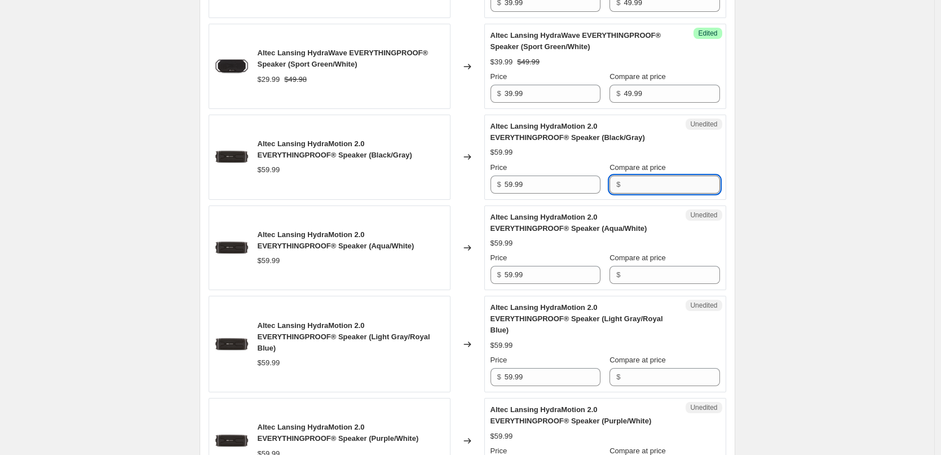
paste input "59.99"
type input "59.99"
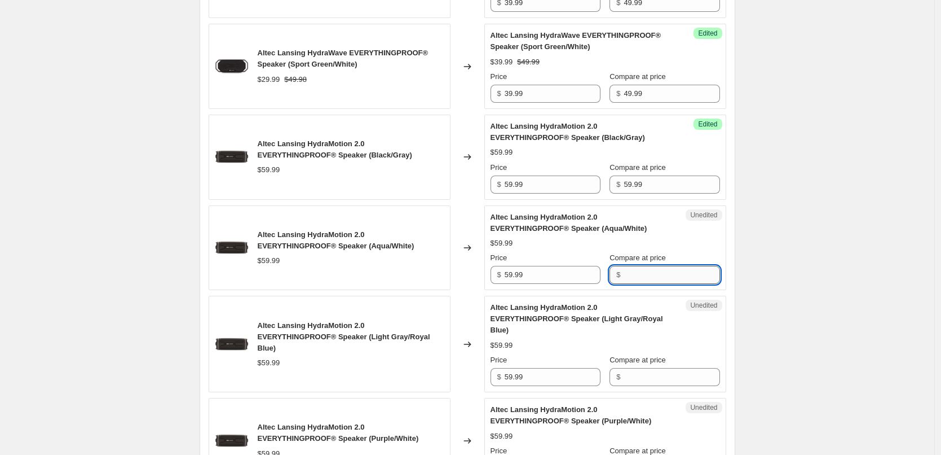
click at [662, 276] on input "Compare at price" at bounding box center [672, 275] width 96 height 18
paste input "59.99"
type input "59.99"
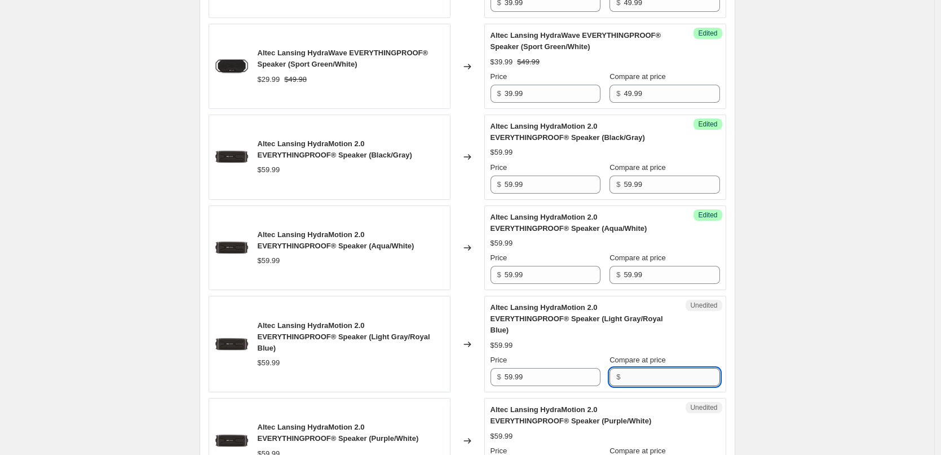
click at [653, 376] on input "Compare at price" at bounding box center [672, 377] width 96 height 18
paste input "59.99"
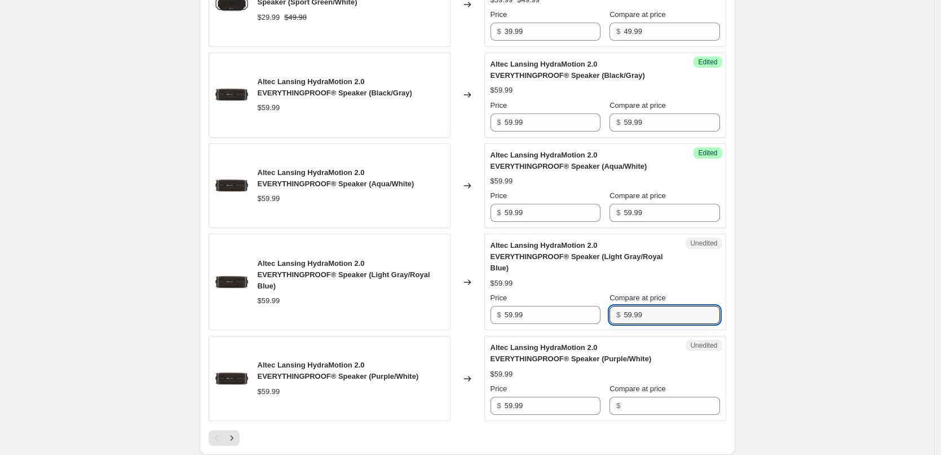
scroll to position [1864, 0]
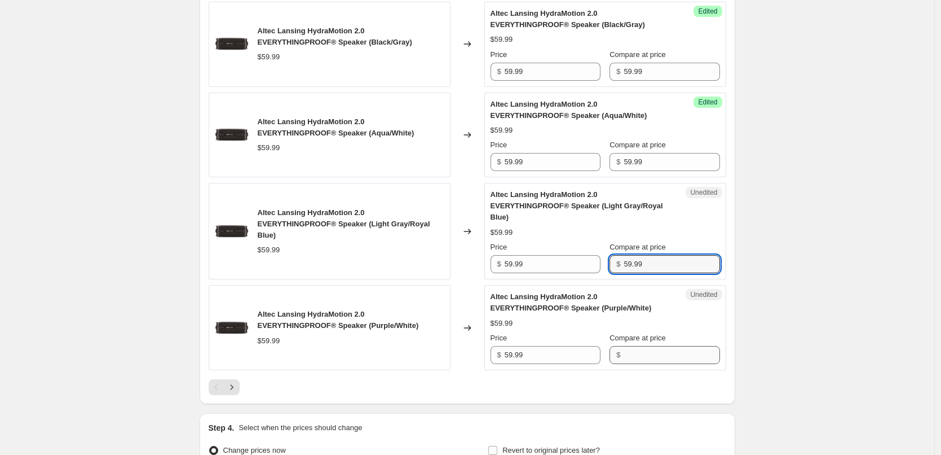
type input "59.99"
click at [646, 356] on input "Compare at price" at bounding box center [672, 355] width 96 height 18
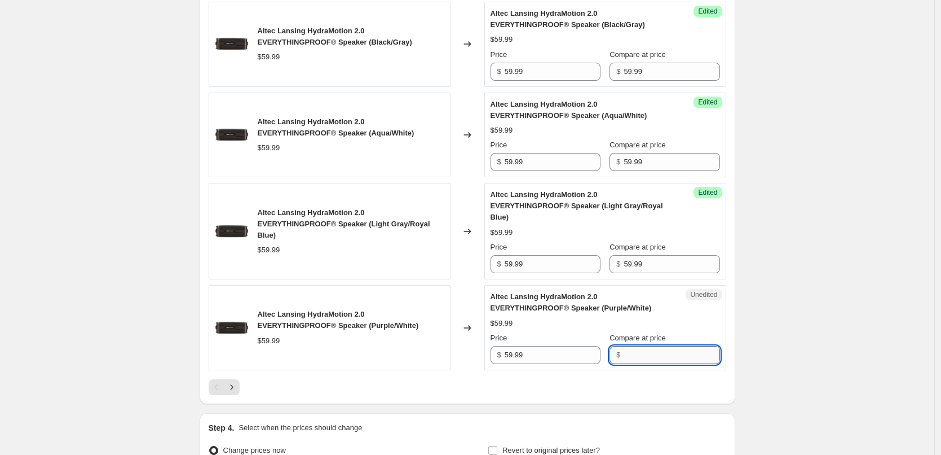
paste input "59.99"
type input "59.99"
click at [544, 362] on input "59.99" at bounding box center [553, 355] width 96 height 18
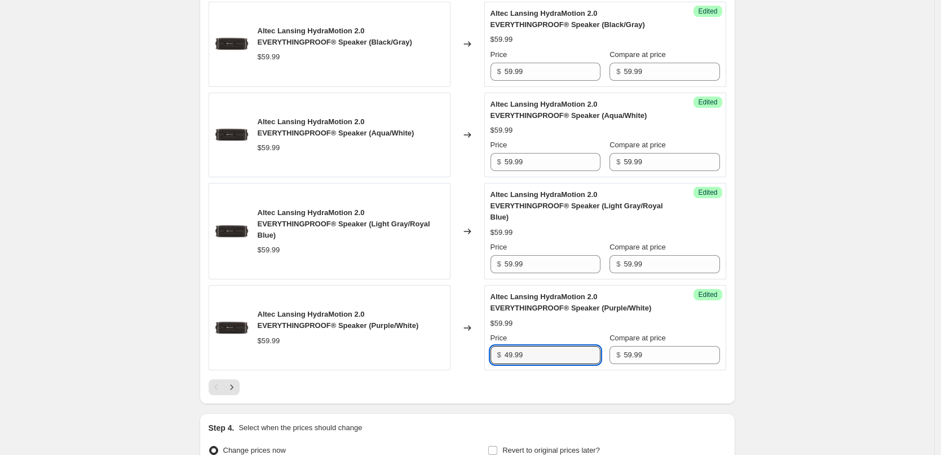
type input "49.99"
click at [560, 390] on div at bounding box center [468, 387] width 518 height 16
click at [546, 354] on input "49.99" at bounding box center [553, 355] width 96 height 18
click at [550, 270] on input "59.99" at bounding box center [553, 264] width 96 height 18
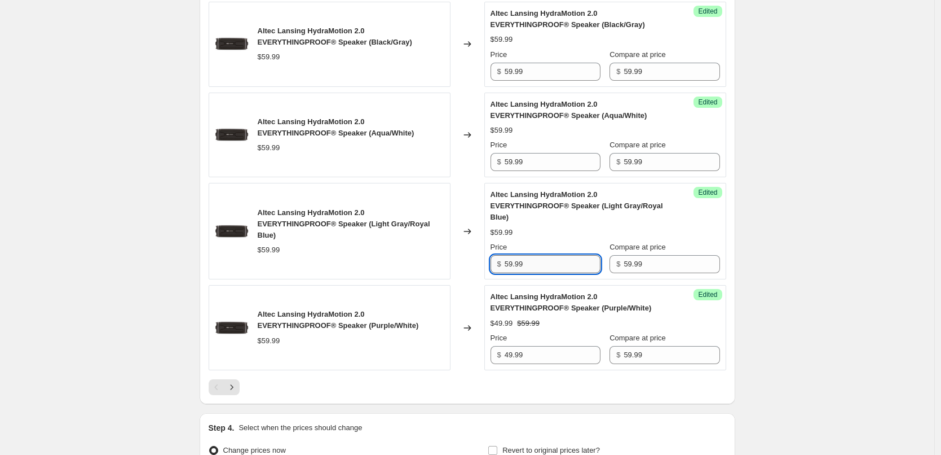
paste input "4"
type input "49.99"
click at [563, 230] on div "$59.99" at bounding box center [606, 232] width 230 height 11
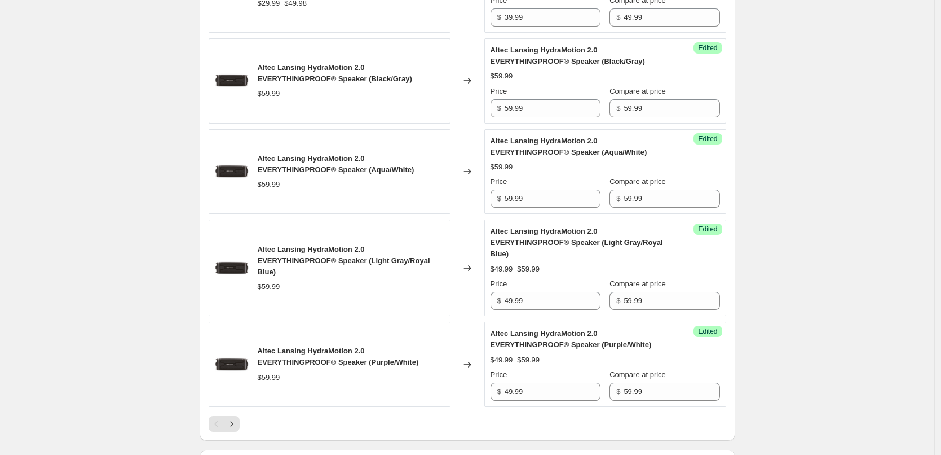
scroll to position [1807, 0]
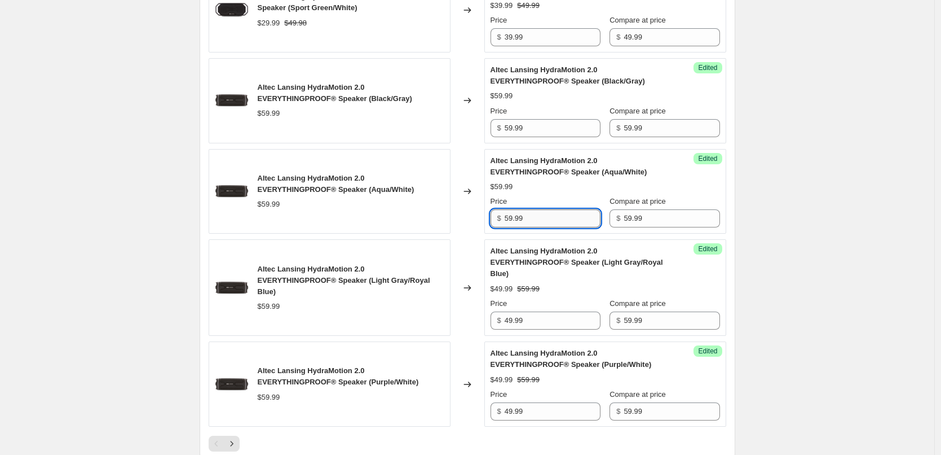
click at [537, 218] on input "59.99" at bounding box center [553, 218] width 96 height 18
paste input "4"
type input "49.99"
click at [557, 179] on div "Altec Lansing HydraMotion 2.0 EVERYTHINGPROOF® Speaker (Aqua/White) $49.99 $59.…" at bounding box center [606, 191] width 230 height 73
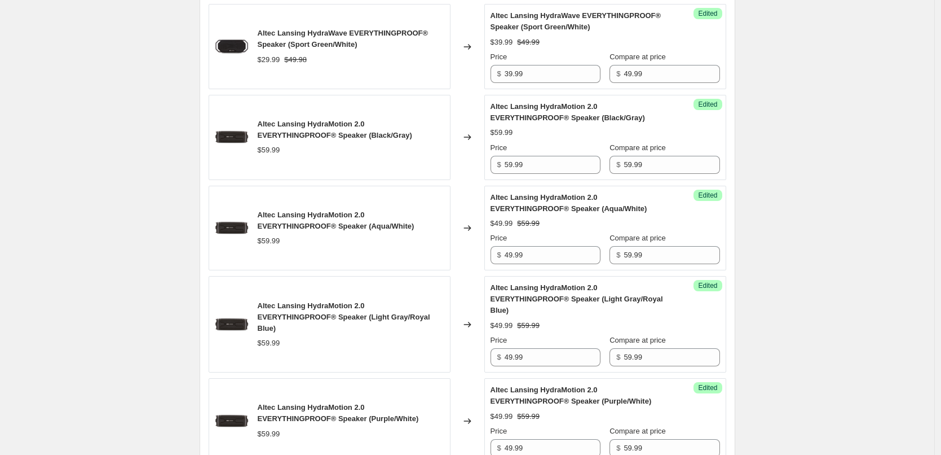
scroll to position [1751, 0]
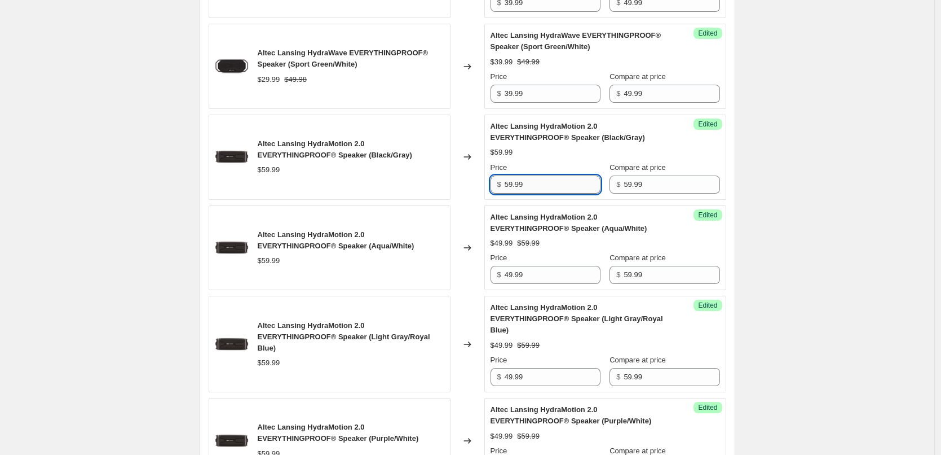
click at [539, 185] on input "59.99" at bounding box center [553, 184] width 96 height 18
paste input "4"
type input "49.99"
click at [570, 161] on div "Altec Lansing HydraMotion 2.0 EVERYTHINGPROOF® Speaker (Black/Gray) $49.99 $59.…" at bounding box center [606, 157] width 230 height 73
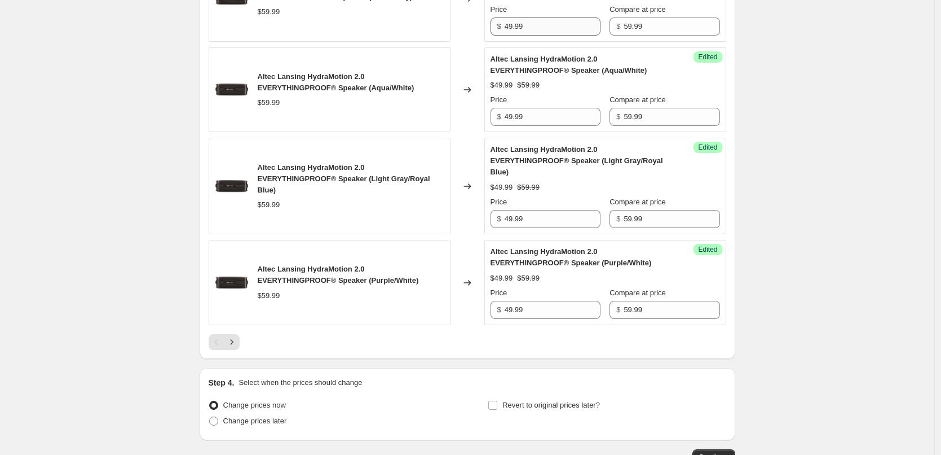
scroll to position [1920, 0]
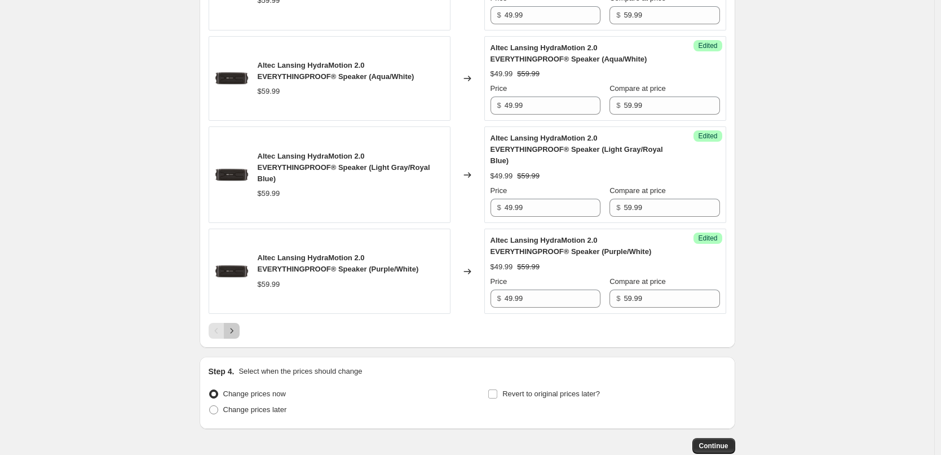
click at [237, 328] on icon "Next" at bounding box center [231, 330] width 11 height 11
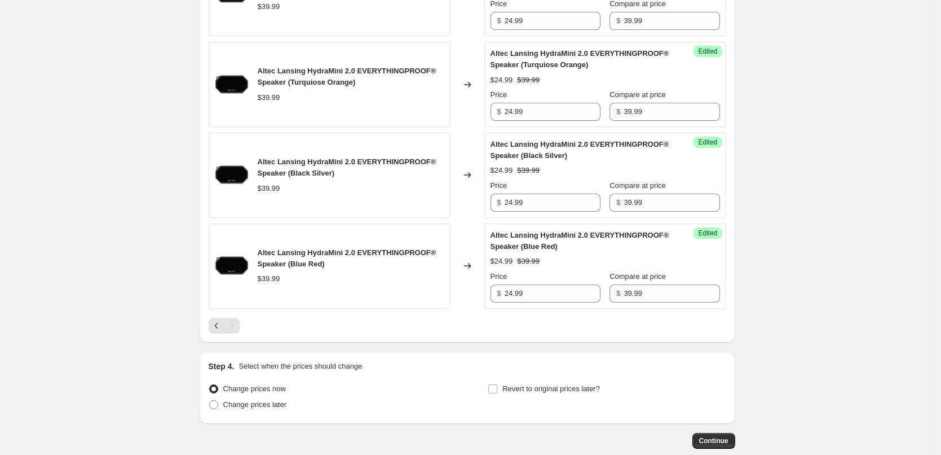
scroll to position [469, 0]
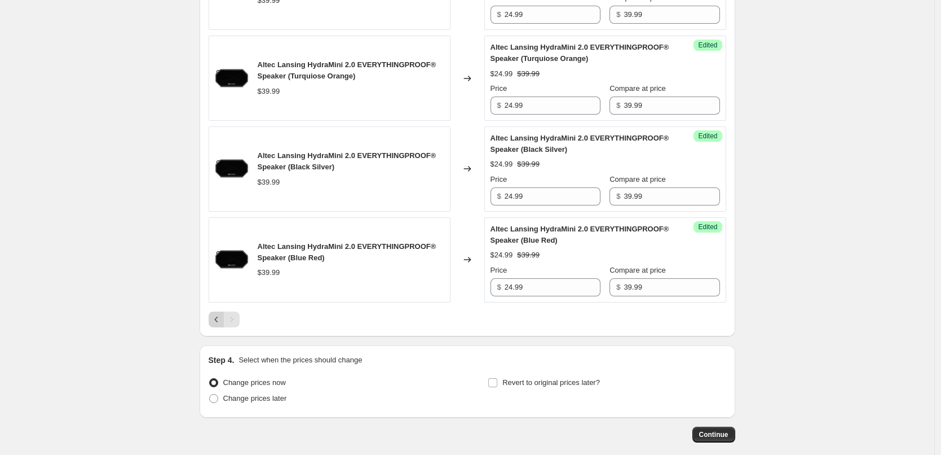
click at [218, 319] on icon "Previous" at bounding box center [215, 319] width 3 height 6
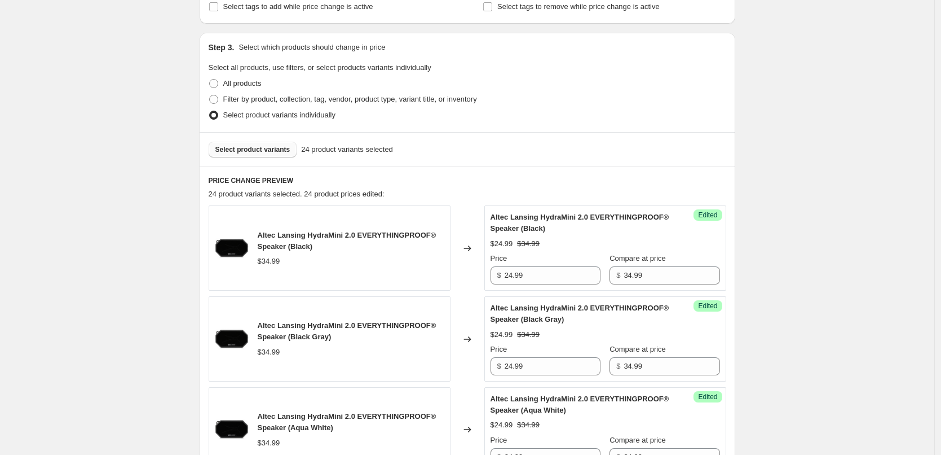
scroll to position [183, 0]
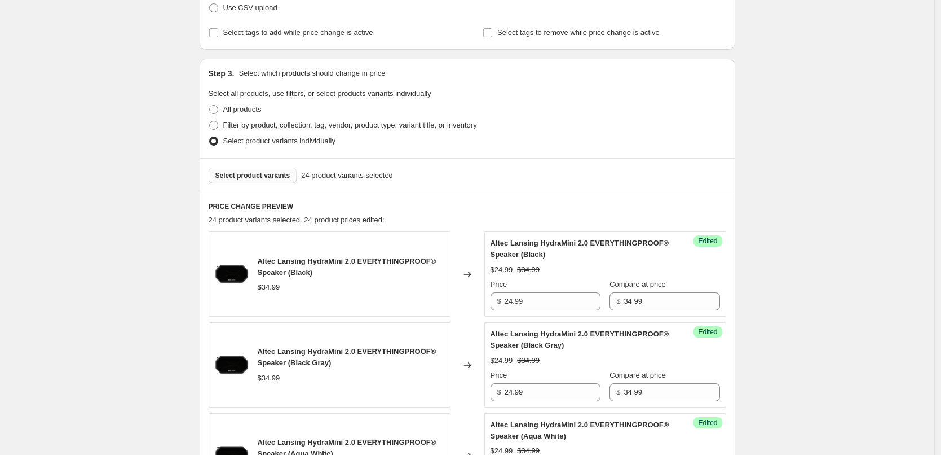
click at [242, 177] on span "Select product variants" at bounding box center [252, 175] width 75 height 9
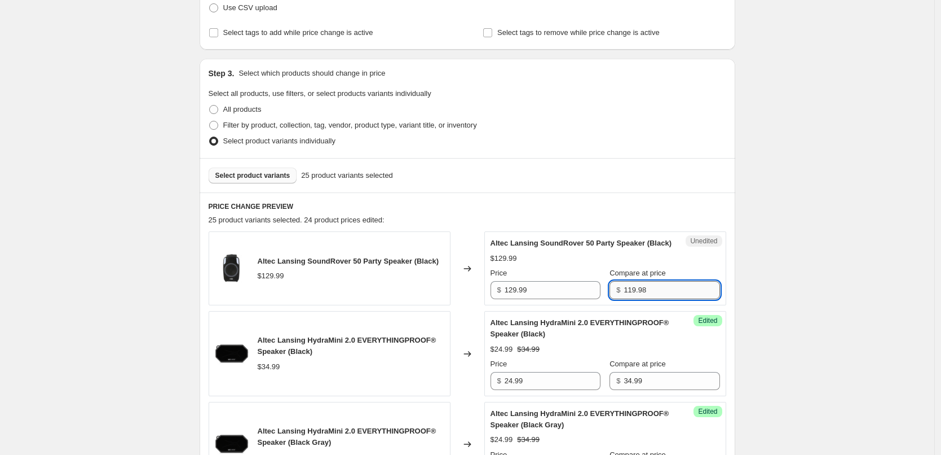
click at [645, 299] on input "119.98" at bounding box center [672, 290] width 96 height 18
type input "129.99"
click at [595, 249] on div "Altec Lansing SoundRover 50 Party Speaker (Black)" at bounding box center [583, 242] width 184 height 11
click at [547, 299] on input "129.99" at bounding box center [553, 290] width 96 height 18
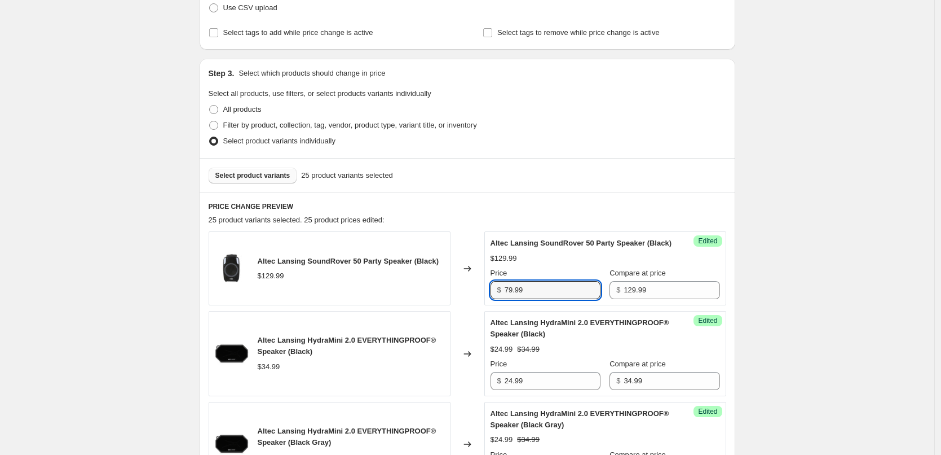
type input "79.99"
click at [593, 264] on div "$129.99" at bounding box center [606, 258] width 230 height 11
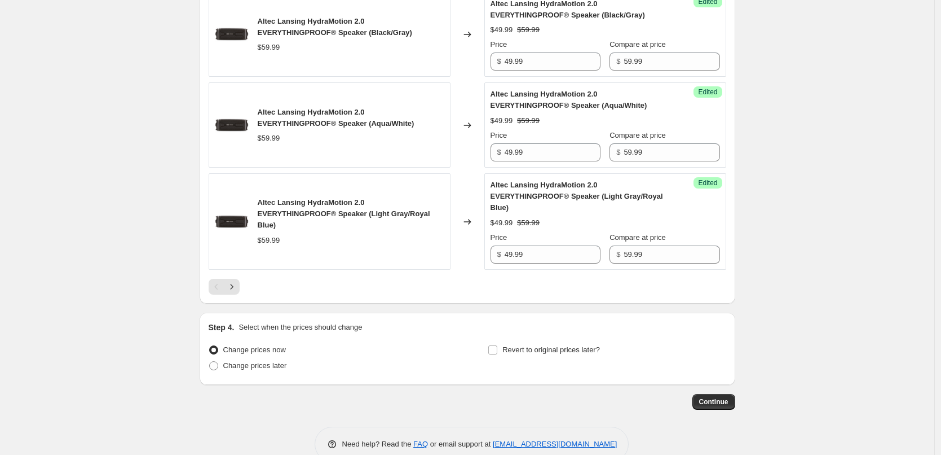
scroll to position [1988, 0]
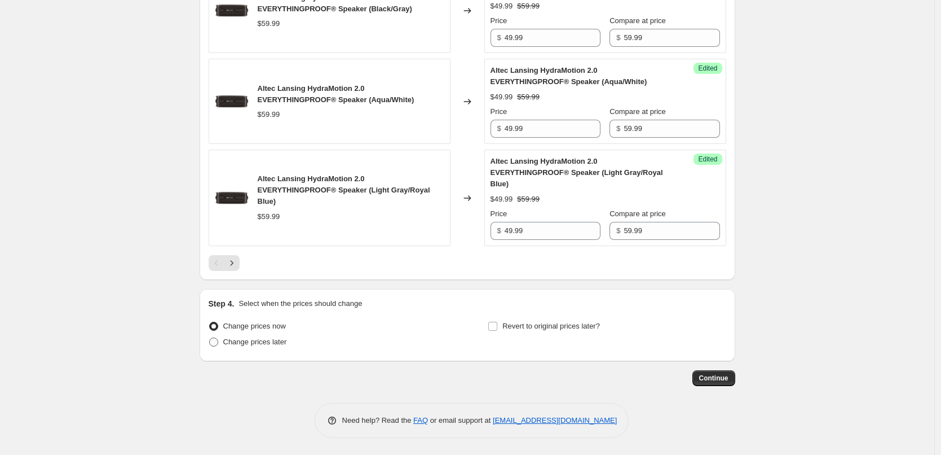
click at [252, 345] on span "Change prices later" at bounding box center [255, 341] width 64 height 8
click at [210, 338] on input "Change prices later" at bounding box center [209, 337] width 1 height 1
radio input "true"
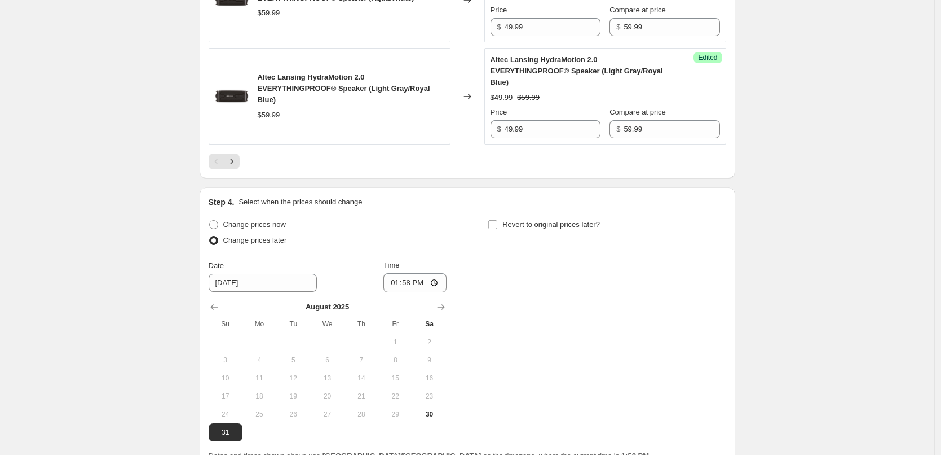
scroll to position [2157, 0]
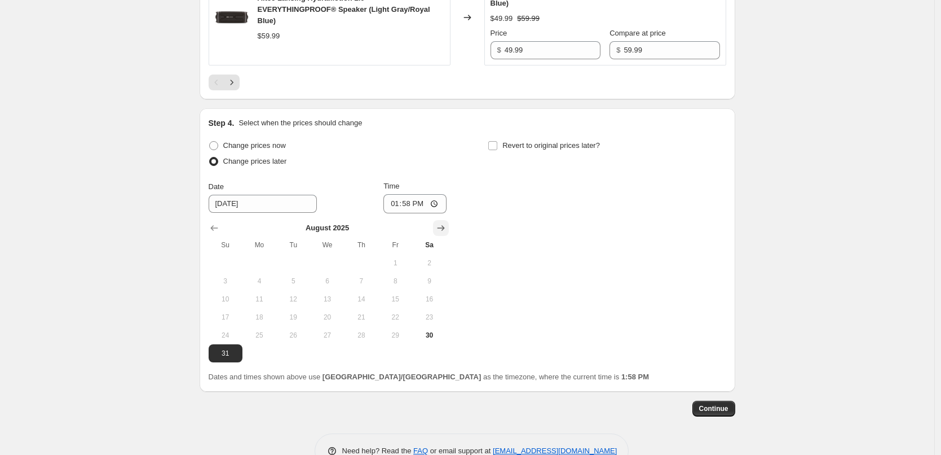
click at [444, 234] on icon "Show next month, September 2025" at bounding box center [440, 227] width 11 height 11
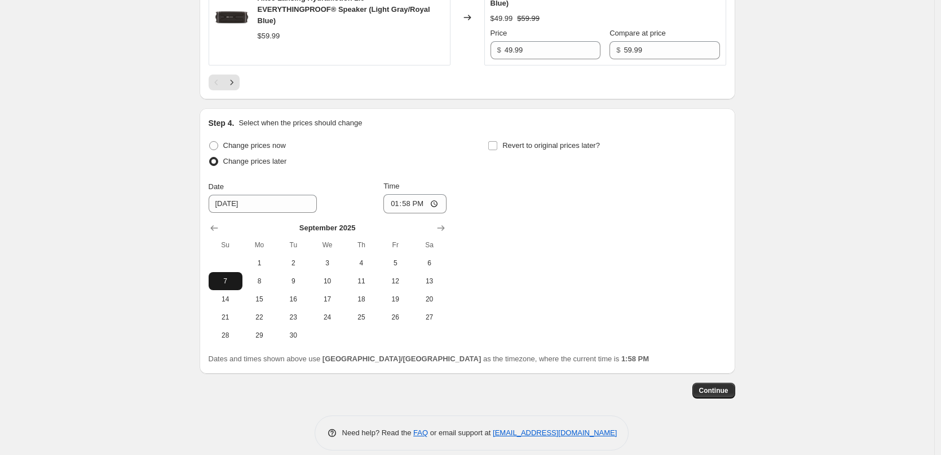
click at [228, 285] on span "7" at bounding box center [225, 280] width 25 height 9
type input "9/7/2025"
click at [415, 213] on input "13:58" at bounding box center [415, 203] width 63 height 19
type input "00:05"
click at [483, 190] on div "Change prices now Change prices later Date 9/7/2025 Time 00:05 September 2025 S…" at bounding box center [468, 241] width 518 height 206
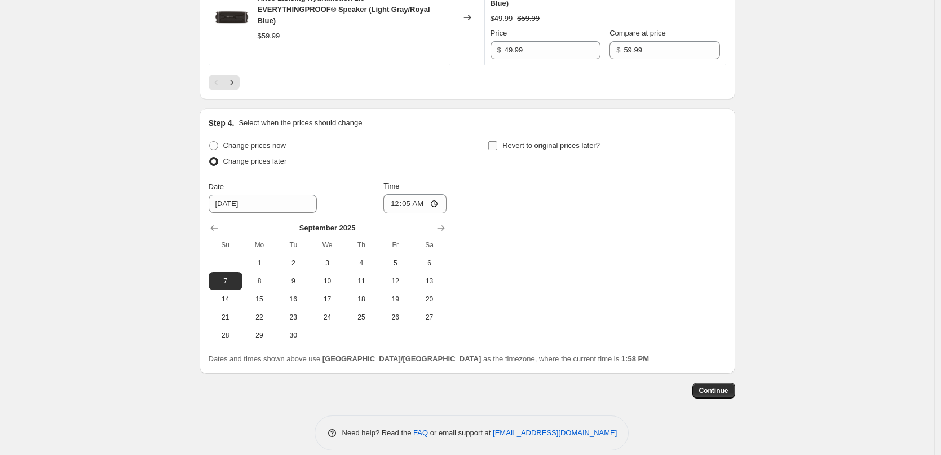
click at [498, 150] on input "Revert to original prices later?" at bounding box center [492, 145] width 9 height 9
checkbox input "true"
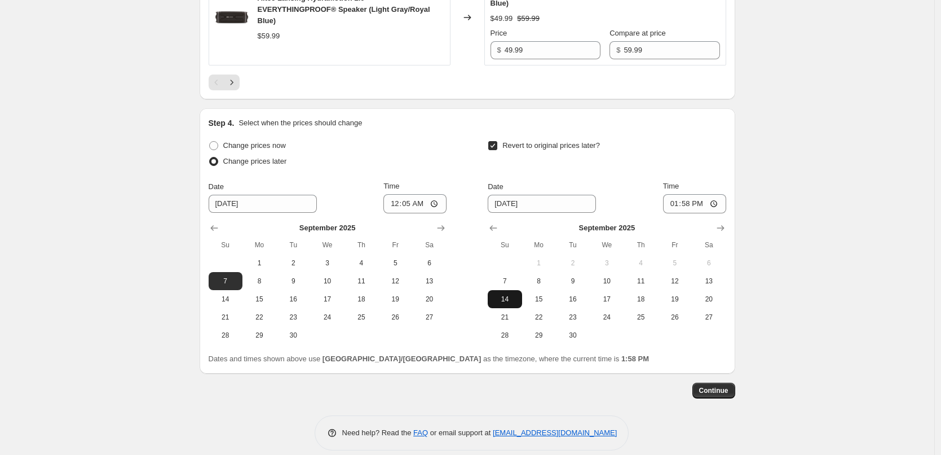
click at [508, 303] on span "14" at bounding box center [504, 298] width 25 height 9
type input "9/14/2025"
click at [688, 213] on input "13:58" at bounding box center [694, 203] width 63 height 19
type input "23:55"
click at [654, 207] on div "Date 9/14/2025 Time 23:55" at bounding box center [607, 197] width 238 height 33
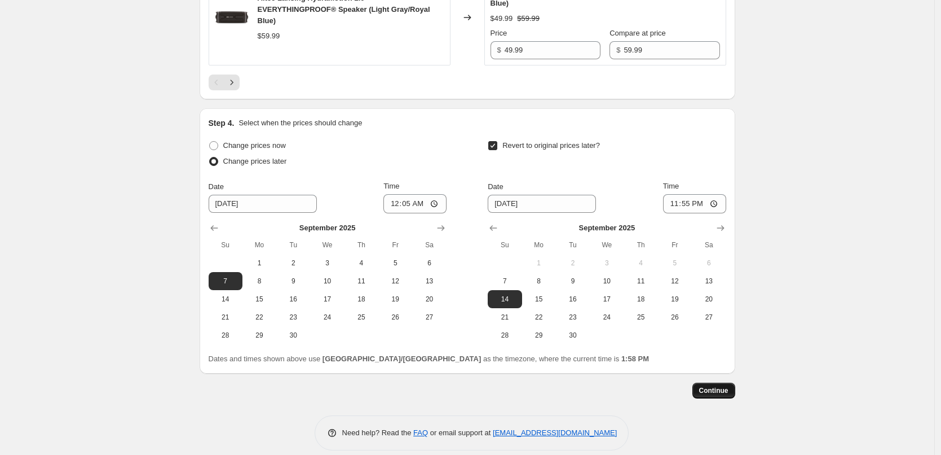
click at [727, 395] on span "Continue" at bounding box center [713, 390] width 29 height 9
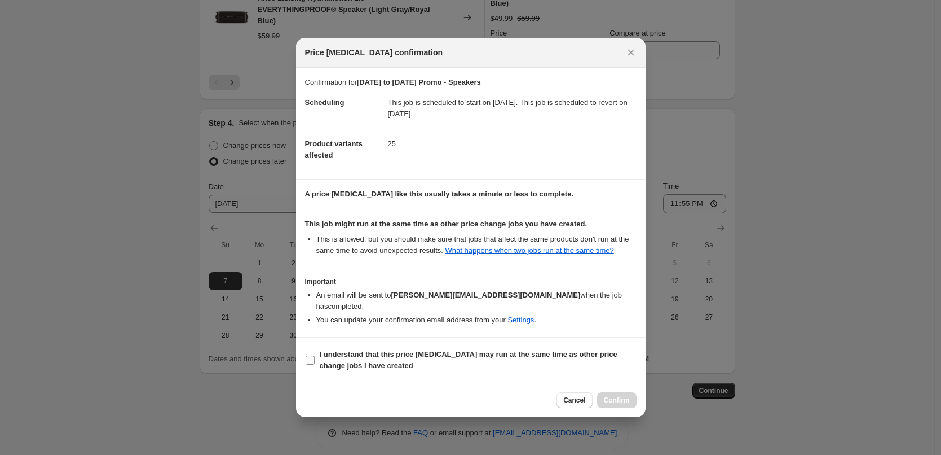
click at [311, 355] on input "I understand that this price [MEDICAL_DATA] may run at the same time as other p…" at bounding box center [310, 359] width 9 height 9
checkbox input "true"
click at [620, 395] on span "Confirm" at bounding box center [617, 399] width 26 height 9
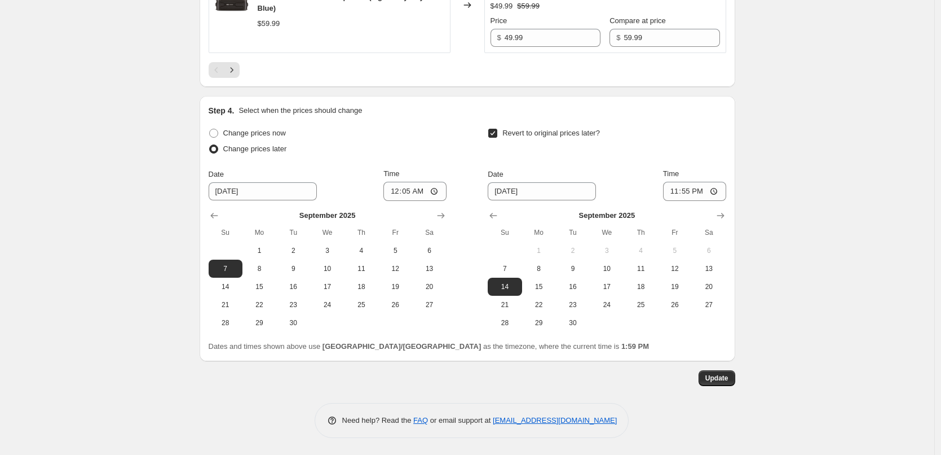
scroll to position [2250, 0]
click at [716, 377] on span "Update" at bounding box center [717, 377] width 23 height 9
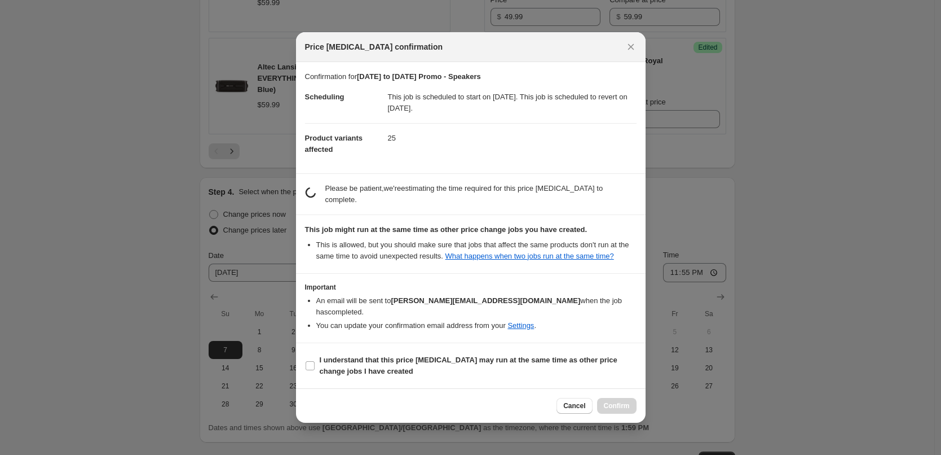
scroll to position [0, 0]
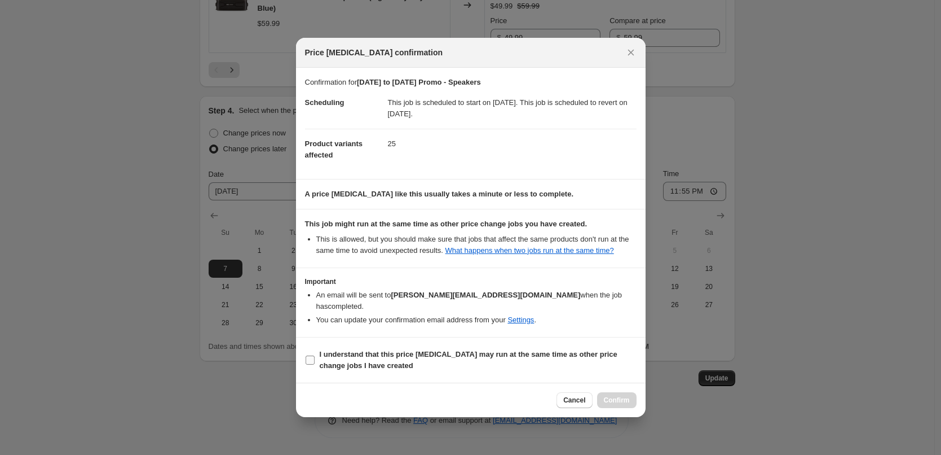
click at [311, 355] on input "I understand that this price [MEDICAL_DATA] may run at the same time as other p…" at bounding box center [310, 359] width 9 height 9
checkbox input "true"
click at [613, 395] on span "Confirm" at bounding box center [617, 399] width 26 height 9
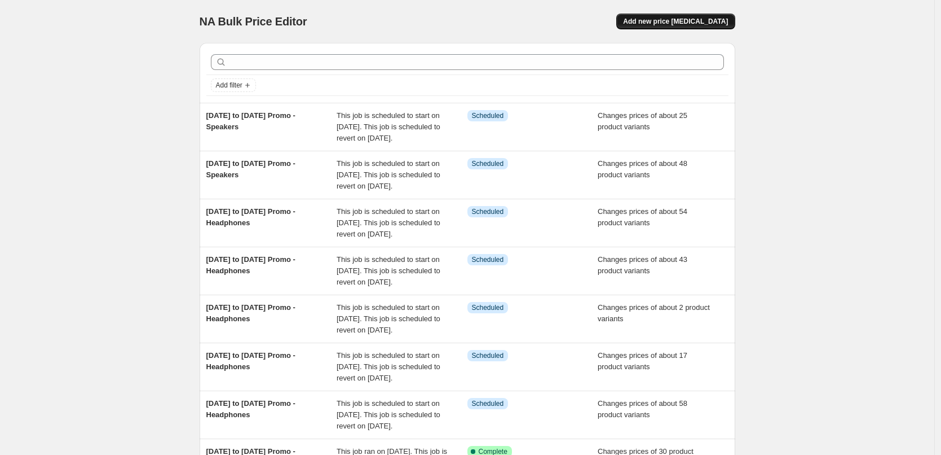
click at [674, 19] on span "Add new price [MEDICAL_DATA]" at bounding box center [675, 21] width 105 height 9
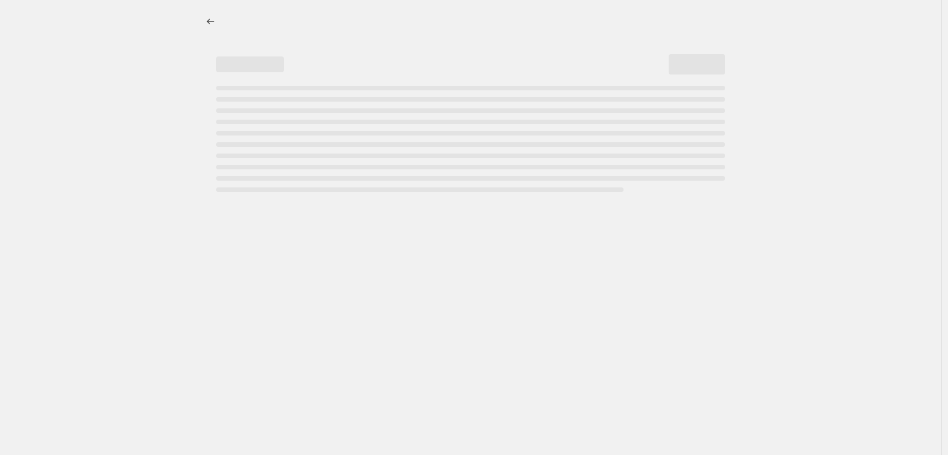
select select "percentage"
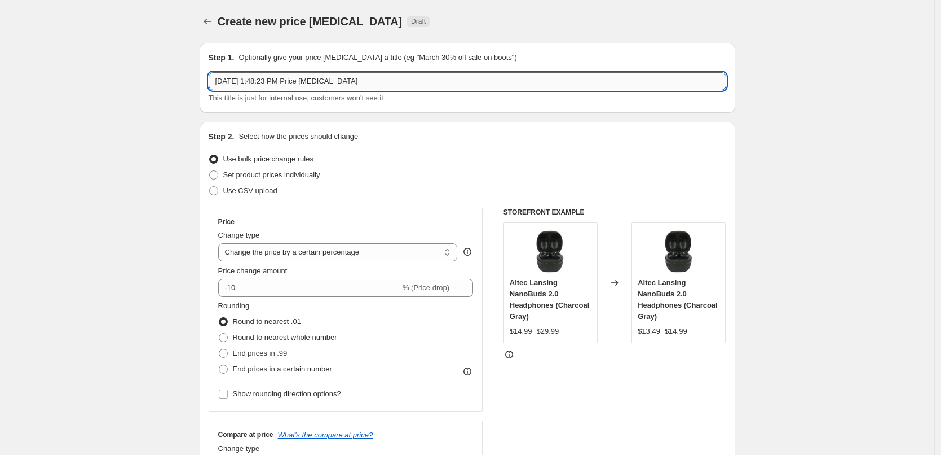
click at [383, 81] on input "Aug 30, 2025, 1:48:23 PM Price change job" at bounding box center [468, 81] width 518 height 18
type input "15th Sept to 21 Sept Promo - Speakers"
click at [425, 104] on div "Step 1. Optionally give your price change job a title (eg "March 30% off sale o…" at bounding box center [468, 78] width 536 height 70
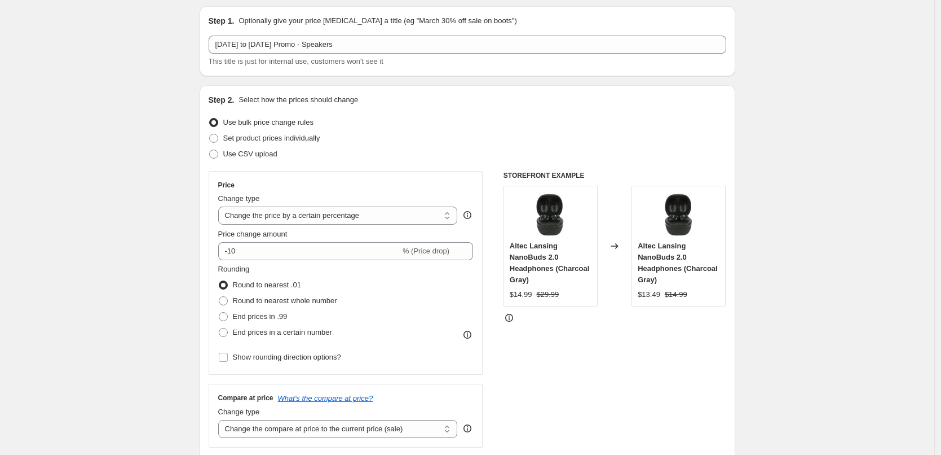
scroll to position [56, 0]
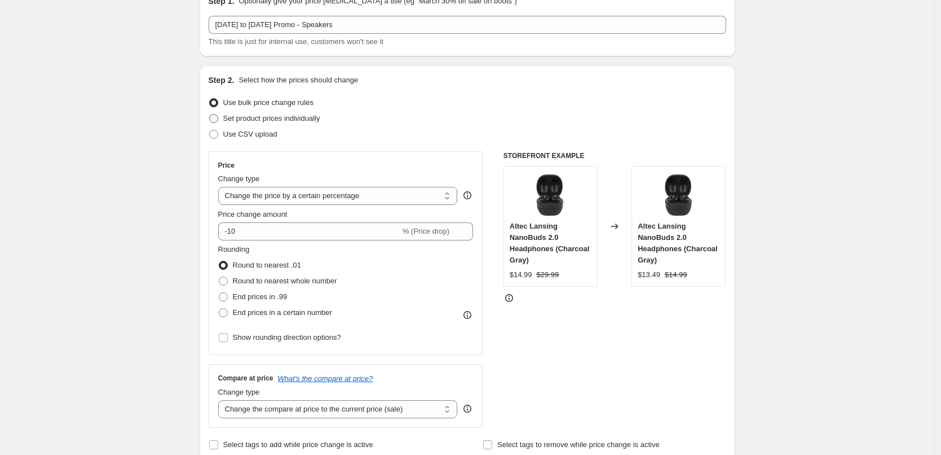
click at [266, 119] on span "Set product prices individually" at bounding box center [271, 118] width 97 height 8
click at [210, 115] on input "Set product prices individually" at bounding box center [209, 114] width 1 height 1
radio input "true"
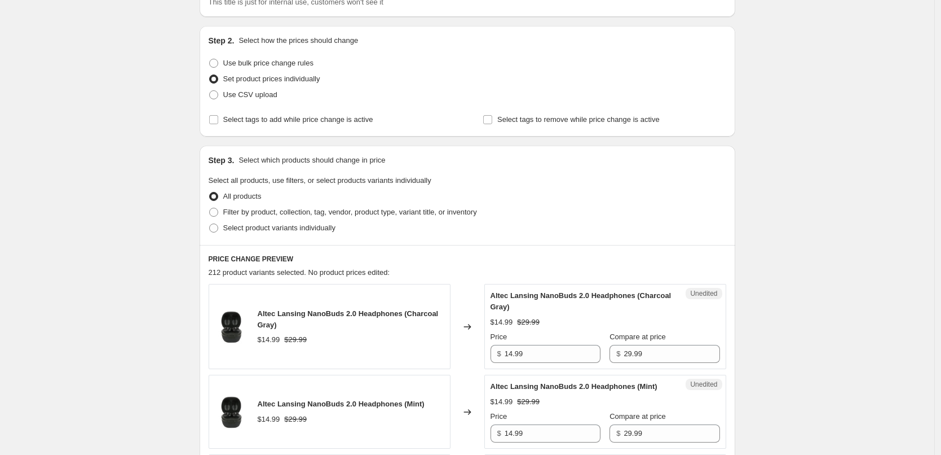
scroll to position [113, 0]
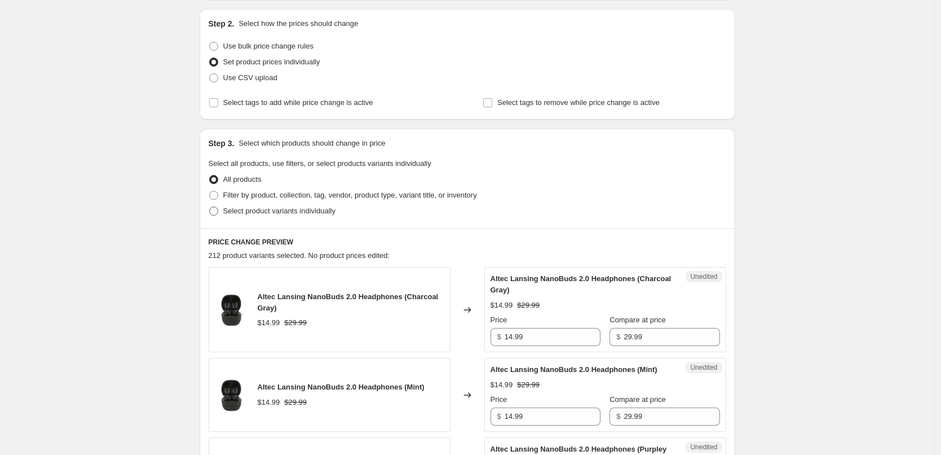
click at [266, 209] on span "Select product variants individually" at bounding box center [279, 210] width 112 height 8
click at [210, 207] on input "Select product variants individually" at bounding box center [209, 206] width 1 height 1
radio input "true"
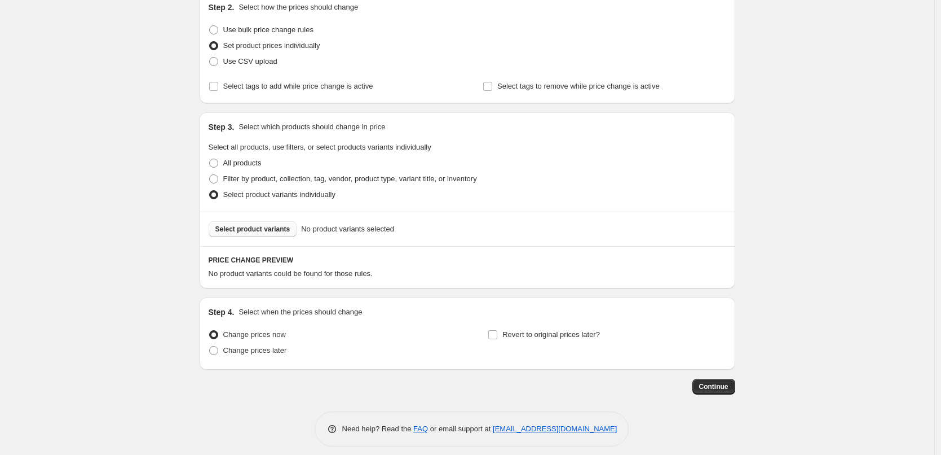
scroll to position [138, 0]
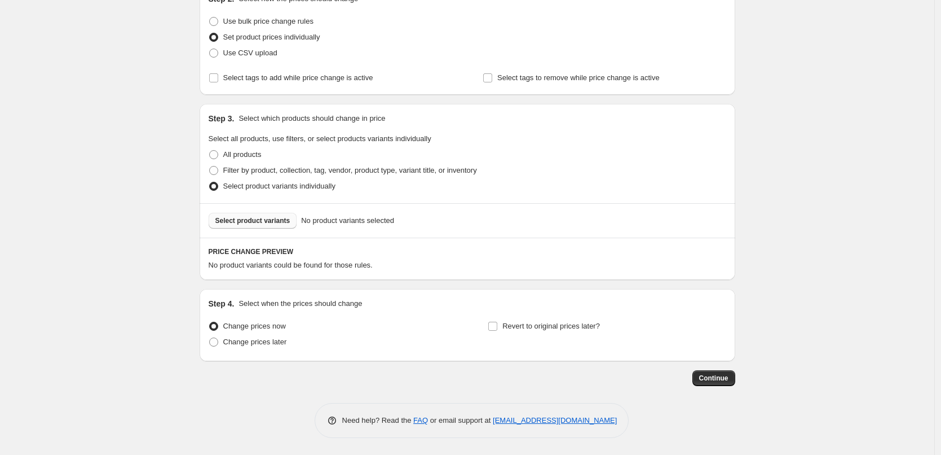
click at [265, 223] on span "Select product variants" at bounding box center [252, 220] width 75 height 9
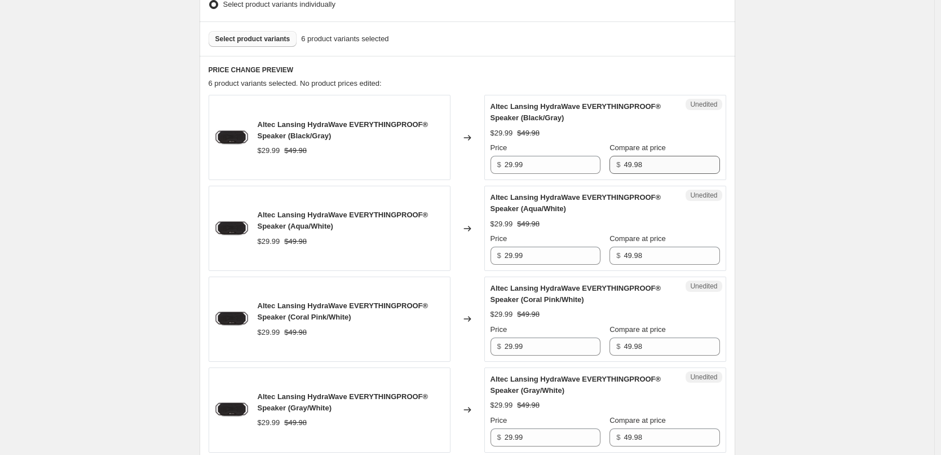
scroll to position [307, 0]
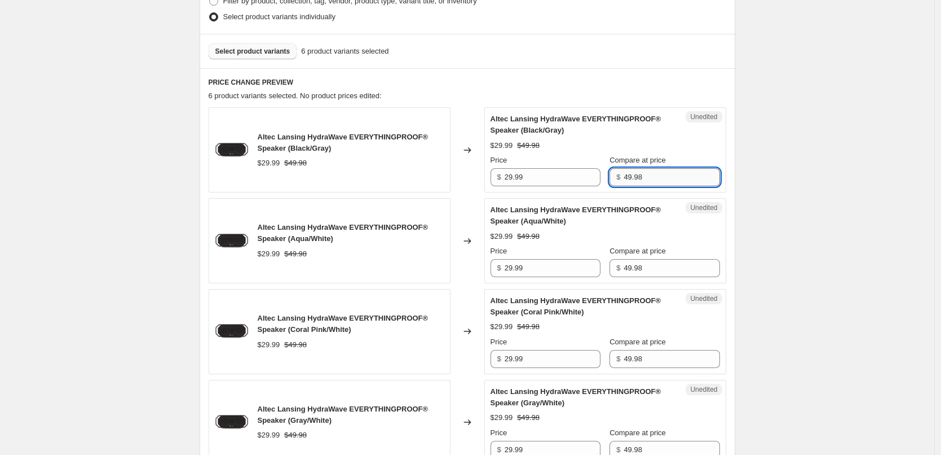
click at [665, 181] on input "49.98" at bounding box center [672, 177] width 96 height 18
type input "49.99"
click at [686, 138] on div "Altec Lansing HydraWave EVERYTHINGPROOF® Speaker (Black/Gray) $29.99 $49.99 Pri…" at bounding box center [606, 149] width 230 height 73
click at [652, 178] on input "49.99" at bounding box center [672, 177] width 96 height 18
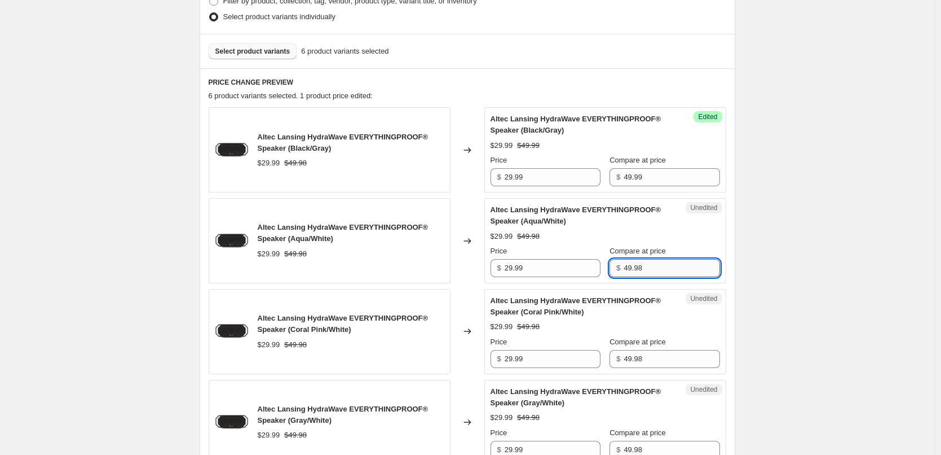
click at [662, 265] on input "49.98" at bounding box center [672, 268] width 96 height 18
paste input "9"
type input "49.99"
click at [678, 245] on div "Compare at price" at bounding box center [665, 250] width 110 height 11
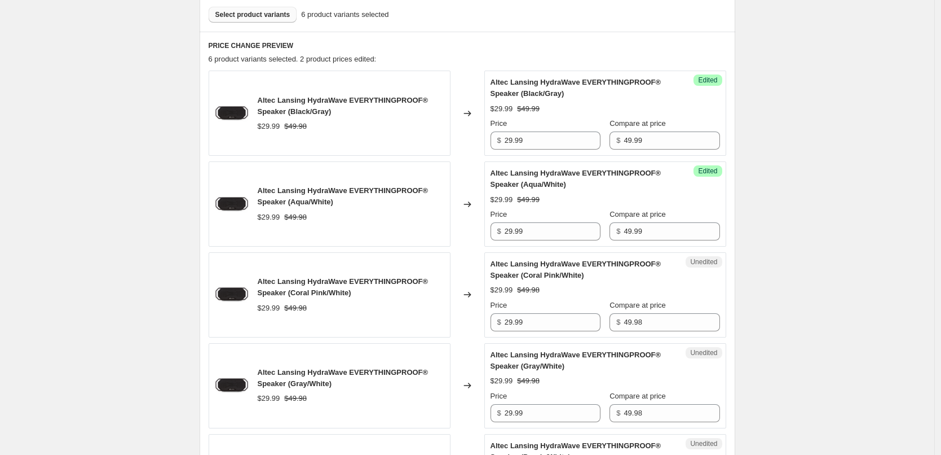
scroll to position [363, 0]
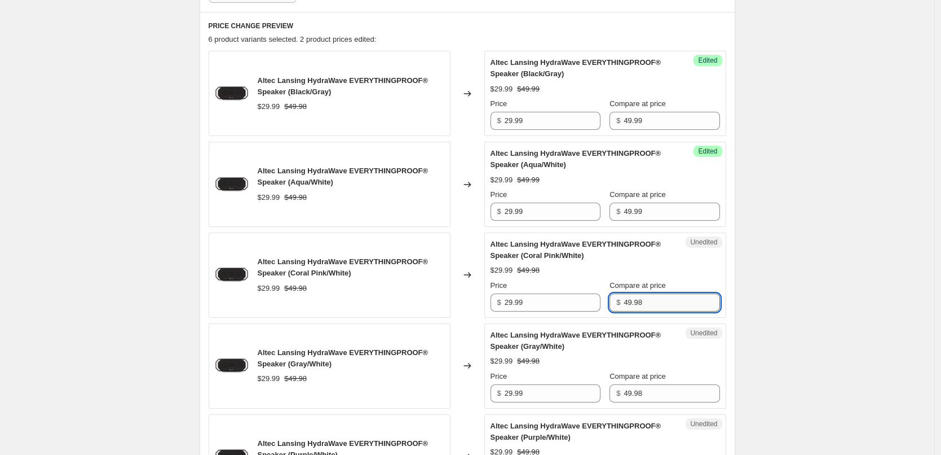
click at [659, 309] on input "49.98" at bounding box center [672, 302] width 96 height 18
paste input "9"
type input "49.99"
click at [673, 254] on div "Altec Lansing HydraWave EVERYTHINGPROOF® Speaker (Coral Pink/White)" at bounding box center [583, 250] width 184 height 23
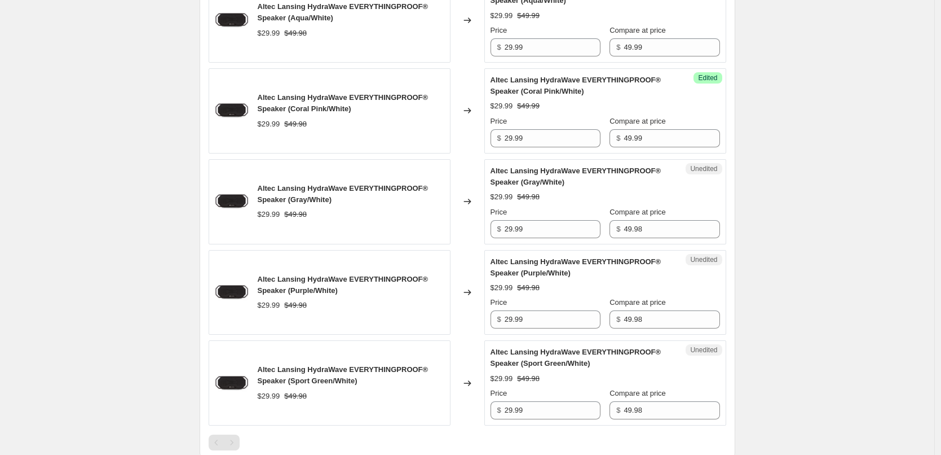
scroll to position [532, 0]
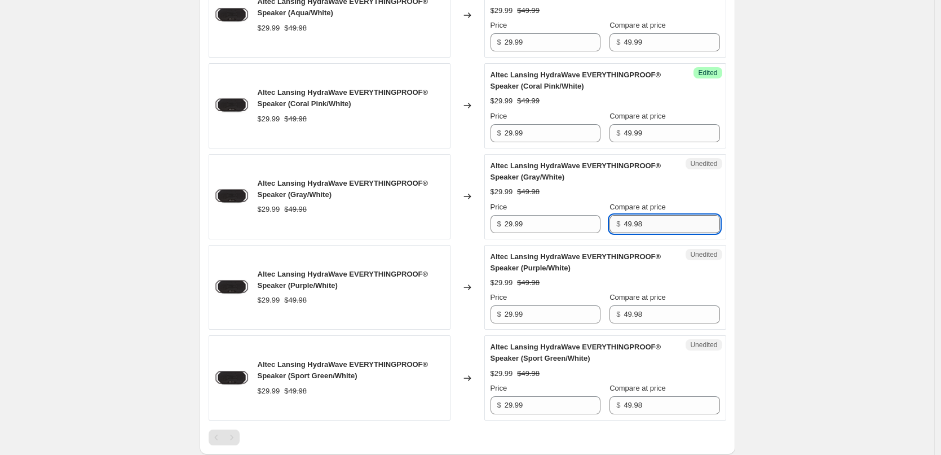
click at [650, 224] on input "49.98" at bounding box center [672, 224] width 96 height 18
paste input "9"
type input "49.99"
click at [680, 196] on div "$29.99 $49.98" at bounding box center [606, 191] width 230 height 11
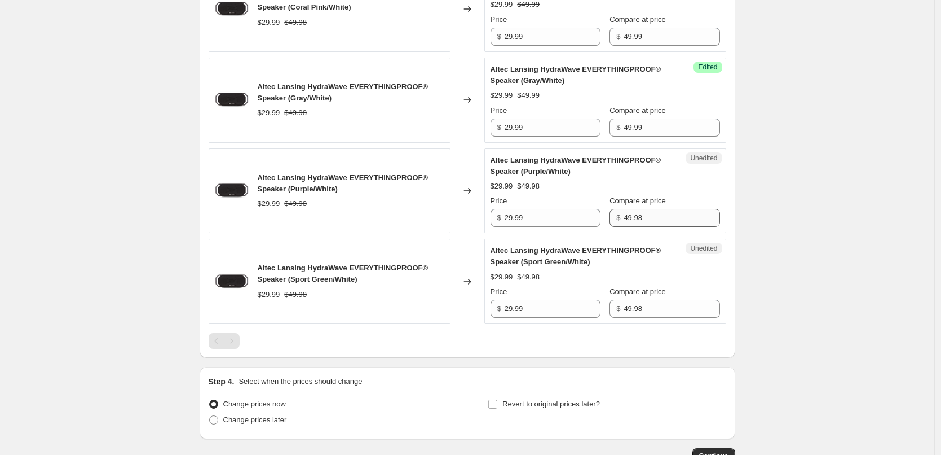
scroll to position [645, 0]
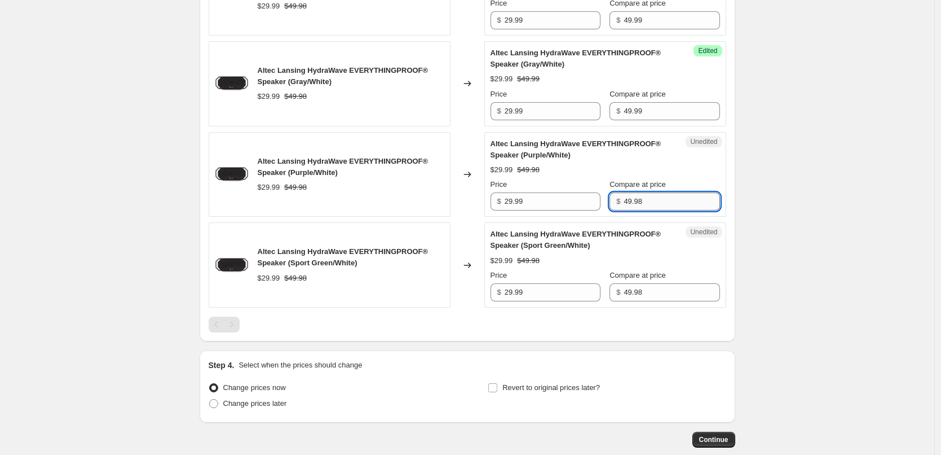
click at [676, 205] on input "49.98" at bounding box center [672, 201] width 96 height 18
paste input "9"
type input "49.99"
click at [685, 163] on div "Altec Lansing HydraWave EVERYTHINGPROOF® Speaker (Purple/White) $29.99 $49.98 P…" at bounding box center [606, 174] width 230 height 73
click at [664, 281] on label "Compare at price" at bounding box center [638, 275] width 56 height 11
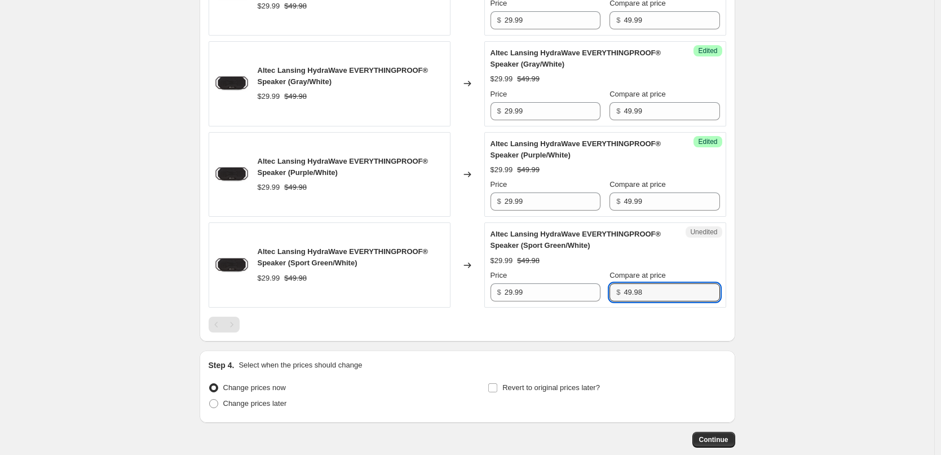
click at [664, 283] on input "49.98" at bounding box center [672, 292] width 96 height 18
paste input "9"
type input "49.99"
click at [683, 263] on div "$29.99 $49.98" at bounding box center [606, 260] width 230 height 11
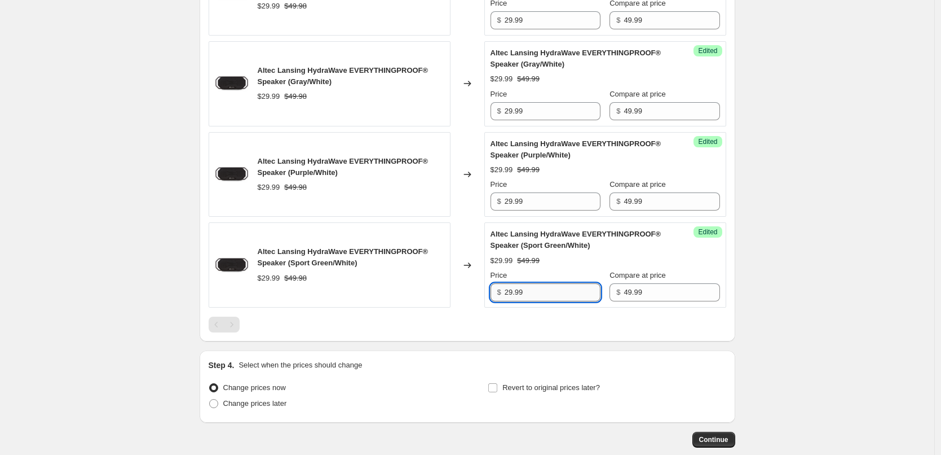
click at [570, 286] on input "29.99" at bounding box center [553, 292] width 96 height 18
type input "39.99"
click at [578, 272] on div "Price" at bounding box center [546, 275] width 110 height 11
click at [547, 319] on div at bounding box center [468, 324] width 518 height 16
click at [546, 296] on input "39.99" at bounding box center [553, 292] width 96 height 18
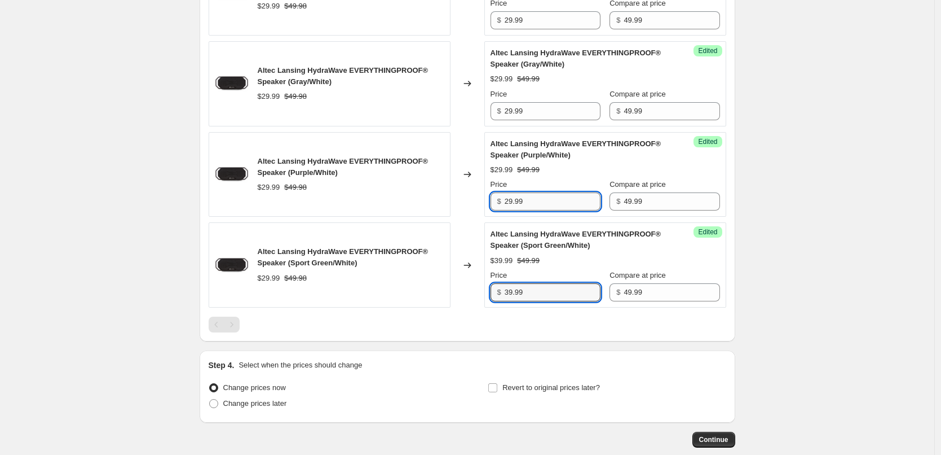
click at [536, 203] on input "29.99" at bounding box center [553, 201] width 96 height 18
paste input "3"
type input "39.99"
click at [570, 171] on div "$29.99 $49.99" at bounding box center [606, 169] width 230 height 11
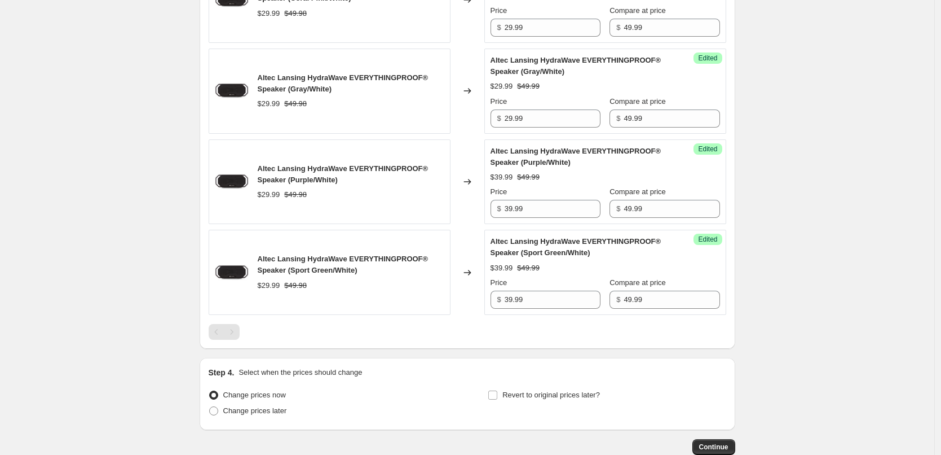
scroll to position [589, 0]
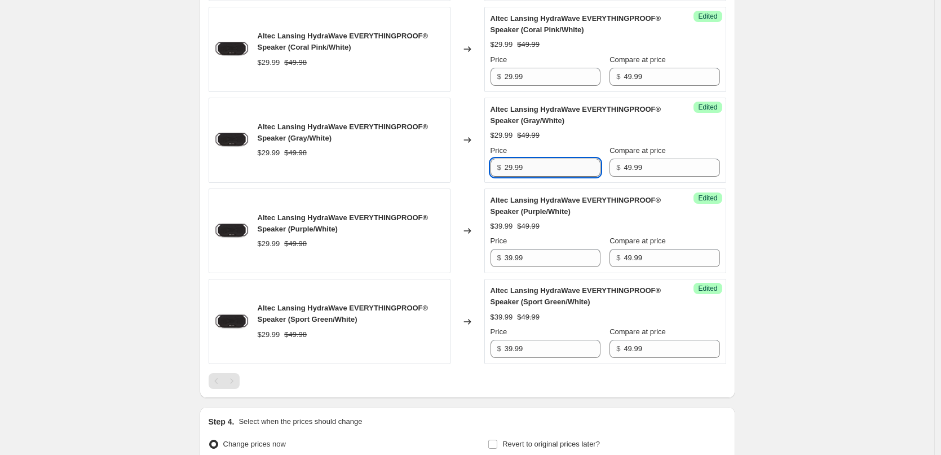
click at [536, 165] on input "29.99" at bounding box center [553, 168] width 96 height 18
paste input "3"
type input "39.99"
click at [548, 137] on div "$39.99 $49.99" at bounding box center [606, 135] width 230 height 11
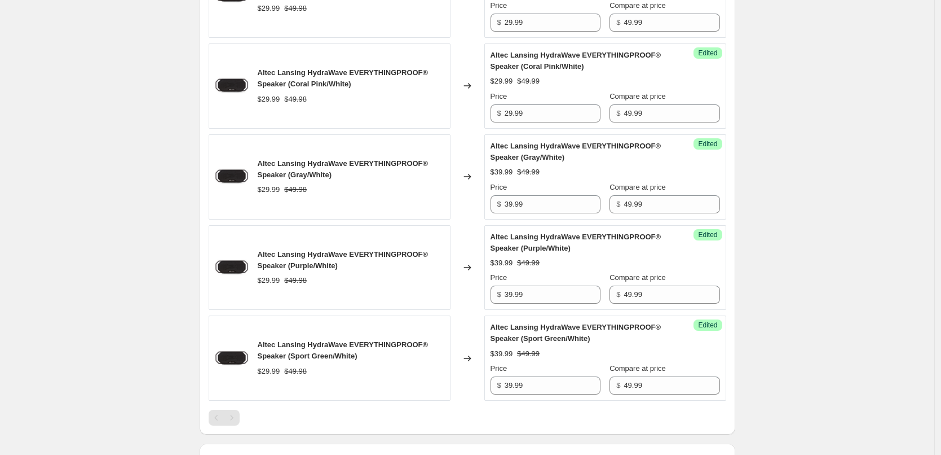
scroll to position [532, 0]
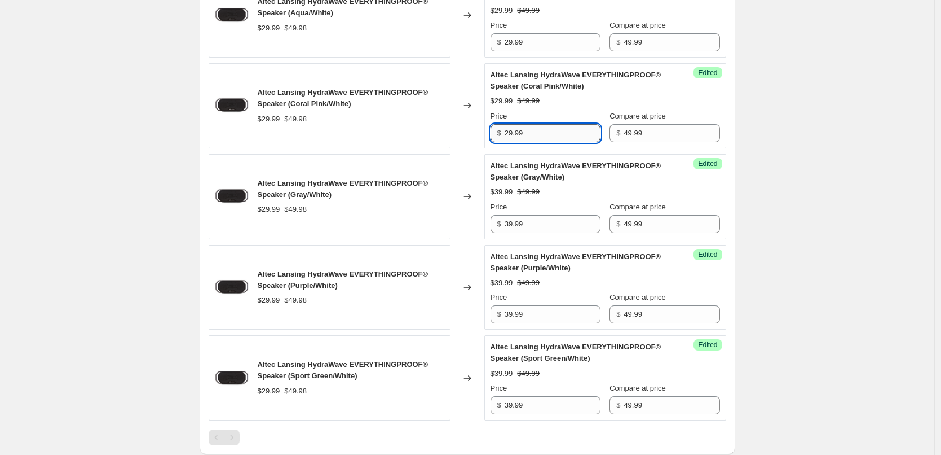
click at [529, 135] on input "29.99" at bounding box center [553, 133] width 96 height 18
paste input "3"
type input "39.99"
click at [573, 107] on div "$39.99 $49.99" at bounding box center [606, 100] width 230 height 11
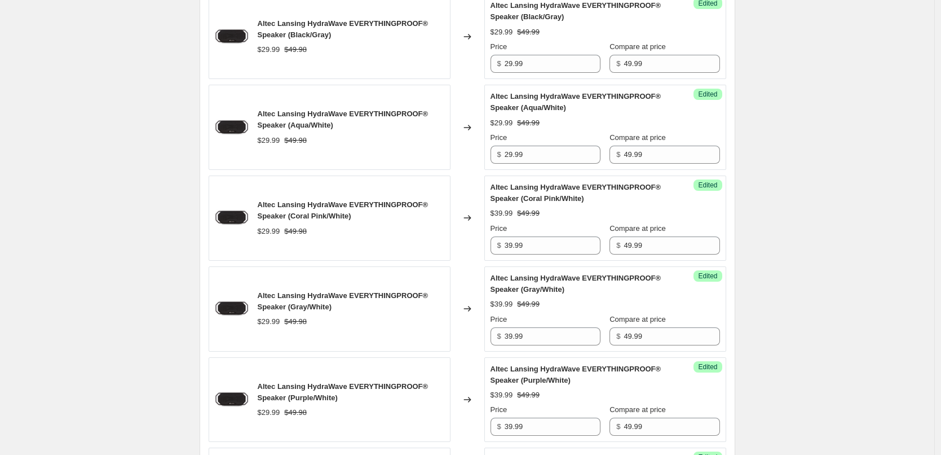
scroll to position [420, 0]
click at [545, 155] on input "29.99" at bounding box center [553, 155] width 96 height 18
paste input "3"
type input "39.99"
click at [559, 131] on div "Altec Lansing HydraWave EVERYTHINGPROOF® Speaker (Aqua/White) $29.99 $49.99 Pri…" at bounding box center [606, 127] width 230 height 73
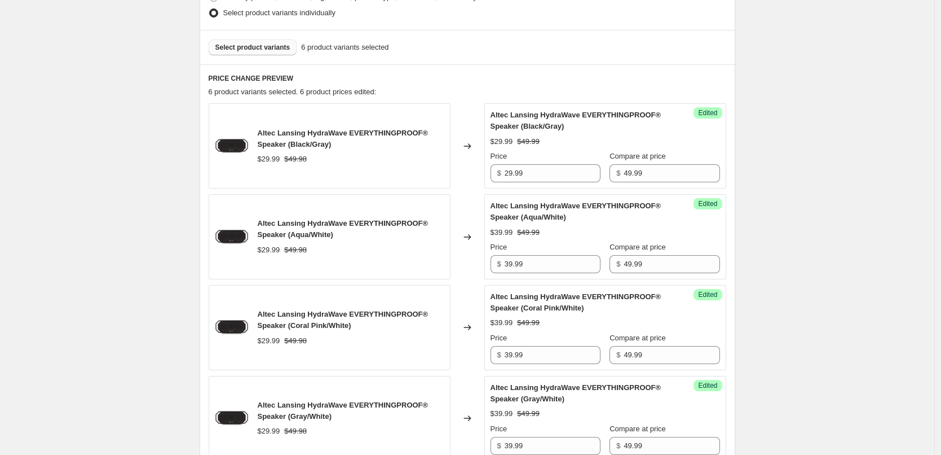
scroll to position [307, 0]
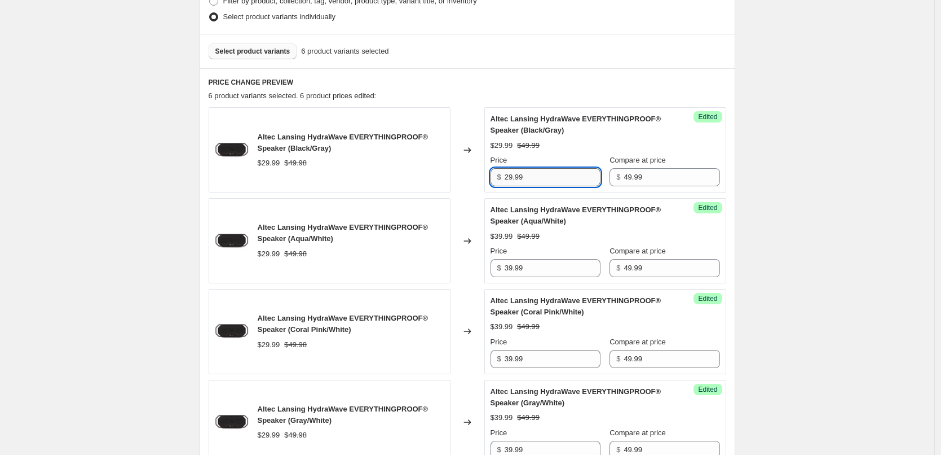
click at [538, 172] on input "29.99" at bounding box center [553, 177] width 96 height 18
paste input "3"
type input "39.99"
click at [570, 147] on div "$39.99 $49.99" at bounding box center [606, 145] width 230 height 11
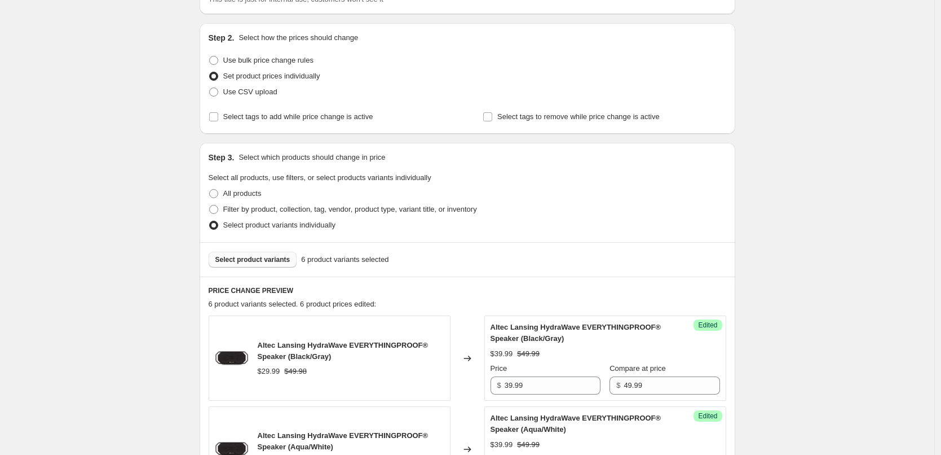
scroll to position [143, 0]
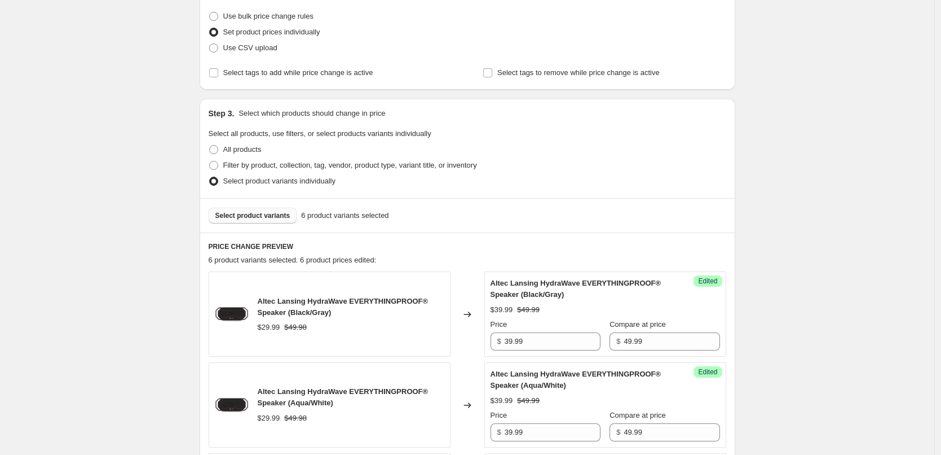
click at [254, 212] on span "Select product variants" at bounding box center [252, 215] width 75 height 9
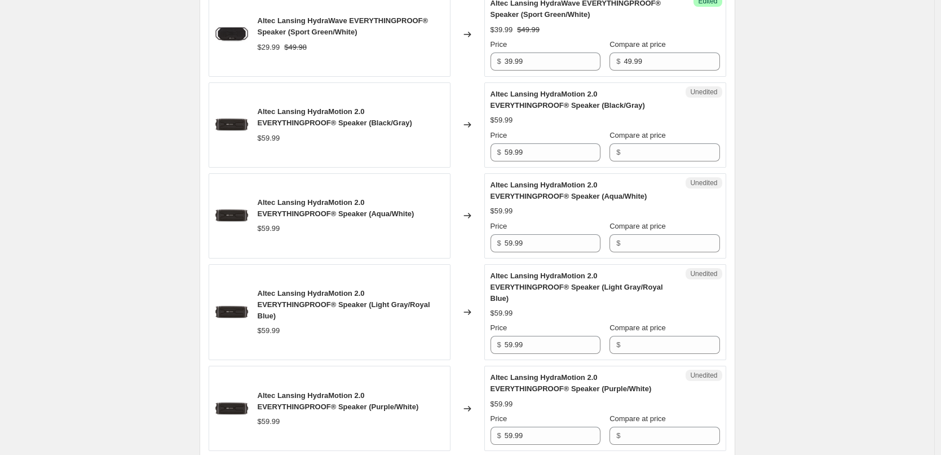
scroll to position [932, 0]
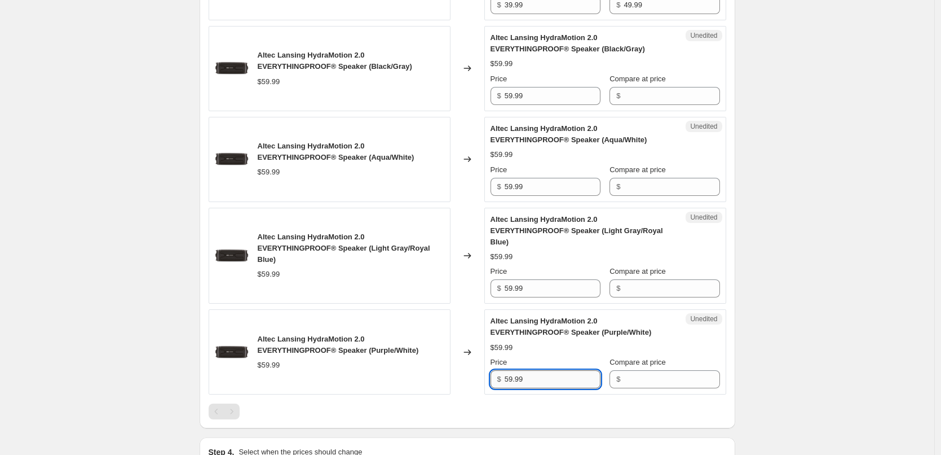
click at [552, 384] on input "59.99" at bounding box center [553, 379] width 96 height 18
click at [639, 389] on div "Unedited Altec Lansing HydraMotion 2.0 EVERYTHINGPROOF® Speaker (Purple/White) …" at bounding box center [606, 351] width 242 height 85
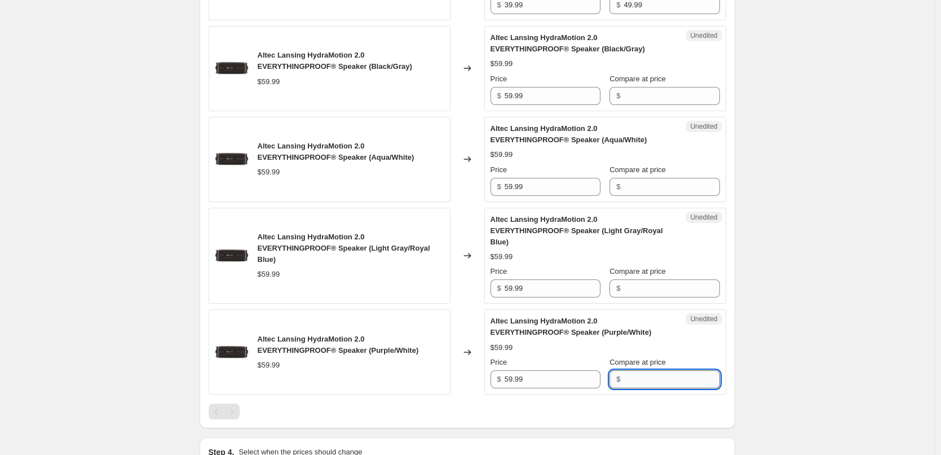
click at [659, 382] on input "Compare at price" at bounding box center [672, 379] width 96 height 18
paste input "59.99"
type input "59.99"
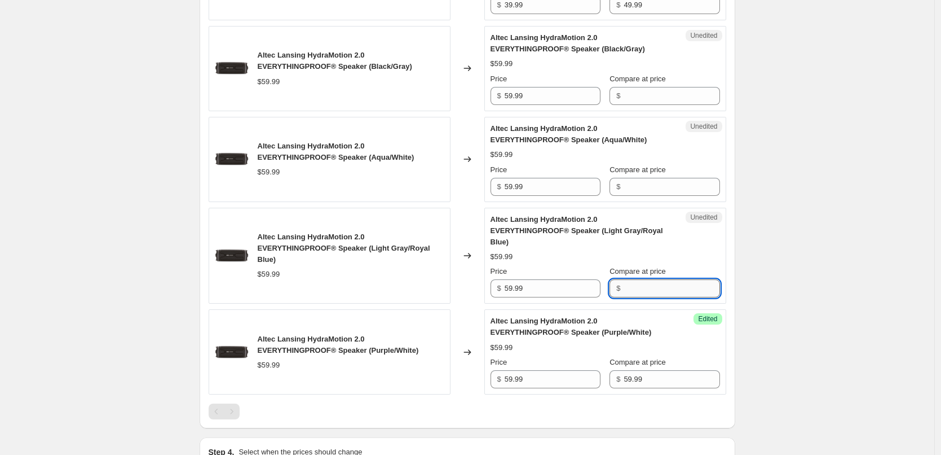
click at [663, 281] on input "Compare at price" at bounding box center [672, 288] width 96 height 18
paste input "59.99"
type input "59.99"
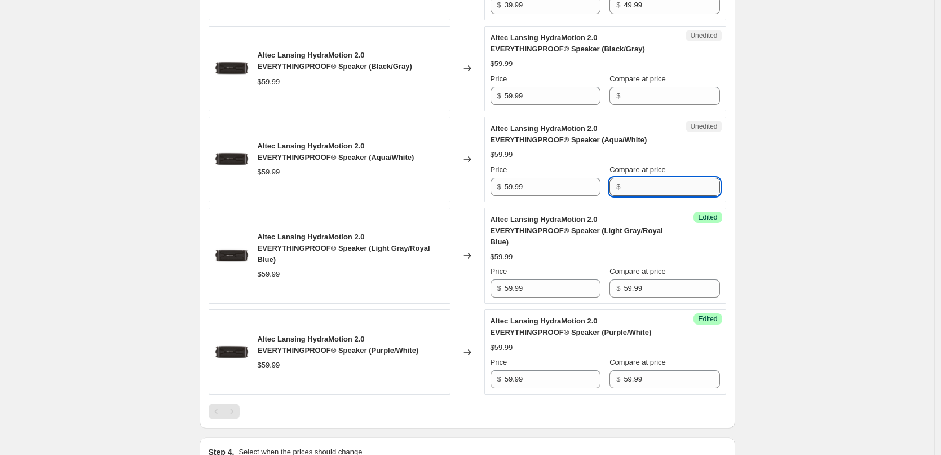
click at [659, 188] on input "Compare at price" at bounding box center [672, 187] width 96 height 18
paste input "59.99"
type input "59.99"
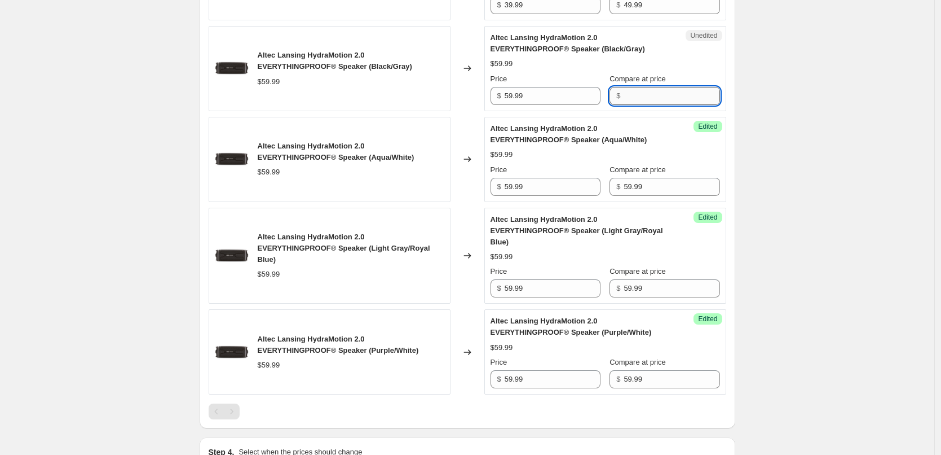
click at [658, 96] on input "Compare at price" at bounding box center [672, 96] width 96 height 18
paste input "59.99"
type input "59.99"
click at [674, 64] on div "$59.99" at bounding box center [606, 63] width 230 height 11
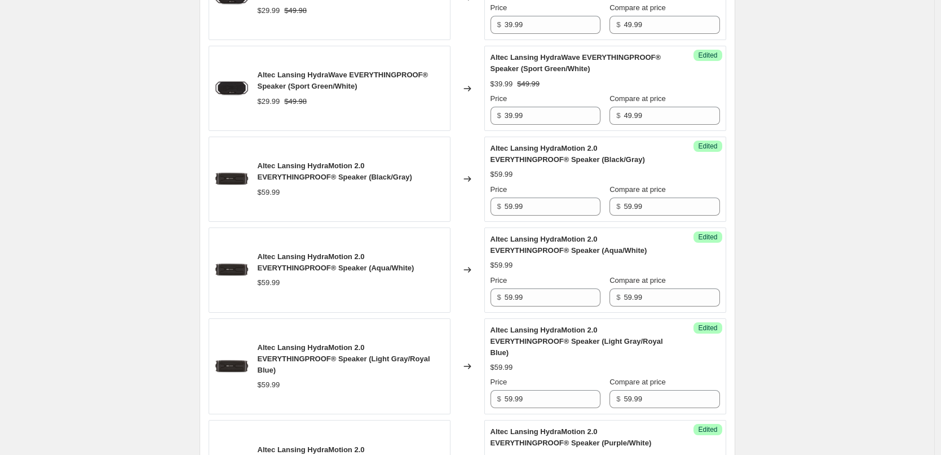
scroll to position [820, 0]
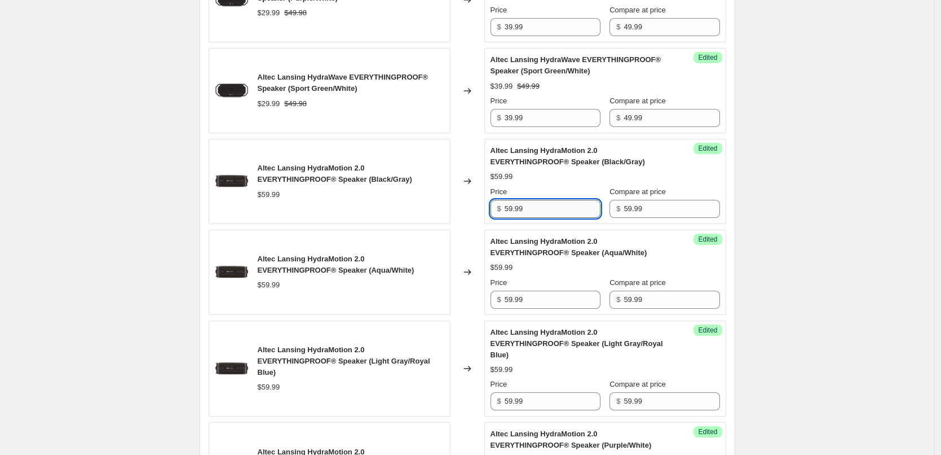
click at [545, 212] on input "59.99" at bounding box center [553, 209] width 96 height 18
type input "49.99"
click at [549, 170] on div "Altec Lansing HydraMotion 2.0 EVERYTHINGPROOF® Speaker (Black/Gray) $59.99 Pric…" at bounding box center [606, 181] width 230 height 73
click at [545, 212] on input "49.99" at bounding box center [553, 209] width 96 height 18
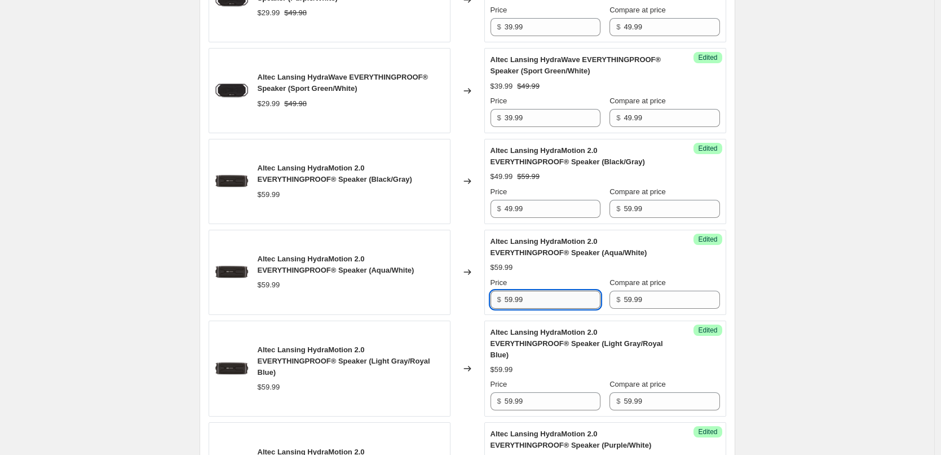
click at [561, 297] on input "59.99" at bounding box center [553, 300] width 96 height 18
paste input "4"
type input "49.99"
click at [570, 277] on div "Price" at bounding box center [546, 282] width 110 height 11
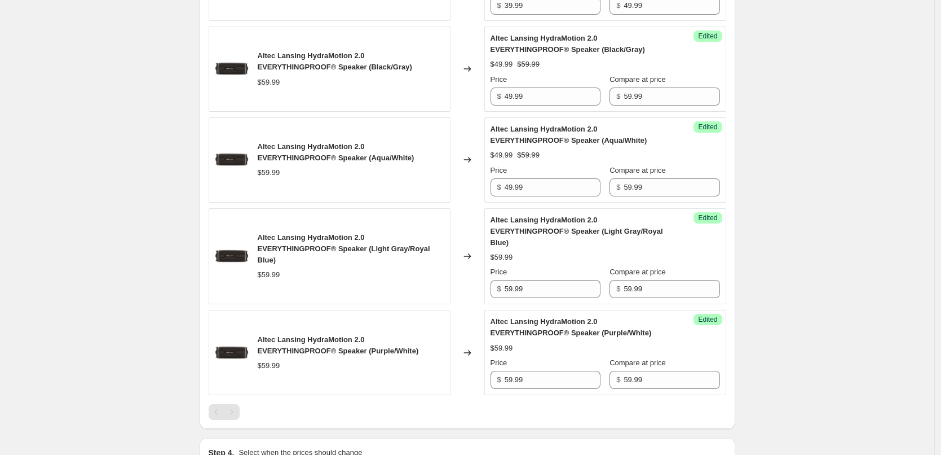
scroll to position [932, 0]
click at [554, 285] on input "59.99" at bounding box center [553, 288] width 96 height 18
paste input "4"
type input "49.99"
click at [562, 264] on div "Altec Lansing HydraMotion 2.0 EVERYTHINGPROOF® Speaker (Light Gray/Royal Blue) …" at bounding box center [606, 256] width 230 height 84
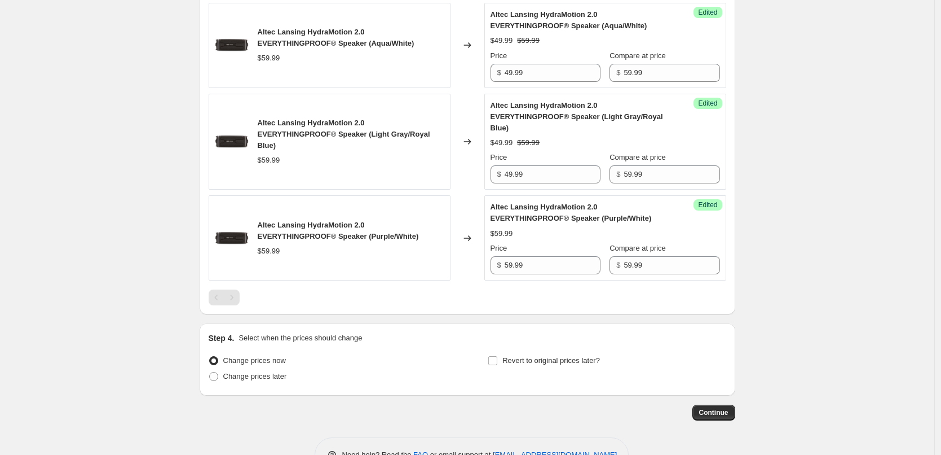
scroll to position [1081, 0]
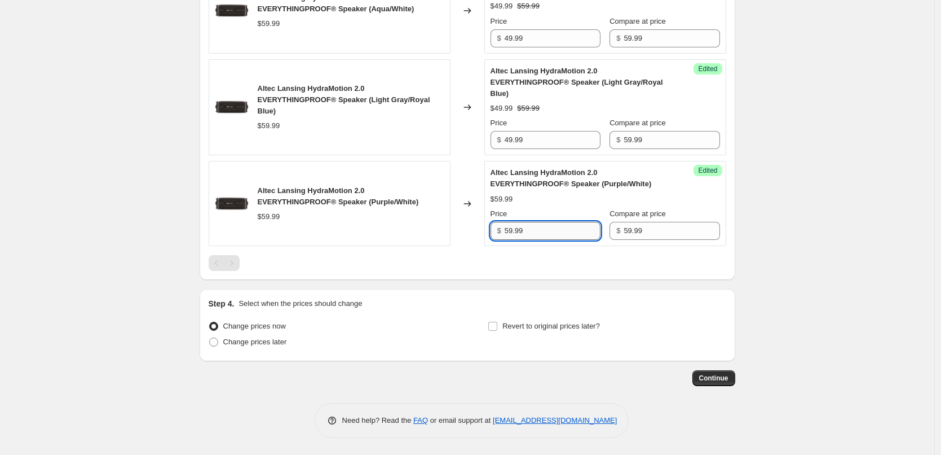
click at [540, 234] on input "59.99" at bounding box center [553, 231] width 96 height 18
paste input "4"
type input "49.99"
click at [561, 205] on div "Altec Lansing HydraMotion 2.0 EVERYTHINGPROOF® Speaker (Purple/White) $59.99 Pr…" at bounding box center [606, 203] width 230 height 73
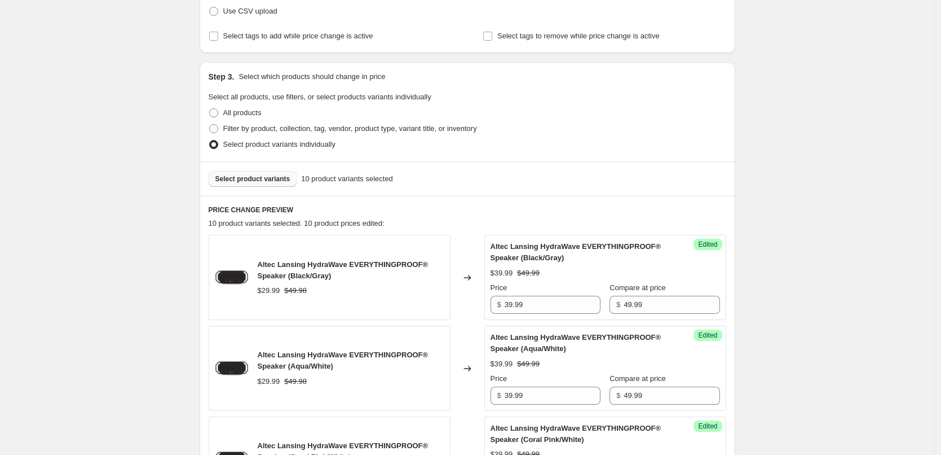
scroll to position [235, 0]
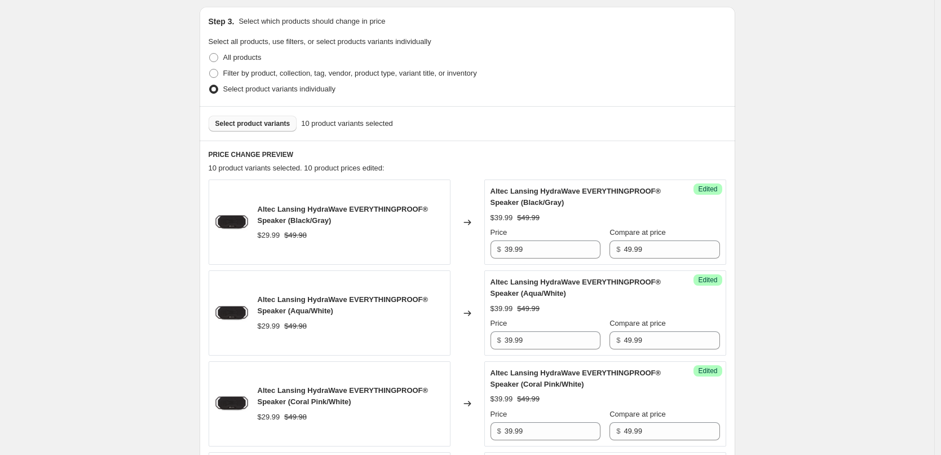
click at [253, 122] on span "Select product variants" at bounding box center [252, 123] width 75 height 9
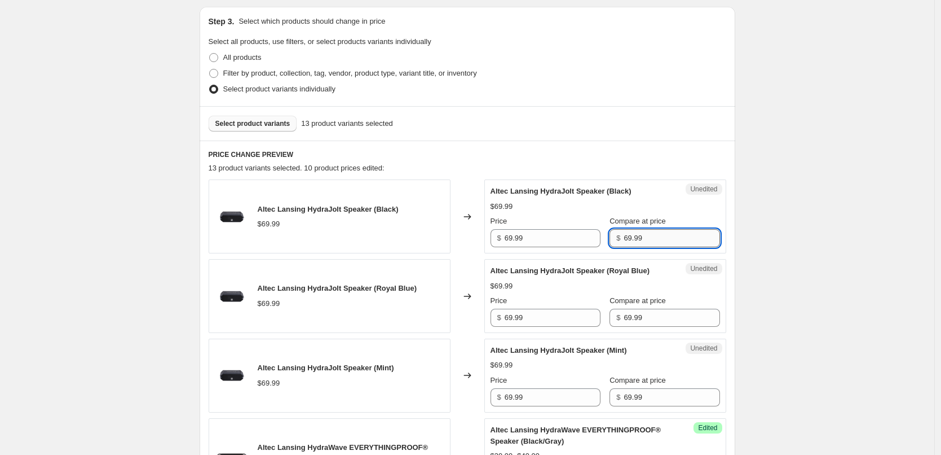
click at [655, 231] on input "69.99" at bounding box center [672, 238] width 96 height 18
type input "64.99"
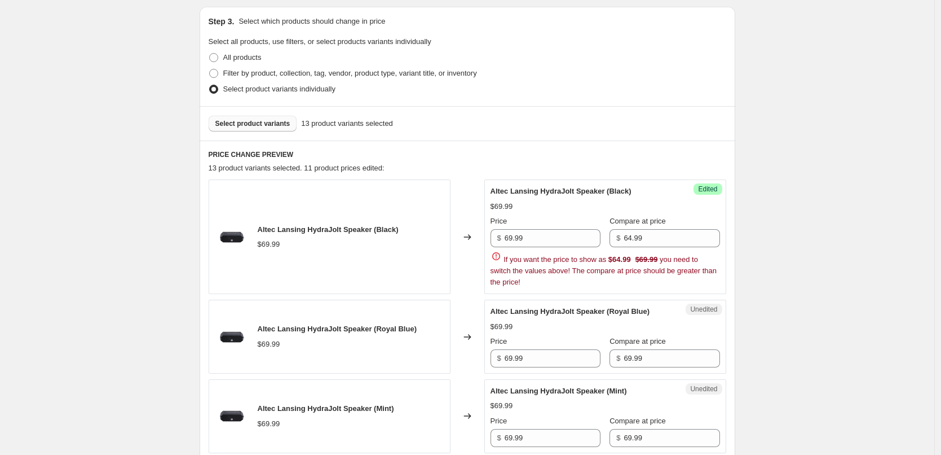
click at [670, 210] on div "$69.99" at bounding box center [606, 206] width 230 height 11
click at [673, 236] on input "64.99" at bounding box center [672, 238] width 96 height 18
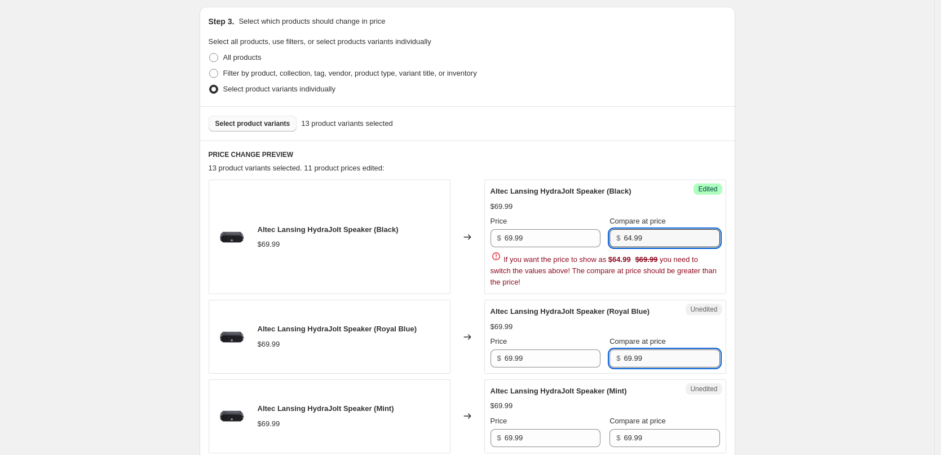
click at [657, 359] on input "69.99" at bounding box center [672, 358] width 96 height 18
paste input "4"
type input "64.99"
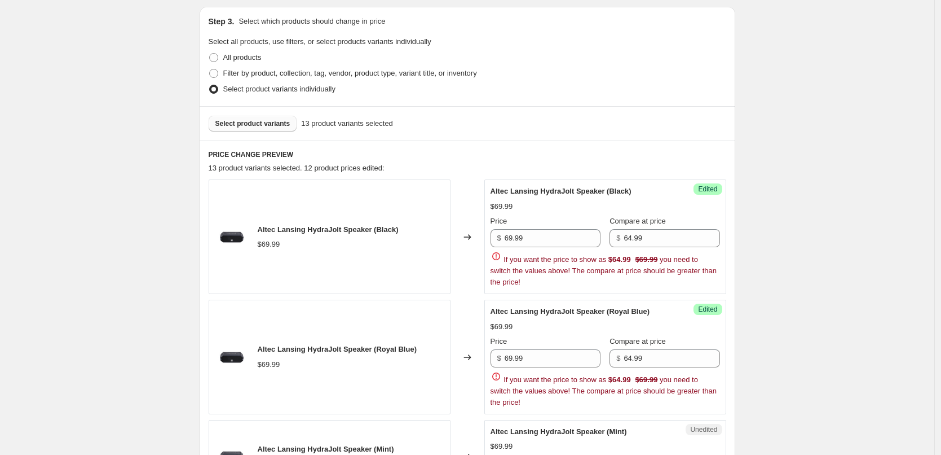
click at [675, 327] on div "$69.99" at bounding box center [606, 326] width 230 height 11
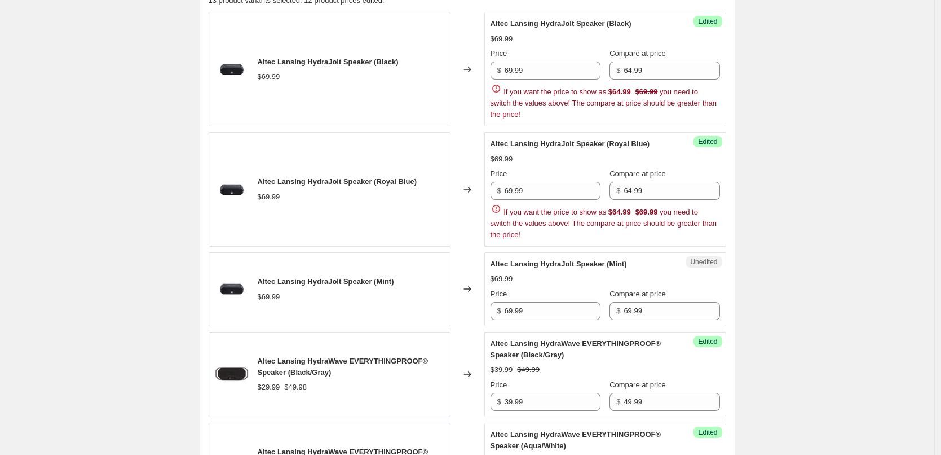
scroll to position [404, 0]
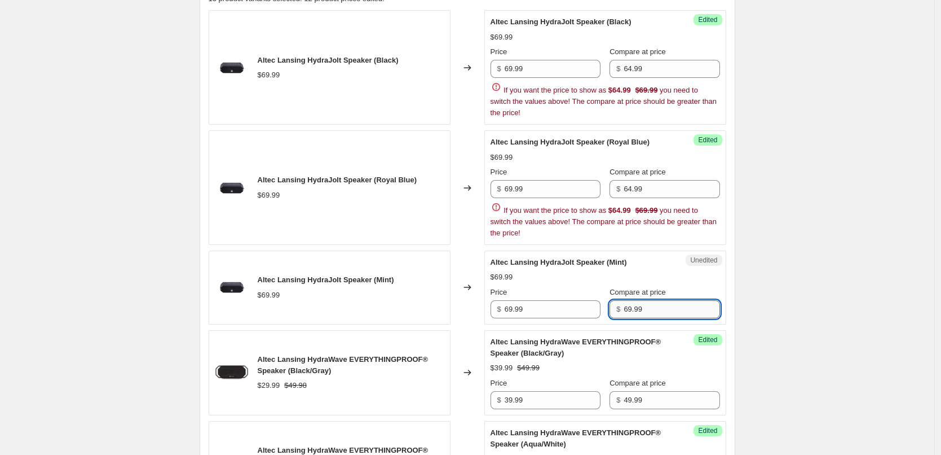
click at [661, 307] on input "69.99" at bounding box center [672, 309] width 96 height 18
paste input "4"
type input "64.99"
click at [674, 282] on div "Altec Lansing HydraJolt Speaker (Mint) $69.99 Price $ 69.99 Compare at price $ …" at bounding box center [606, 287] width 230 height 61
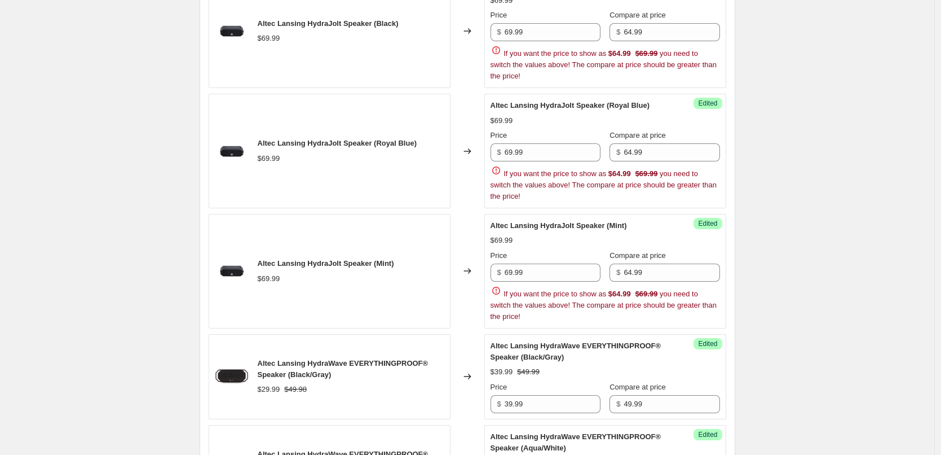
scroll to position [460, 0]
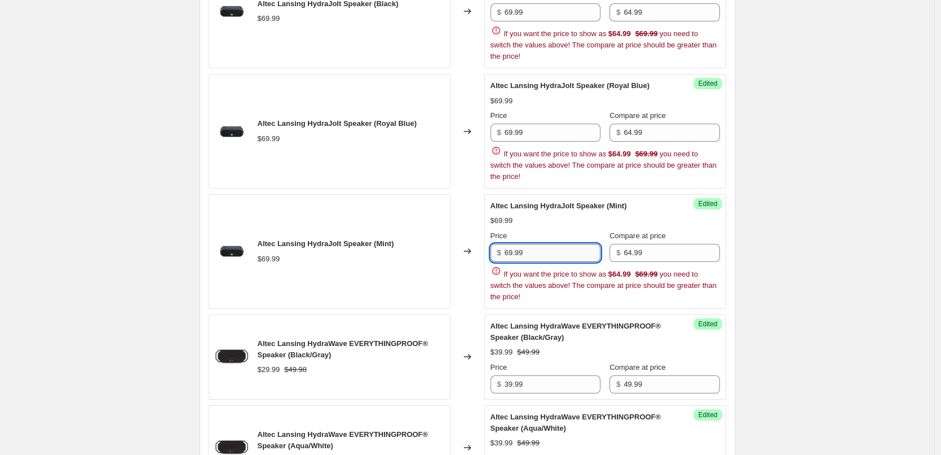
click at [541, 254] on input "69.99" at bounding box center [553, 253] width 96 height 18
type input "49.99"
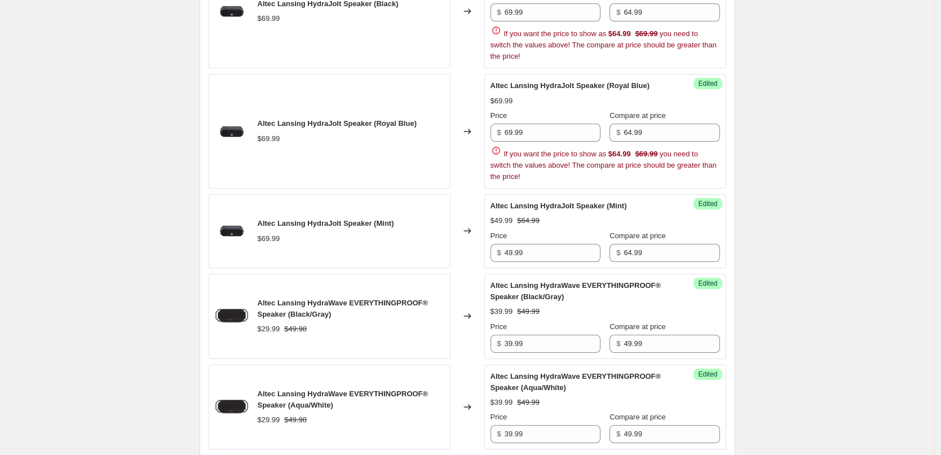
click at [554, 234] on div "Price" at bounding box center [546, 235] width 110 height 11
click at [534, 253] on input "49.99" at bounding box center [553, 253] width 96 height 18
click at [543, 135] on input "69.99" at bounding box center [553, 133] width 96 height 18
paste input "4"
type input "49.99"
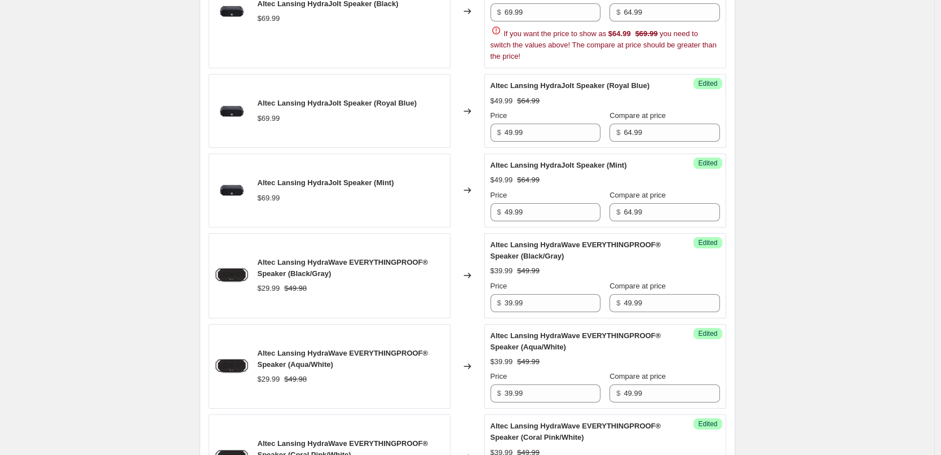
click at [569, 96] on div "$49.99 $64.99" at bounding box center [606, 100] width 230 height 11
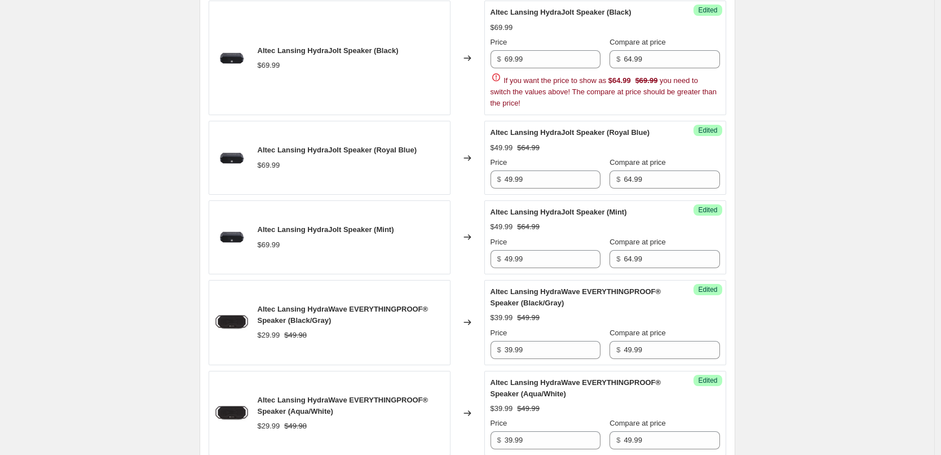
scroll to position [347, 0]
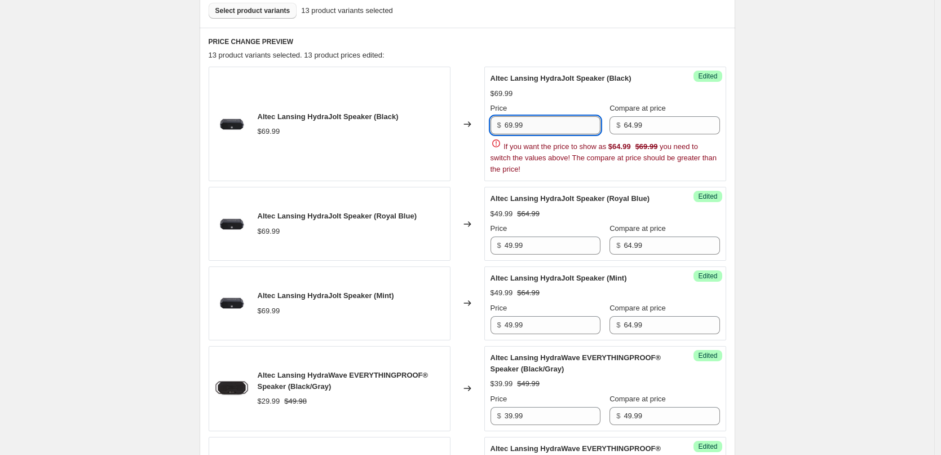
click at [538, 116] on input "69.99" at bounding box center [553, 125] width 96 height 18
paste input "4"
type input "49.99"
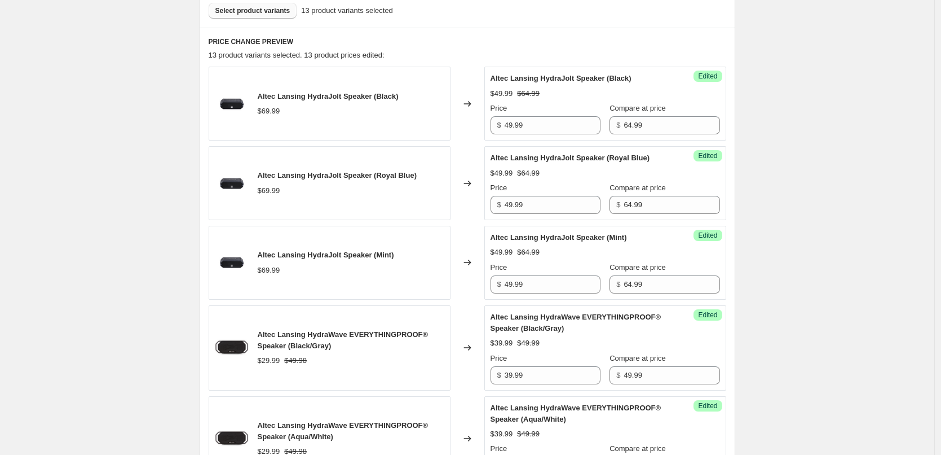
click at [556, 97] on div "$49.99 $64.99" at bounding box center [606, 93] width 230 height 11
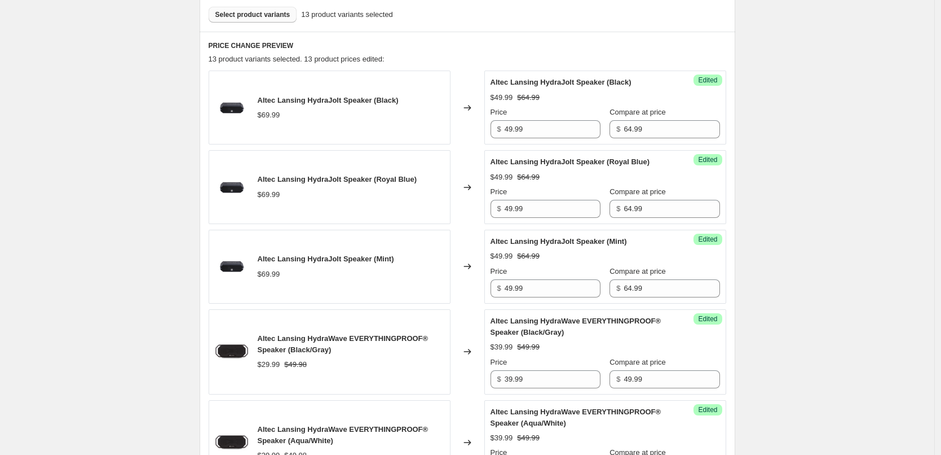
scroll to position [178, 0]
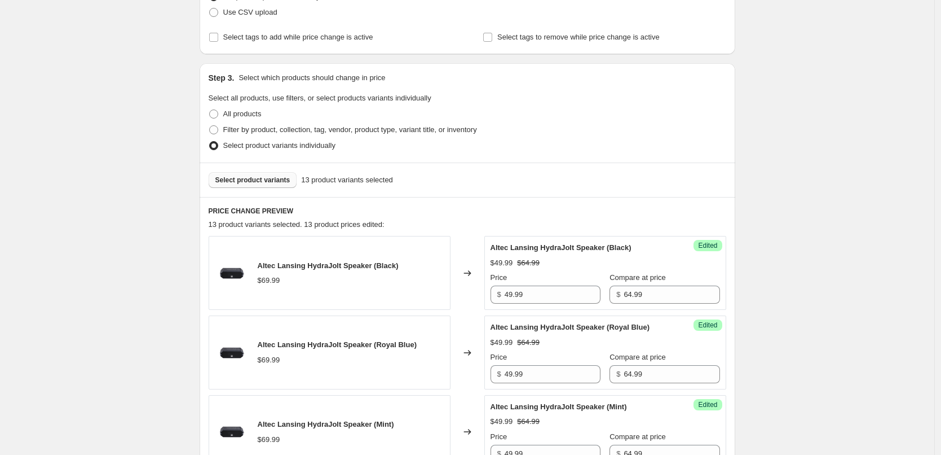
click at [253, 183] on span "Select product variants" at bounding box center [252, 179] width 75 height 9
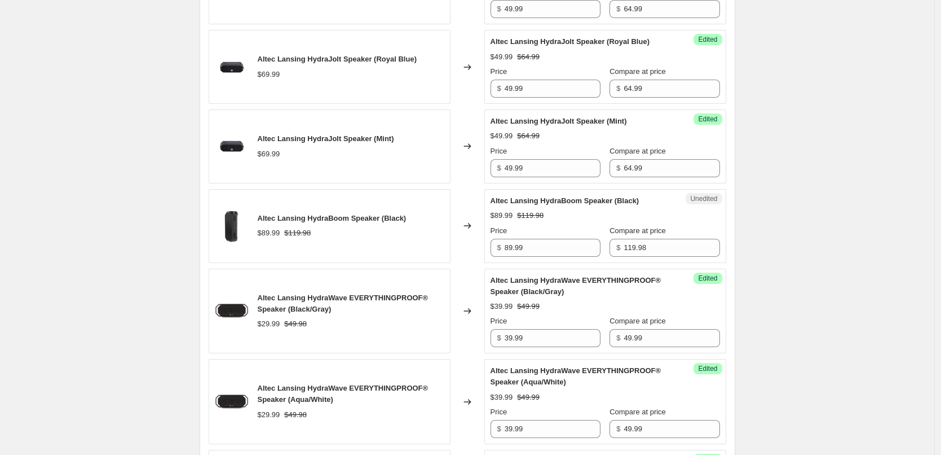
scroll to position [460, 0]
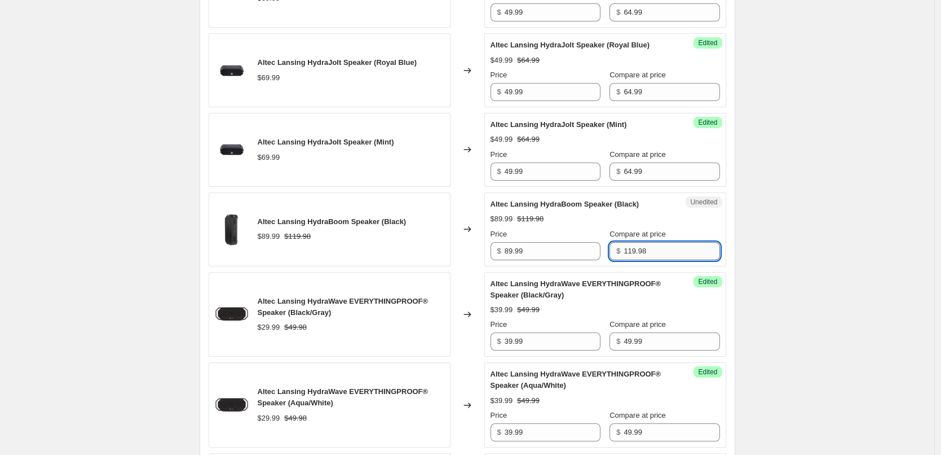
click at [661, 248] on input "119.98" at bounding box center [672, 251] width 96 height 18
type input "119.99"
click at [671, 219] on div "$89.99 $119.98" at bounding box center [606, 218] width 230 height 11
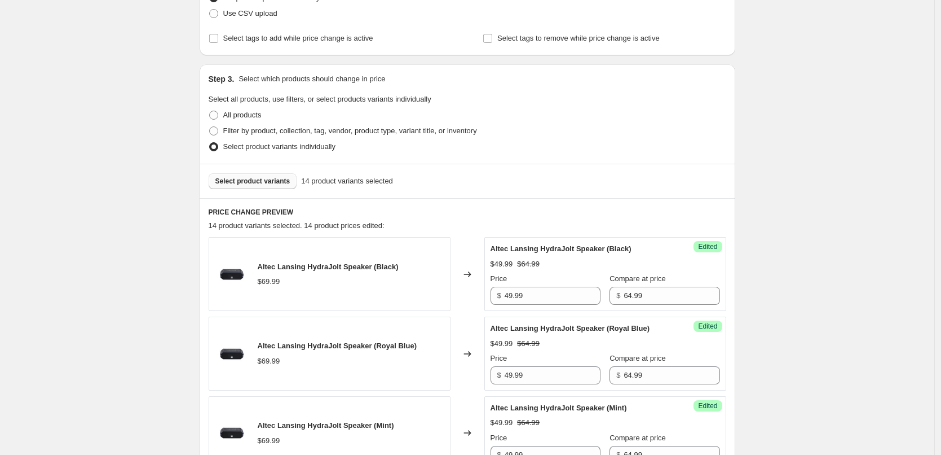
scroll to position [178, 0]
click at [232, 179] on span "Select product variants" at bounding box center [252, 179] width 75 height 9
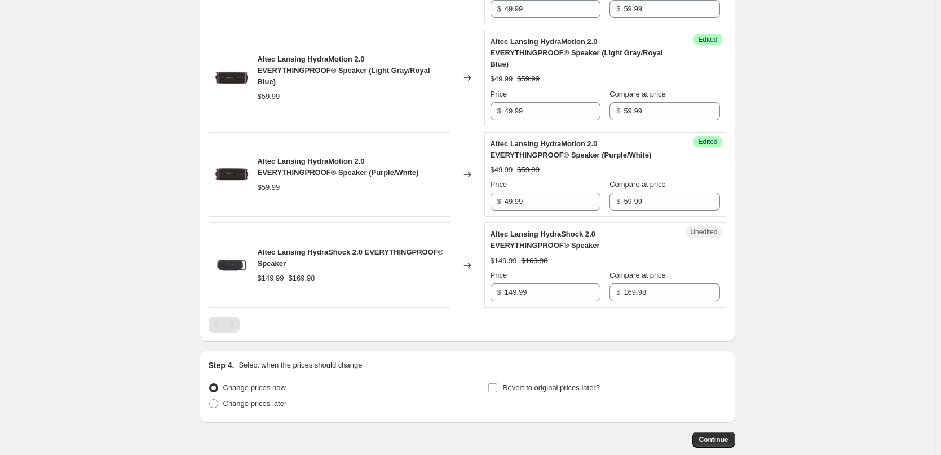
scroll to position [1489, 0]
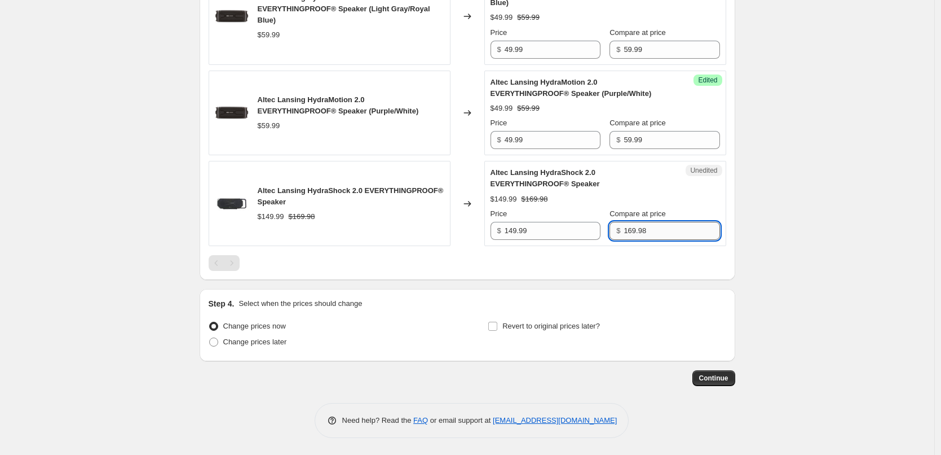
click at [647, 228] on input "169.98" at bounding box center [672, 231] width 96 height 18
type input "169.99"
click at [635, 259] on div at bounding box center [468, 263] width 518 height 16
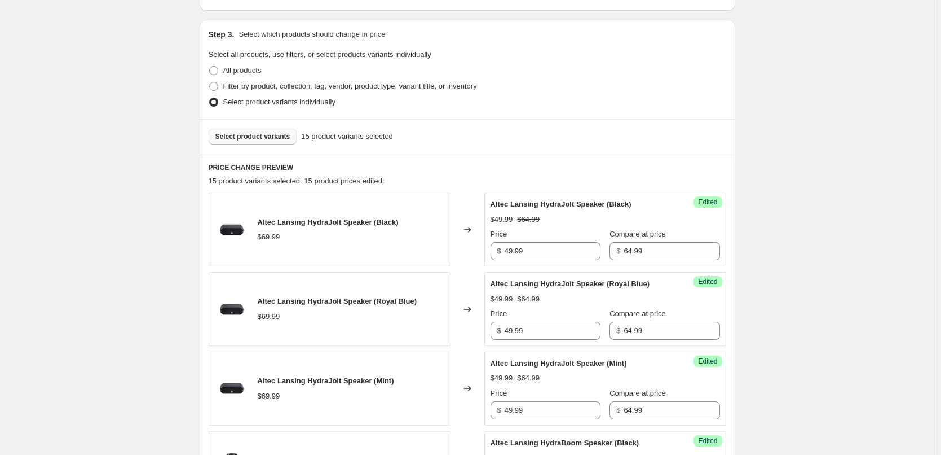
scroll to position [192, 0]
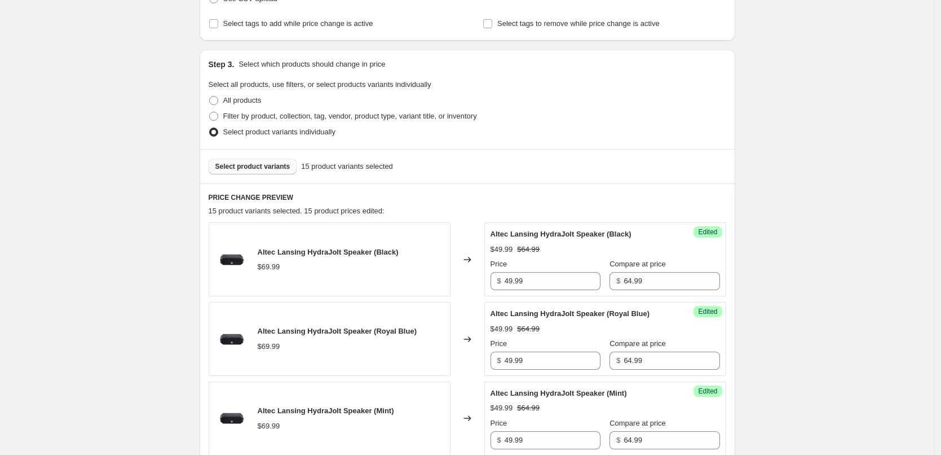
click at [256, 167] on span "Select product variants" at bounding box center [252, 166] width 75 height 9
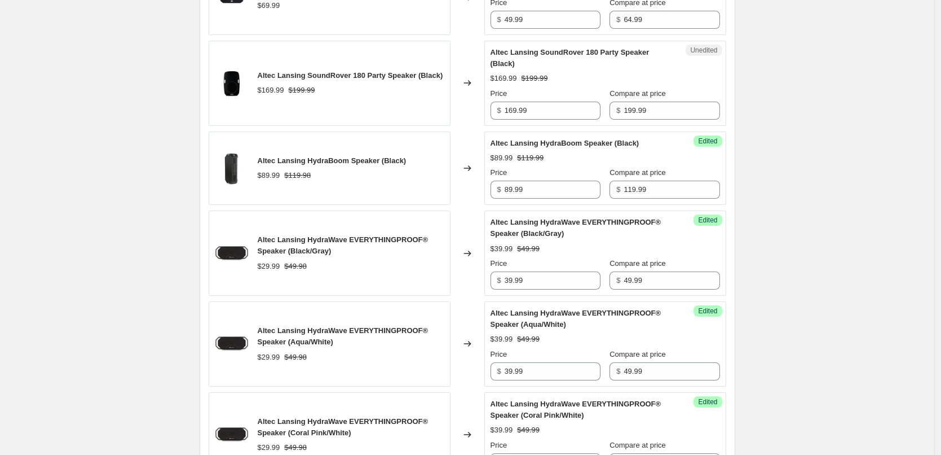
scroll to position [530, 0]
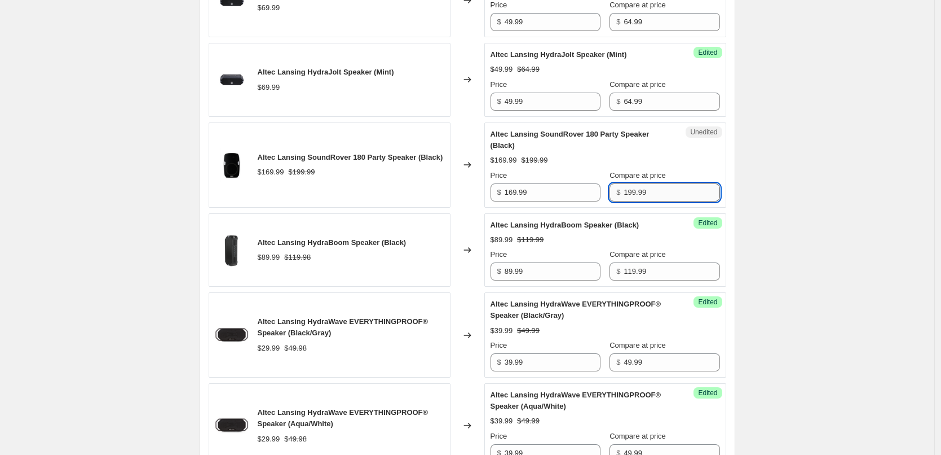
click at [660, 199] on input "199.99" at bounding box center [672, 192] width 96 height 18
type input "199.98"
click at [688, 156] on div "$169.99 $199.99" at bounding box center [606, 160] width 230 height 11
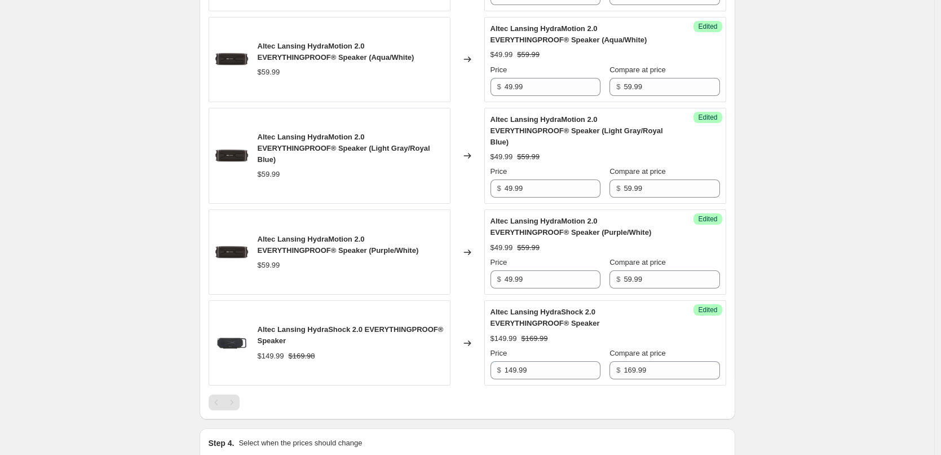
scroll to position [1580, 0]
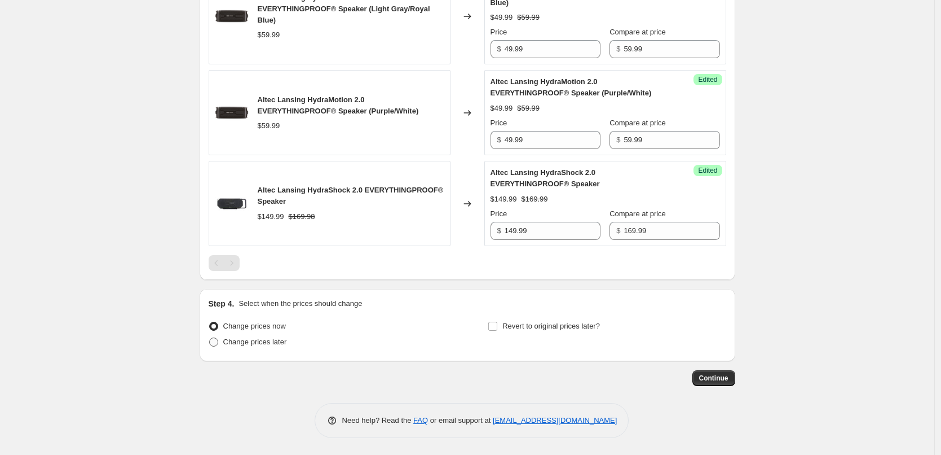
click at [258, 340] on span "Change prices later" at bounding box center [255, 341] width 64 height 8
click at [210, 338] on input "Change prices later" at bounding box center [209, 337] width 1 height 1
radio input "true"
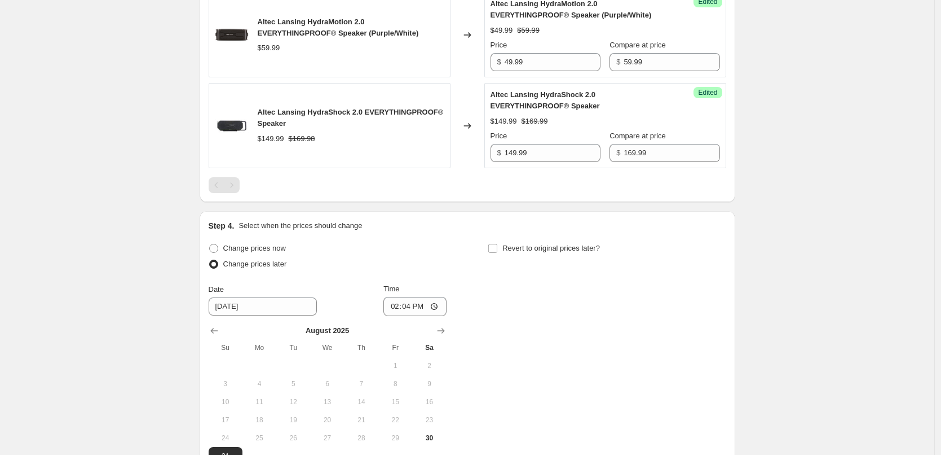
scroll to position [1791, 0]
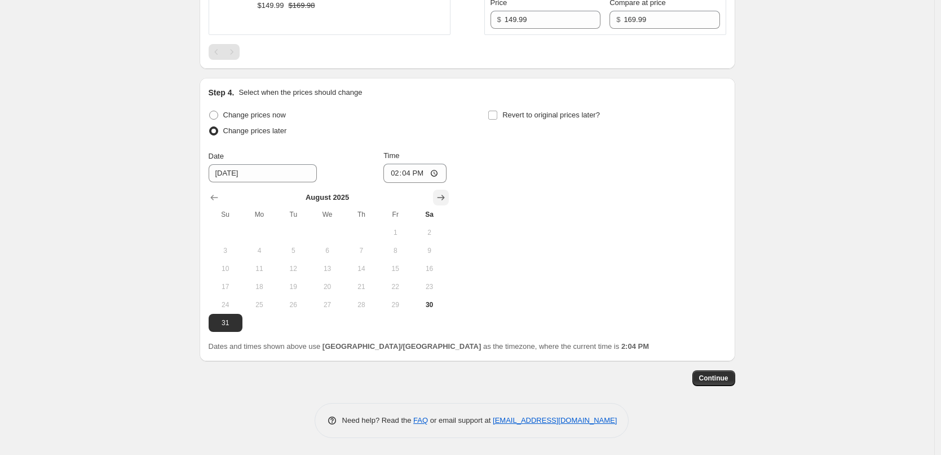
click at [440, 198] on icon "Show next month, September 2025" at bounding box center [440, 197] width 11 height 11
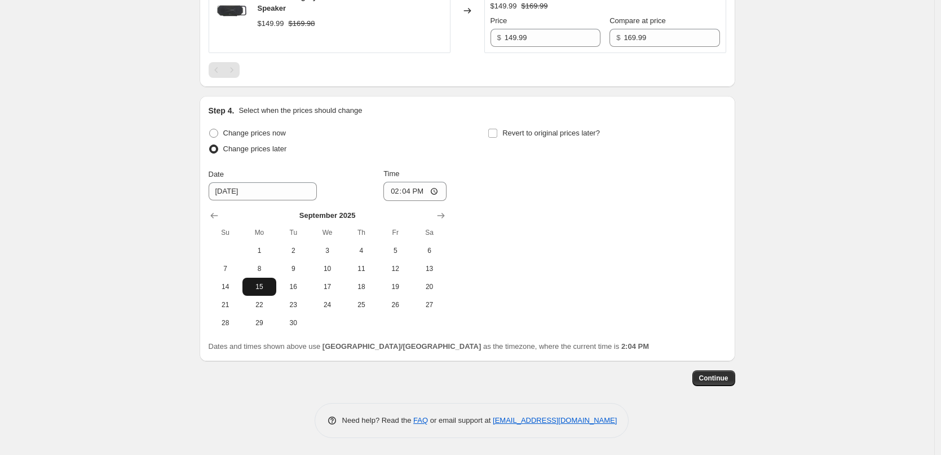
click at [263, 288] on span "15" at bounding box center [259, 286] width 25 height 9
type input "9/15/2025"
click at [410, 190] on input "14:04" at bounding box center [415, 191] width 63 height 19
type input "00:05"
click at [446, 164] on div "Change prices now Change prices later Date 9/15/2025 Time 00:05 September 2025 …" at bounding box center [328, 228] width 238 height 206
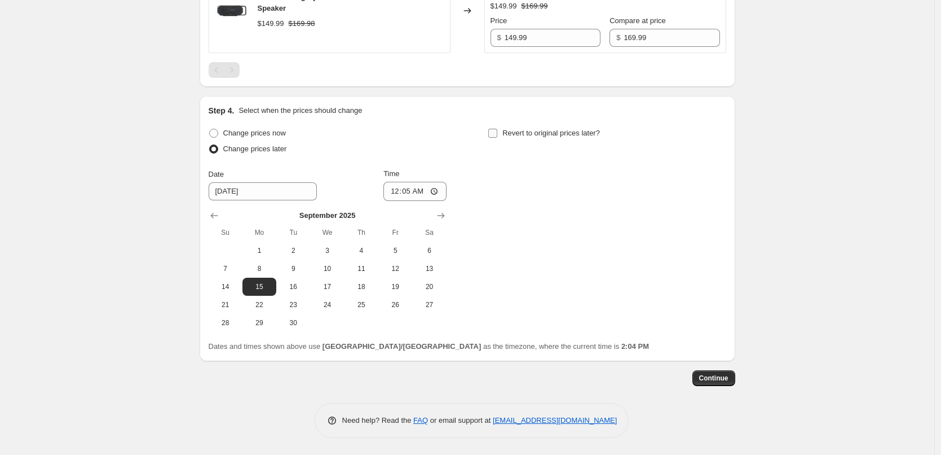
click at [496, 135] on input "Revert to original prices later?" at bounding box center [492, 133] width 9 height 9
checkbox input "true"
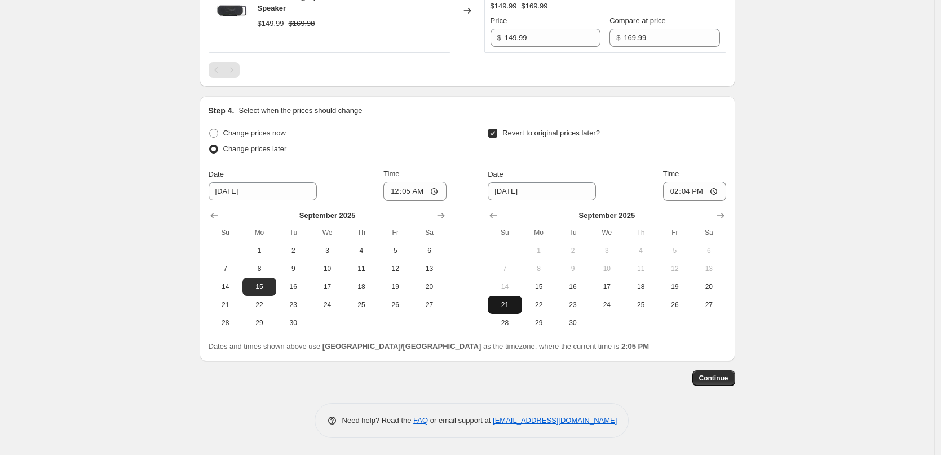
click at [503, 298] on button "21" at bounding box center [505, 305] width 34 height 18
type input "9/21/2025"
click at [692, 192] on input "14:04" at bounding box center [694, 191] width 63 height 19
type input "23:55"
click at [630, 174] on div "Date 9/21/2025 Time 23:55" at bounding box center [607, 184] width 238 height 33
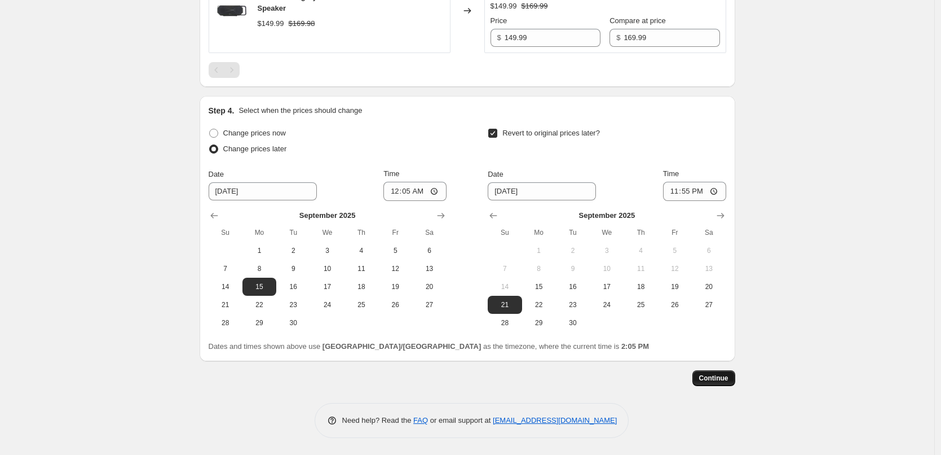
click at [724, 378] on span "Continue" at bounding box center [713, 377] width 29 height 9
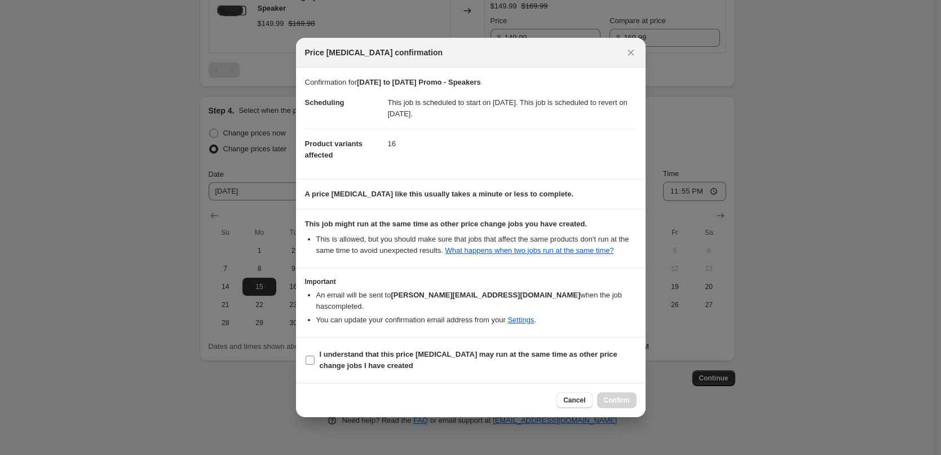
click at [312, 356] on input "I understand that this price [MEDICAL_DATA] may run at the same time as other p…" at bounding box center [310, 359] width 9 height 9
checkbox input "true"
click at [623, 395] on span "Confirm" at bounding box center [617, 399] width 26 height 9
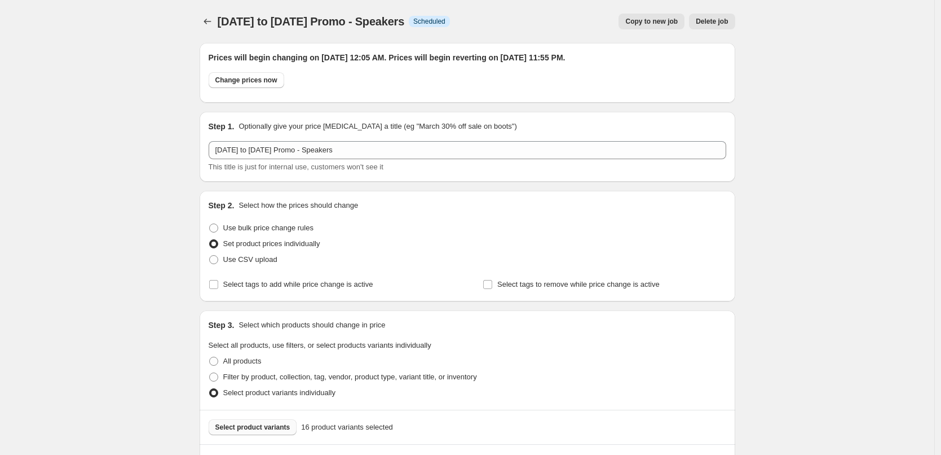
scroll to position [1773, 0]
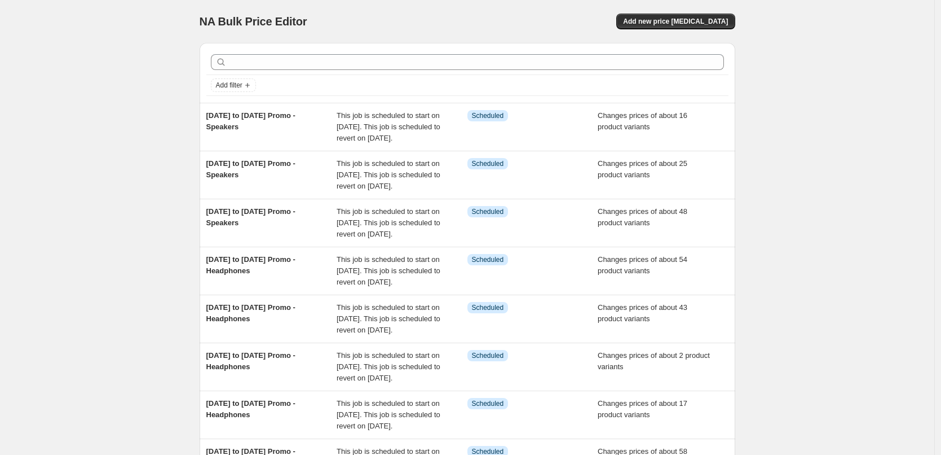
click at [500, 0] on div "NA Bulk Price Editor. This page is ready NA Bulk Price Editor Add new price cha…" at bounding box center [468, 21] width 536 height 43
